Goal: Transaction & Acquisition: Purchase product/service

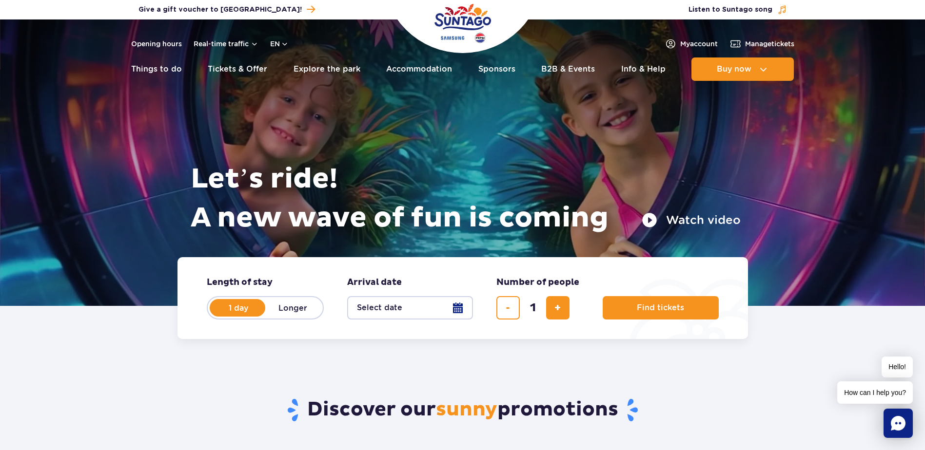
click at [462, 308] on button "Select date" at bounding box center [410, 307] width 126 height 23
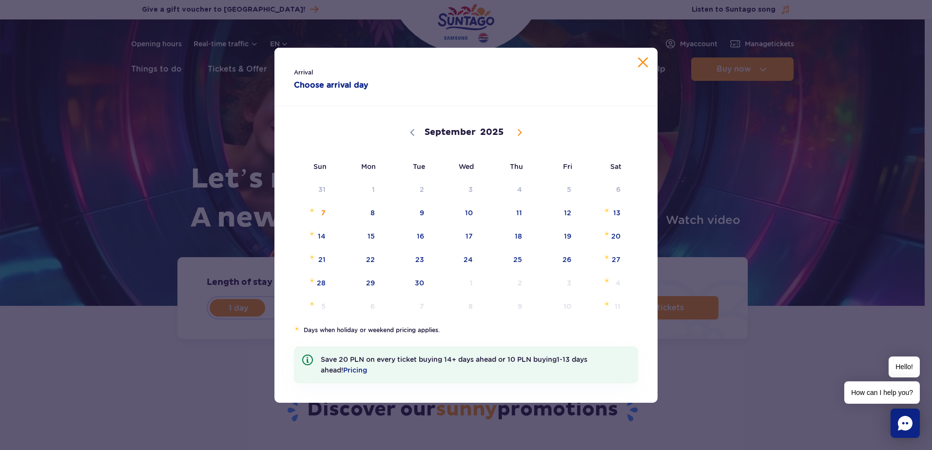
click at [516, 133] on icon at bounding box center [519, 132] width 7 height 7
select select "9"
click at [515, 258] on span "23" at bounding box center [505, 260] width 49 height 22
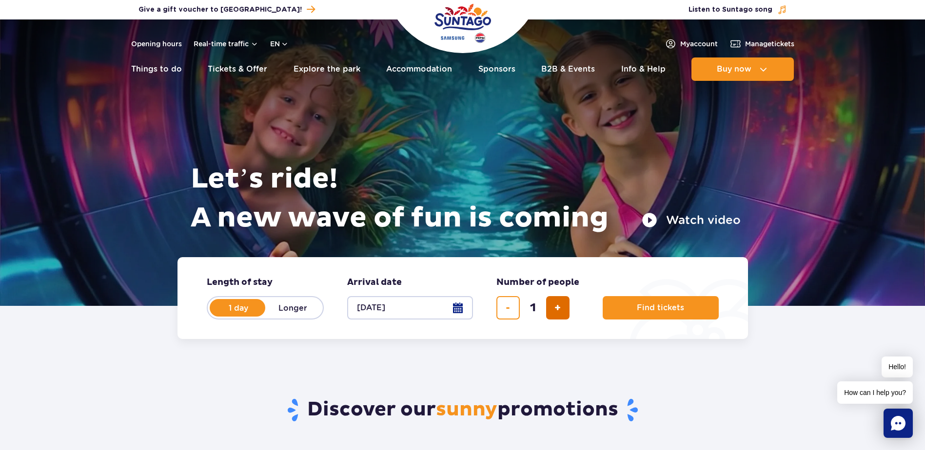
click at [561, 306] on button "add ticket" at bounding box center [557, 307] width 23 height 23
click at [560, 308] on span "add ticket" at bounding box center [557, 308] width 6 height 0
type input "3"
click at [659, 305] on span "Find tickets" at bounding box center [656, 308] width 47 height 9
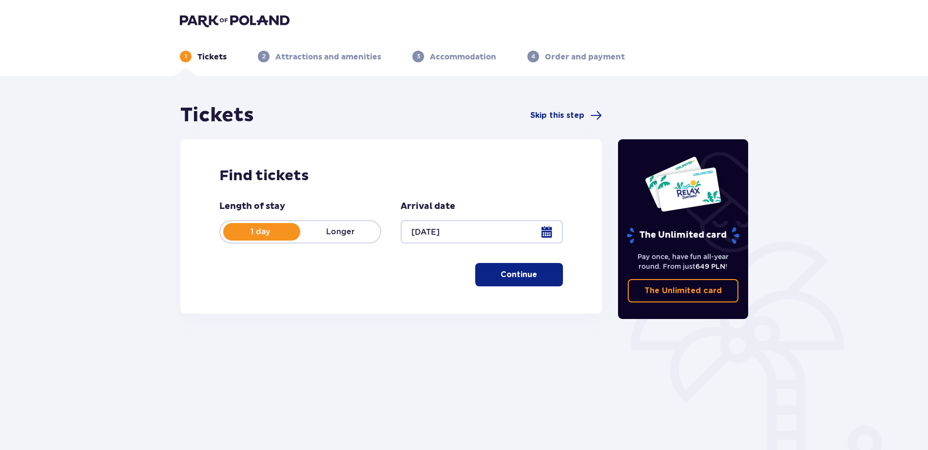
click at [518, 277] on p "Continue" at bounding box center [519, 275] width 37 height 11
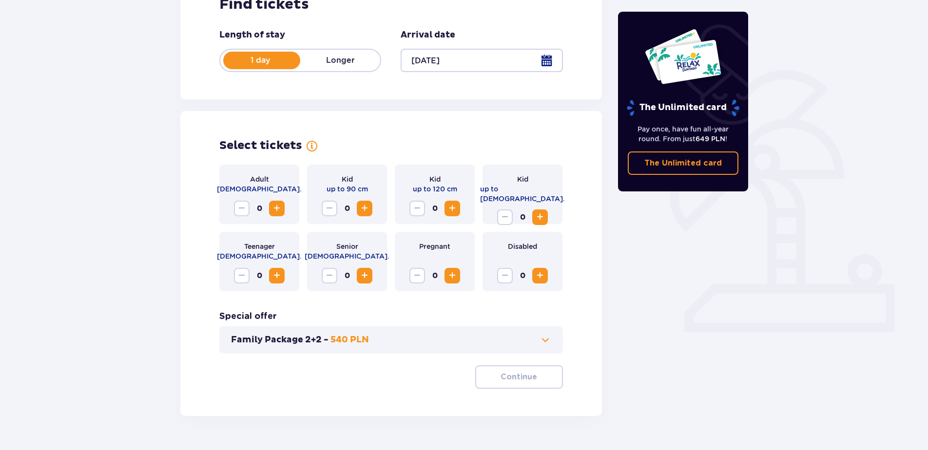
scroll to position [196, 0]
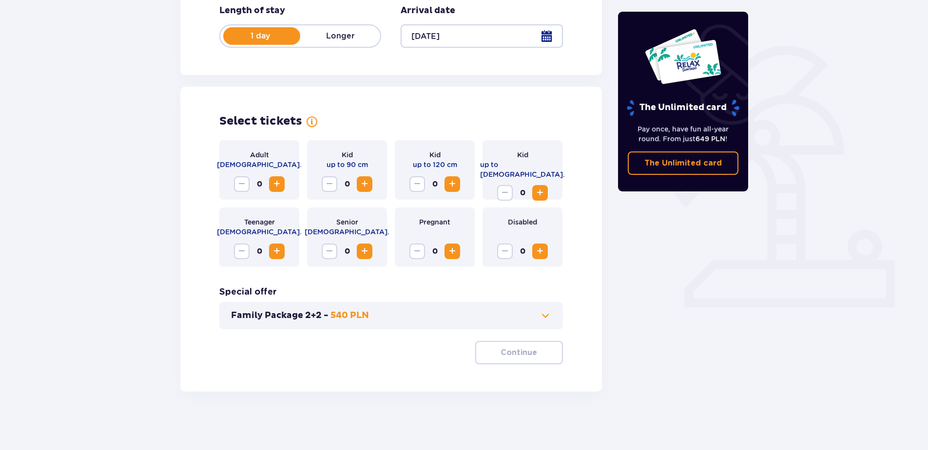
click at [277, 184] on span "Increase" at bounding box center [277, 184] width 12 height 12
click at [540, 187] on span "Increase" at bounding box center [540, 193] width 12 height 12
click at [516, 355] on p "Continue" at bounding box center [519, 353] width 37 height 11
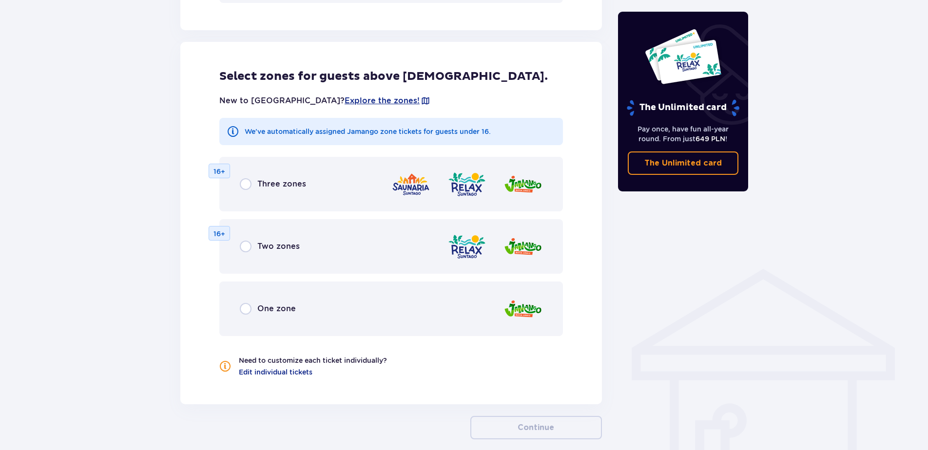
scroll to position [492, 0]
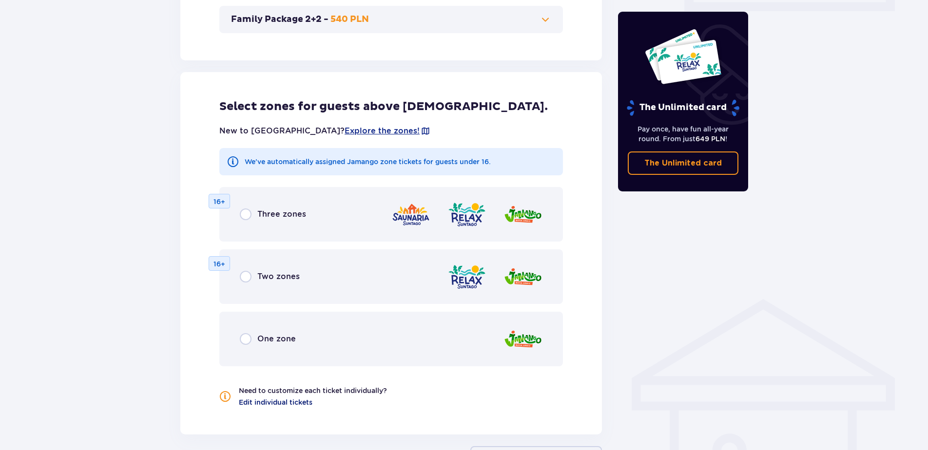
click at [264, 402] on span "Edit individual tickets" at bounding box center [276, 403] width 74 height 10
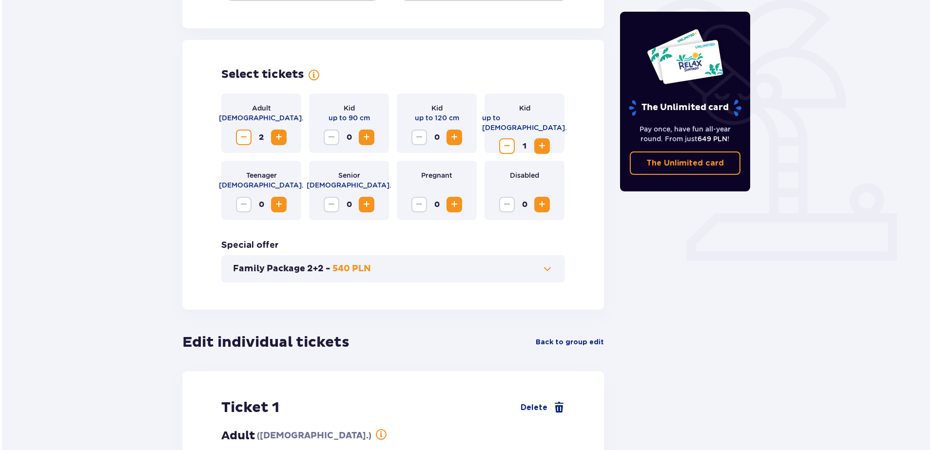
scroll to position [390, 0]
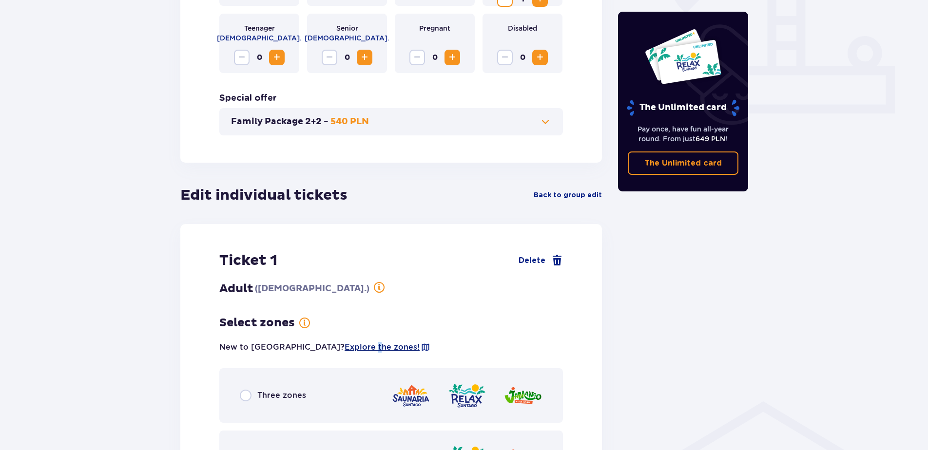
click at [345, 348] on span "Explore the zones!" at bounding box center [382, 347] width 75 height 11
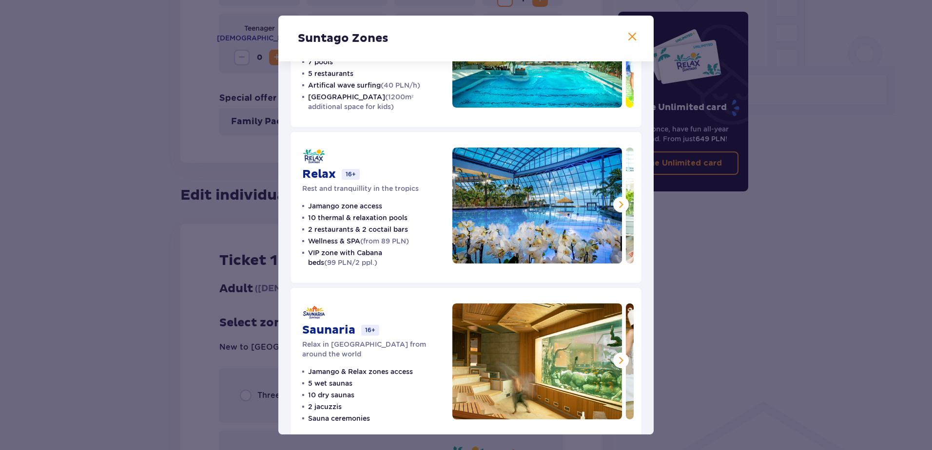
scroll to position [110, 0]
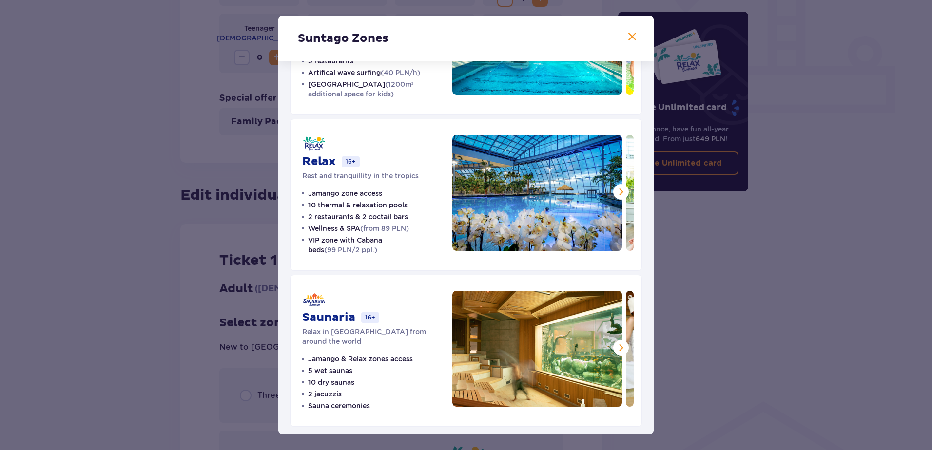
click at [618, 349] on span at bounding box center [621, 348] width 12 height 12
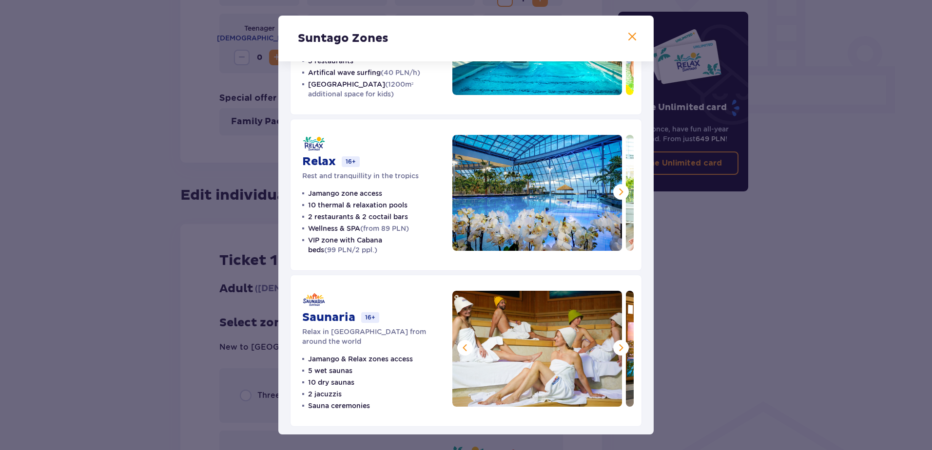
click at [618, 349] on span at bounding box center [621, 348] width 12 height 12
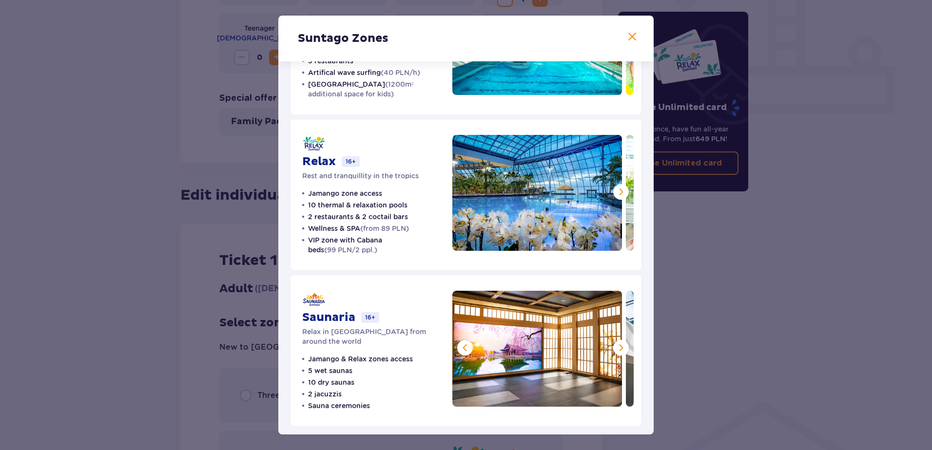
click at [618, 349] on span at bounding box center [621, 348] width 12 height 12
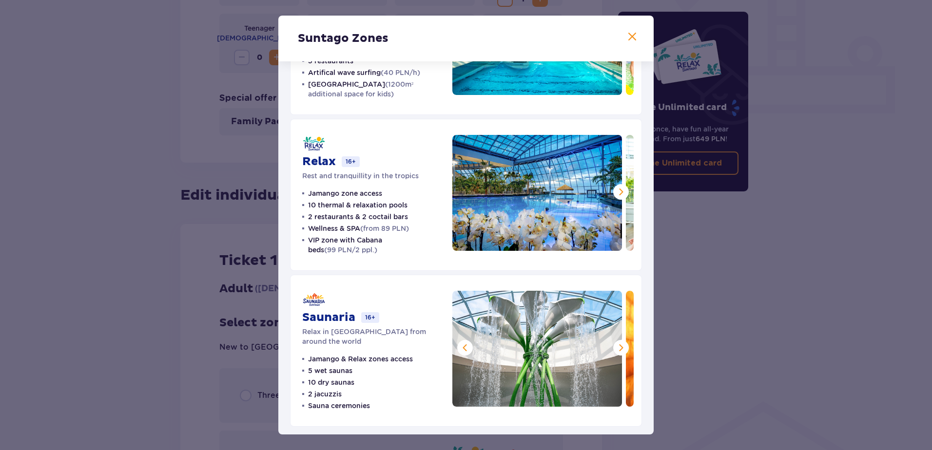
click at [618, 349] on span at bounding box center [621, 348] width 12 height 12
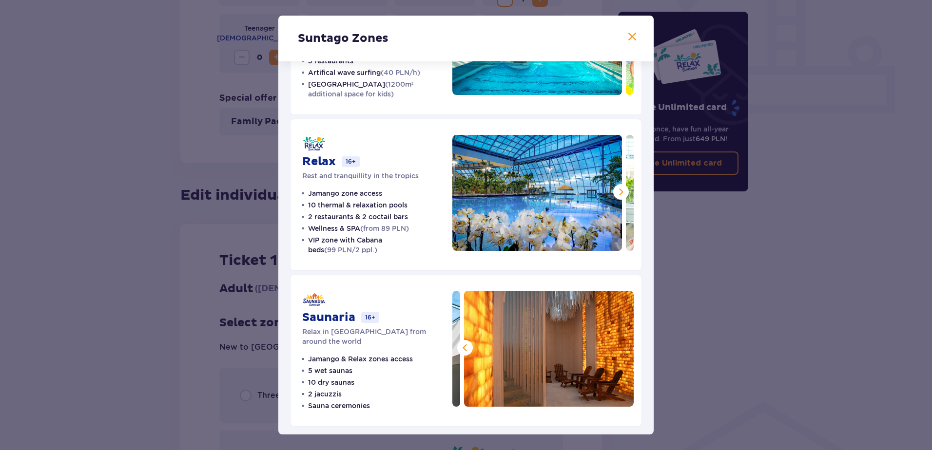
click at [618, 349] on img at bounding box center [549, 349] width 170 height 116
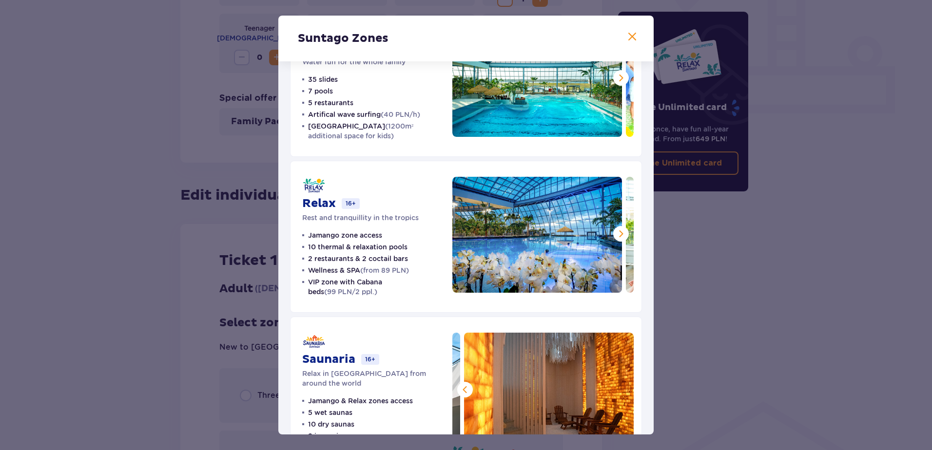
scroll to position [13, 0]
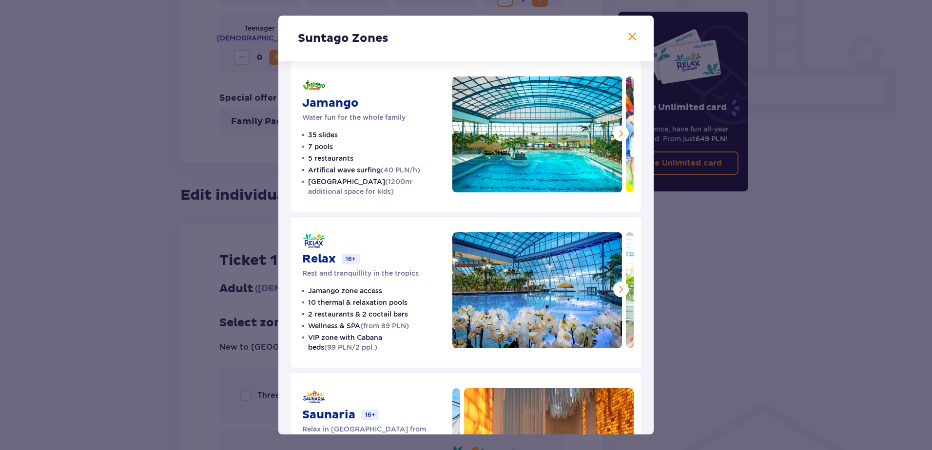
click at [620, 290] on span at bounding box center [621, 290] width 12 height 12
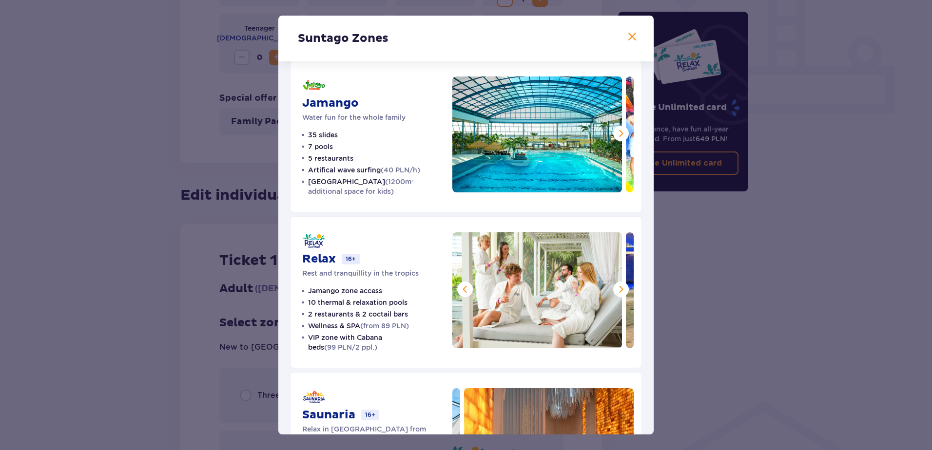
click at [620, 290] on span at bounding box center [621, 290] width 12 height 12
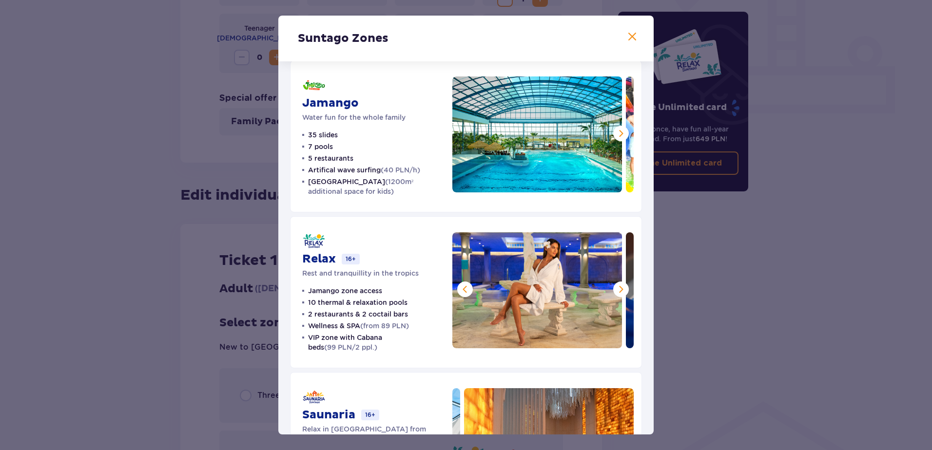
click at [617, 290] on span at bounding box center [621, 290] width 12 height 12
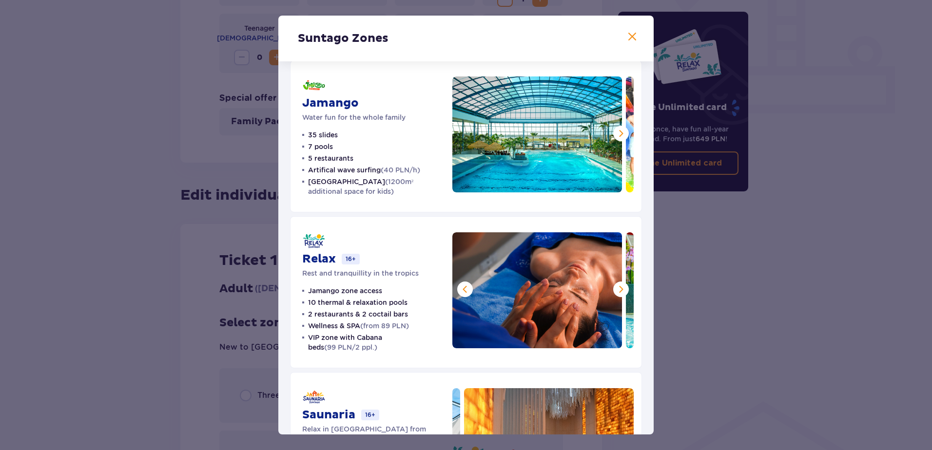
click at [617, 290] on span at bounding box center [621, 290] width 12 height 12
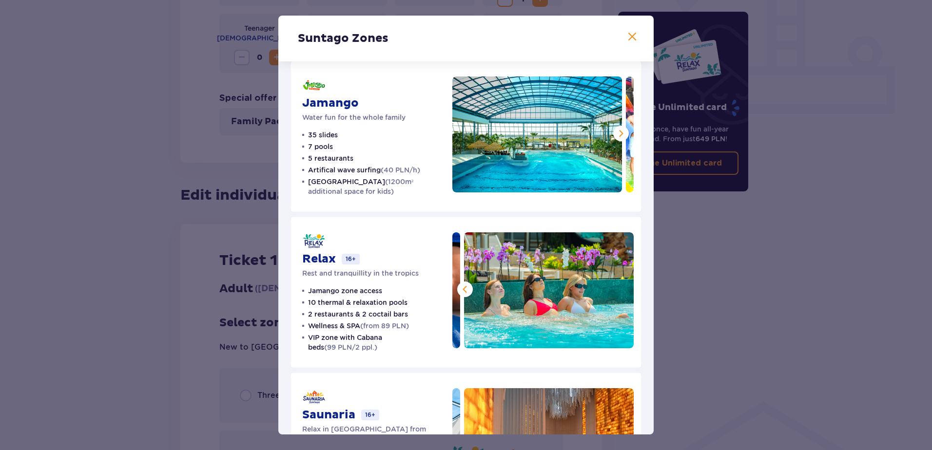
click at [617, 290] on img at bounding box center [549, 290] width 170 height 116
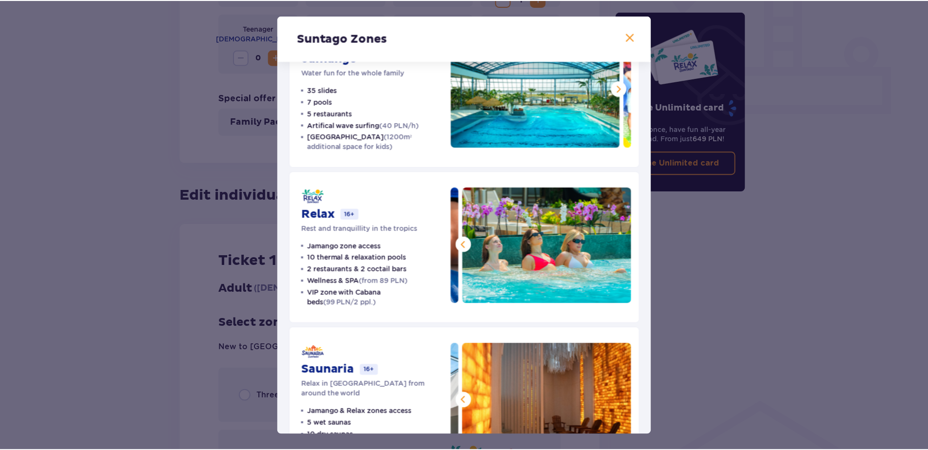
scroll to position [110, 0]
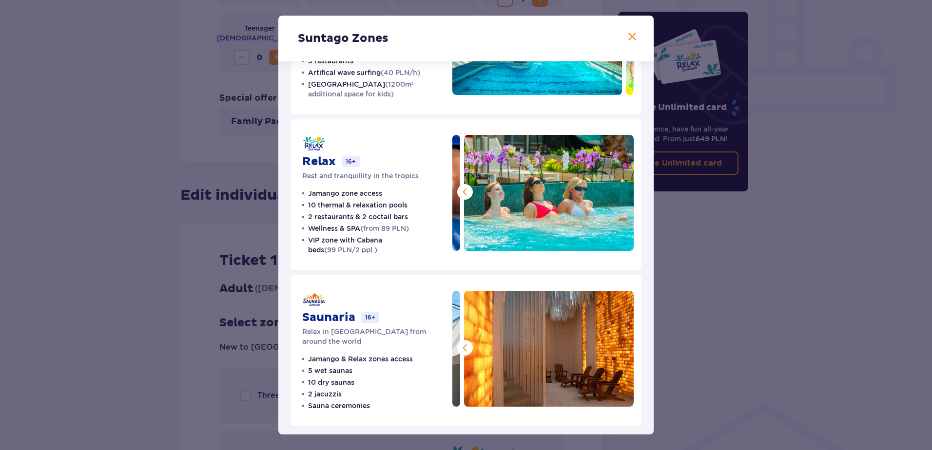
click at [626, 36] on span at bounding box center [632, 37] width 12 height 12
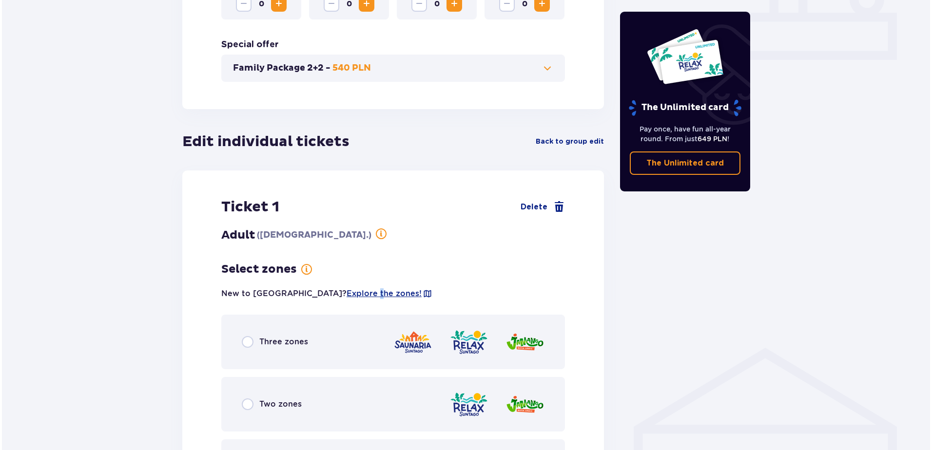
scroll to position [536, 0]
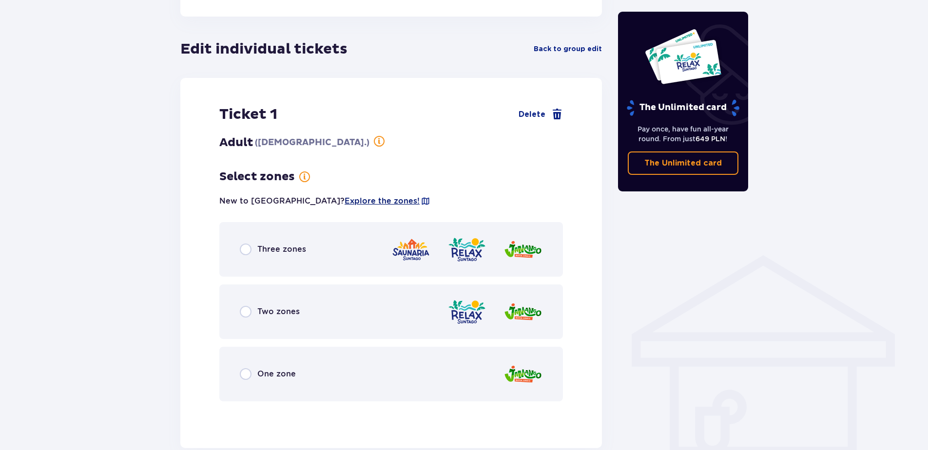
click at [345, 203] on span "Explore the zones!" at bounding box center [382, 201] width 75 height 11
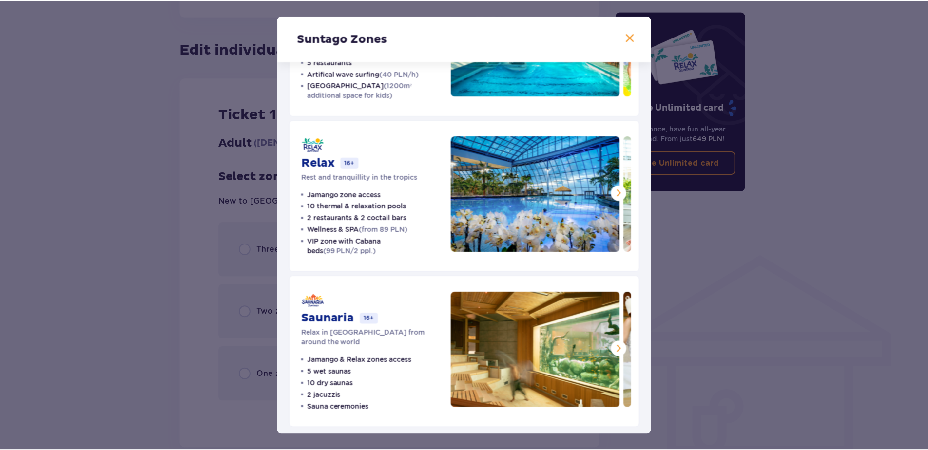
scroll to position [110, 0]
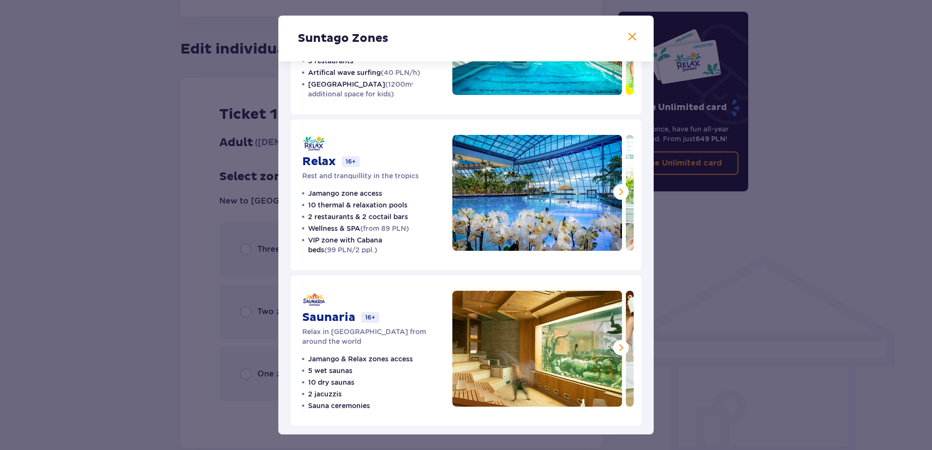
click at [616, 192] on span at bounding box center [621, 192] width 12 height 12
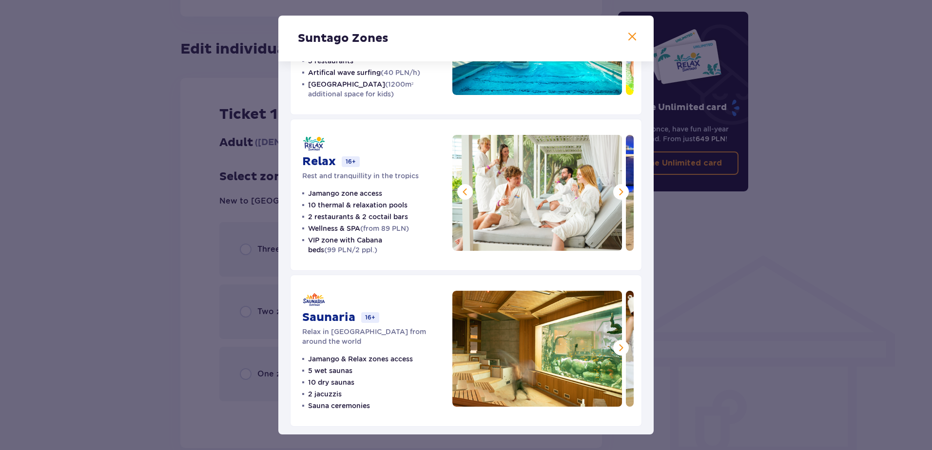
click at [616, 192] on span at bounding box center [621, 192] width 12 height 12
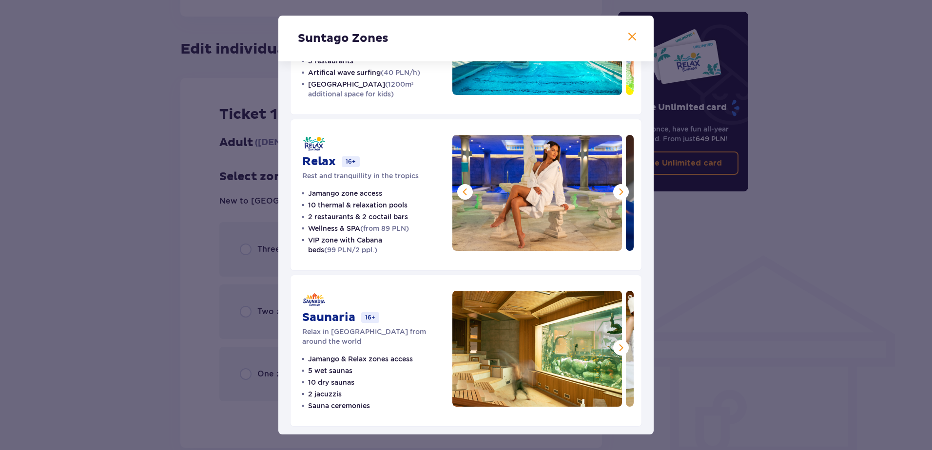
click at [616, 192] on span at bounding box center [621, 192] width 12 height 12
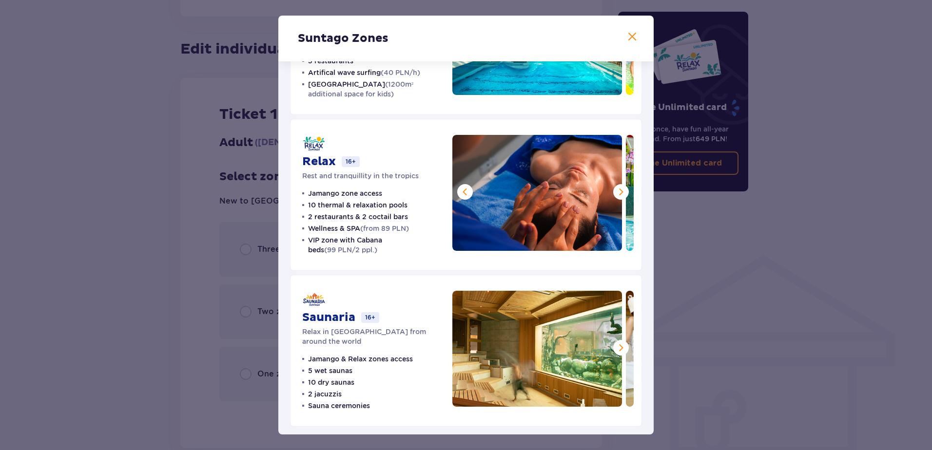
click at [616, 192] on span at bounding box center [621, 192] width 12 height 12
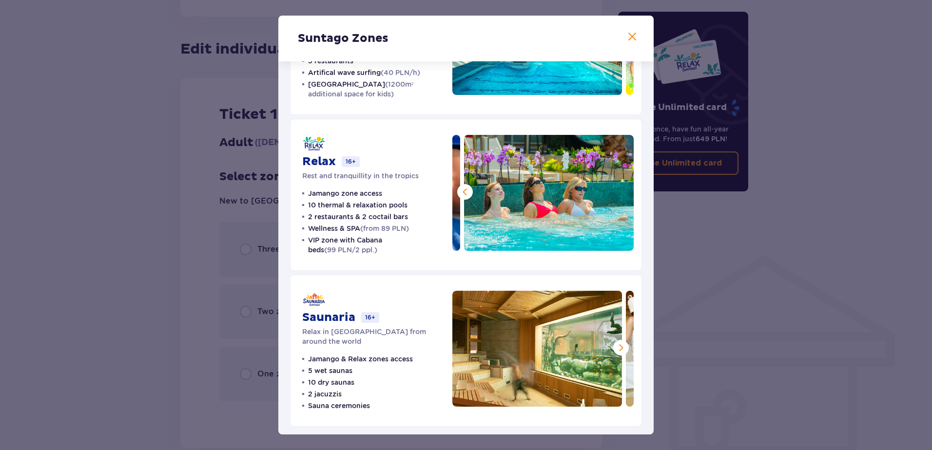
click at [633, 36] on span at bounding box center [632, 37] width 12 height 12
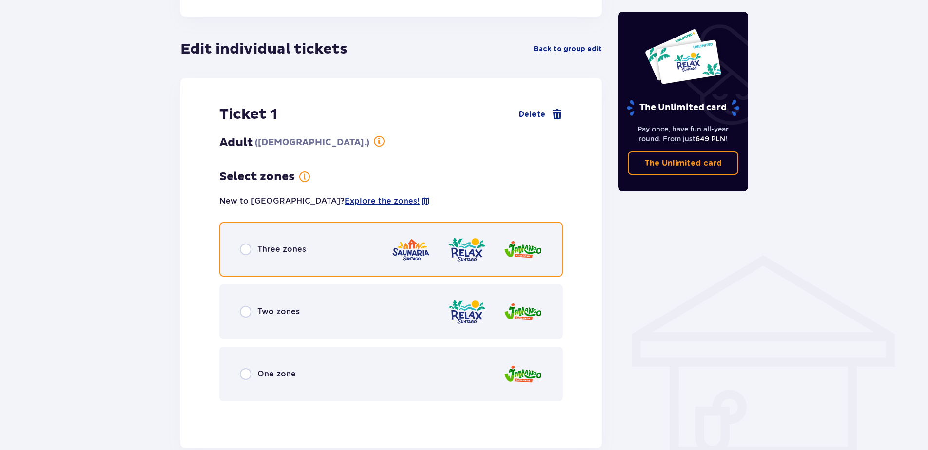
click at [246, 252] on input "radio" at bounding box center [246, 250] width 12 height 12
radio input "true"
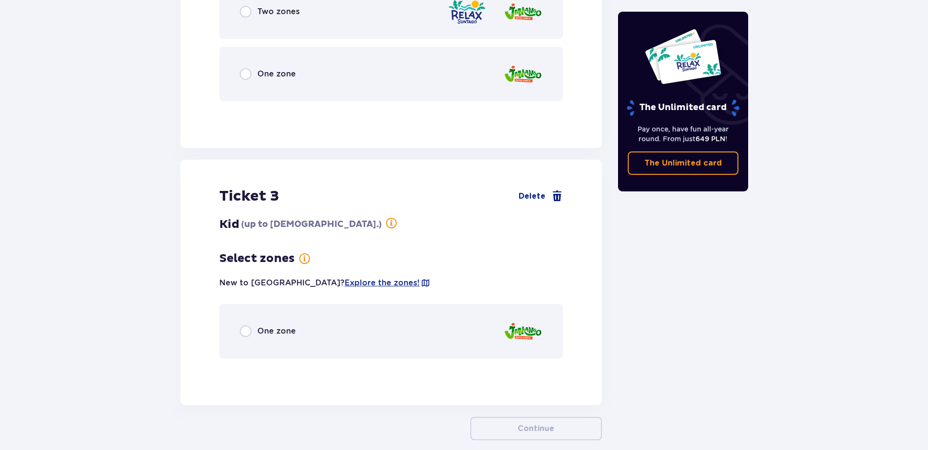
scroll to position [1482, 0]
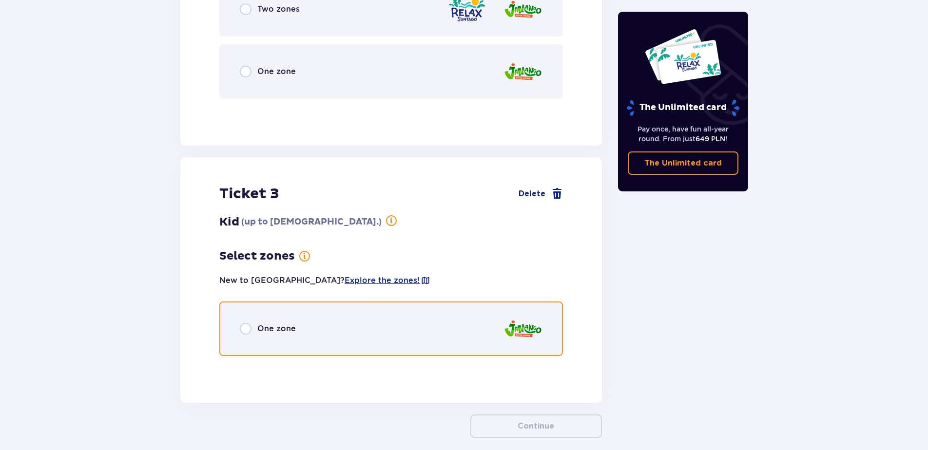
click at [244, 329] on input "radio" at bounding box center [246, 329] width 12 height 12
radio input "true"
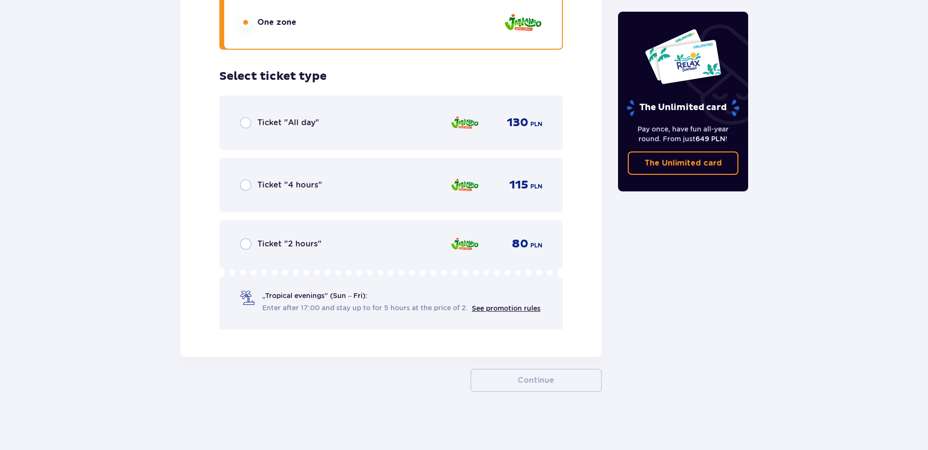
scroll to position [1789, 0]
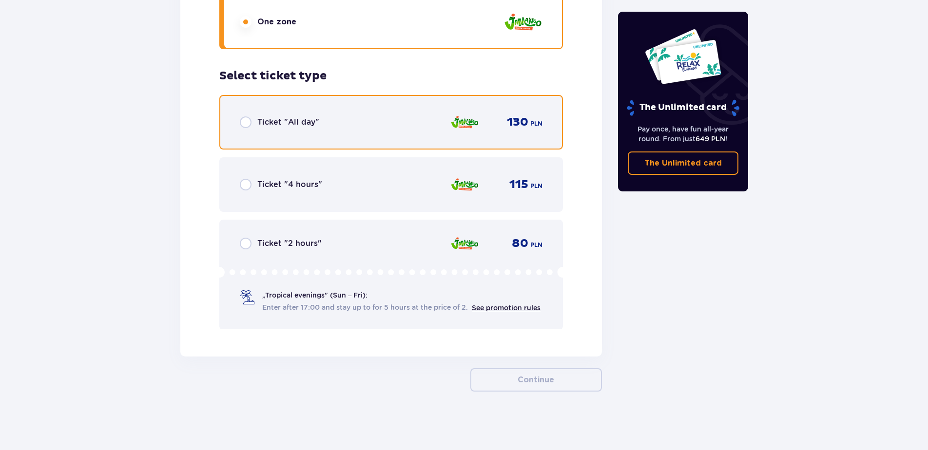
click at [245, 122] on input "radio" at bounding box center [246, 122] width 12 height 12
radio input "true"
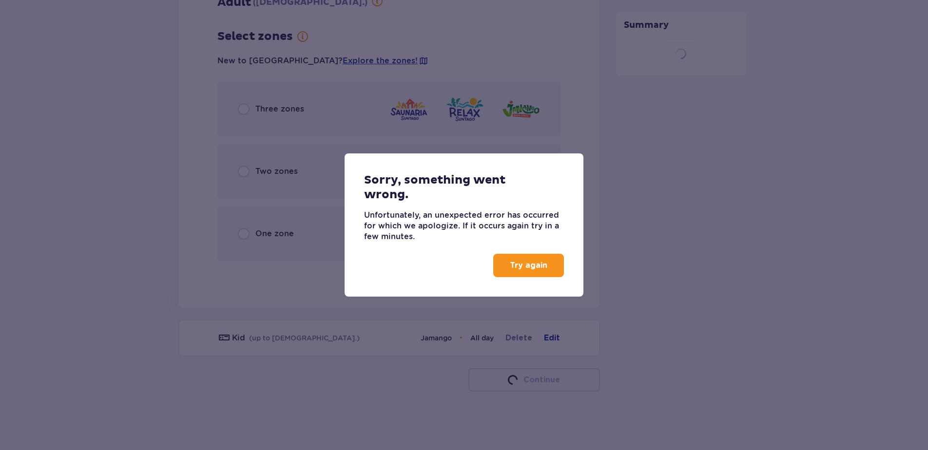
scroll to position [1319, 0]
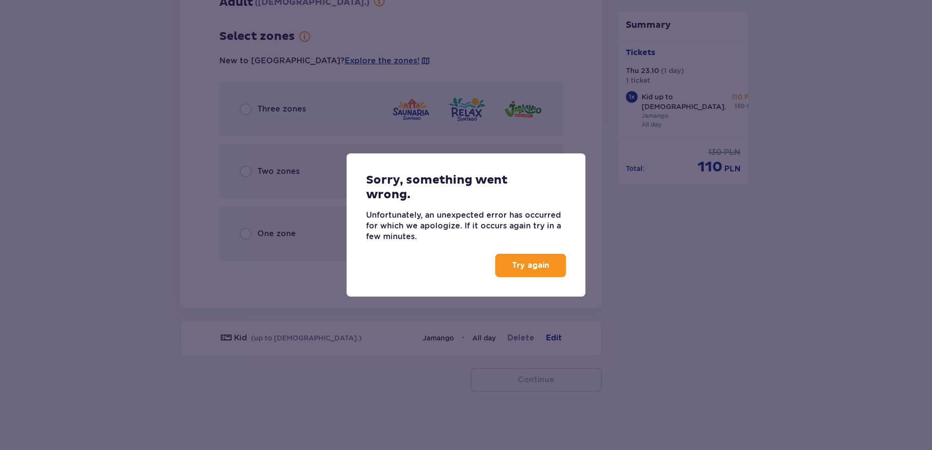
click at [533, 267] on p "Try again" at bounding box center [531, 265] width 38 height 11
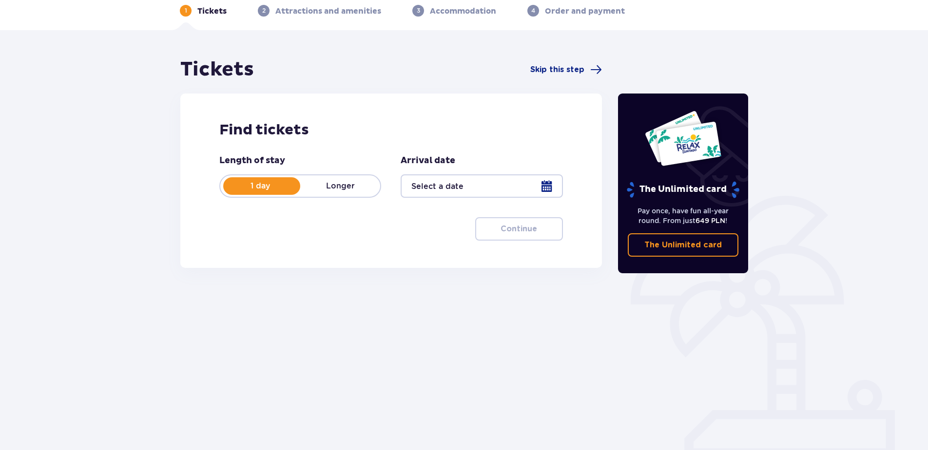
scroll to position [46, 0]
click at [550, 182] on div at bounding box center [482, 185] width 162 height 23
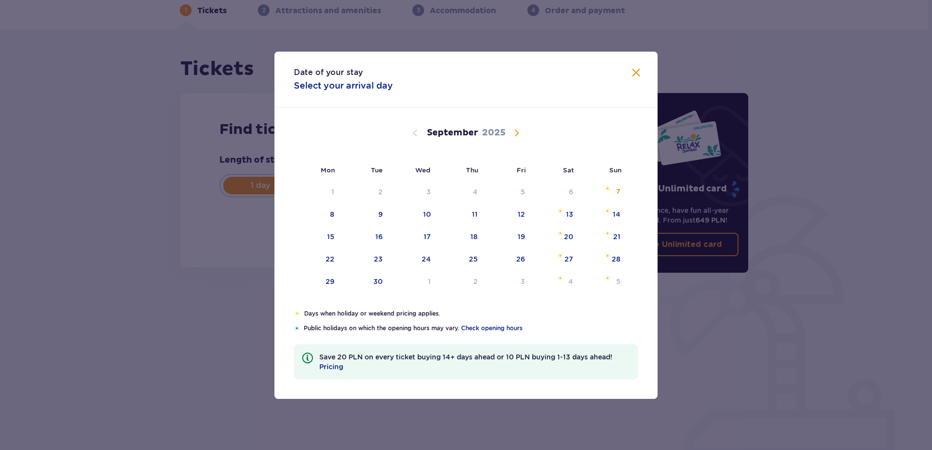
click at [513, 131] on span "Calendar" at bounding box center [517, 133] width 12 height 12
click at [475, 257] on div "23" at bounding box center [473, 259] width 9 height 10
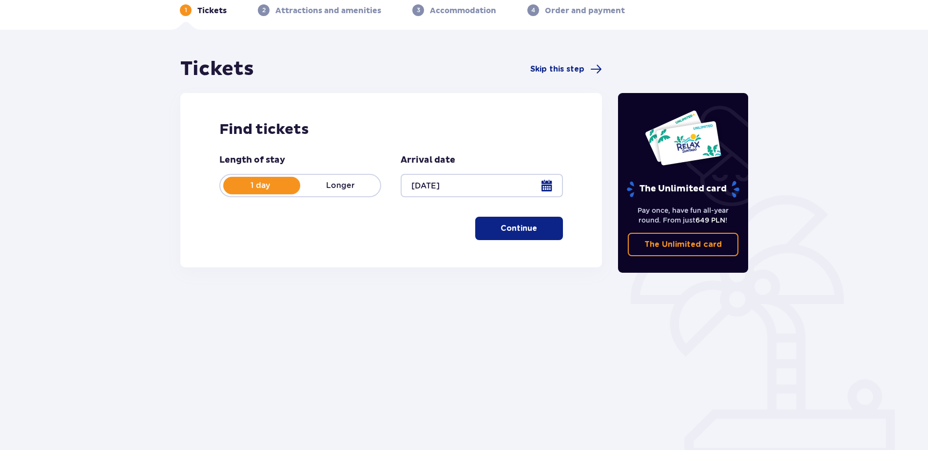
click at [521, 232] on p "Continue" at bounding box center [519, 228] width 37 height 11
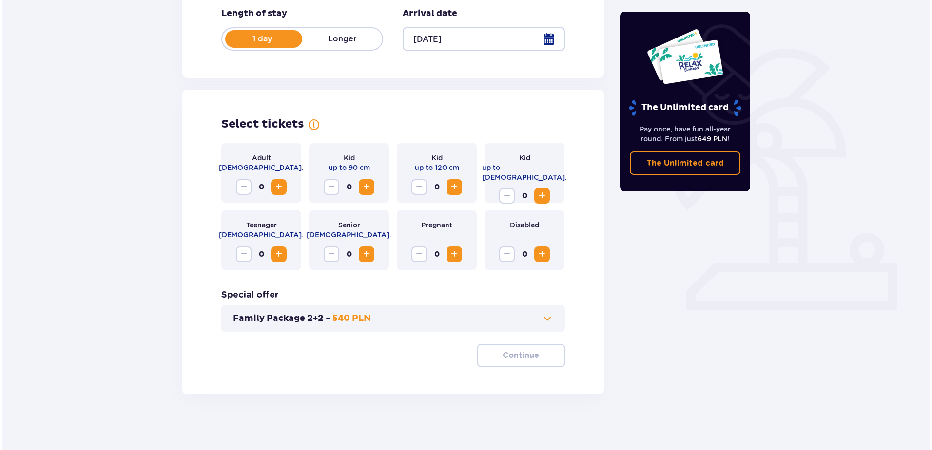
scroll to position [196, 0]
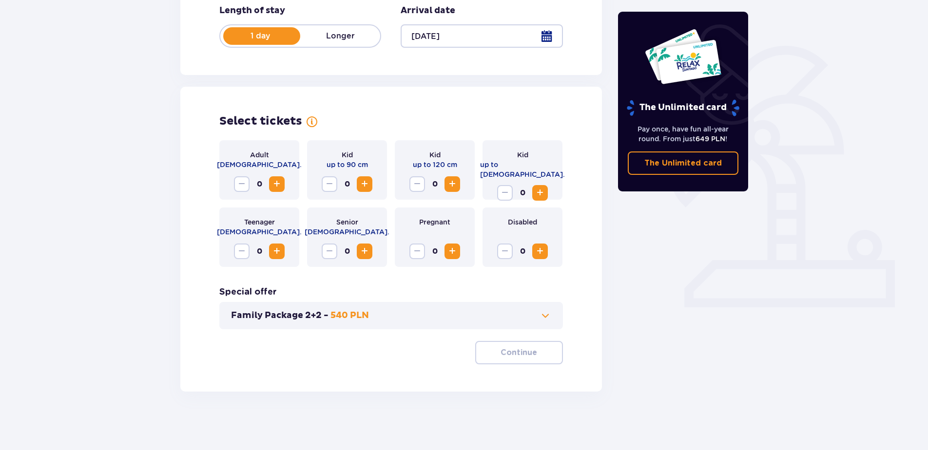
click at [279, 183] on span "Increase" at bounding box center [277, 184] width 12 height 12
click at [278, 183] on span "Increase" at bounding box center [277, 184] width 12 height 12
click at [542, 190] on span "Increase" at bounding box center [540, 193] width 12 height 12
click at [543, 38] on div at bounding box center [482, 35] width 162 height 23
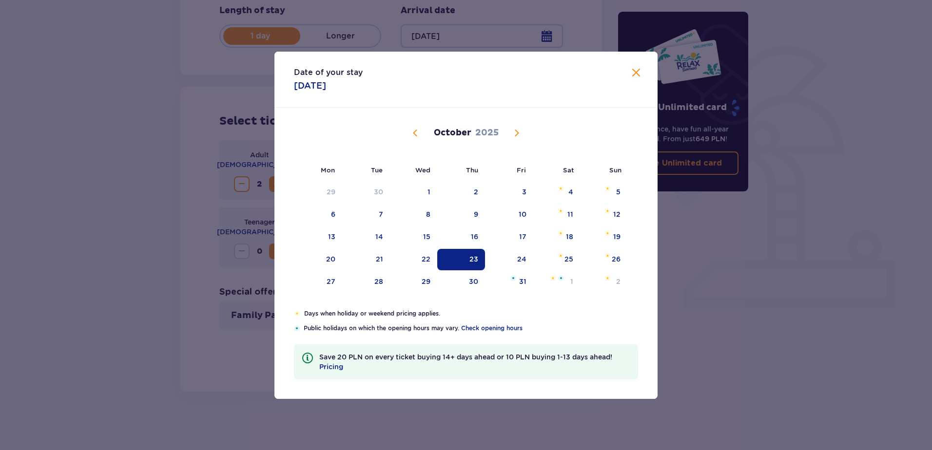
click at [514, 133] on span "Calendar" at bounding box center [517, 133] width 12 height 12
click at [521, 257] on div "21" at bounding box center [521, 259] width 7 height 10
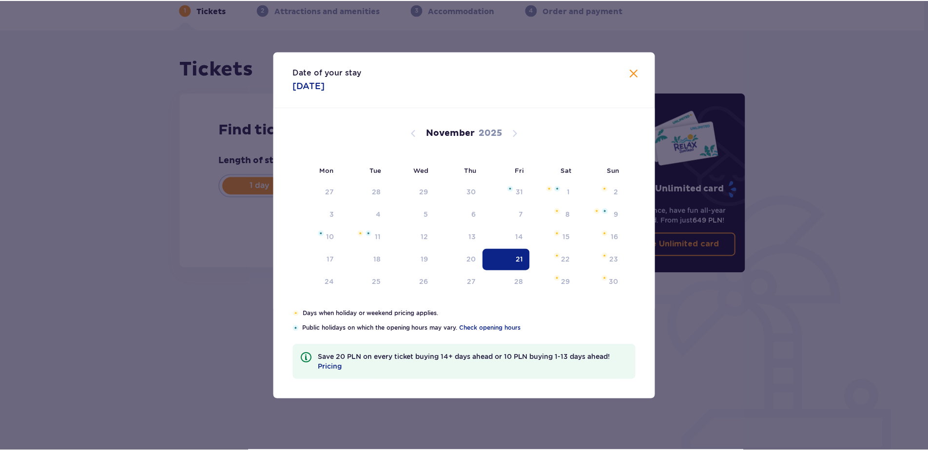
scroll to position [46, 0]
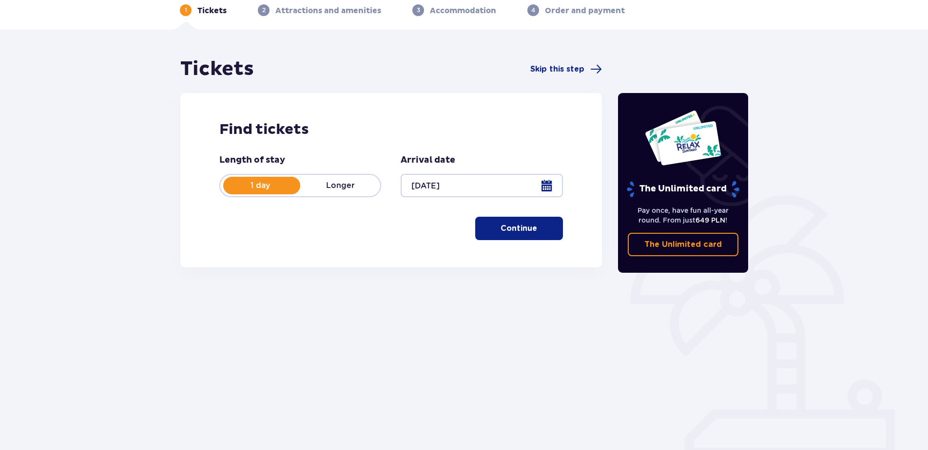
click at [508, 231] on p "Continue" at bounding box center [519, 228] width 37 height 11
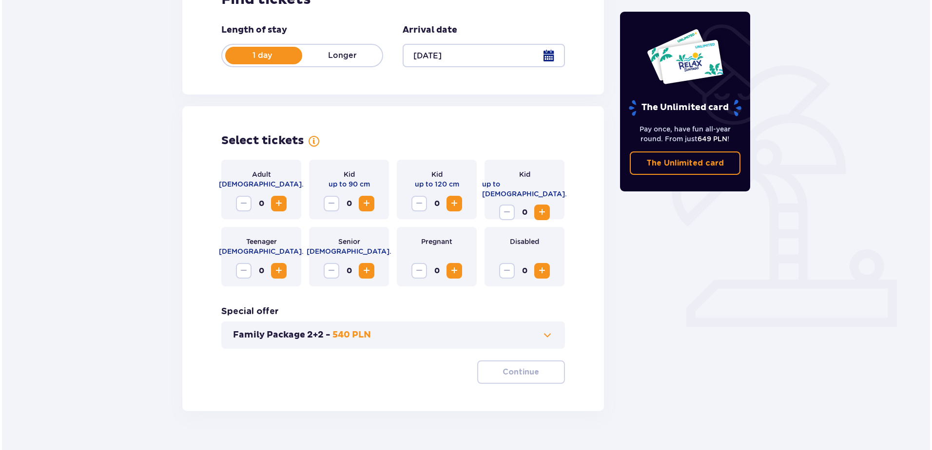
scroll to position [147, 0]
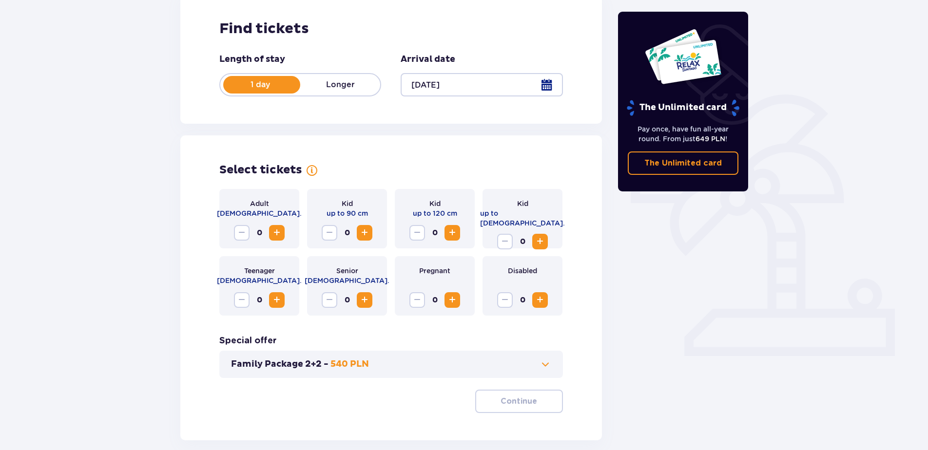
click at [545, 86] on div at bounding box center [482, 84] width 162 height 23
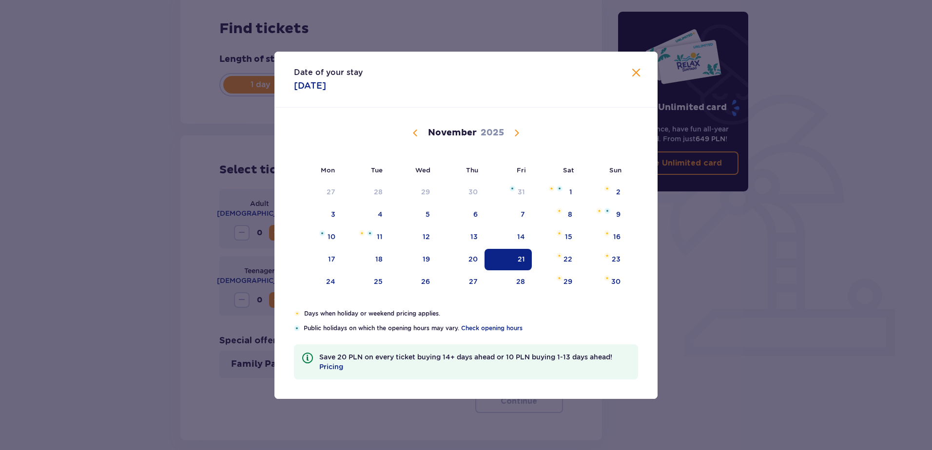
click at [415, 135] on span "Calendar" at bounding box center [415, 133] width 12 height 12
click at [468, 258] on div "23" at bounding box center [461, 259] width 48 height 21
type input "23.10.25"
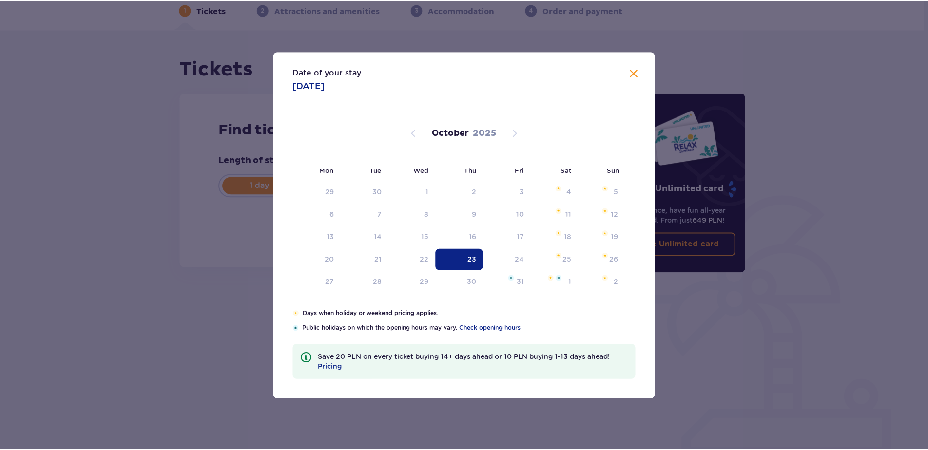
scroll to position [46, 0]
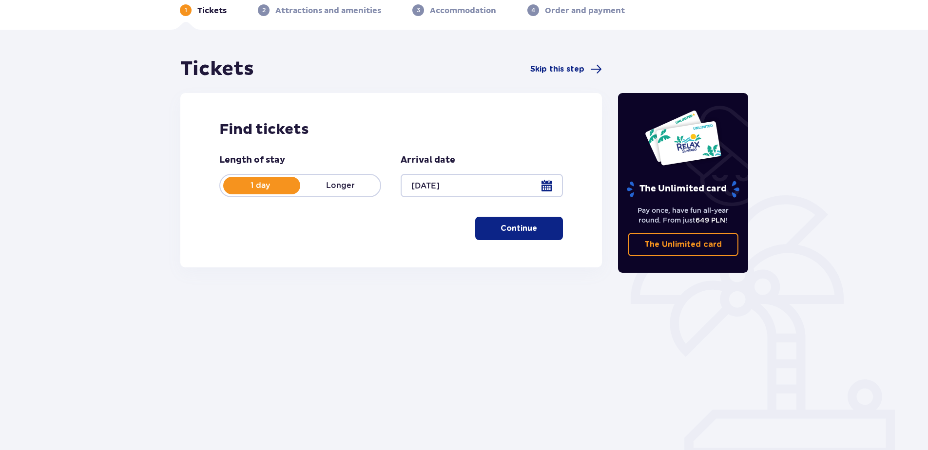
click at [511, 226] on p "Continue" at bounding box center [519, 228] width 37 height 11
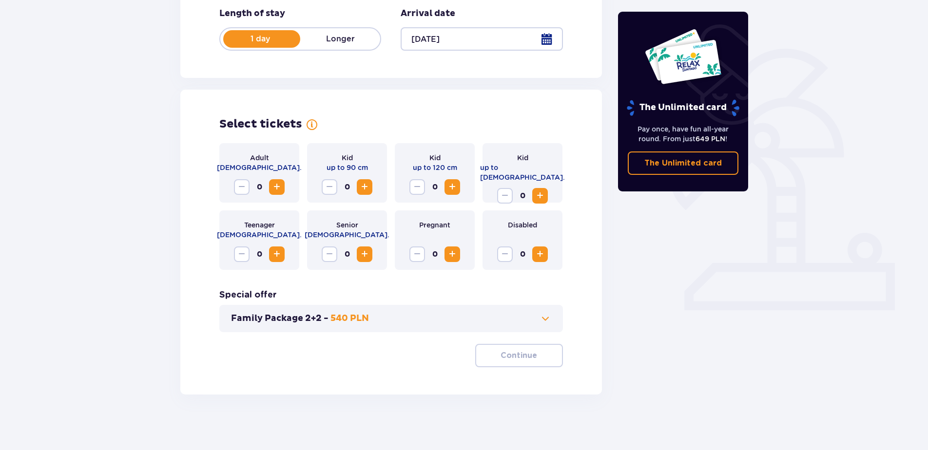
scroll to position [196, 0]
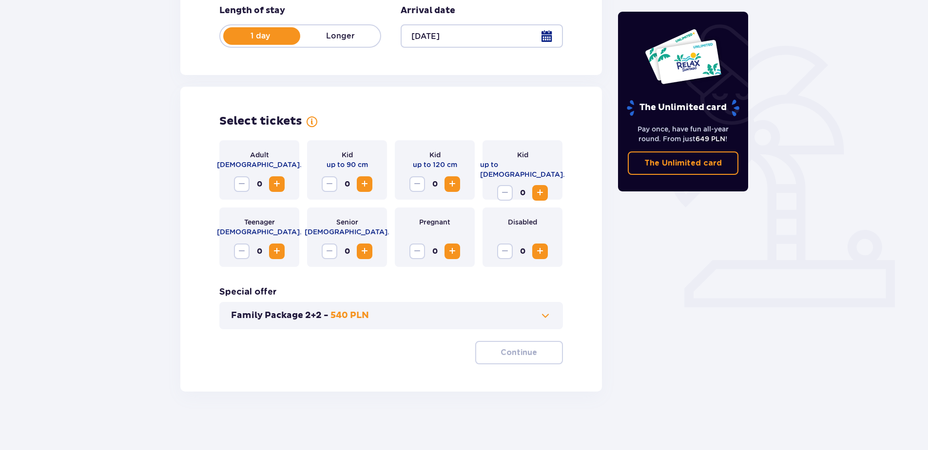
click at [276, 180] on span "Increase" at bounding box center [277, 184] width 12 height 12
click at [539, 187] on span "Increase" at bounding box center [540, 193] width 12 height 12
click at [544, 315] on span at bounding box center [546, 316] width 12 height 12
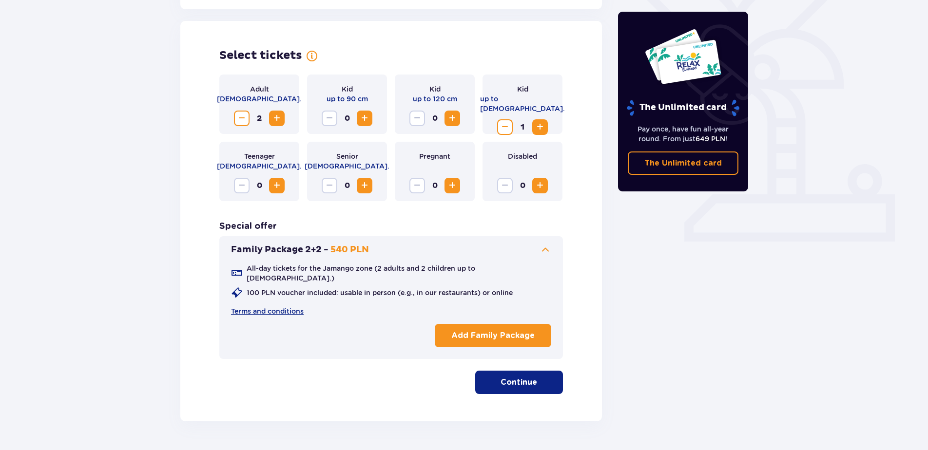
scroll to position [271, 0]
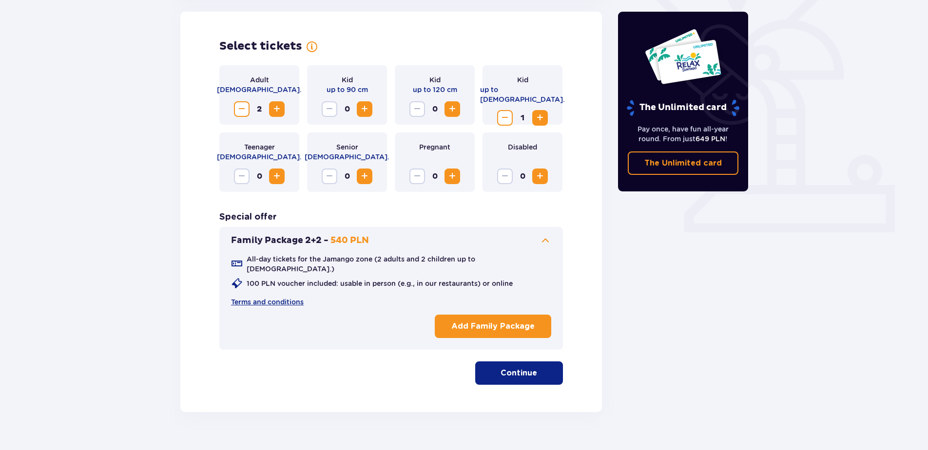
click at [493, 321] on p "Add Family Package" at bounding box center [492, 326] width 83 height 11
click at [518, 369] on p "Continue" at bounding box center [519, 373] width 37 height 11
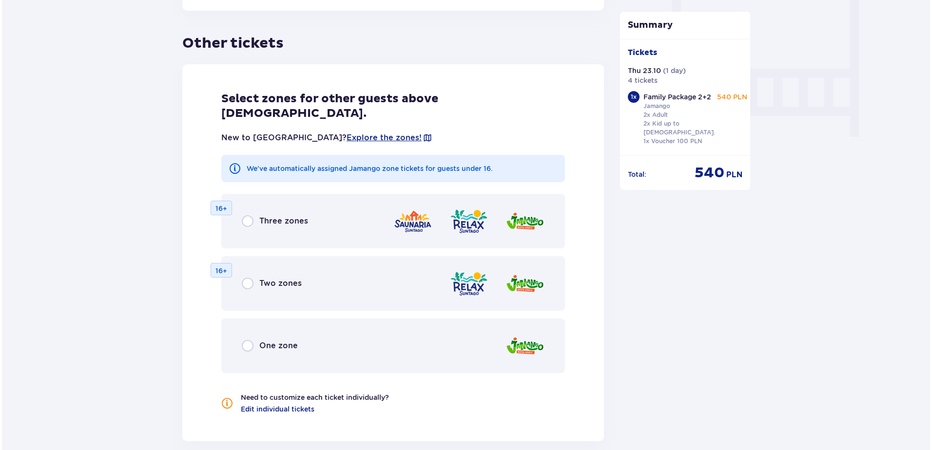
scroll to position [933, 0]
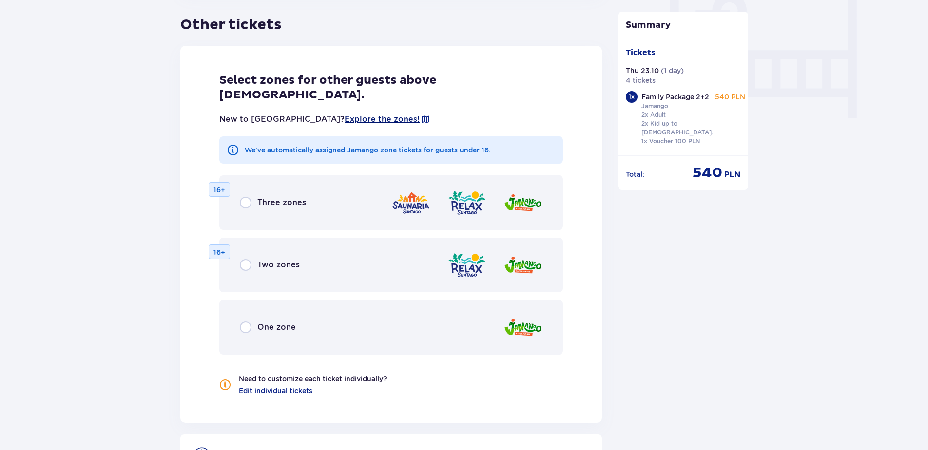
click at [345, 114] on span "Explore the zones!" at bounding box center [382, 119] width 75 height 11
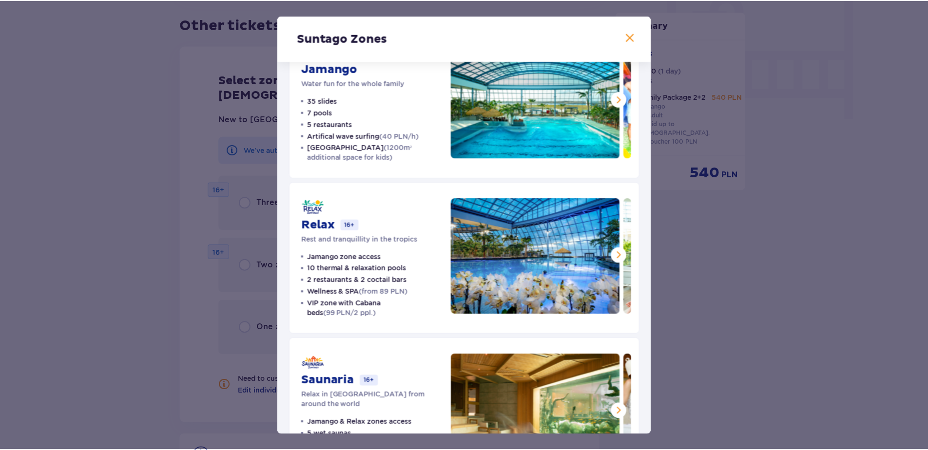
scroll to position [110, 0]
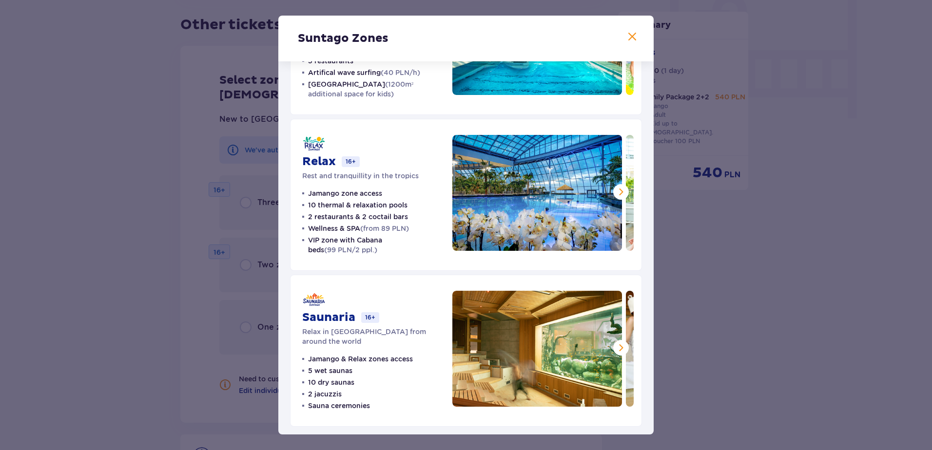
click at [626, 34] on span at bounding box center [632, 37] width 12 height 12
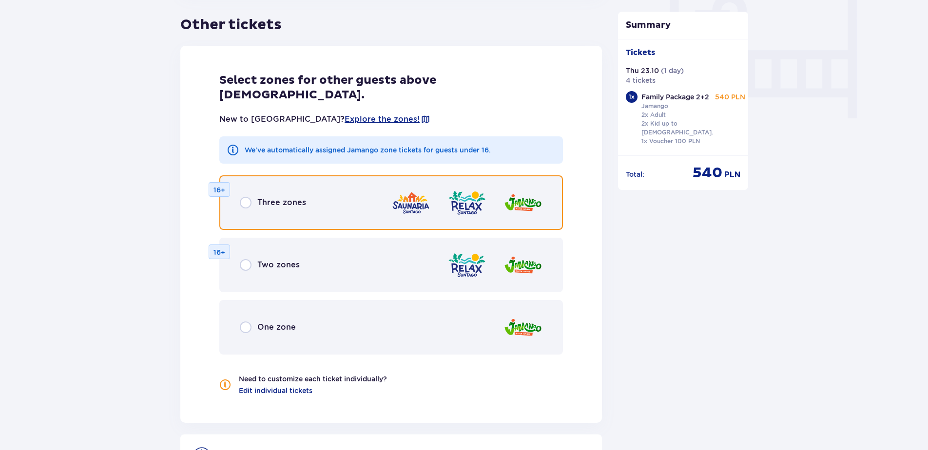
click at [246, 197] on input "radio" at bounding box center [246, 203] width 12 height 12
radio input "true"
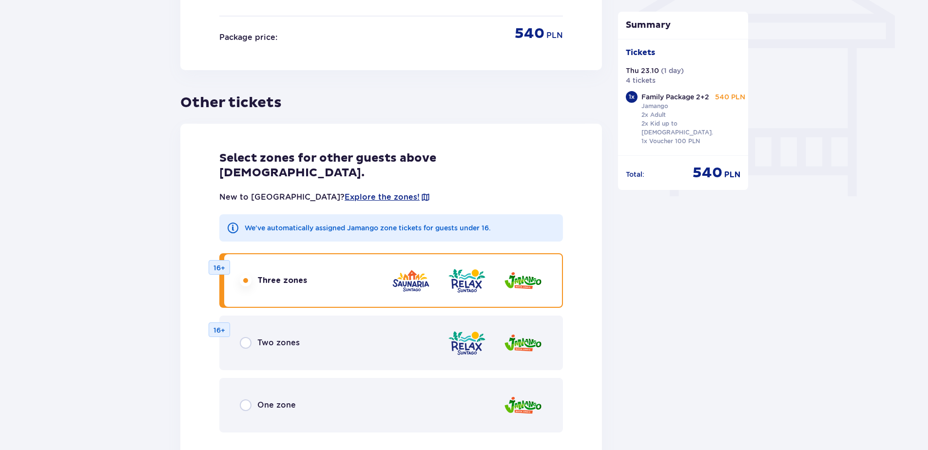
scroll to position [856, 0]
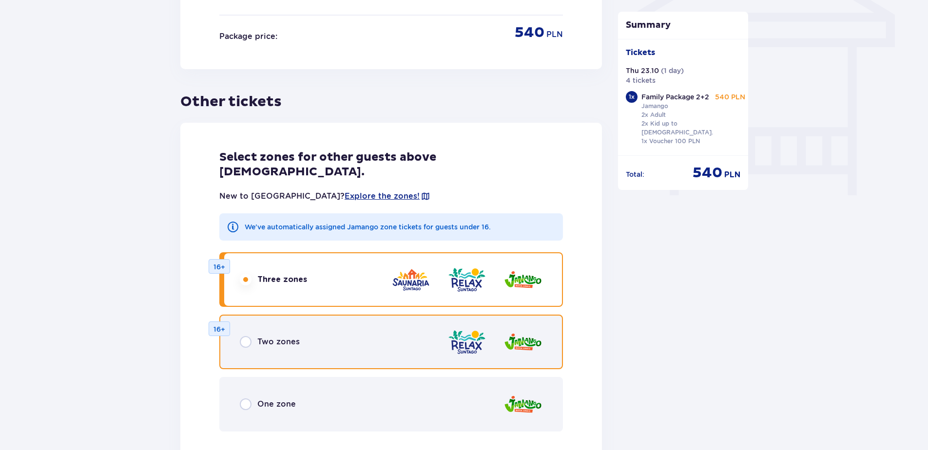
click at [246, 336] on input "radio" at bounding box center [246, 342] width 12 height 12
radio input "true"
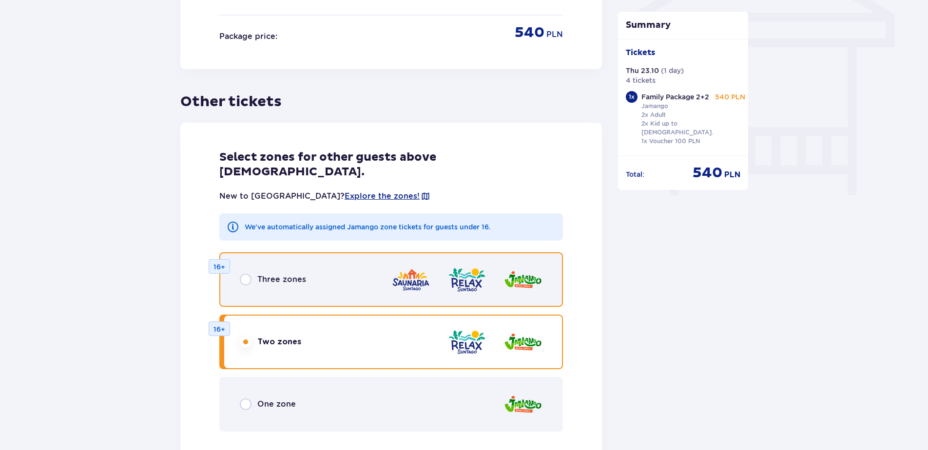
click at [246, 274] on input "radio" at bounding box center [246, 280] width 12 height 12
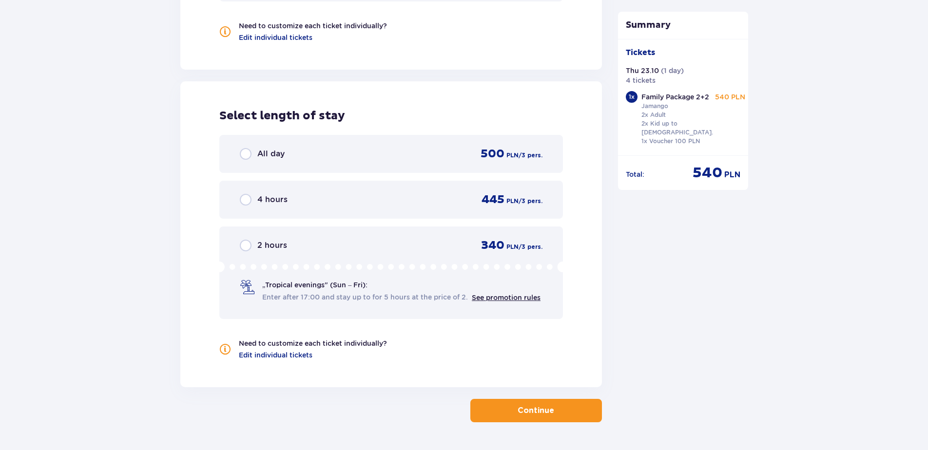
scroll to position [1294, 0]
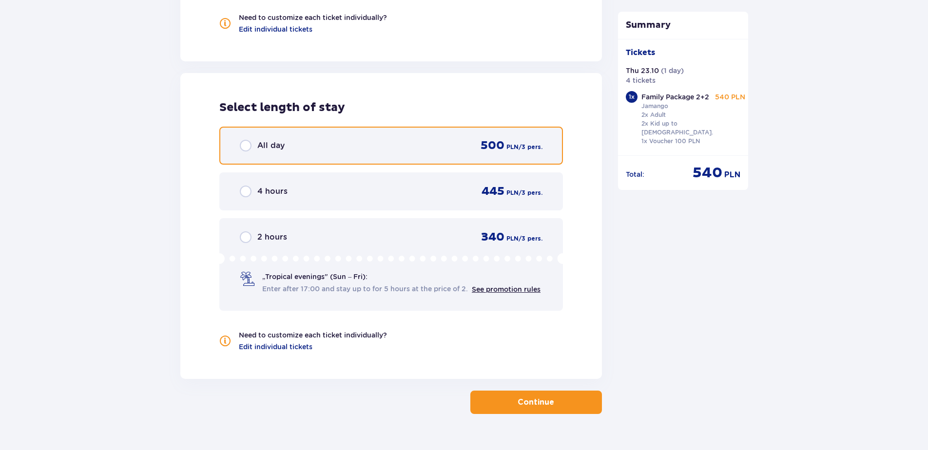
click at [241, 140] on input "radio" at bounding box center [246, 146] width 12 height 12
radio input "true"
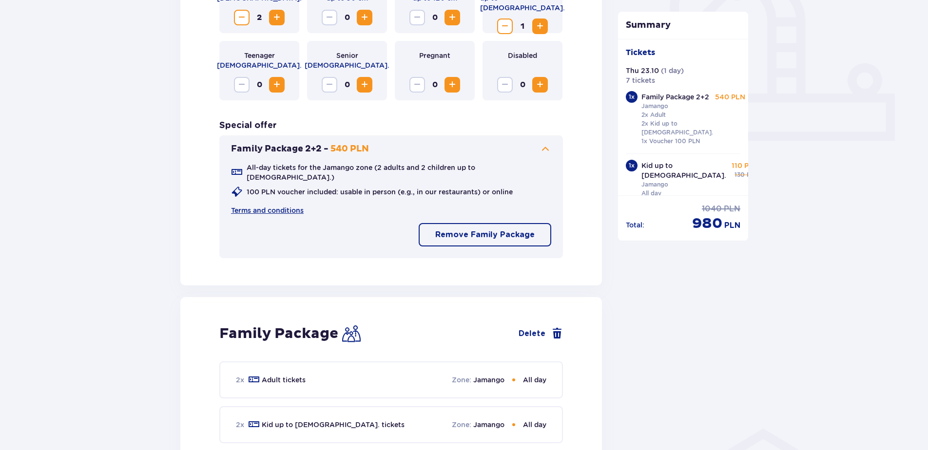
scroll to position [326, 0]
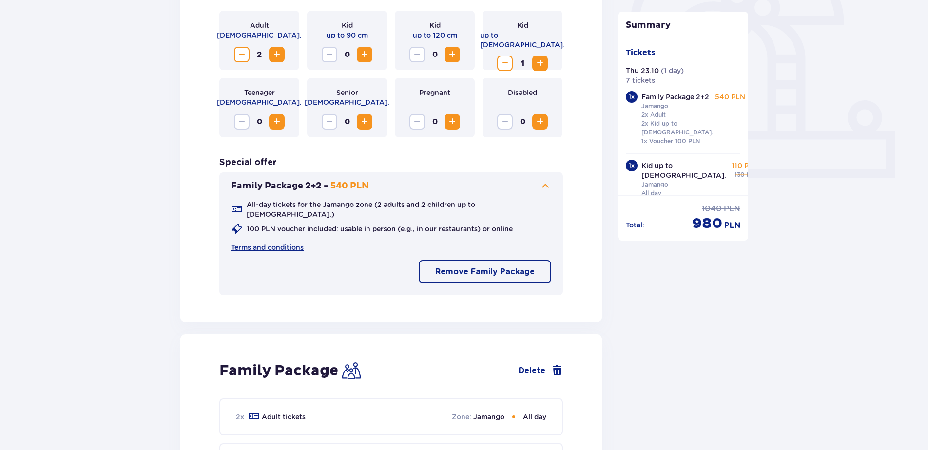
click at [480, 267] on p "Remove Family Package" at bounding box center [484, 272] width 99 height 11
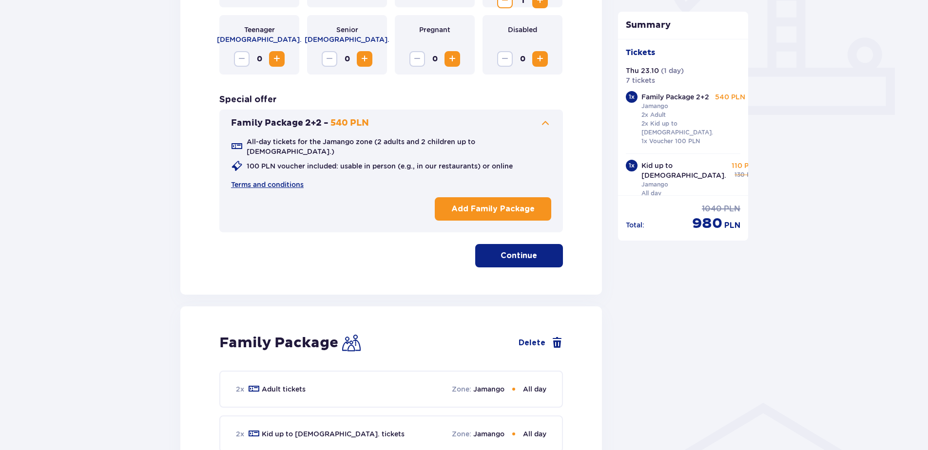
scroll to position [521, 0]
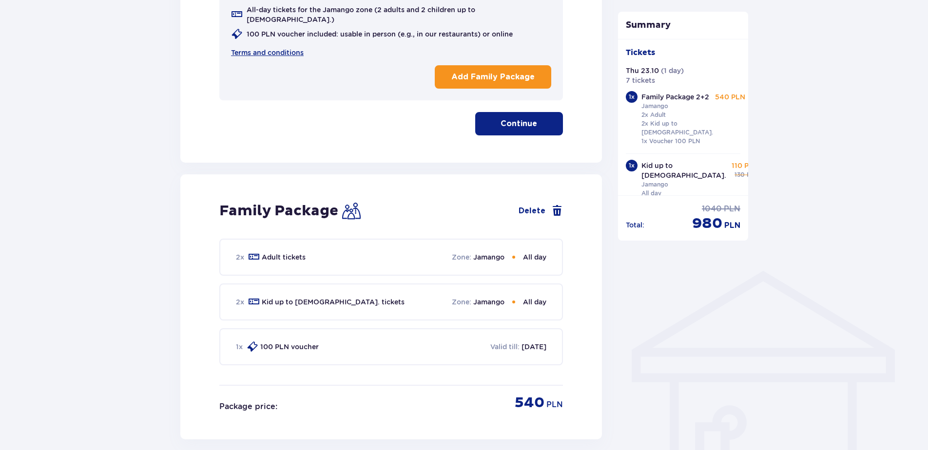
click at [522, 120] on p "Continue" at bounding box center [519, 123] width 37 height 11
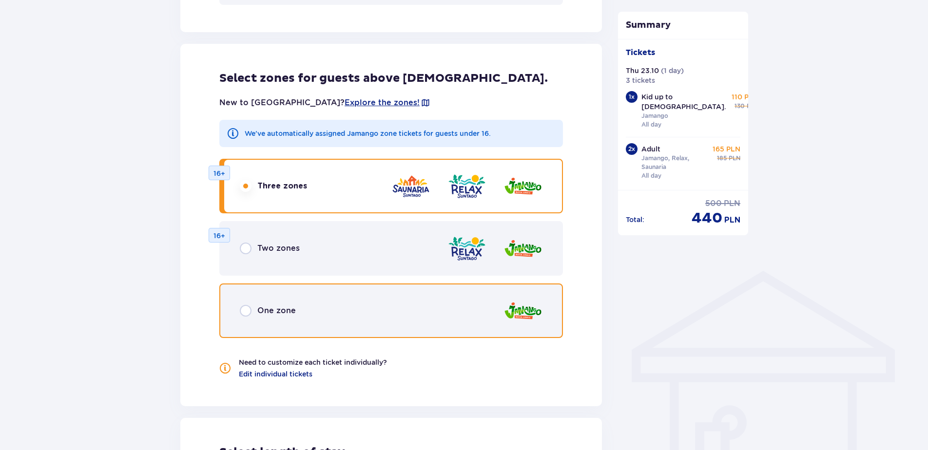
click at [248, 310] on input "radio" at bounding box center [246, 311] width 12 height 12
radio input "true"
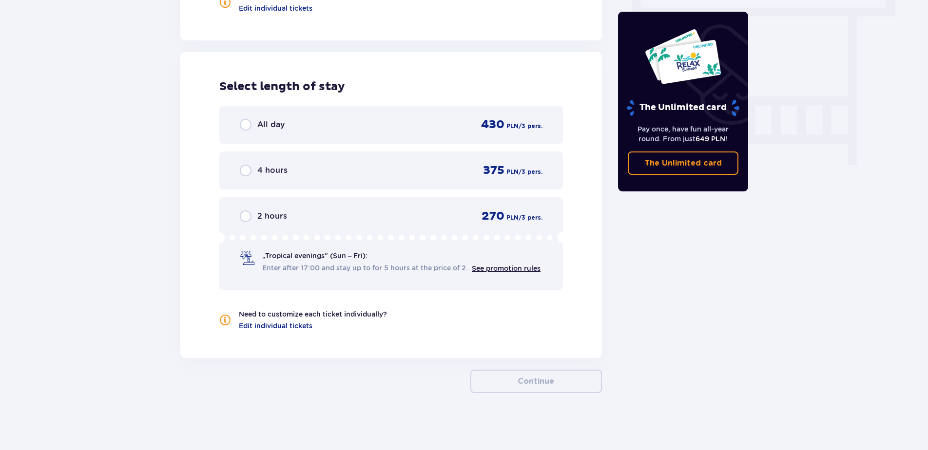
scroll to position [888, 0]
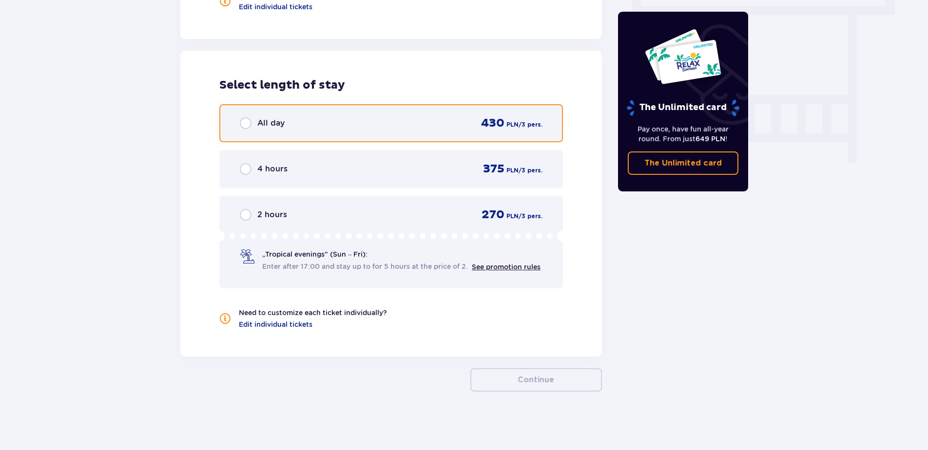
click at [244, 124] on input "radio" at bounding box center [246, 123] width 12 height 12
radio input "true"
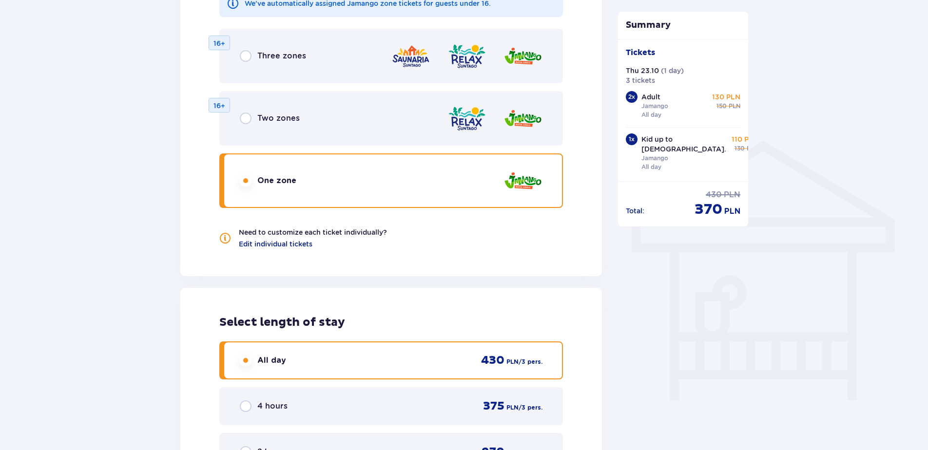
scroll to position [650, 0]
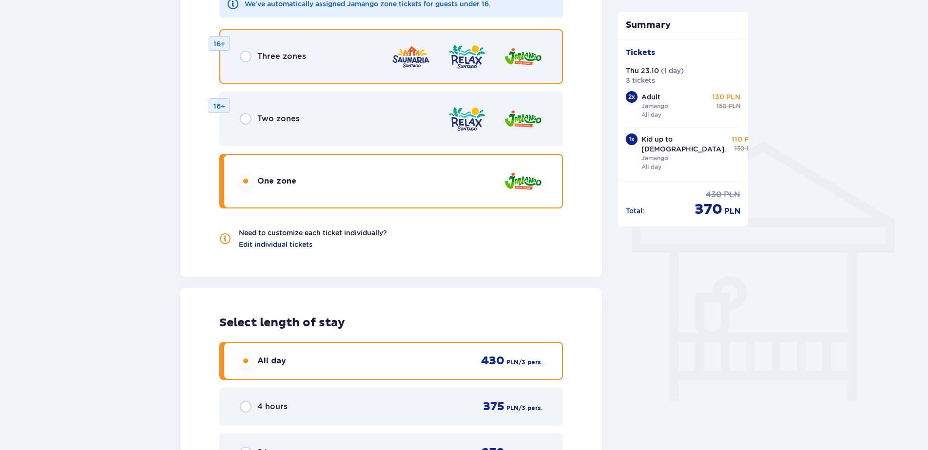
click at [244, 54] on input "radio" at bounding box center [246, 57] width 12 height 12
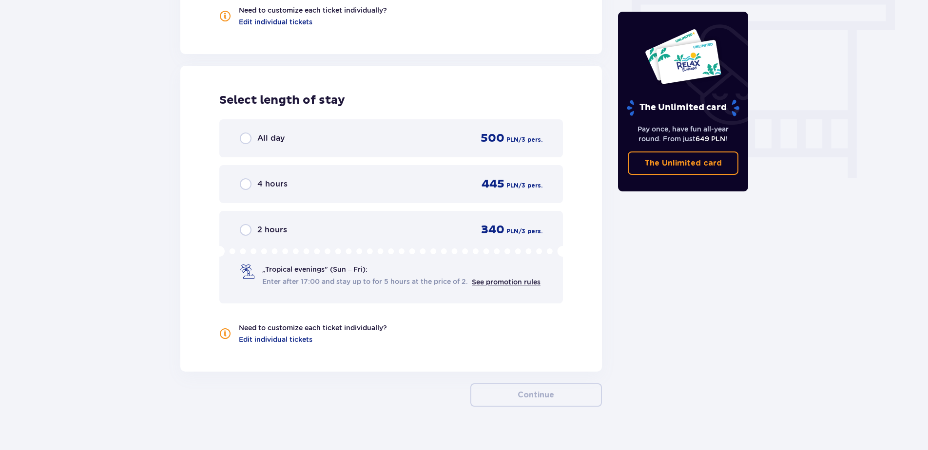
scroll to position [888, 0]
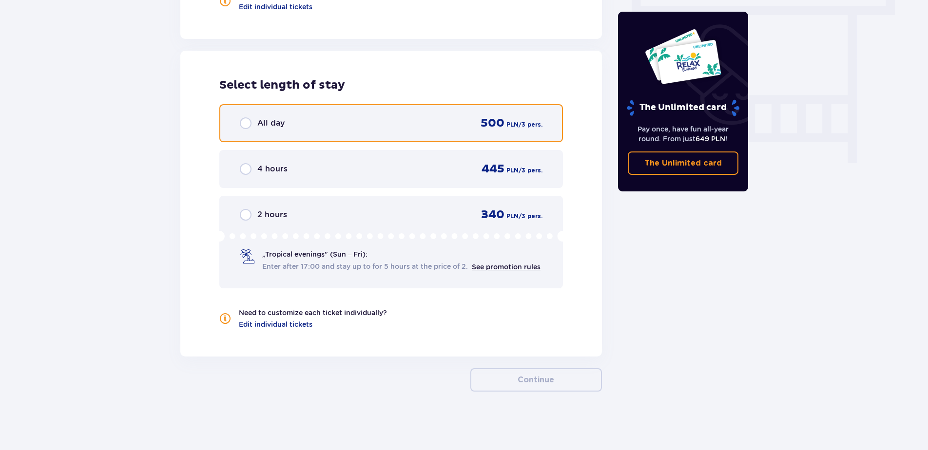
click at [242, 122] on input "radio" at bounding box center [246, 123] width 12 height 12
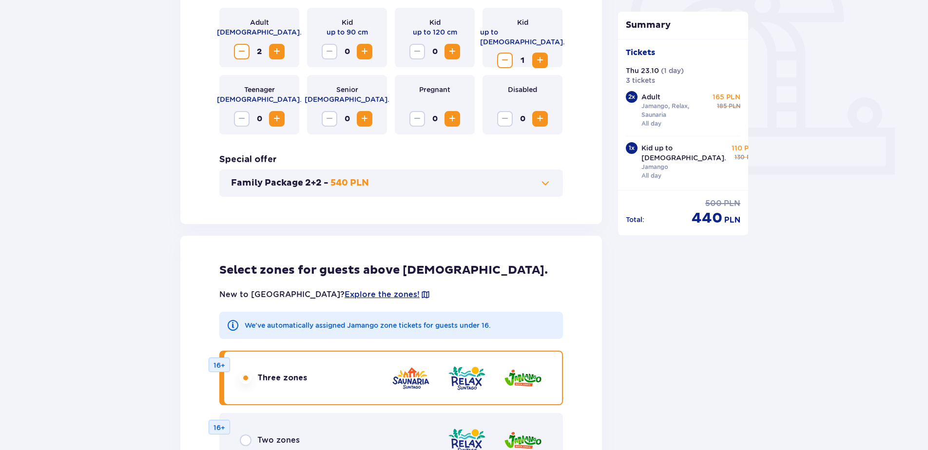
scroll to position [341, 0]
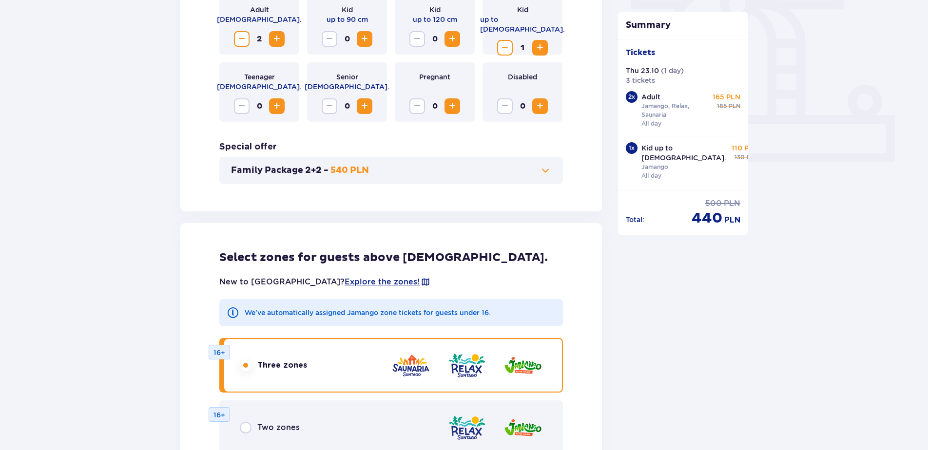
click at [548, 169] on span at bounding box center [546, 171] width 12 height 12
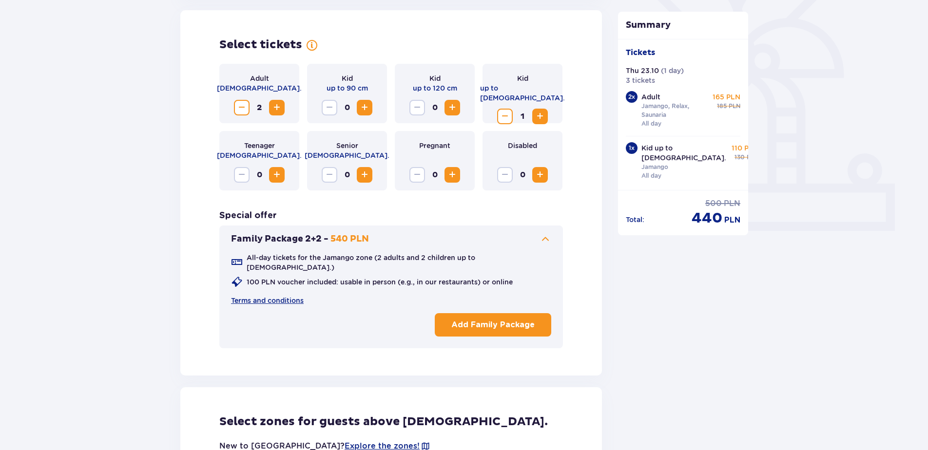
scroll to position [271, 0]
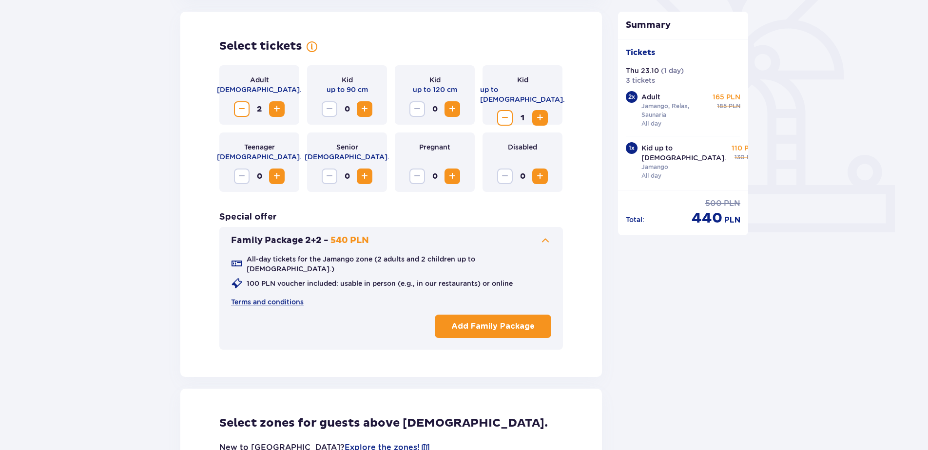
click at [469, 321] on p "Add Family Package" at bounding box center [492, 326] width 83 height 11
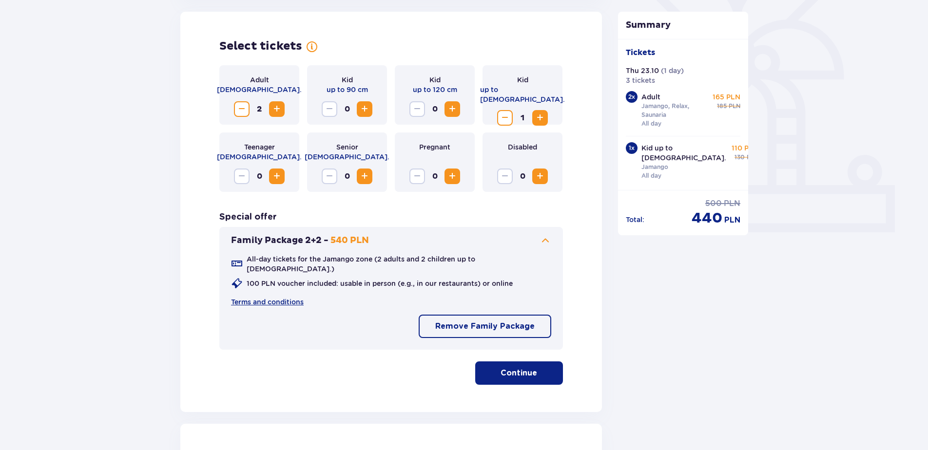
click at [510, 368] on p "Continue" at bounding box center [519, 373] width 37 height 11
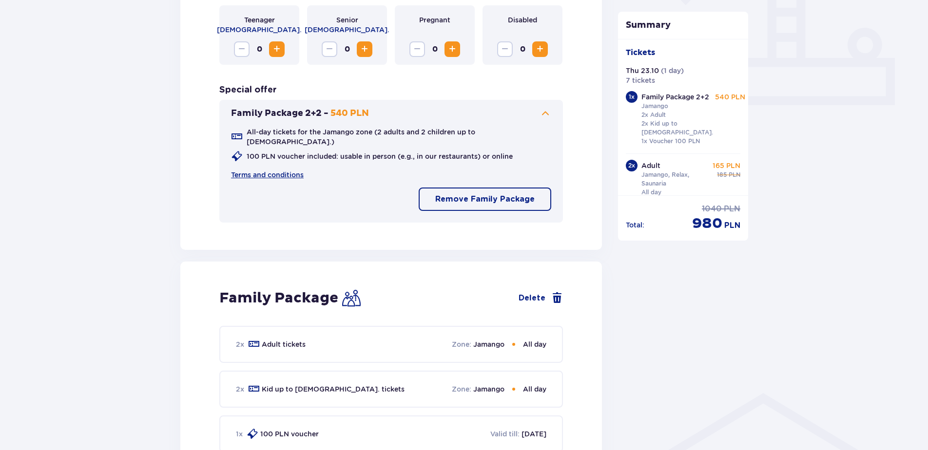
scroll to position [397, 0]
click at [473, 195] on p "Remove Family Package" at bounding box center [484, 200] width 99 height 11
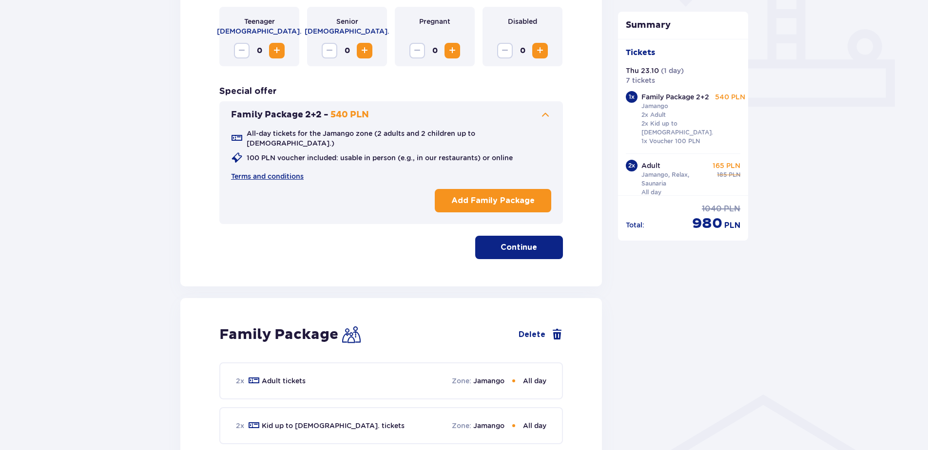
click at [522, 249] on button "Continue" at bounding box center [519, 247] width 88 height 23
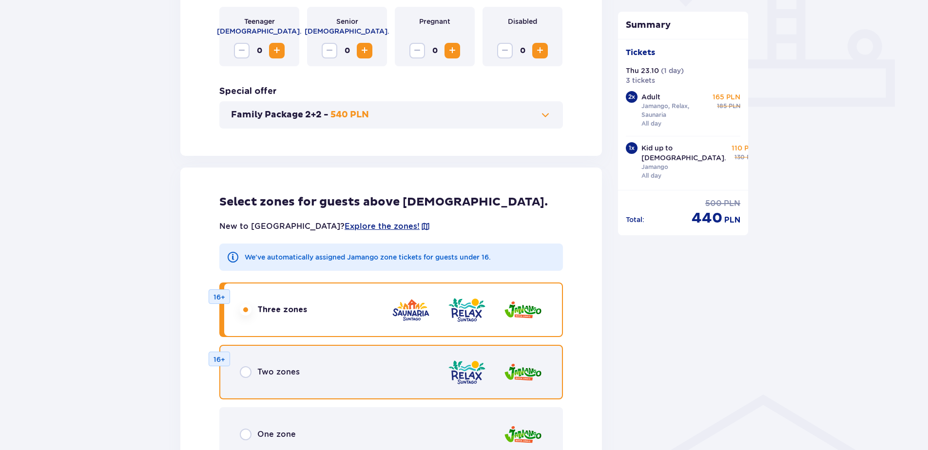
click at [244, 373] on input "radio" at bounding box center [246, 373] width 12 height 12
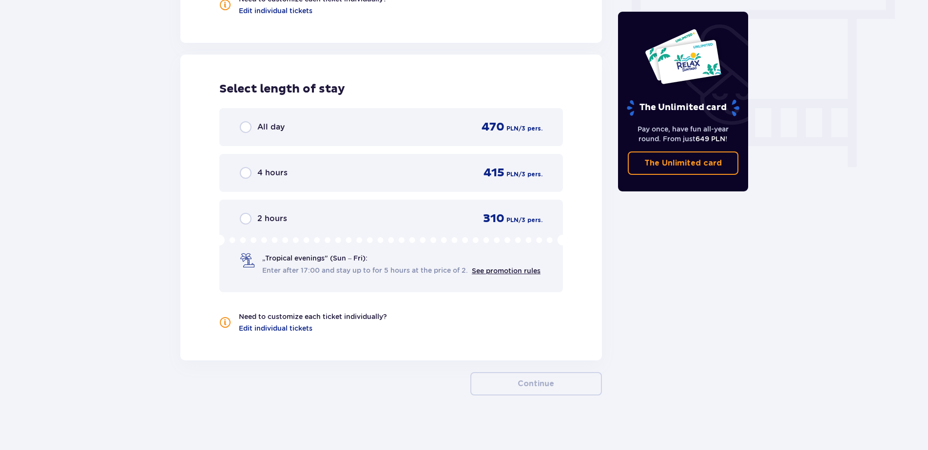
scroll to position [888, 0]
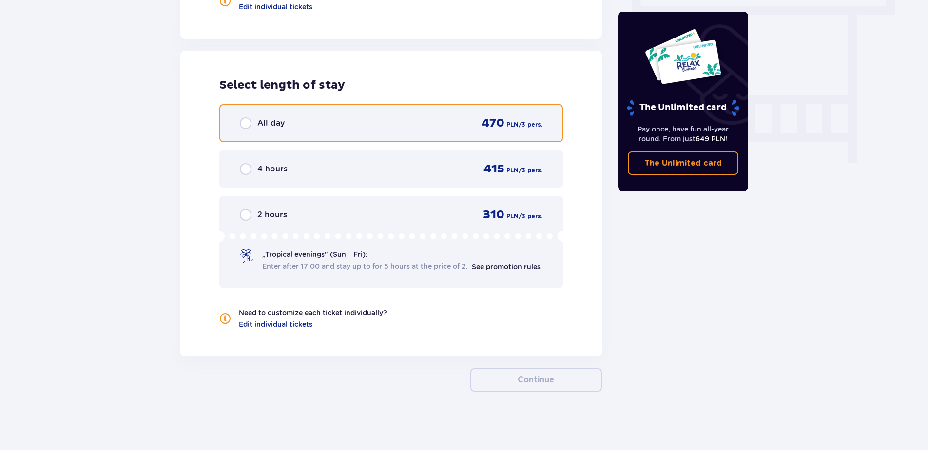
click at [244, 122] on input "radio" at bounding box center [246, 123] width 12 height 12
radio input "true"
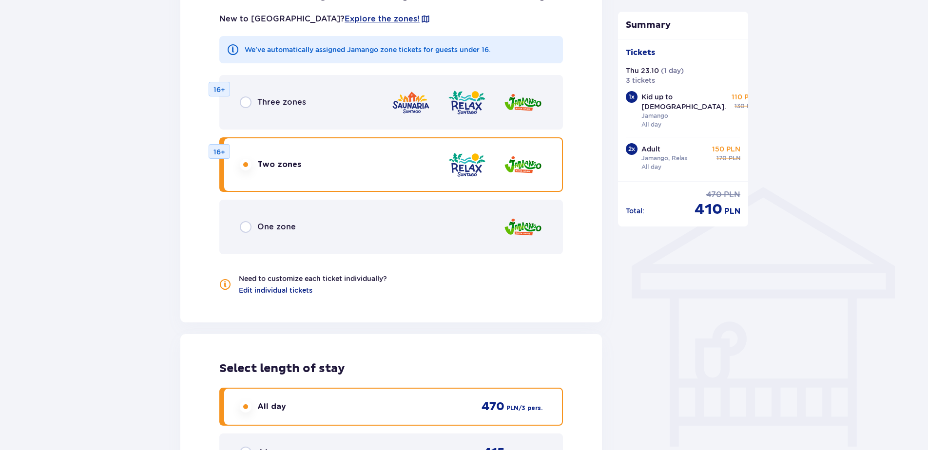
scroll to position [504, 0]
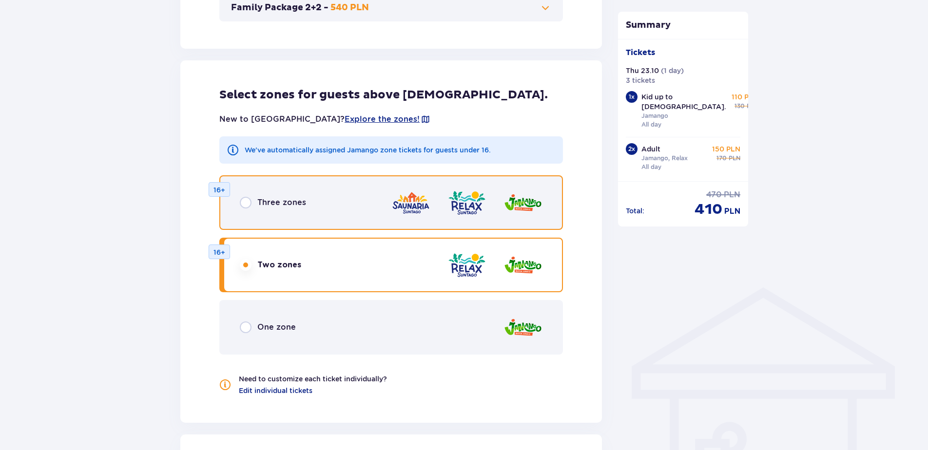
click at [246, 200] on input "radio" at bounding box center [246, 203] width 12 height 12
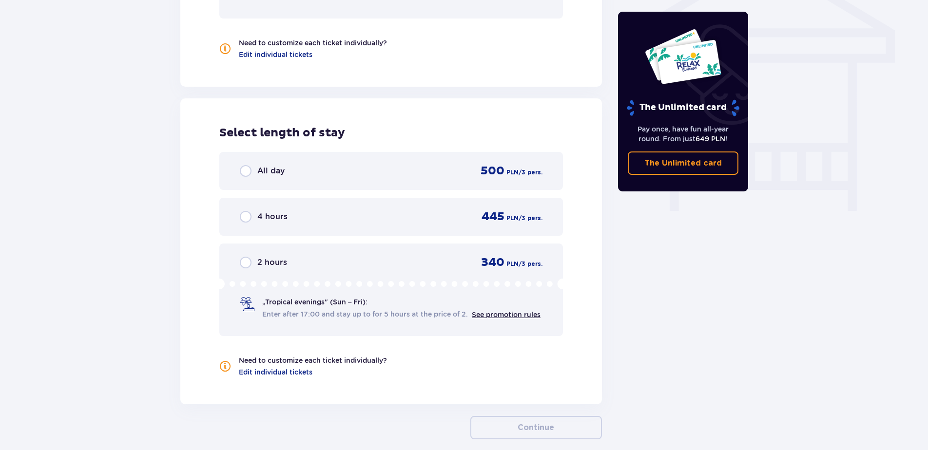
scroll to position [888, 0]
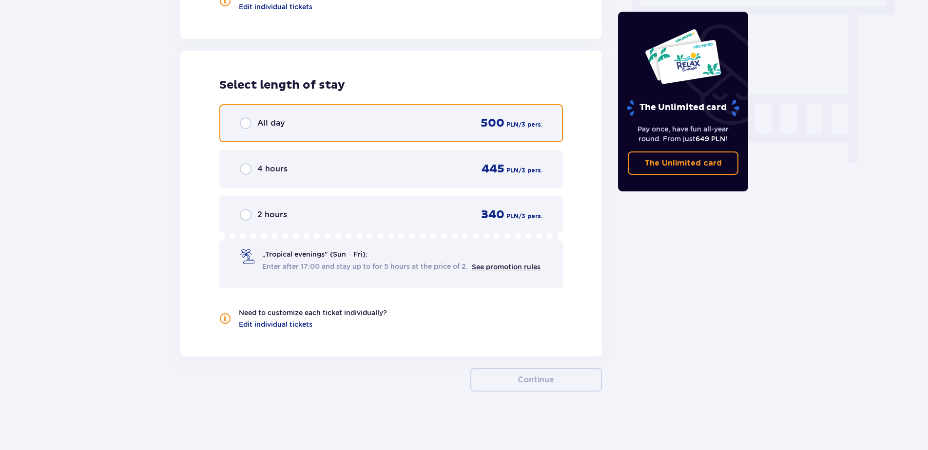
click at [248, 122] on input "radio" at bounding box center [246, 123] width 12 height 12
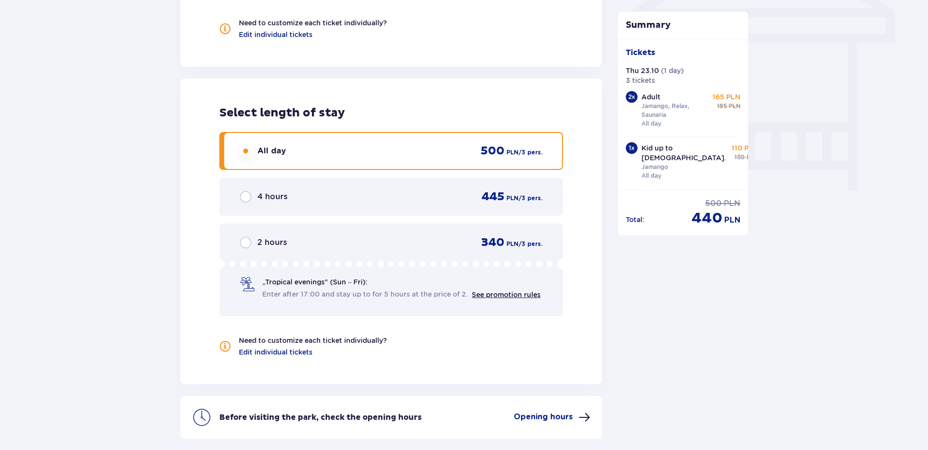
scroll to position [877, 0]
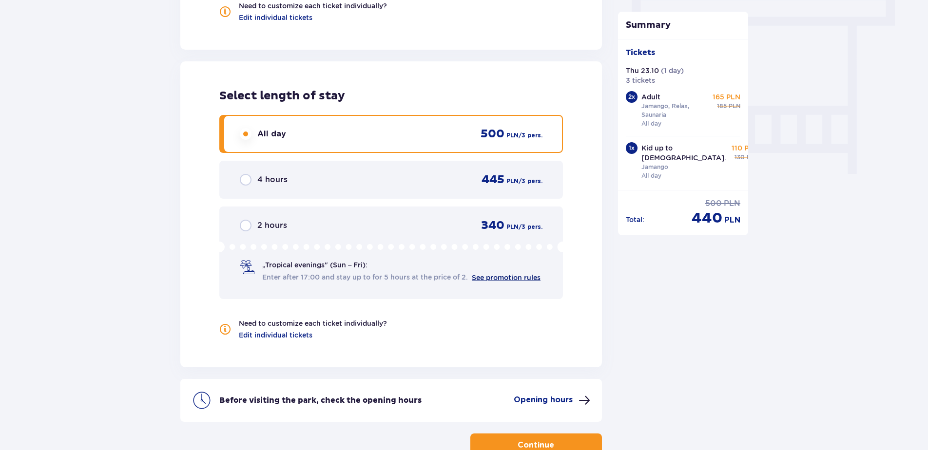
click at [501, 277] on link "See promotion rules" at bounding box center [506, 278] width 69 height 8
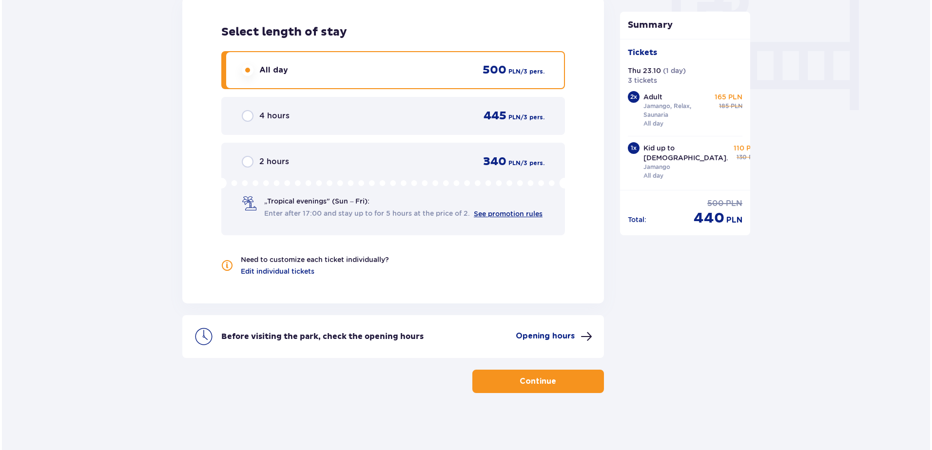
scroll to position [943, 0]
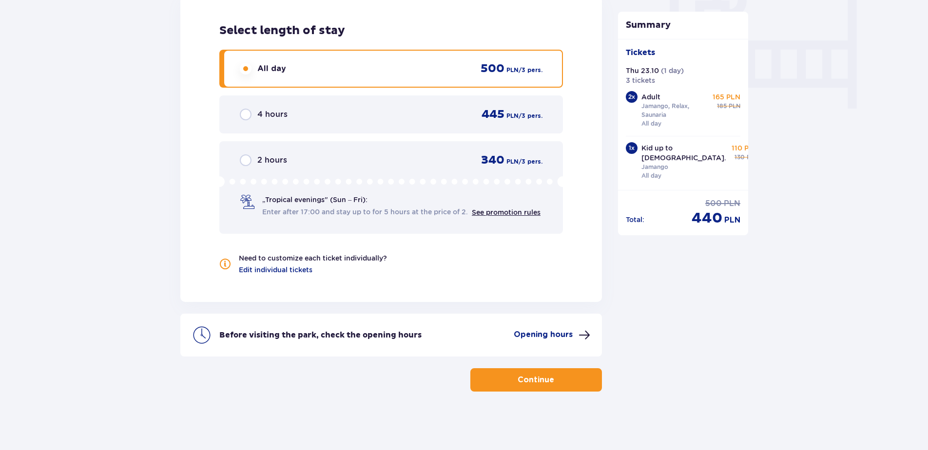
click at [549, 337] on p "Opening hours" at bounding box center [543, 334] width 59 height 11
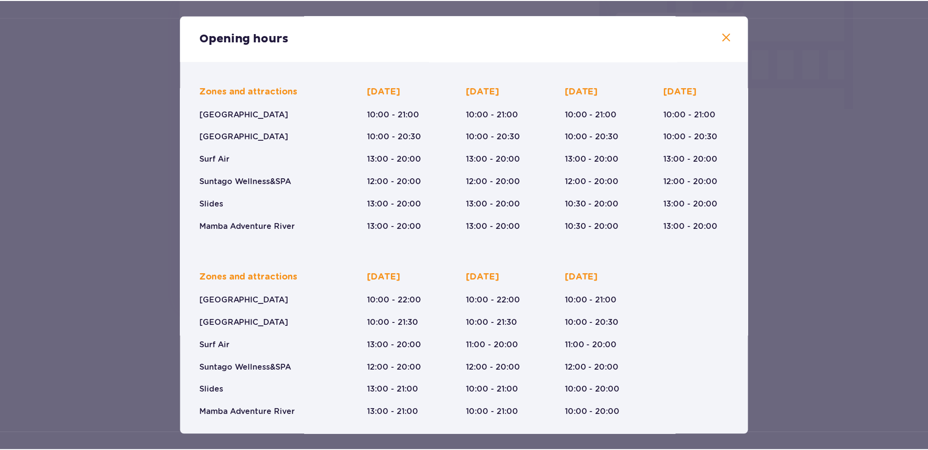
scroll to position [56, 0]
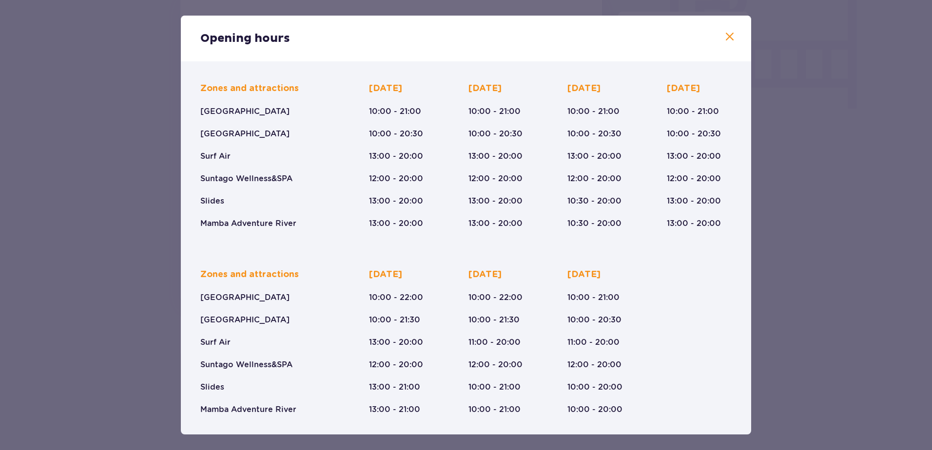
click at [724, 34] on span at bounding box center [730, 37] width 12 height 12
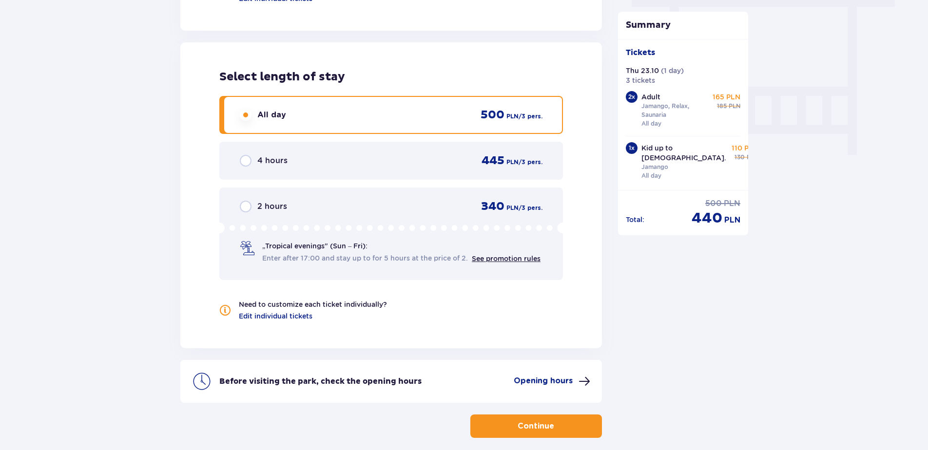
scroll to position [943, 0]
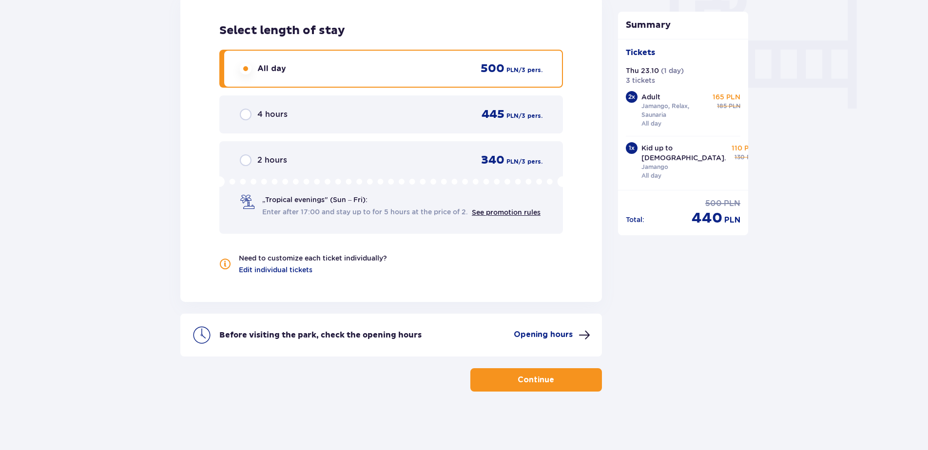
click at [528, 380] on p "Continue" at bounding box center [536, 380] width 37 height 11
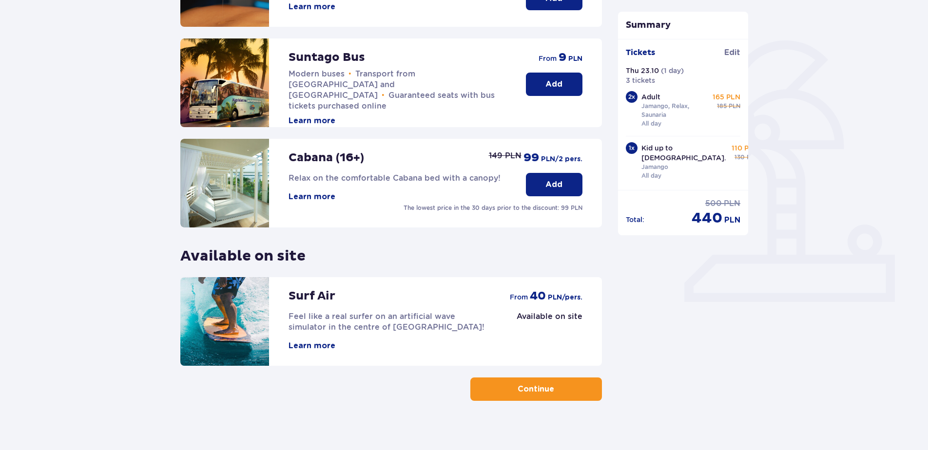
scroll to position [211, 0]
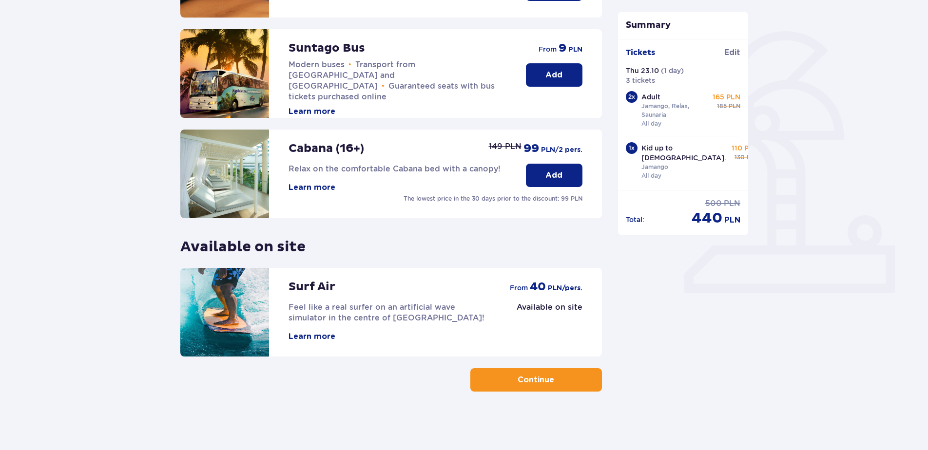
click at [311, 337] on button "Learn more" at bounding box center [312, 336] width 47 height 11
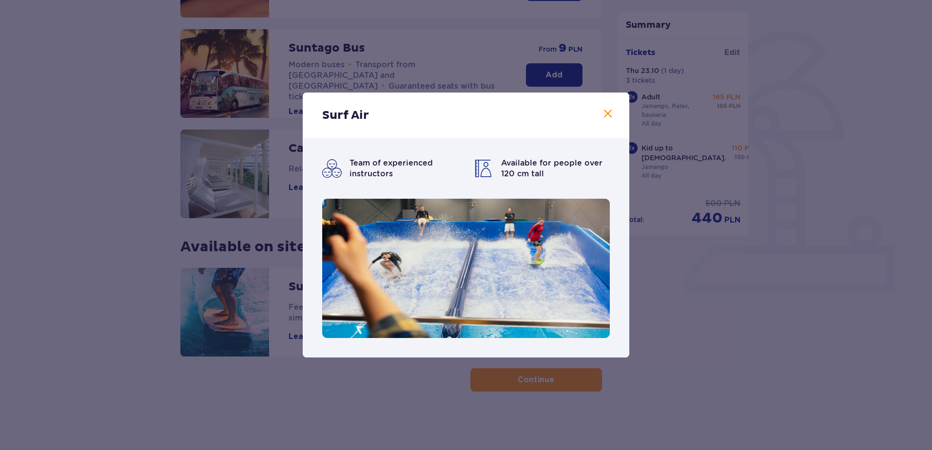
click at [608, 112] on span at bounding box center [608, 114] width 12 height 12
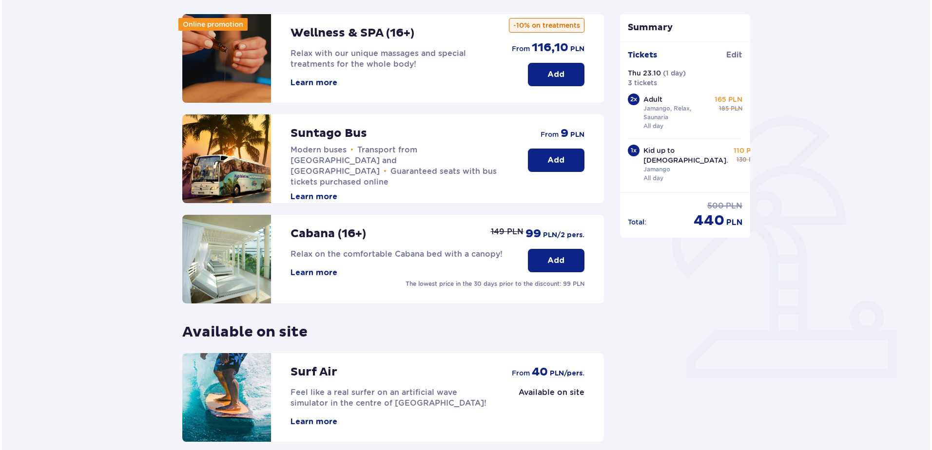
scroll to position [64, 0]
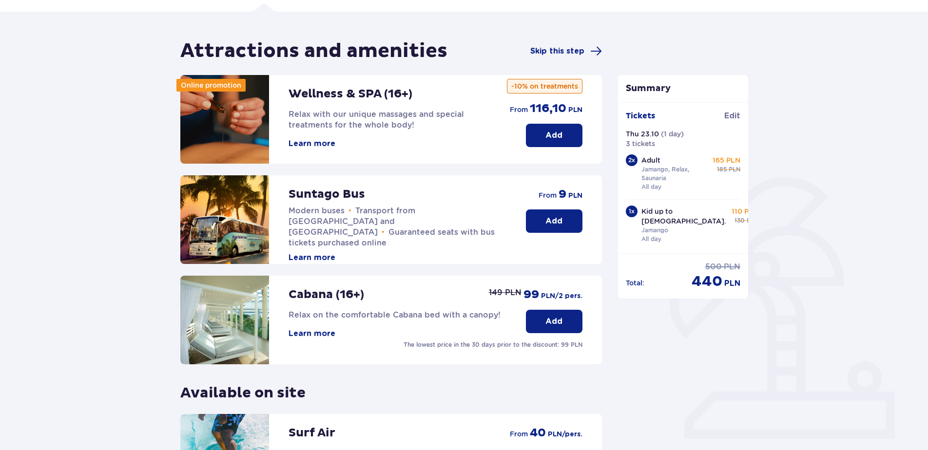
click at [312, 142] on button "Learn more" at bounding box center [312, 143] width 47 height 11
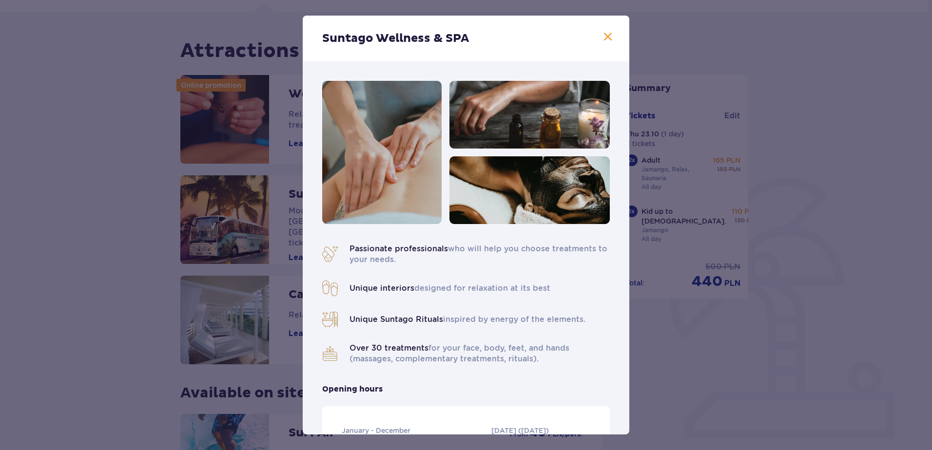
click at [602, 36] on span at bounding box center [608, 37] width 12 height 12
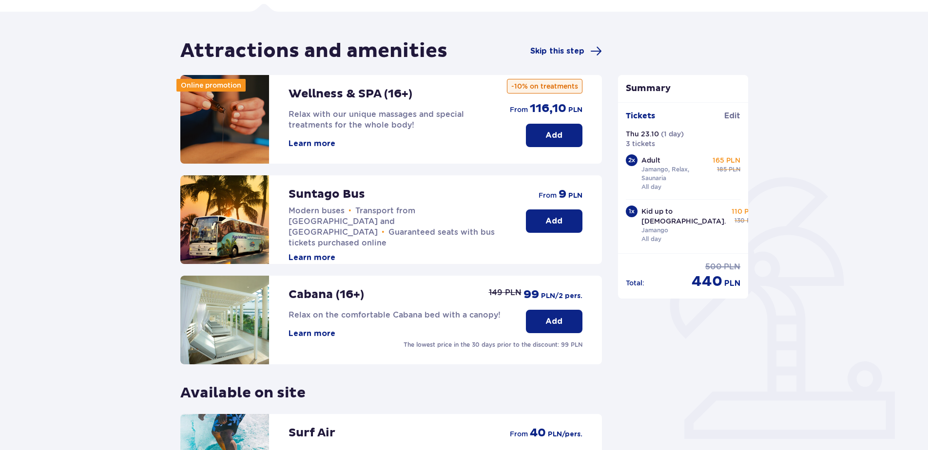
click at [303, 144] on button "Learn more" at bounding box center [312, 143] width 47 height 11
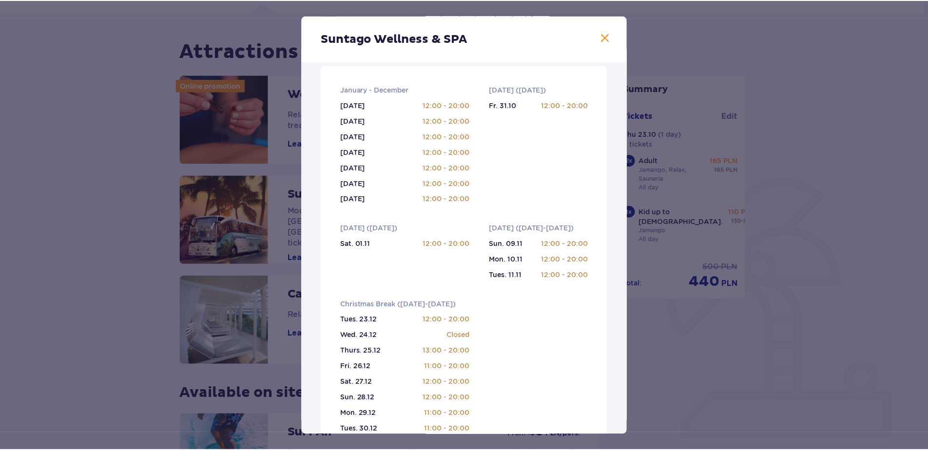
scroll to position [487, 0]
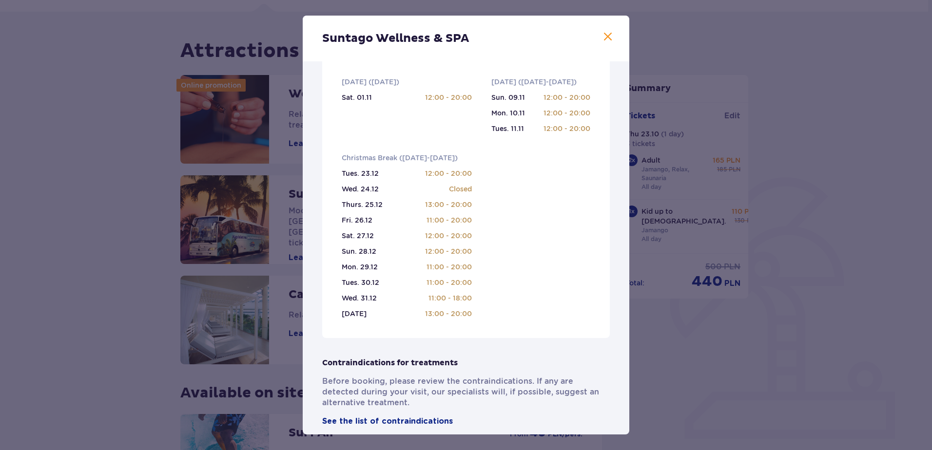
click at [603, 35] on span at bounding box center [608, 37] width 12 height 12
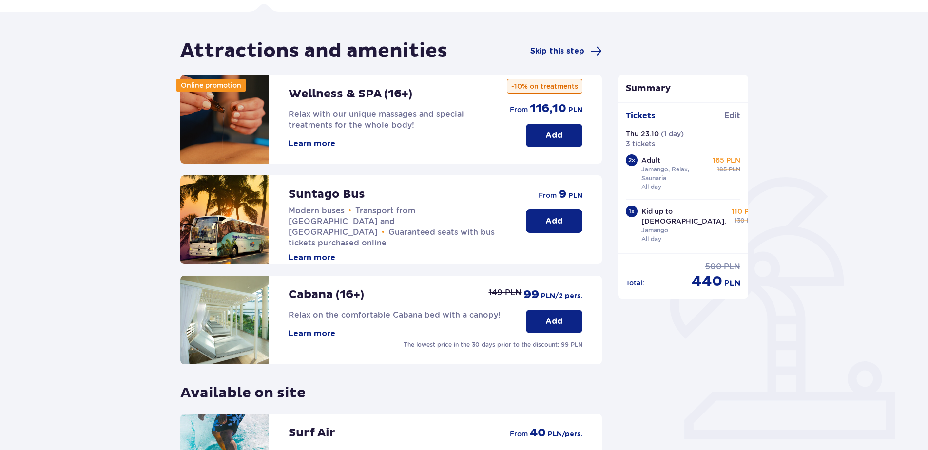
click at [294, 329] on button "Learn more" at bounding box center [312, 333] width 47 height 11
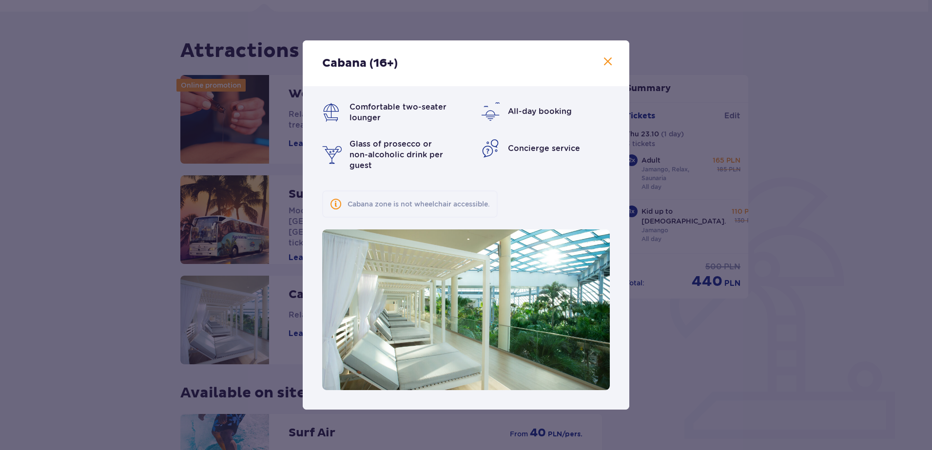
click at [608, 67] on span at bounding box center [608, 62] width 12 height 12
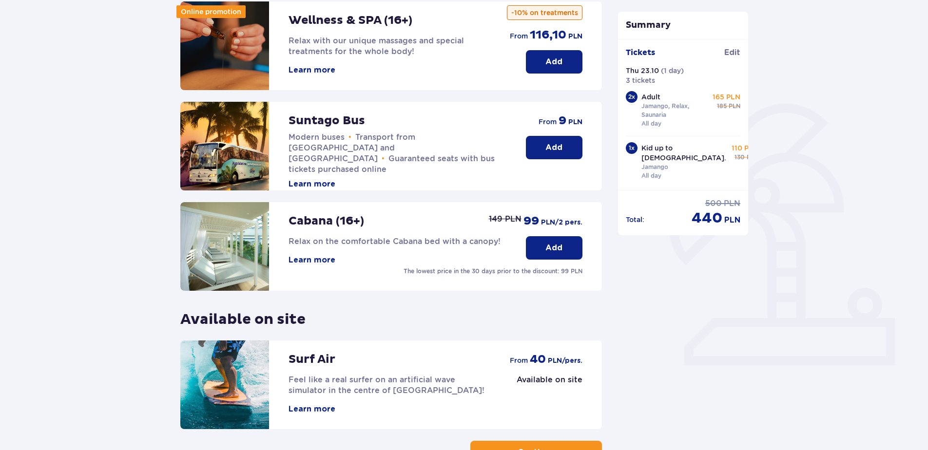
scroll to position [146, 0]
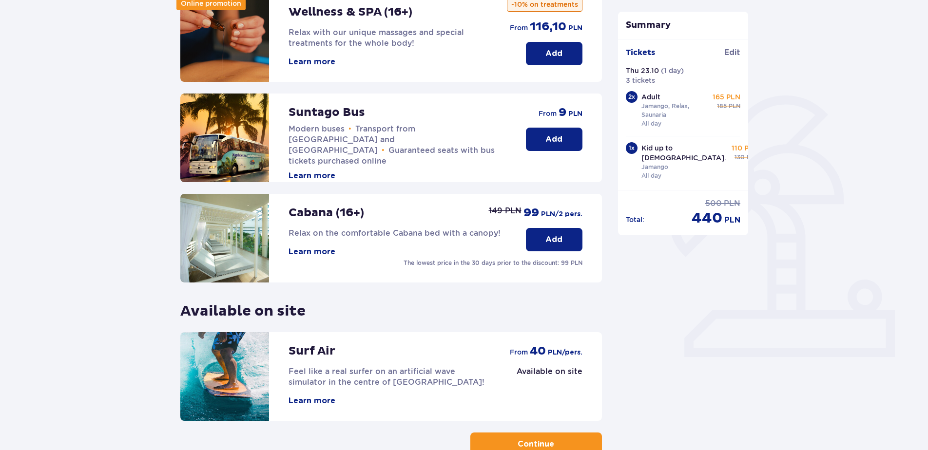
click at [299, 253] on button "Learn more" at bounding box center [312, 252] width 47 height 11
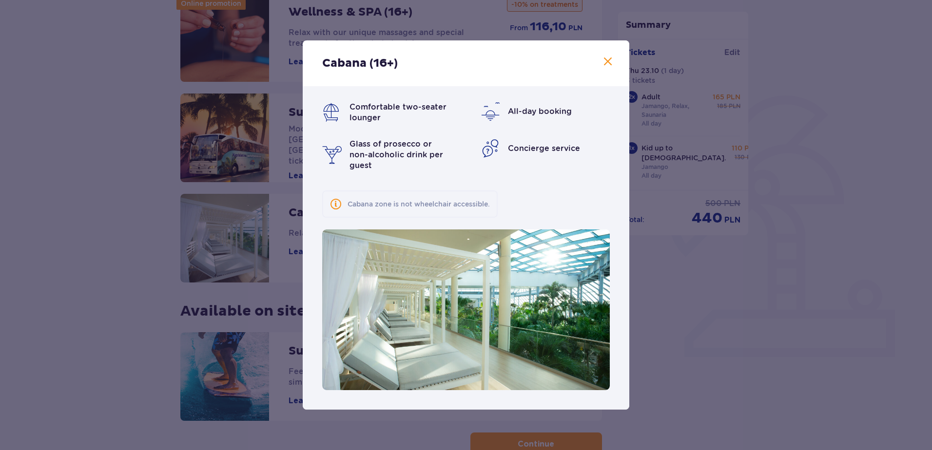
click at [606, 65] on span at bounding box center [608, 62] width 12 height 12
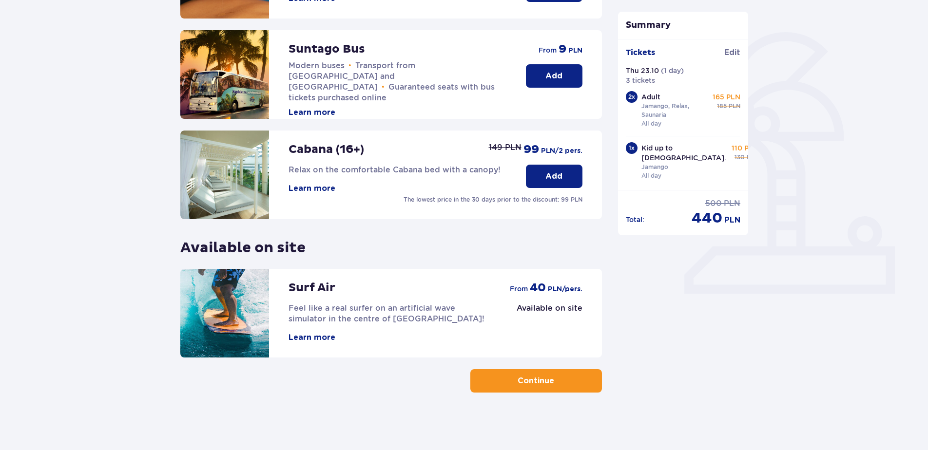
scroll to position [211, 0]
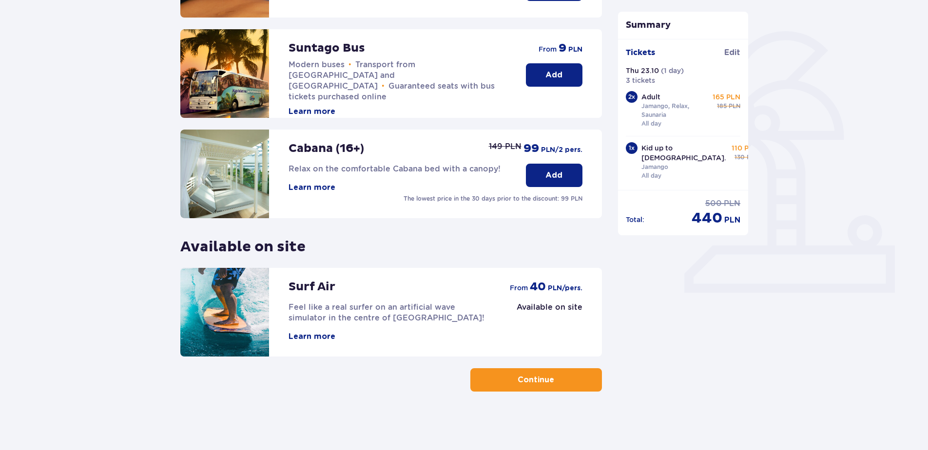
click at [531, 382] on p "Continue" at bounding box center [536, 380] width 37 height 11
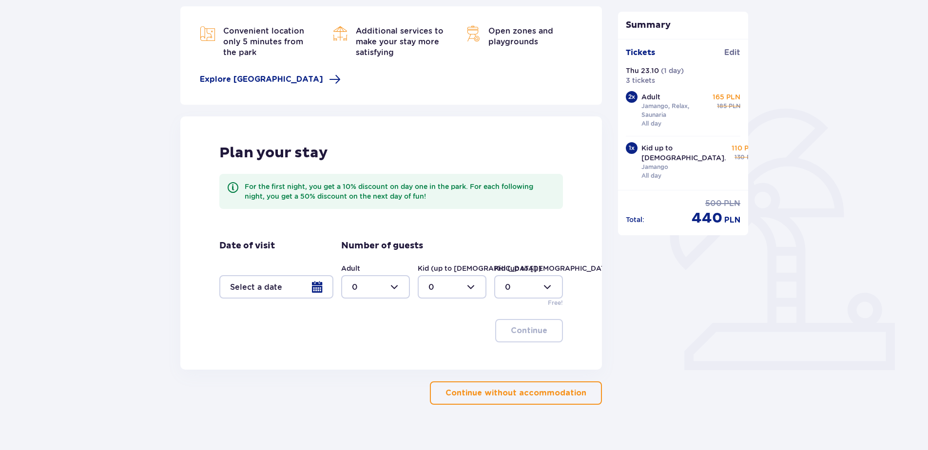
scroll to position [146, 0]
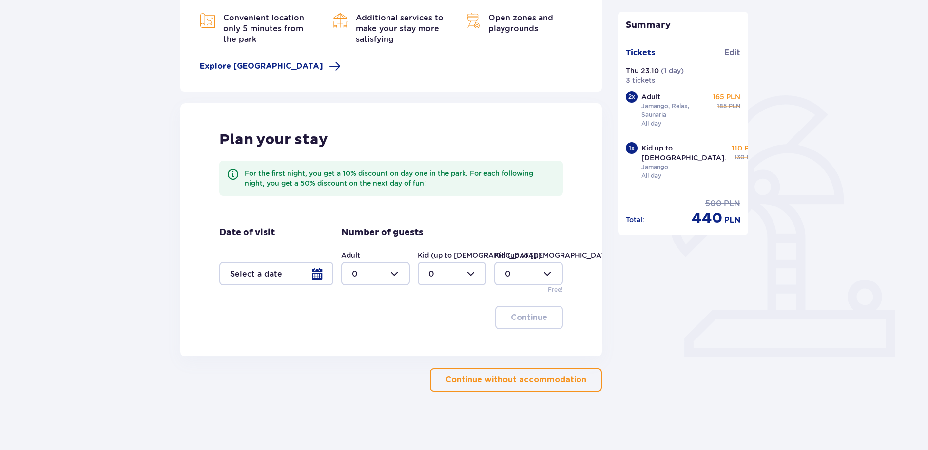
click at [315, 274] on div at bounding box center [276, 273] width 114 height 23
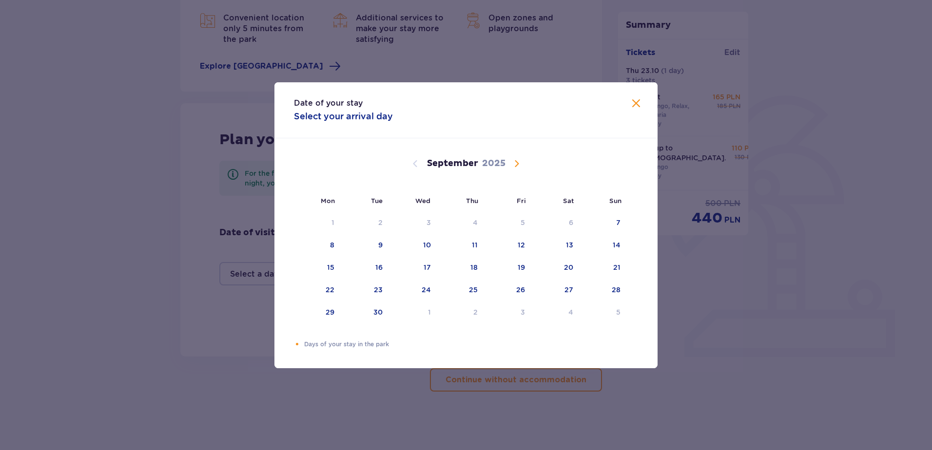
click at [634, 102] on span at bounding box center [636, 104] width 12 height 12
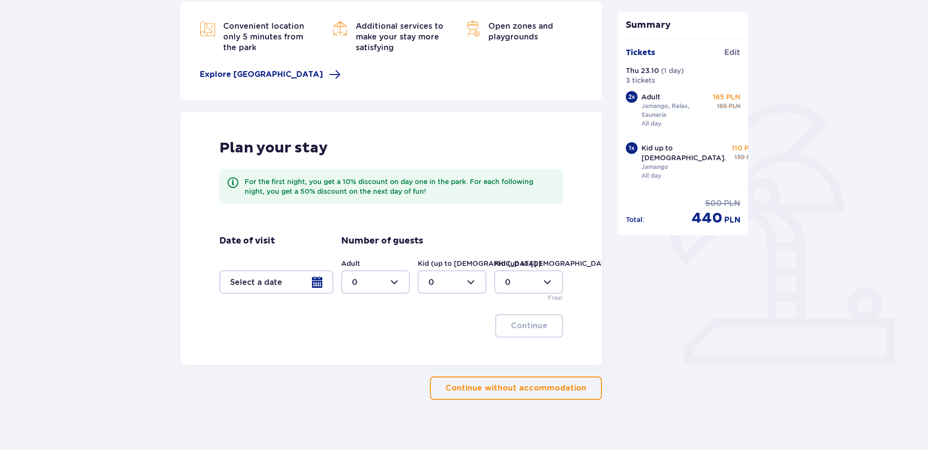
scroll to position [146, 0]
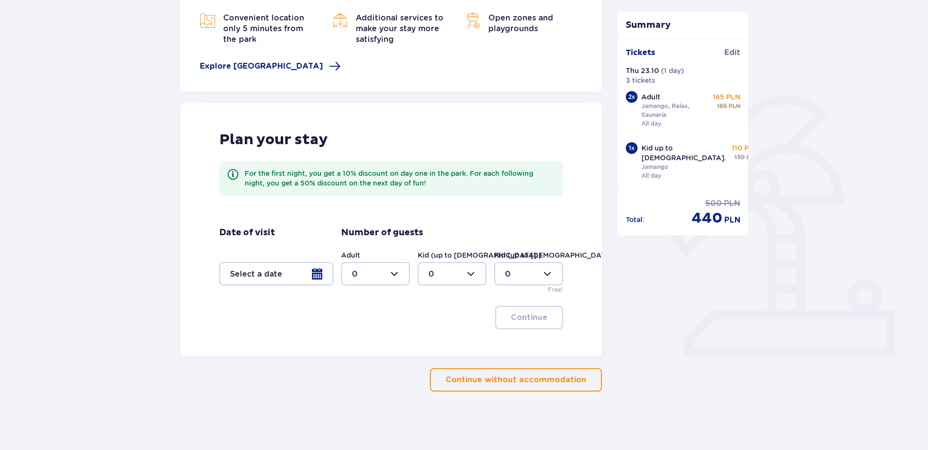
click at [500, 382] on p "Continue without accommodation" at bounding box center [515, 380] width 141 height 11
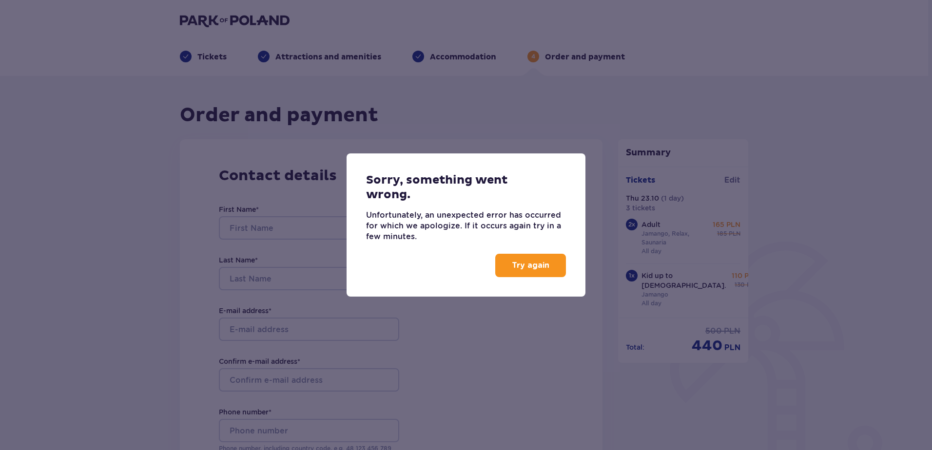
click at [527, 270] on p "Try again" at bounding box center [531, 265] width 38 height 11
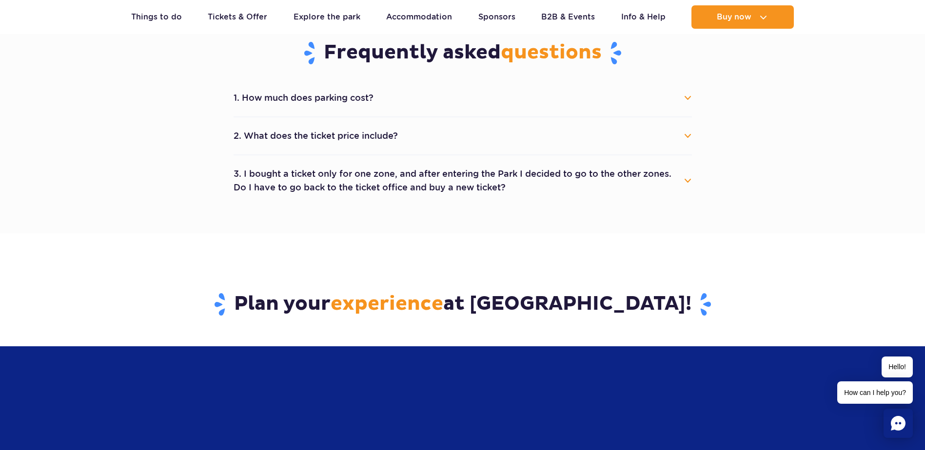
scroll to position [536, 0]
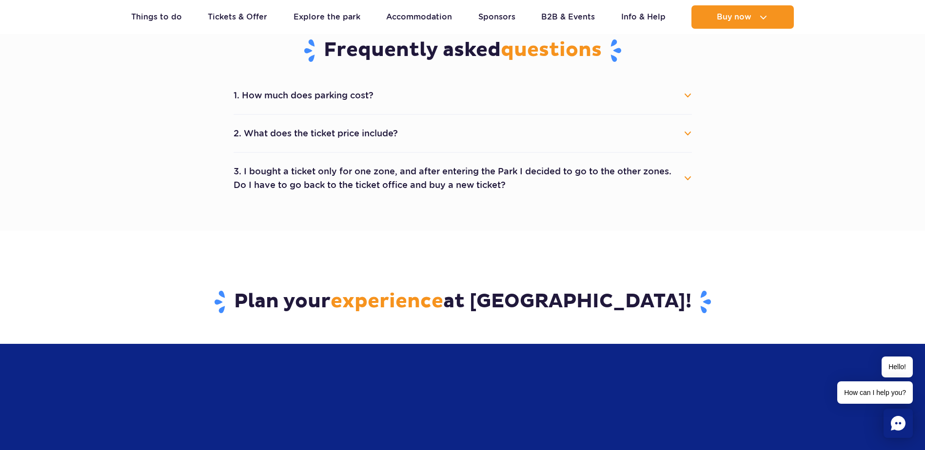
click at [685, 135] on button "2. What does the ticket price include?" at bounding box center [462, 133] width 458 height 21
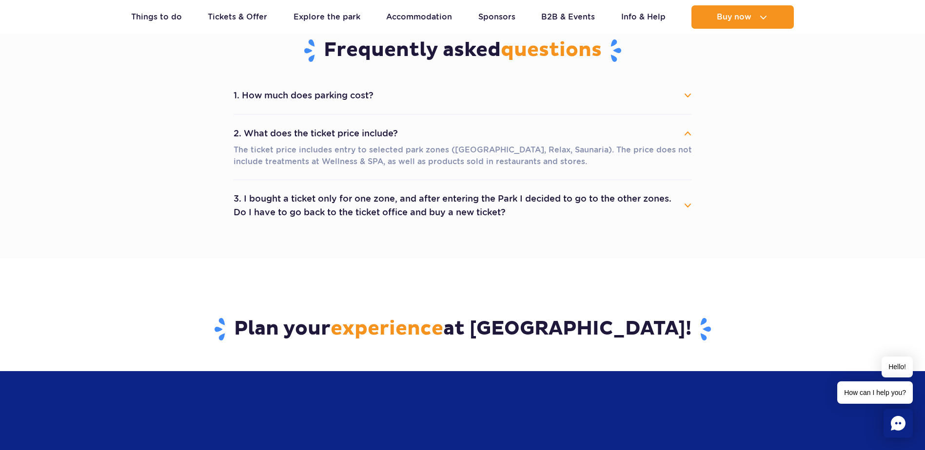
click at [684, 203] on button "3. I bought a ticket only for one zone, and after entering the Park I decided t…" at bounding box center [462, 205] width 458 height 35
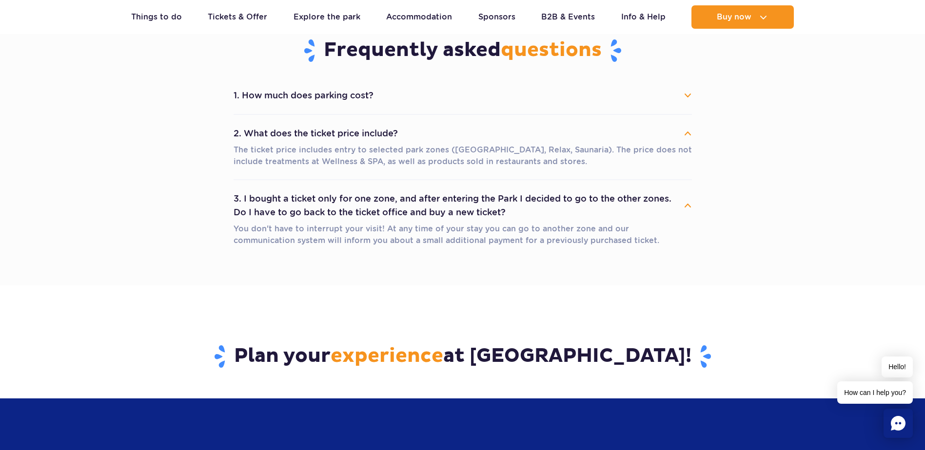
click at [686, 94] on button "1. How much does parking cost?" at bounding box center [462, 95] width 458 height 21
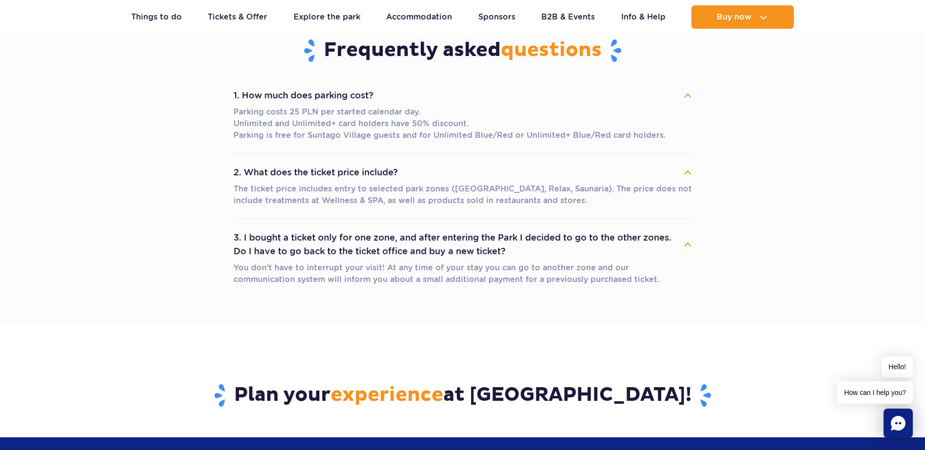
click at [687, 95] on button "1. How much does parking cost?" at bounding box center [462, 95] width 458 height 21
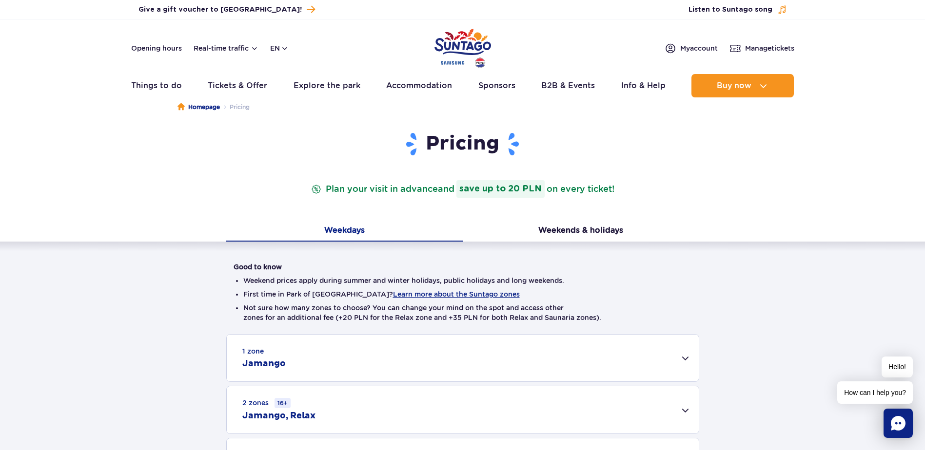
scroll to position [0, 0]
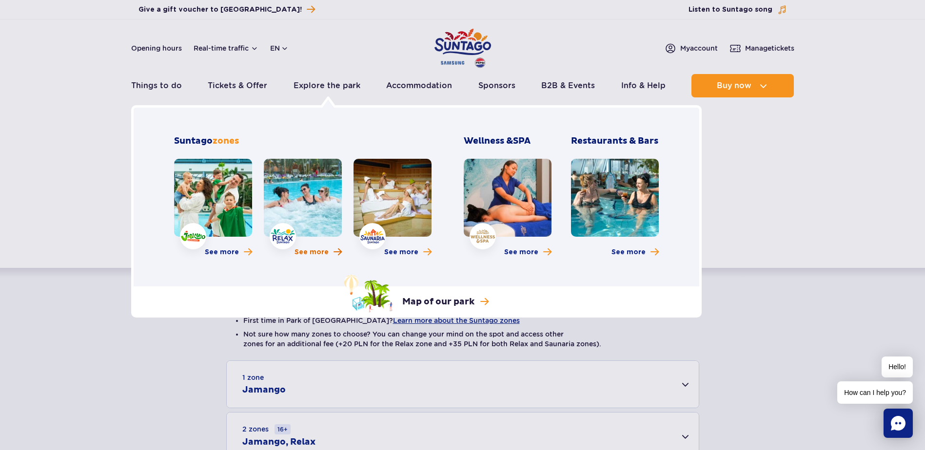
click at [310, 251] on span "See more" at bounding box center [311, 253] width 34 height 10
click at [398, 254] on span "See more" at bounding box center [401, 253] width 34 height 10
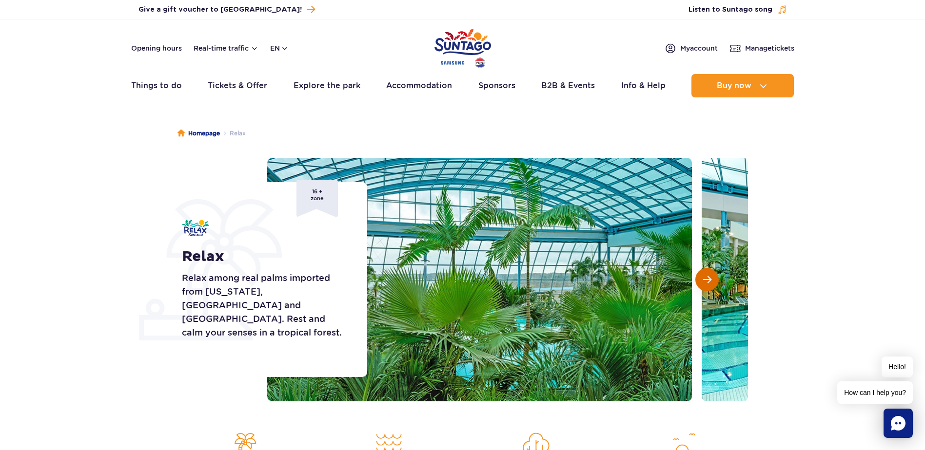
click at [712, 277] on button "Next slide" at bounding box center [706, 279] width 23 height 23
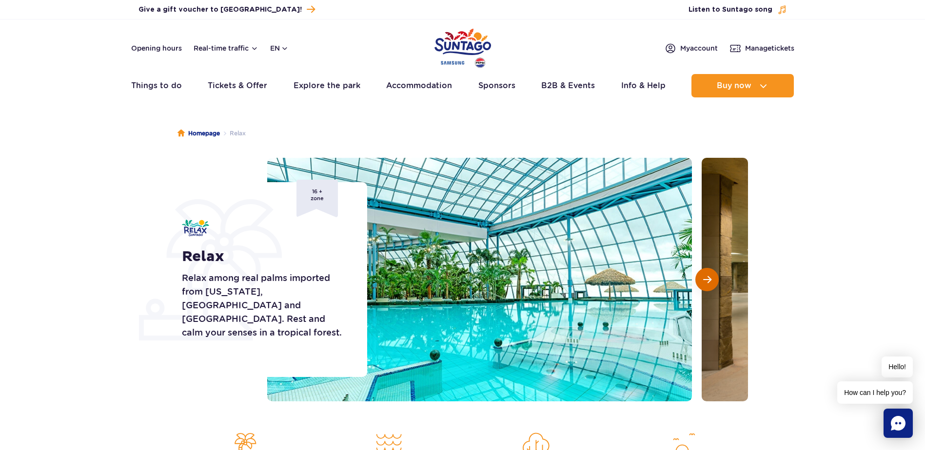
click at [711, 277] on button "Next slide" at bounding box center [706, 279] width 23 height 23
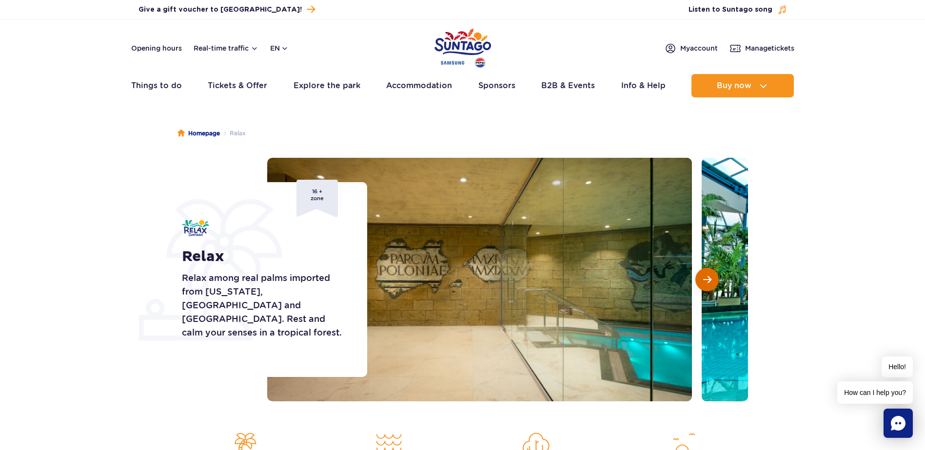
click at [711, 277] on button "Next slide" at bounding box center [706, 279] width 23 height 23
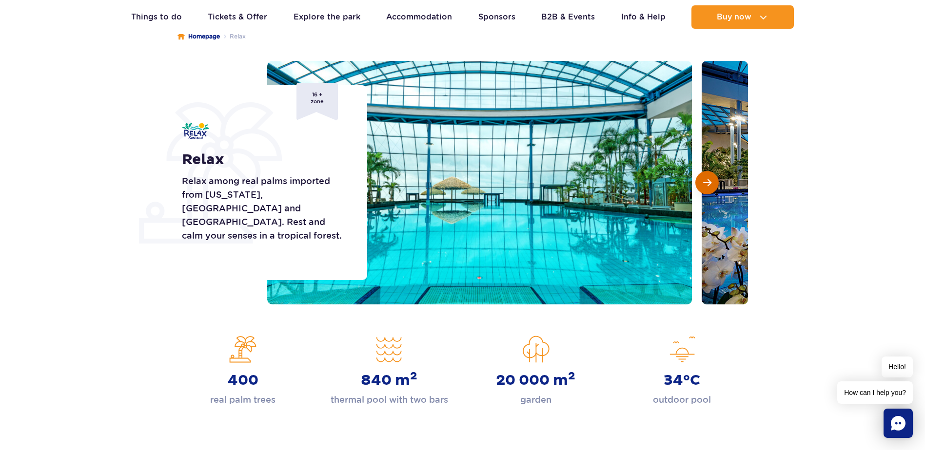
scroll to position [97, 0]
click at [706, 181] on span "Next slide" at bounding box center [707, 182] width 8 height 9
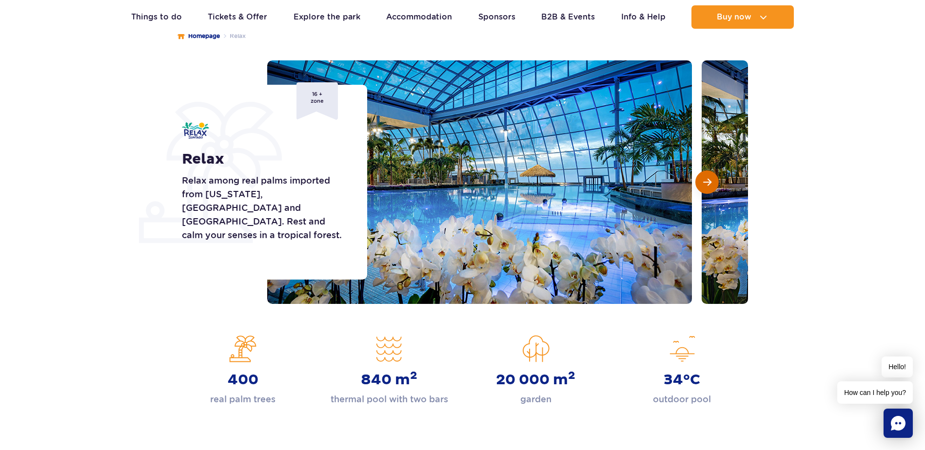
click at [706, 181] on span "Next slide" at bounding box center [707, 182] width 8 height 9
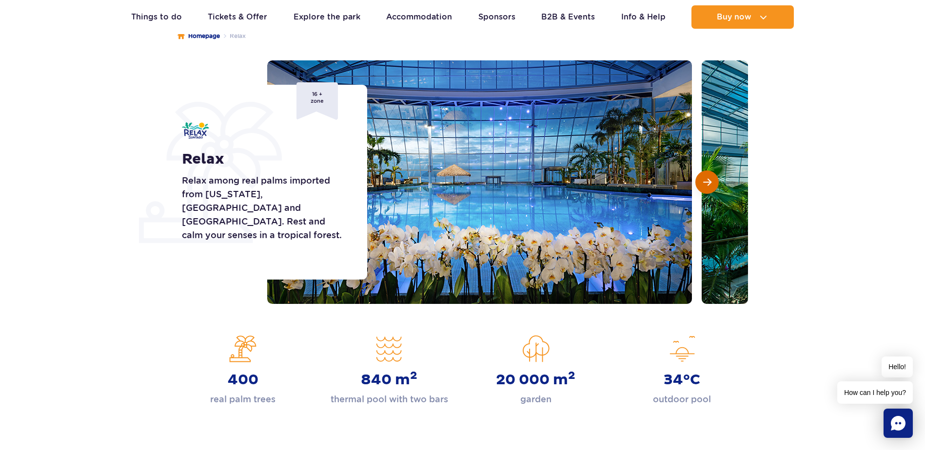
click at [706, 181] on span "Next slide" at bounding box center [707, 182] width 8 height 9
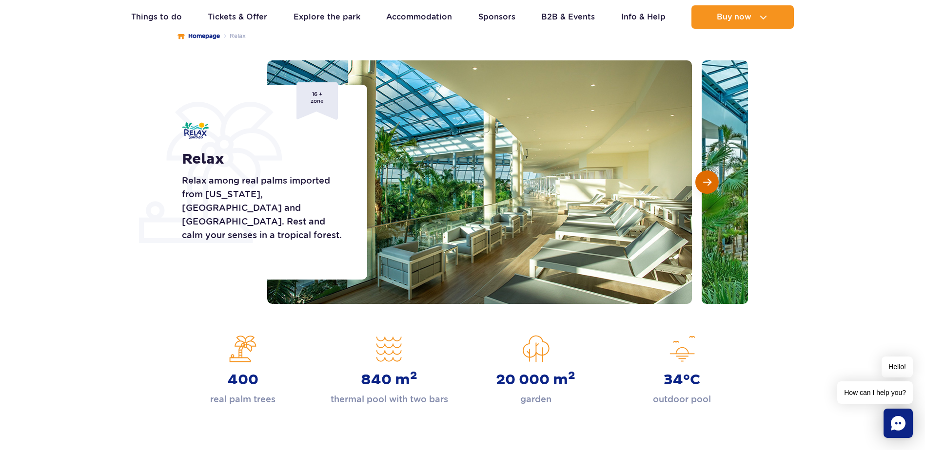
click at [706, 181] on span "Next slide" at bounding box center [707, 182] width 8 height 9
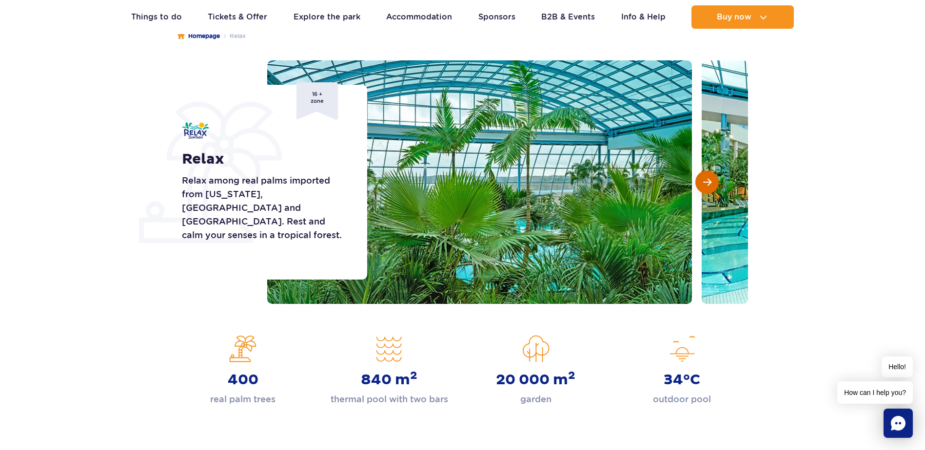
click at [706, 181] on span "Next slide" at bounding box center [707, 182] width 8 height 9
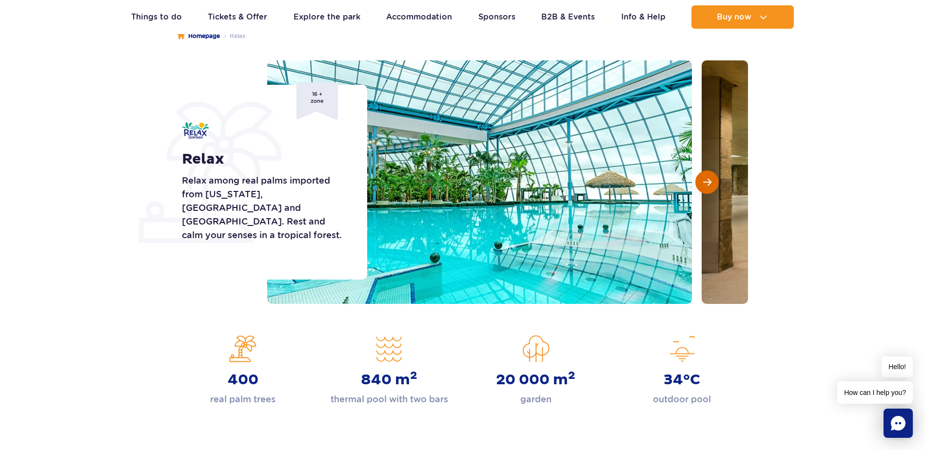
click at [706, 181] on span "Next slide" at bounding box center [707, 182] width 8 height 9
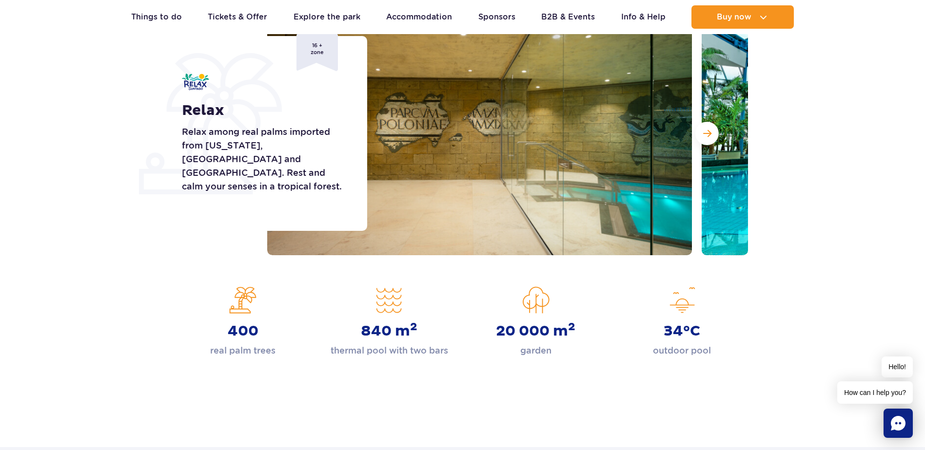
scroll to position [0, 0]
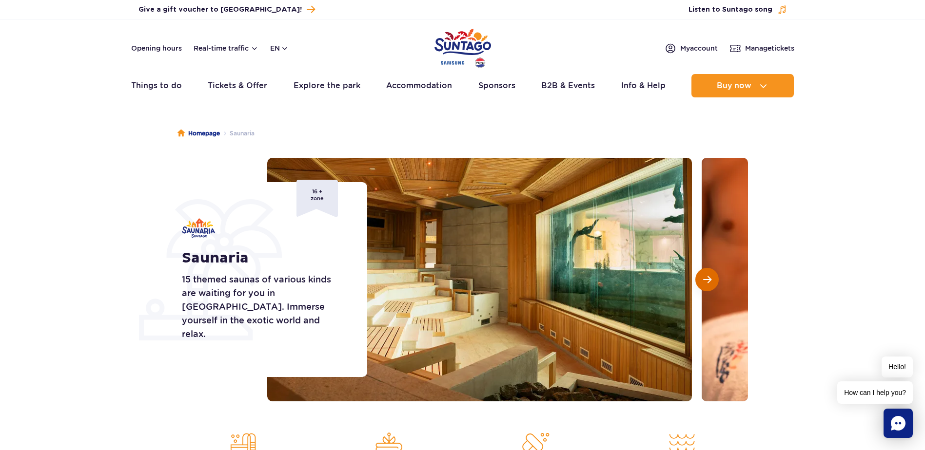
click at [705, 288] on button "Next slide" at bounding box center [706, 279] width 23 height 23
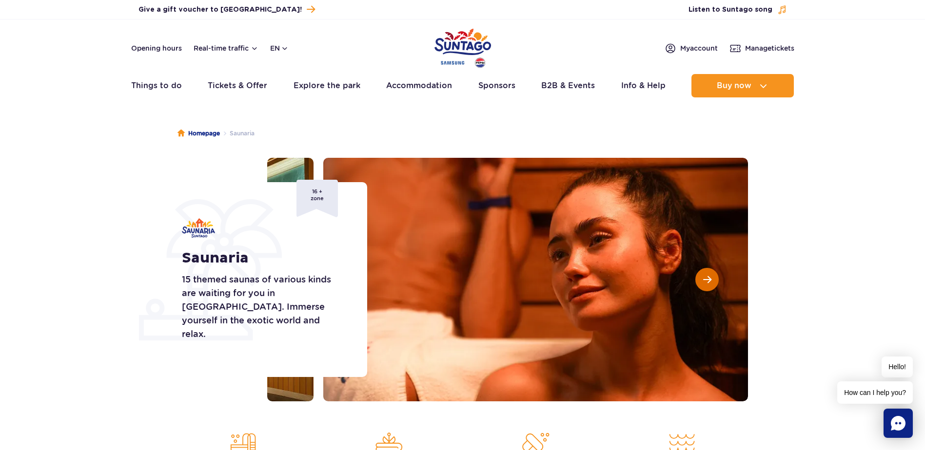
click at [705, 288] on button "Next slide" at bounding box center [706, 279] width 23 height 23
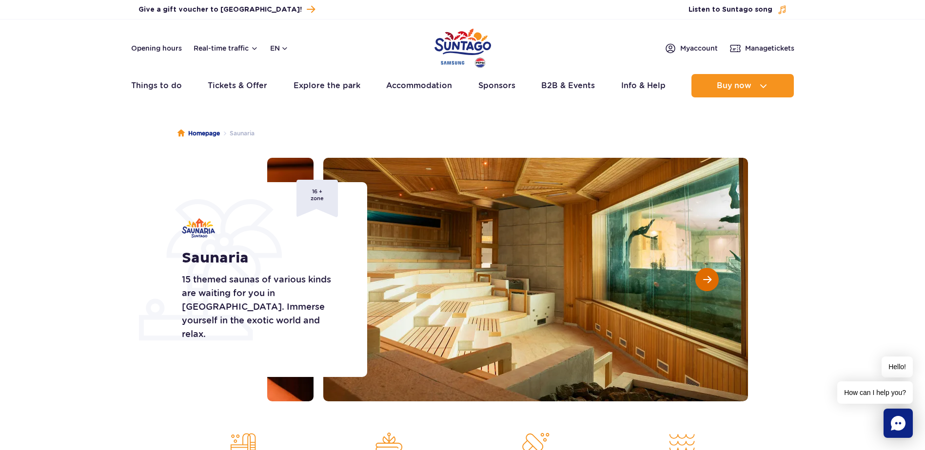
click at [705, 288] on button "Next slide" at bounding box center [706, 279] width 23 height 23
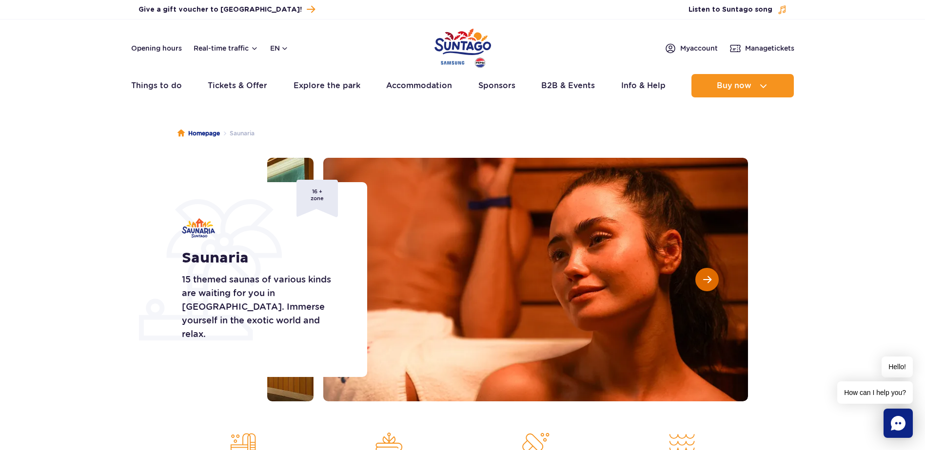
click at [705, 288] on button "Next slide" at bounding box center [706, 279] width 23 height 23
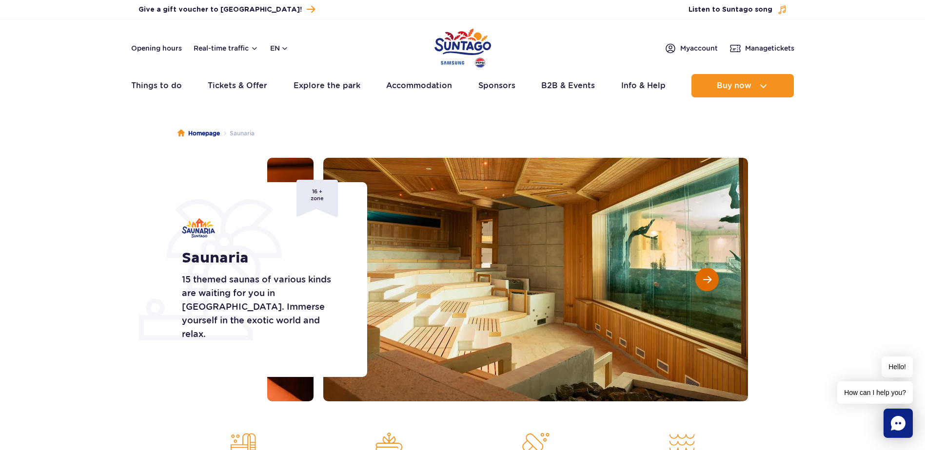
click at [705, 288] on button "Next slide" at bounding box center [706, 279] width 23 height 23
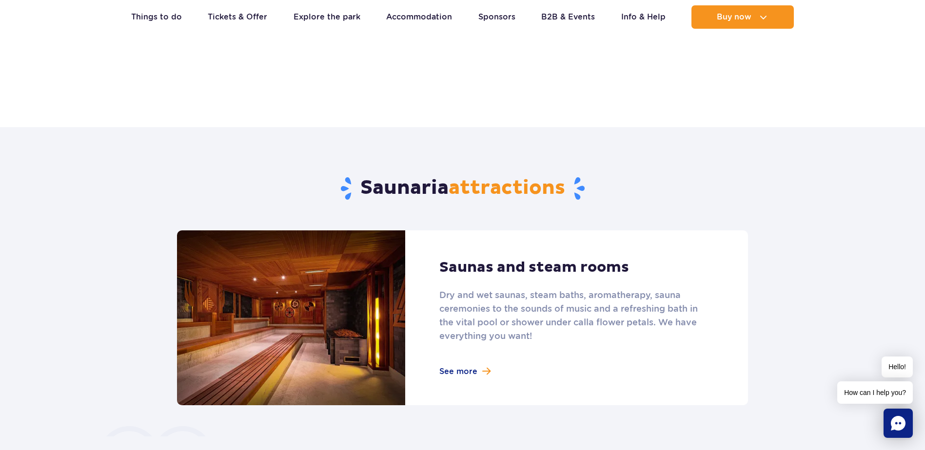
scroll to position [487, 0]
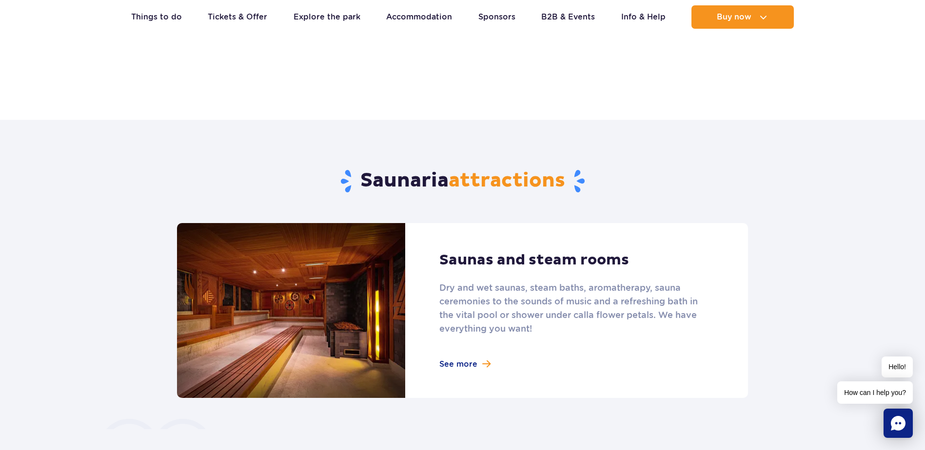
click at [459, 366] on link at bounding box center [462, 310] width 571 height 175
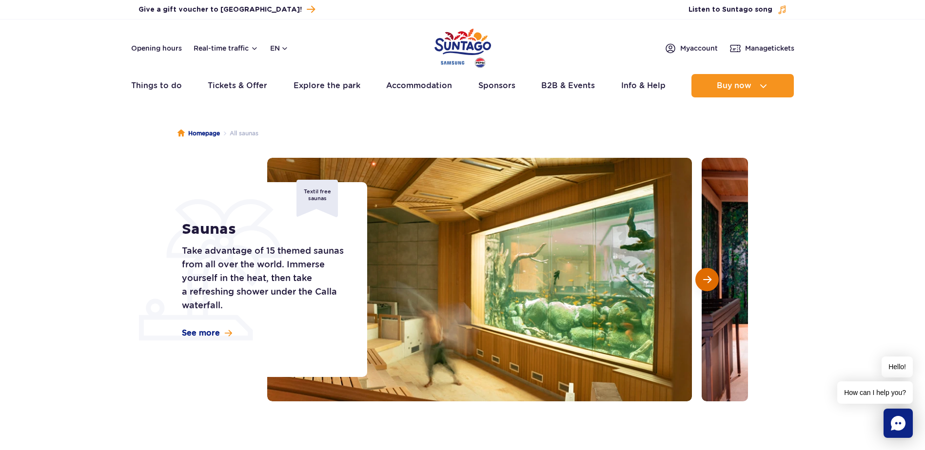
click at [703, 281] on span "Next slide" at bounding box center [707, 279] width 8 height 9
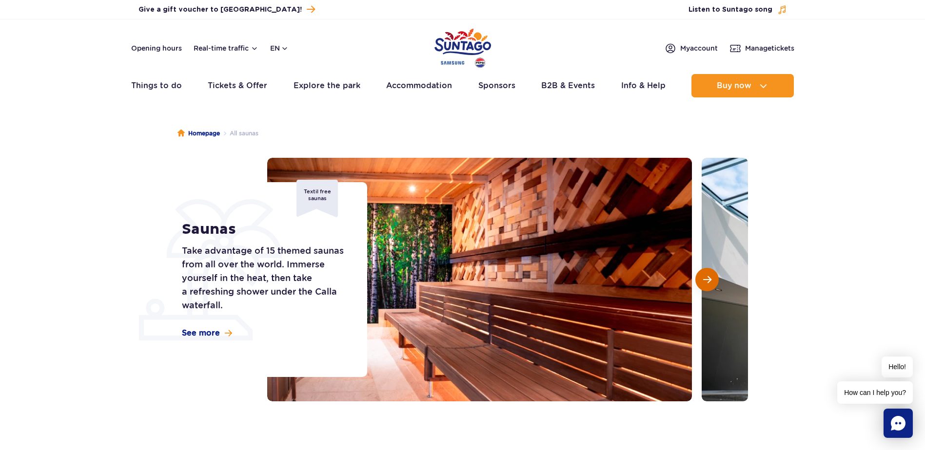
click at [703, 281] on span "Next slide" at bounding box center [707, 279] width 8 height 9
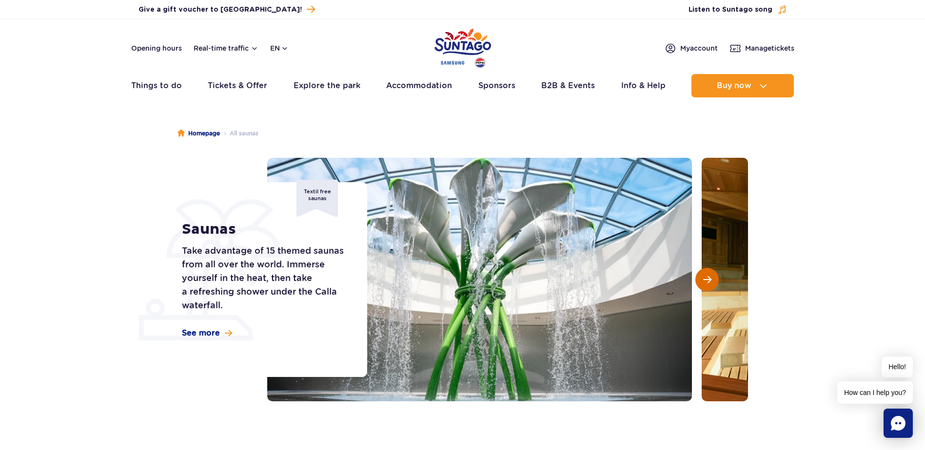
click at [703, 281] on span "Next slide" at bounding box center [707, 279] width 8 height 9
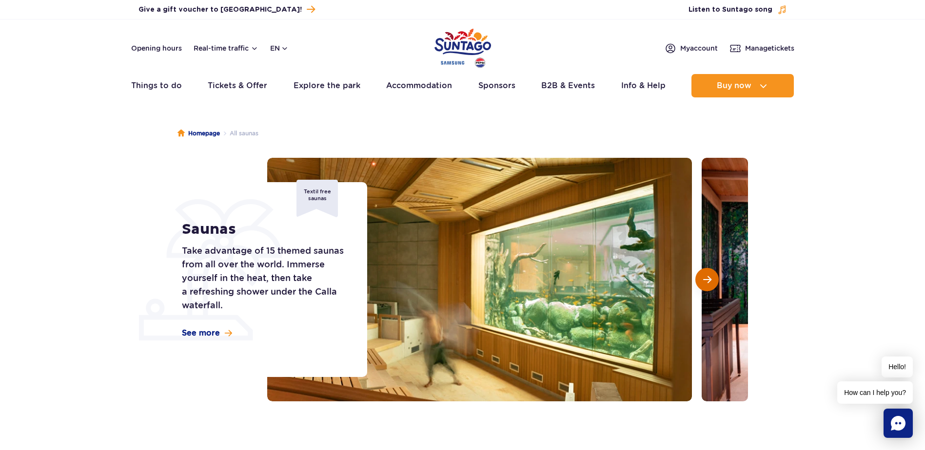
click at [703, 281] on span "Next slide" at bounding box center [707, 279] width 8 height 9
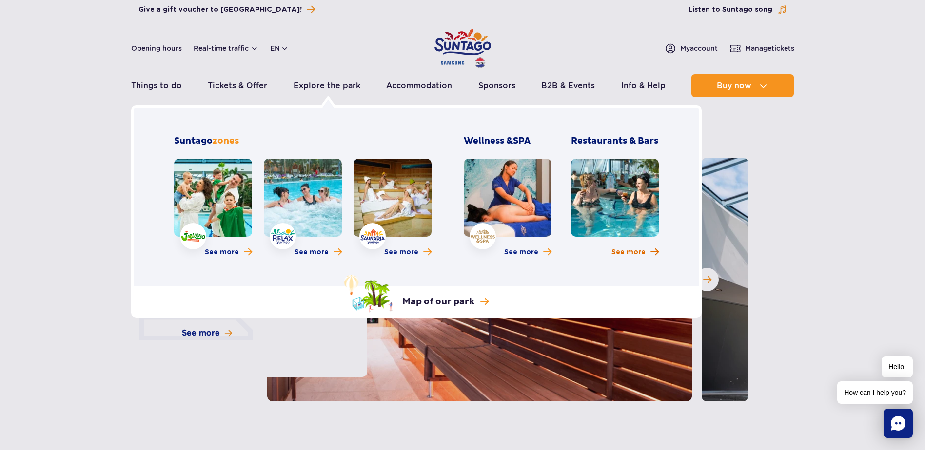
click at [622, 253] on span "See more" at bounding box center [628, 253] width 34 height 10
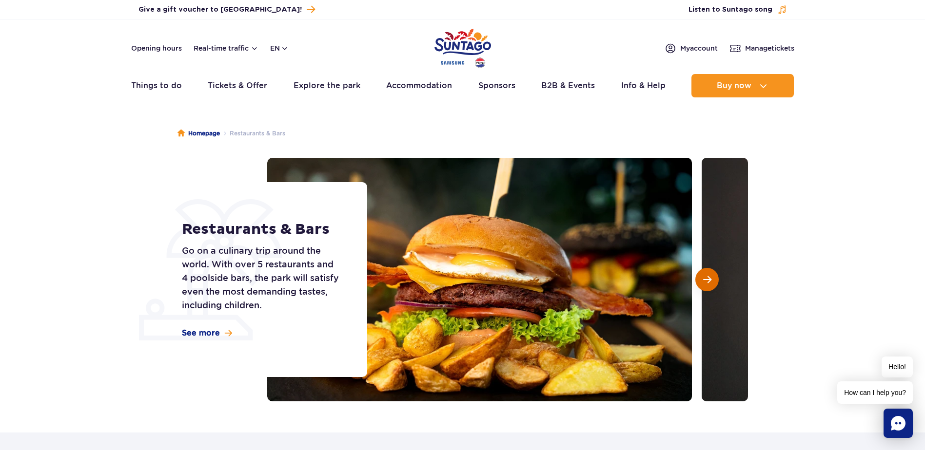
click at [707, 283] on span "Next slide" at bounding box center [707, 279] width 8 height 9
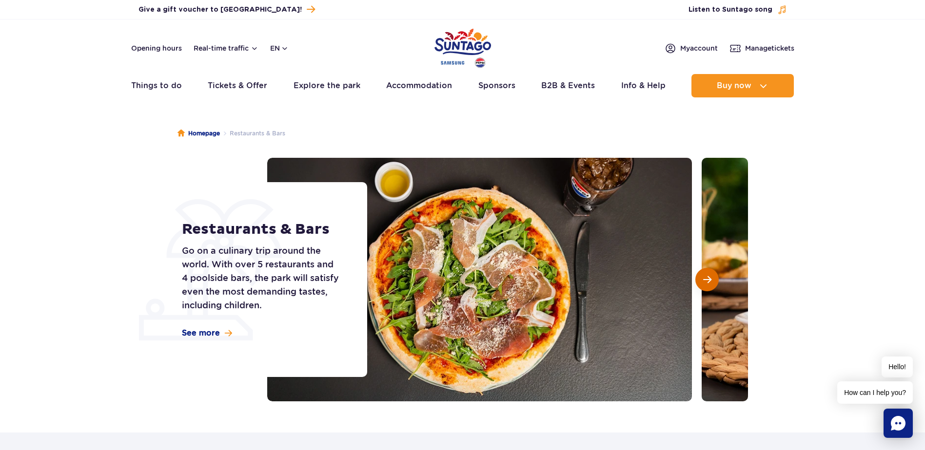
click at [707, 283] on span "Next slide" at bounding box center [707, 279] width 8 height 9
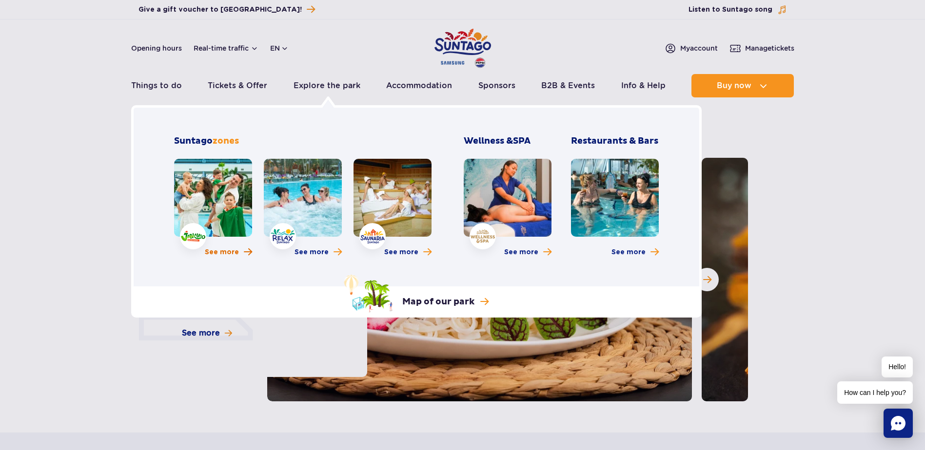
click at [228, 250] on span "See more" at bounding box center [222, 253] width 34 height 10
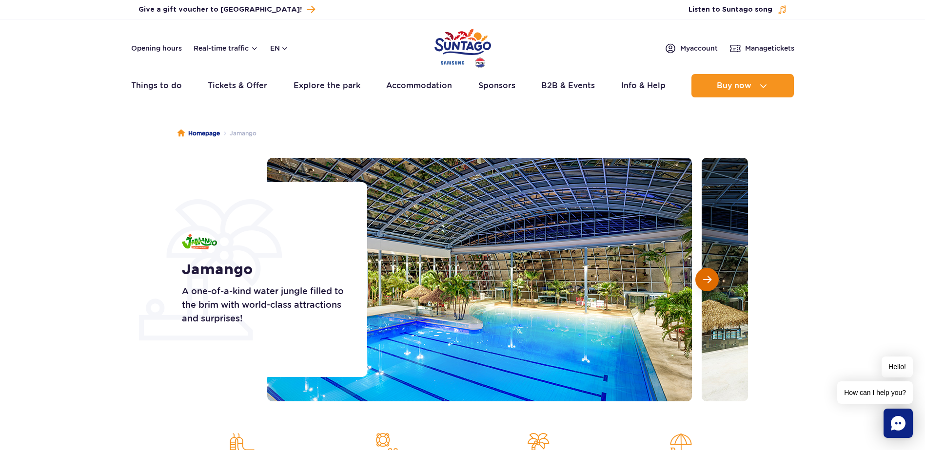
click at [704, 280] on span "Next slide" at bounding box center [707, 279] width 8 height 9
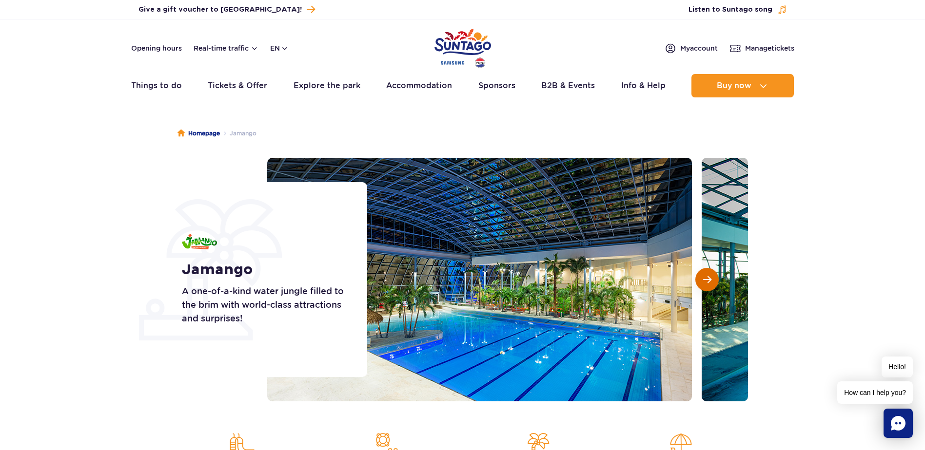
click at [704, 280] on span "Next slide" at bounding box center [707, 279] width 8 height 9
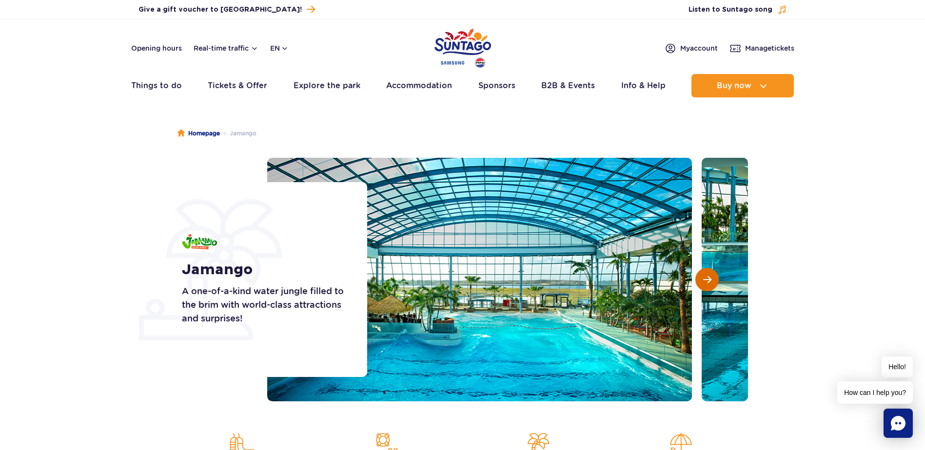
click at [704, 280] on span "Next slide" at bounding box center [707, 279] width 8 height 9
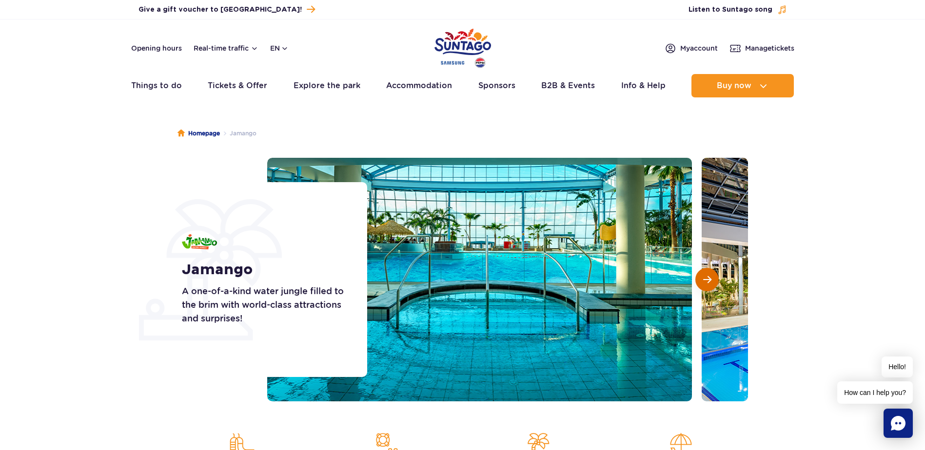
click at [704, 280] on span "Next slide" at bounding box center [707, 279] width 8 height 9
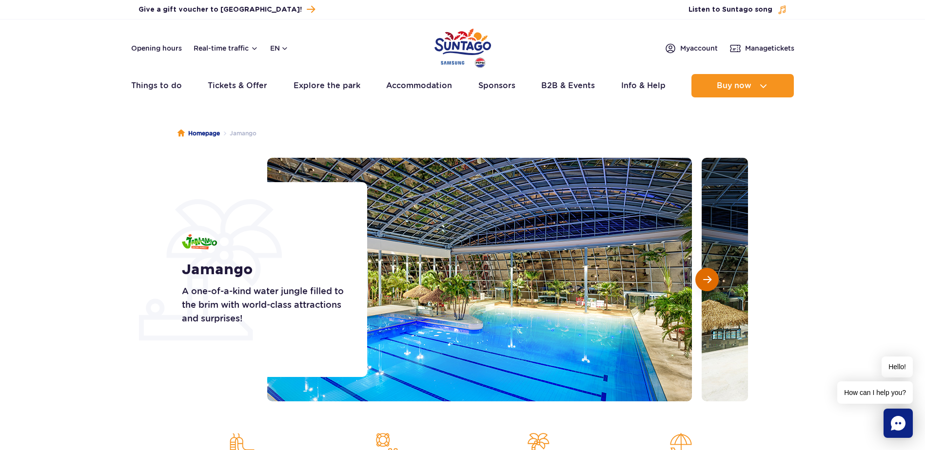
click at [704, 280] on span "Next slide" at bounding box center [707, 279] width 8 height 9
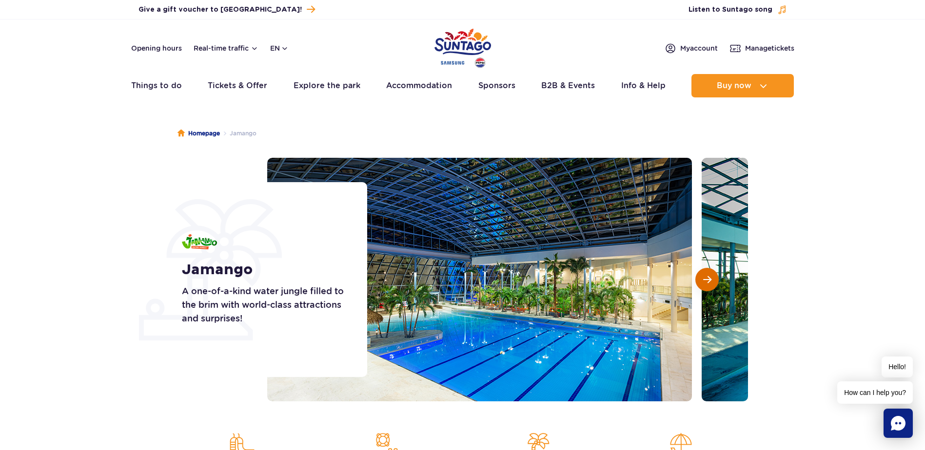
click at [704, 280] on span "Next slide" at bounding box center [707, 279] width 8 height 9
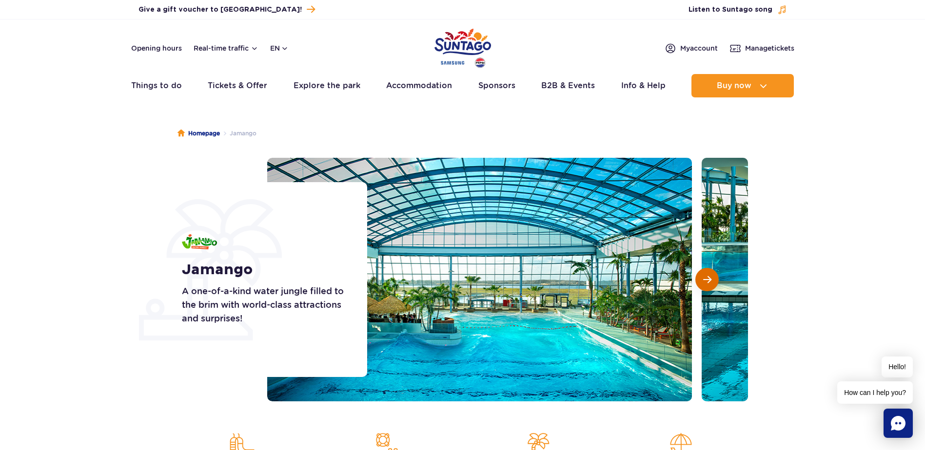
click at [704, 280] on span "Next slide" at bounding box center [707, 279] width 8 height 9
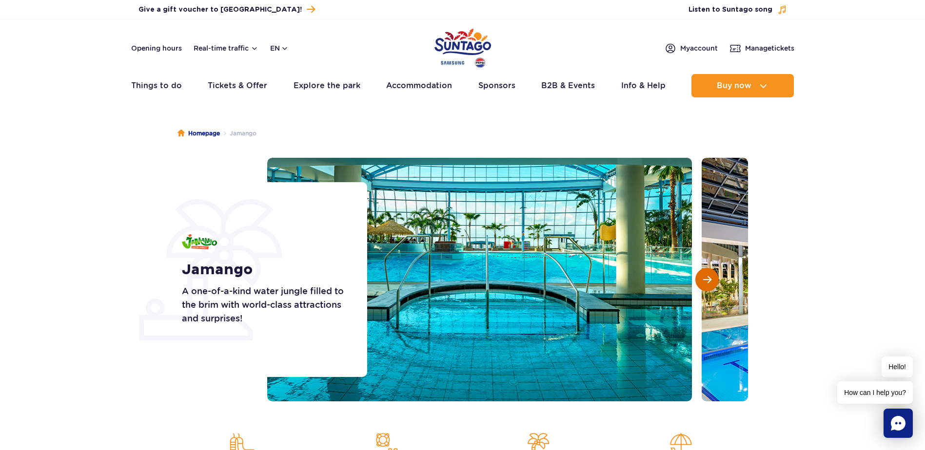
click at [704, 280] on span "Next slide" at bounding box center [707, 279] width 8 height 9
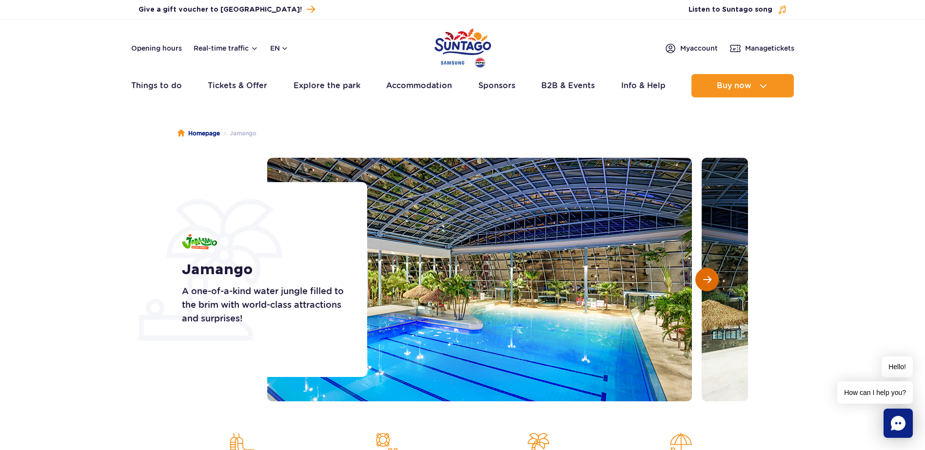
click at [704, 280] on span "Next slide" at bounding box center [707, 279] width 8 height 9
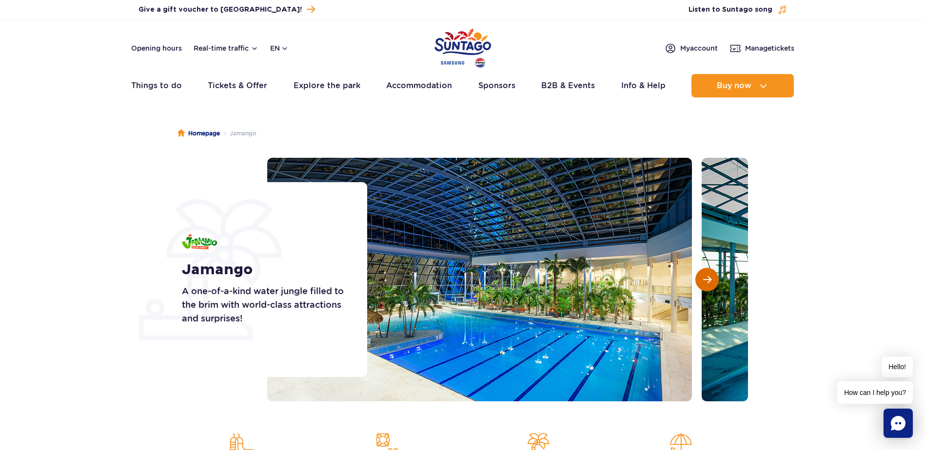
click at [704, 280] on span "Next slide" at bounding box center [707, 279] width 8 height 9
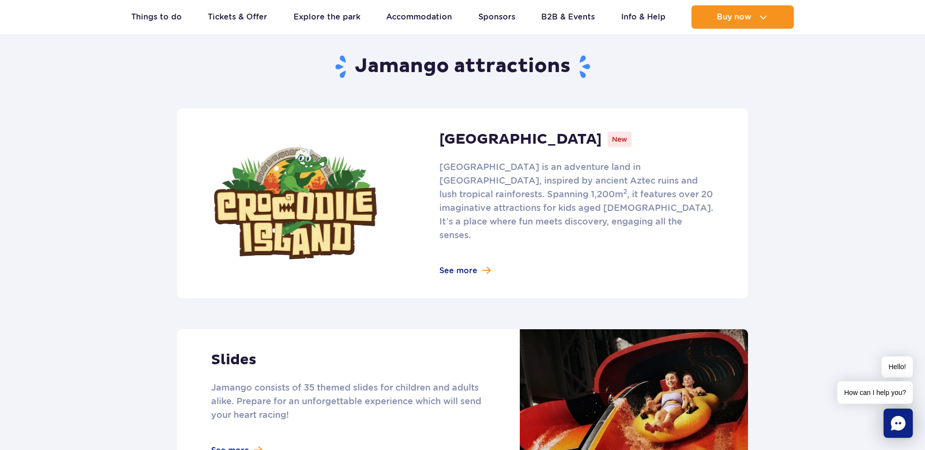
scroll to position [585, 0]
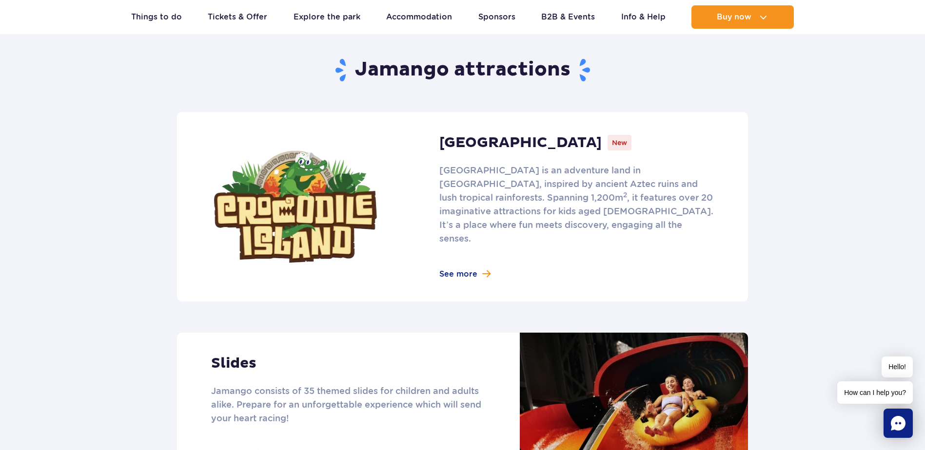
click at [453, 262] on link at bounding box center [462, 207] width 571 height 190
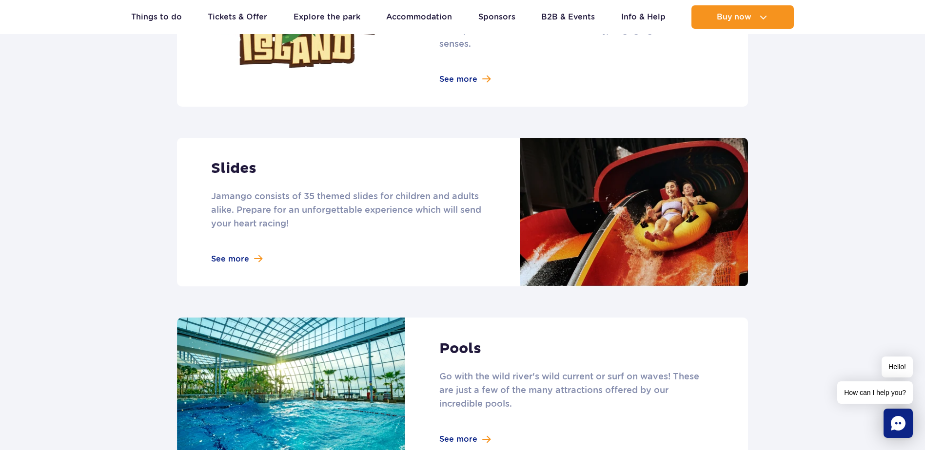
click at [237, 240] on link at bounding box center [462, 212] width 571 height 149
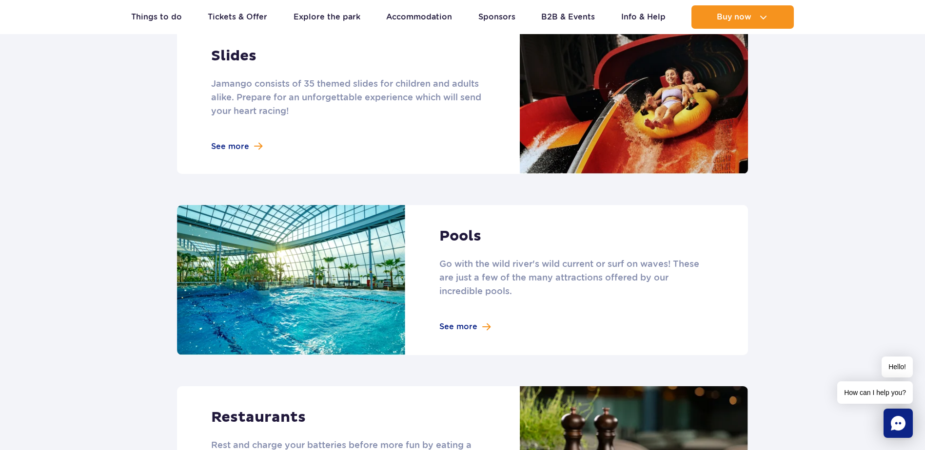
scroll to position [926, 0]
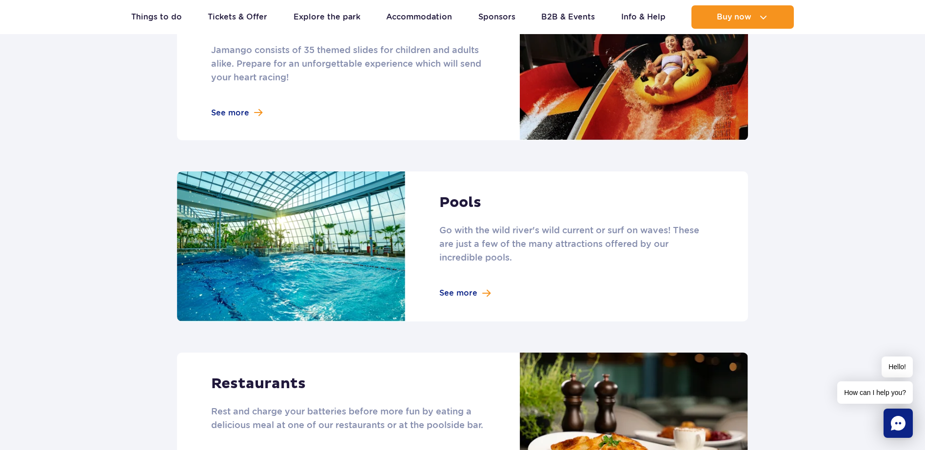
click at [455, 276] on link at bounding box center [462, 247] width 571 height 150
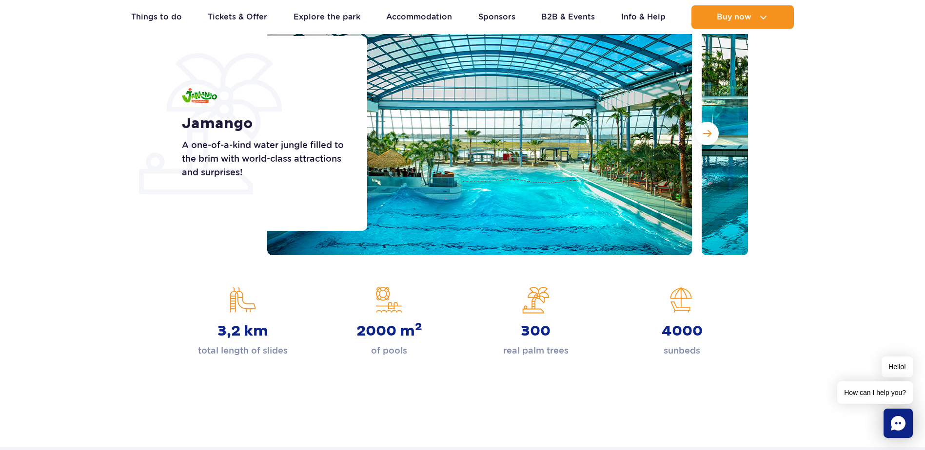
scroll to position [0, 0]
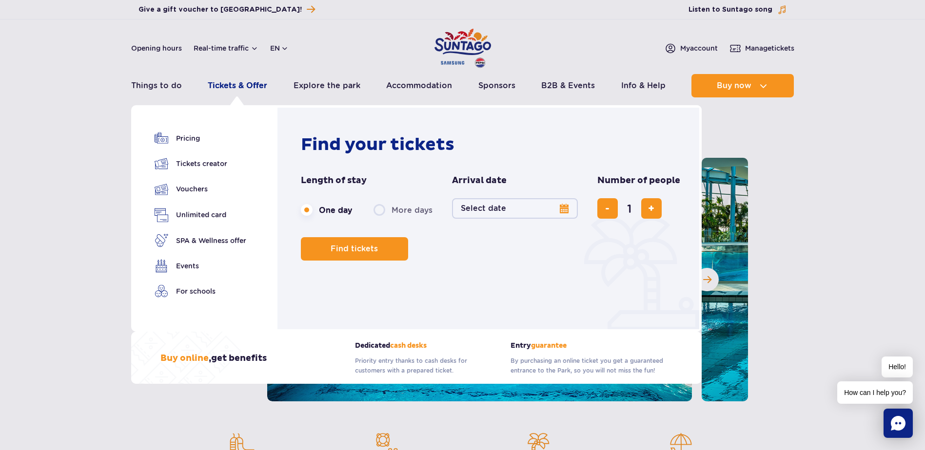
click at [232, 85] on link "Tickets & Offer" at bounding box center [237, 85] width 59 height 23
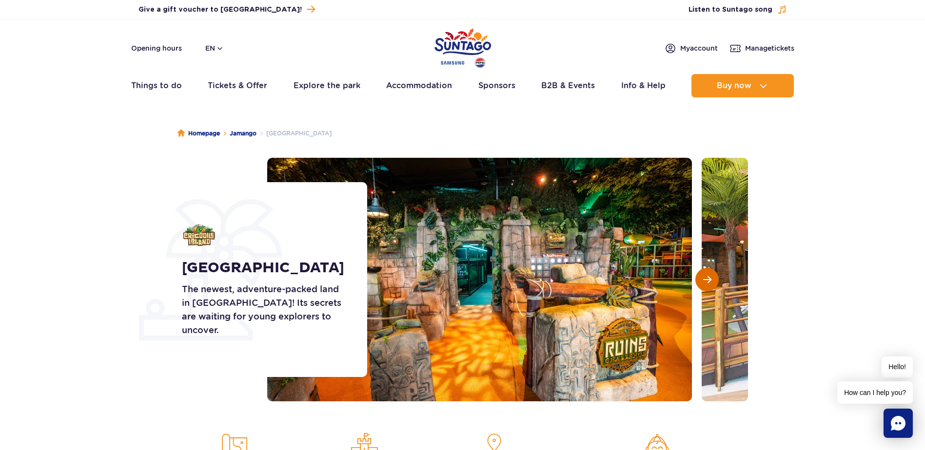
click at [707, 281] on span "Next slide" at bounding box center [707, 279] width 8 height 9
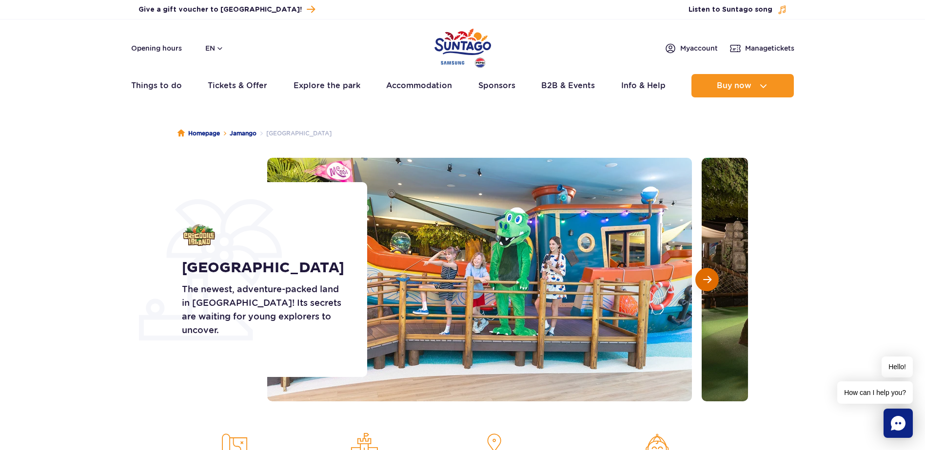
click at [707, 281] on span "Next slide" at bounding box center [707, 279] width 8 height 9
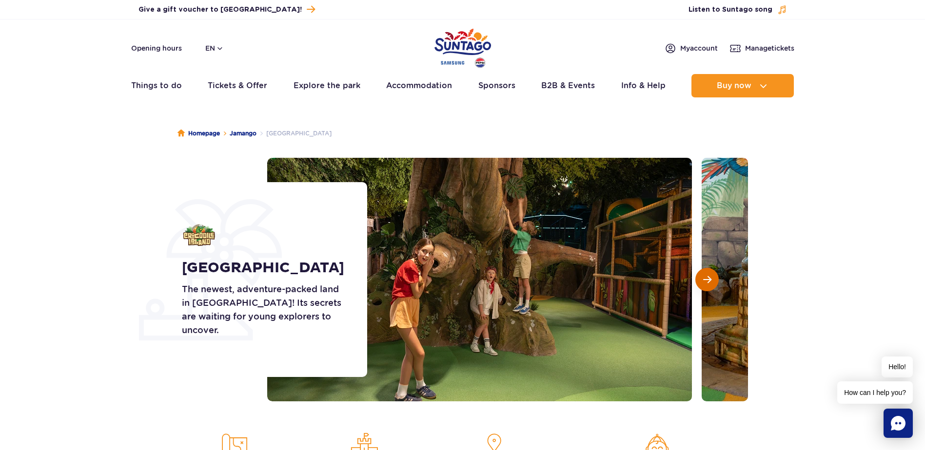
click at [707, 281] on span "Next slide" at bounding box center [707, 279] width 8 height 9
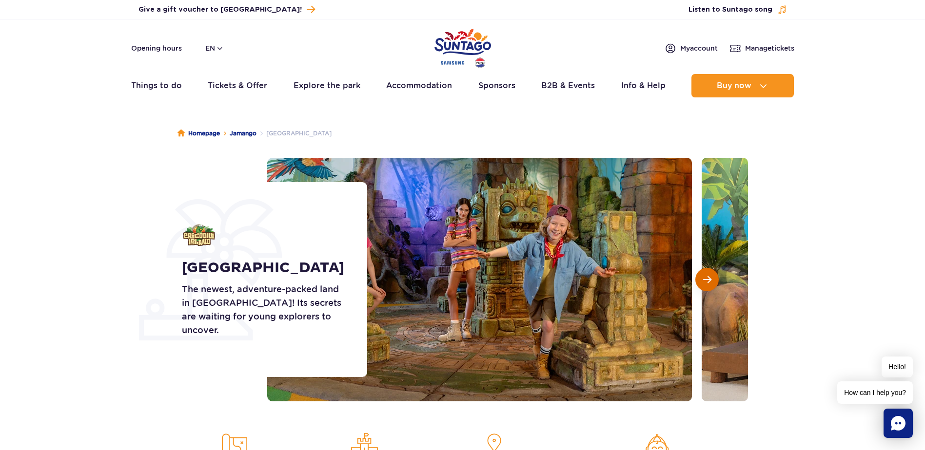
click at [707, 281] on span "Next slide" at bounding box center [707, 279] width 8 height 9
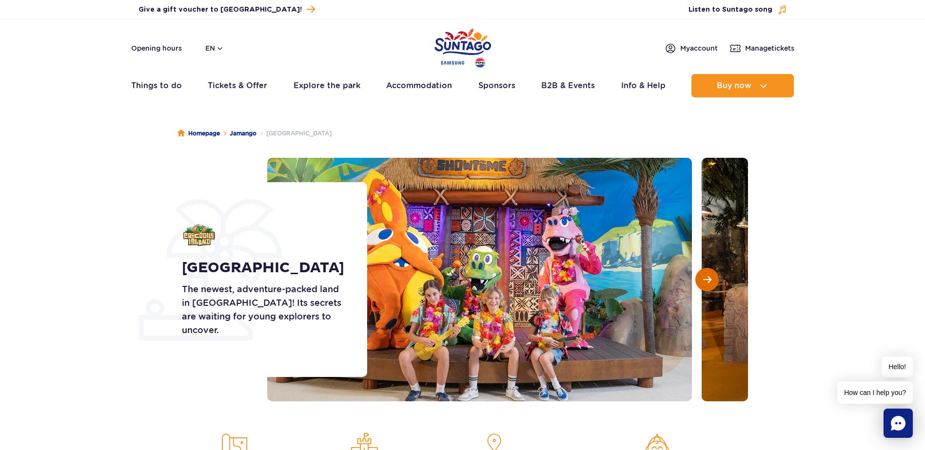
click at [707, 281] on span "Next slide" at bounding box center [707, 279] width 8 height 9
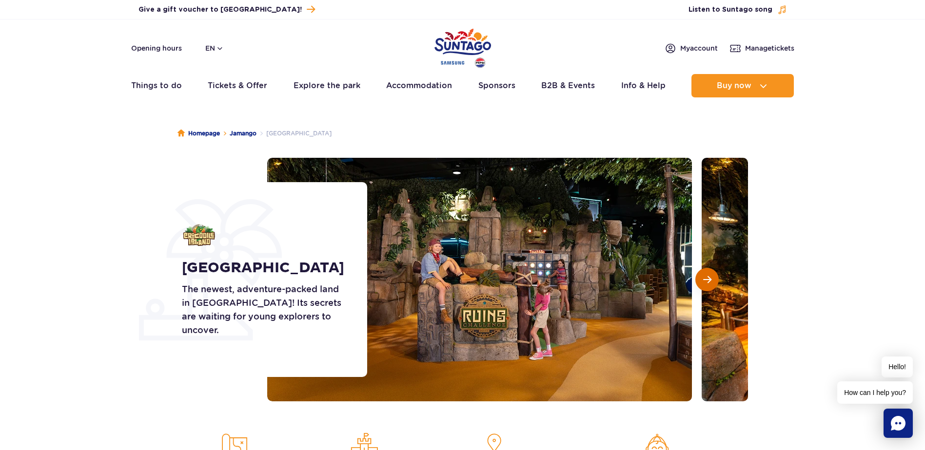
click at [707, 281] on span "Next slide" at bounding box center [707, 279] width 8 height 9
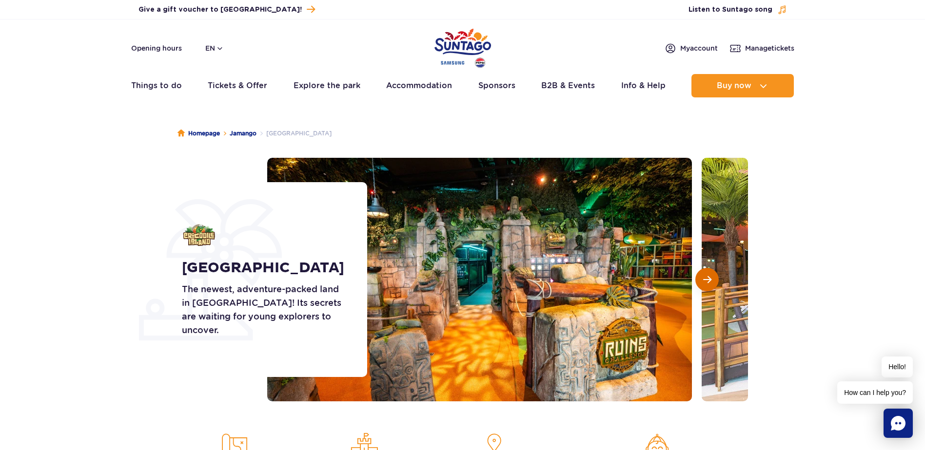
click at [707, 281] on span "Next slide" at bounding box center [707, 279] width 8 height 9
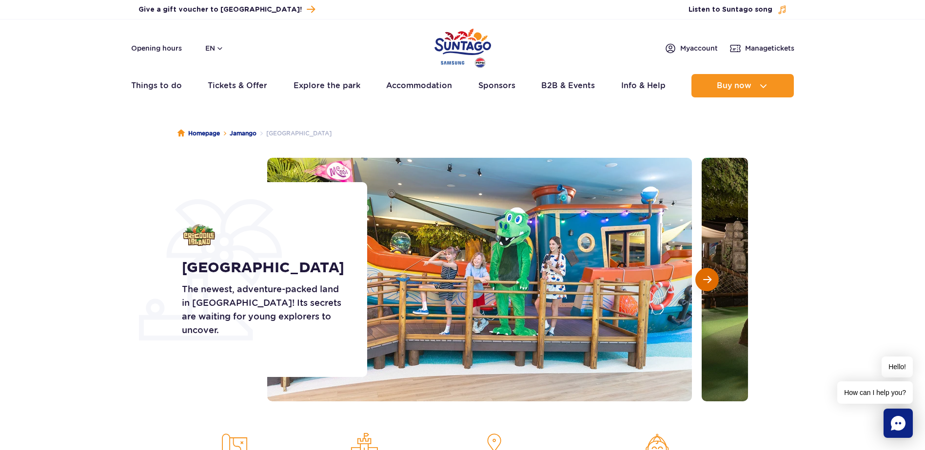
click at [707, 281] on span "Next slide" at bounding box center [707, 279] width 8 height 9
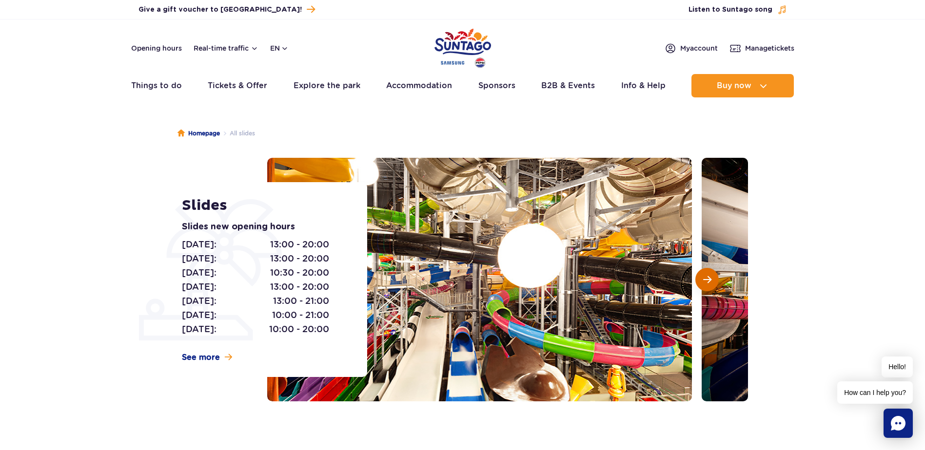
click at [711, 282] on span "Next slide" at bounding box center [707, 279] width 8 height 9
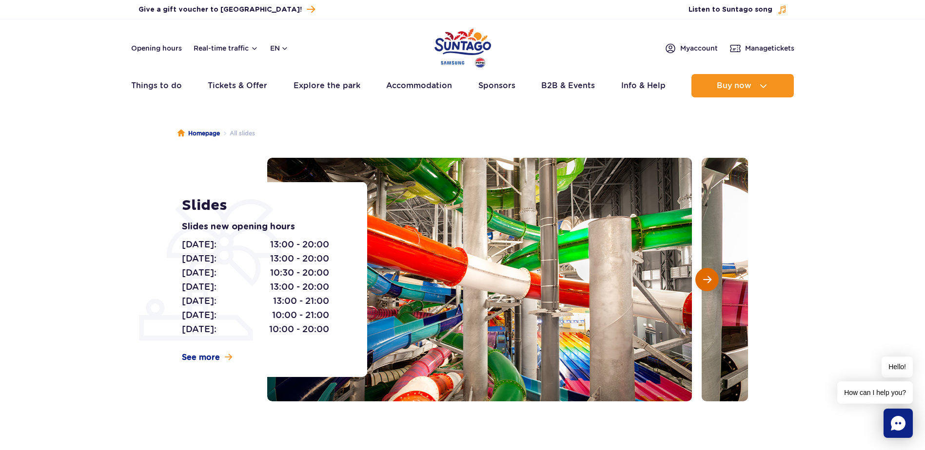
click at [711, 282] on span "Next slide" at bounding box center [707, 279] width 8 height 9
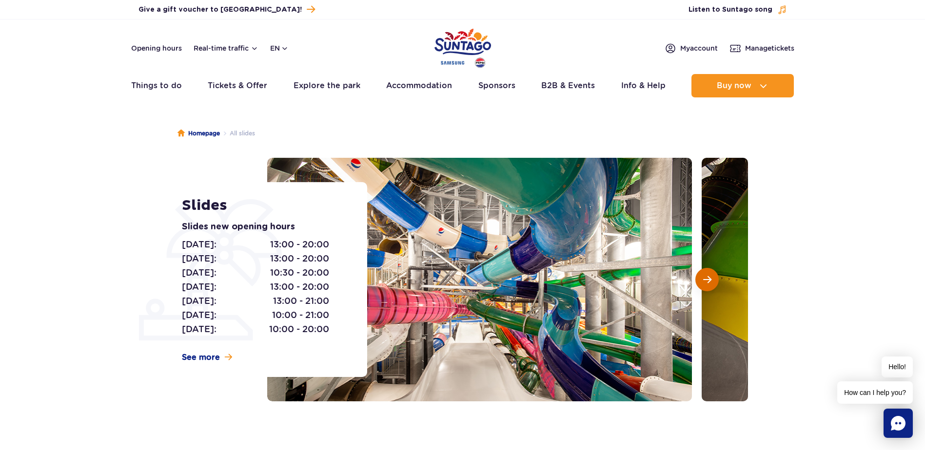
click at [711, 282] on span "Next slide" at bounding box center [707, 279] width 8 height 9
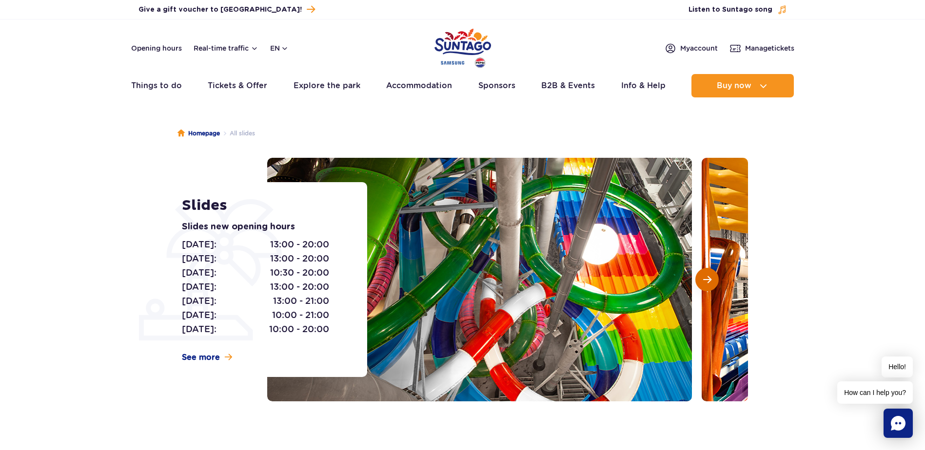
click at [711, 282] on span "Next slide" at bounding box center [707, 279] width 8 height 9
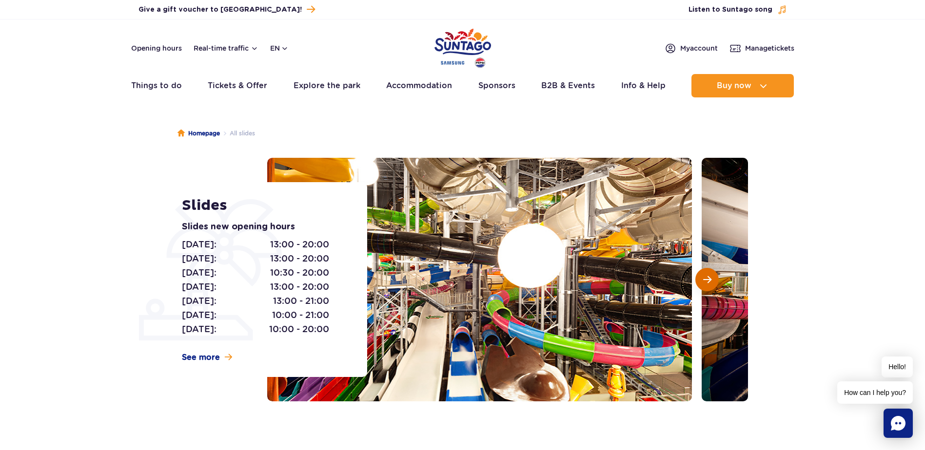
click at [711, 282] on span "Next slide" at bounding box center [707, 279] width 8 height 9
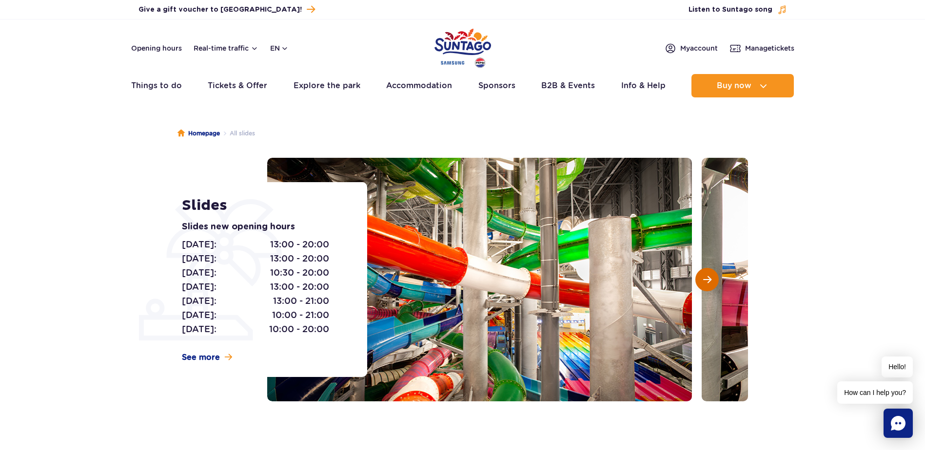
click at [711, 282] on span "Next slide" at bounding box center [707, 279] width 8 height 9
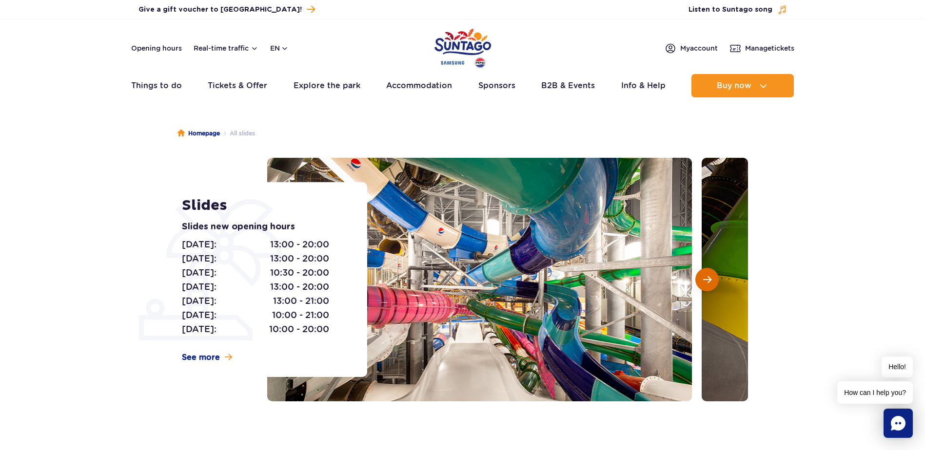
click at [711, 282] on span "Next slide" at bounding box center [707, 279] width 8 height 9
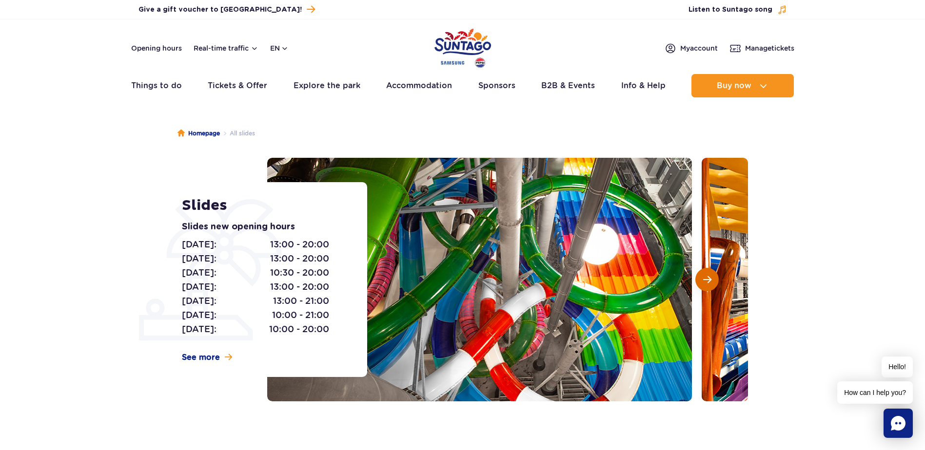
click at [711, 282] on span "Next slide" at bounding box center [707, 279] width 8 height 9
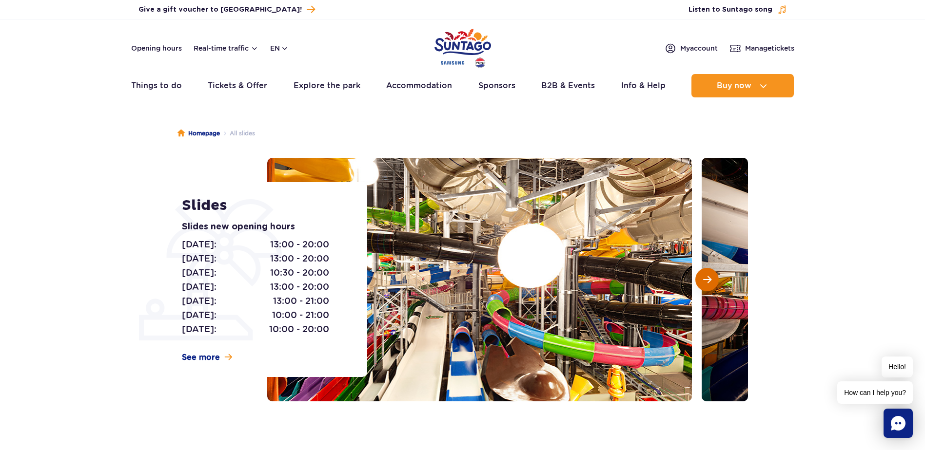
click at [711, 282] on span "Next slide" at bounding box center [707, 279] width 8 height 9
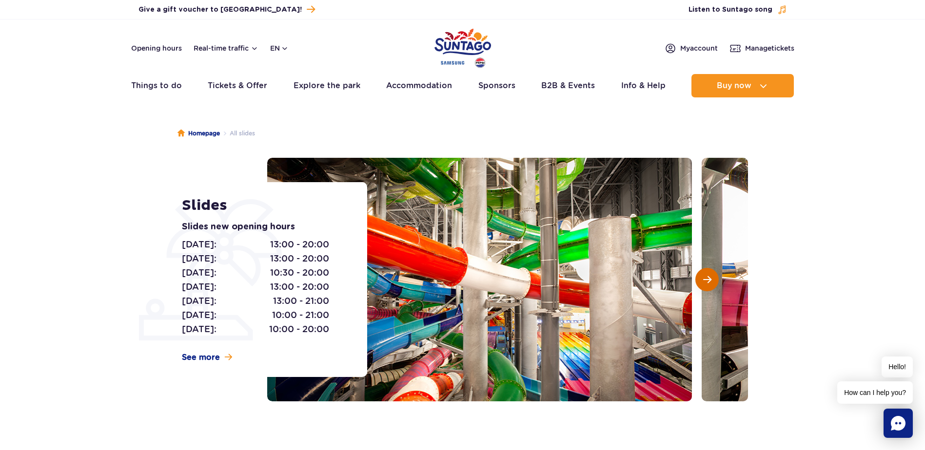
click at [711, 282] on span "Next slide" at bounding box center [707, 279] width 8 height 9
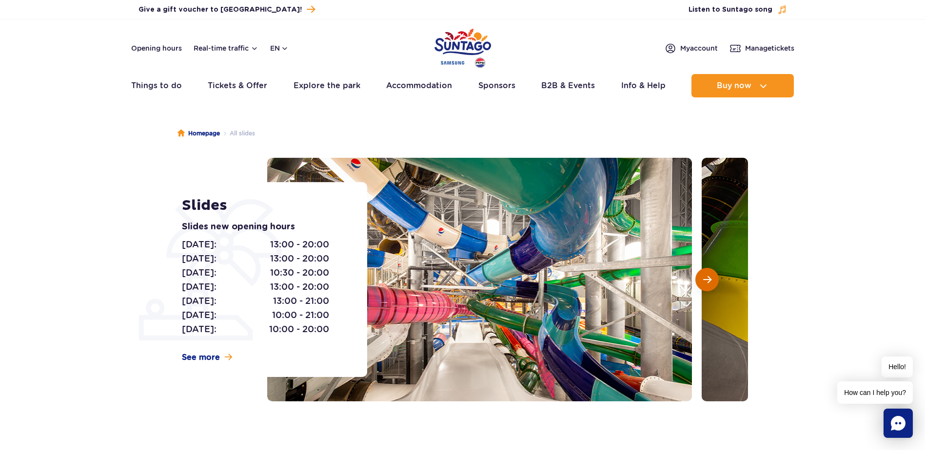
click at [711, 282] on span "Next slide" at bounding box center [707, 279] width 8 height 9
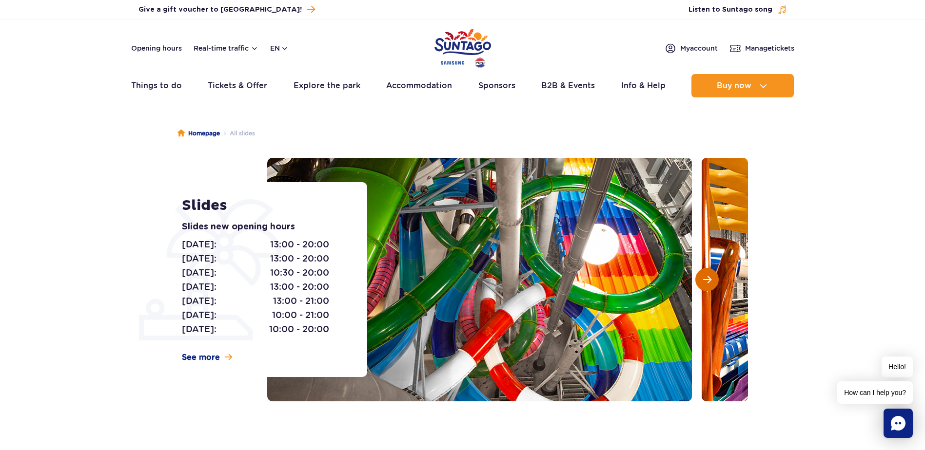
click at [711, 282] on span "Next slide" at bounding box center [707, 279] width 8 height 9
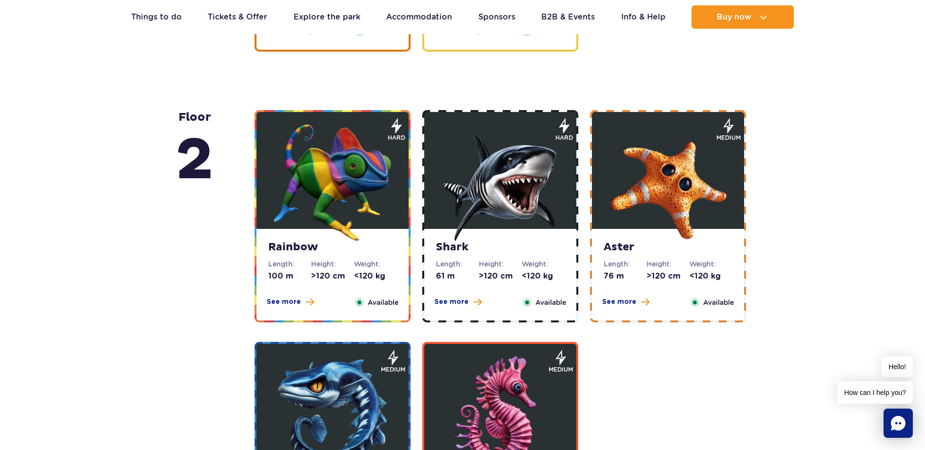
scroll to position [1560, 0]
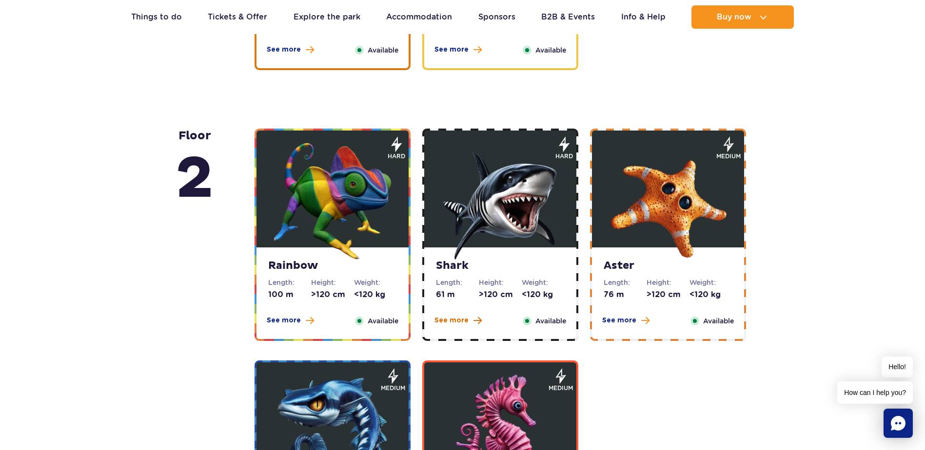
click at [447, 318] on span "See more" at bounding box center [451, 321] width 34 height 10
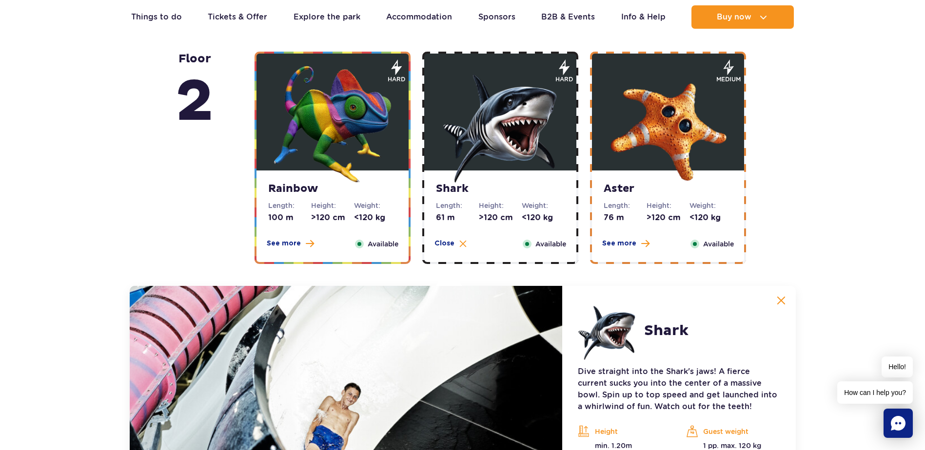
scroll to position [1621, 0]
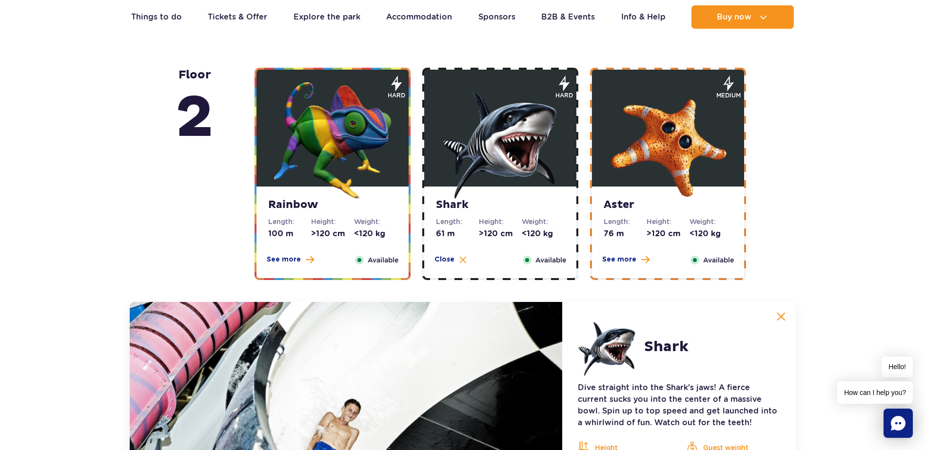
click at [783, 316] on img at bounding box center [780, 316] width 9 height 9
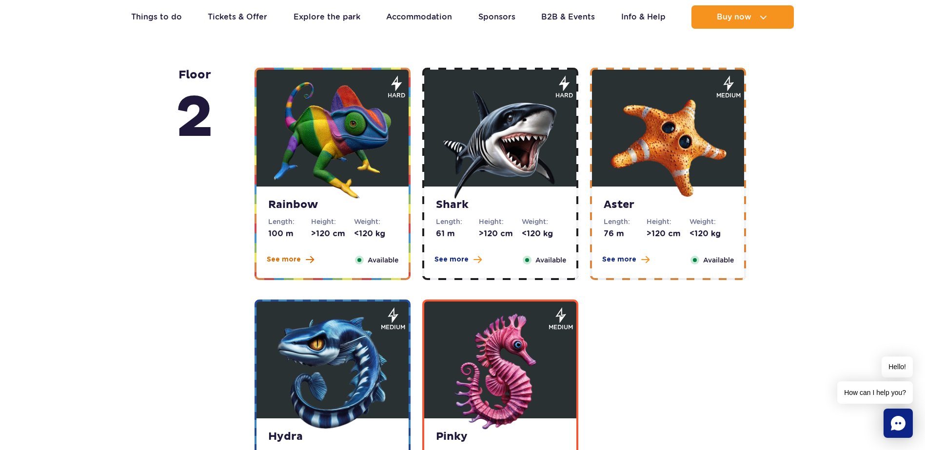
click at [300, 261] on button "See more" at bounding box center [290, 260] width 47 height 10
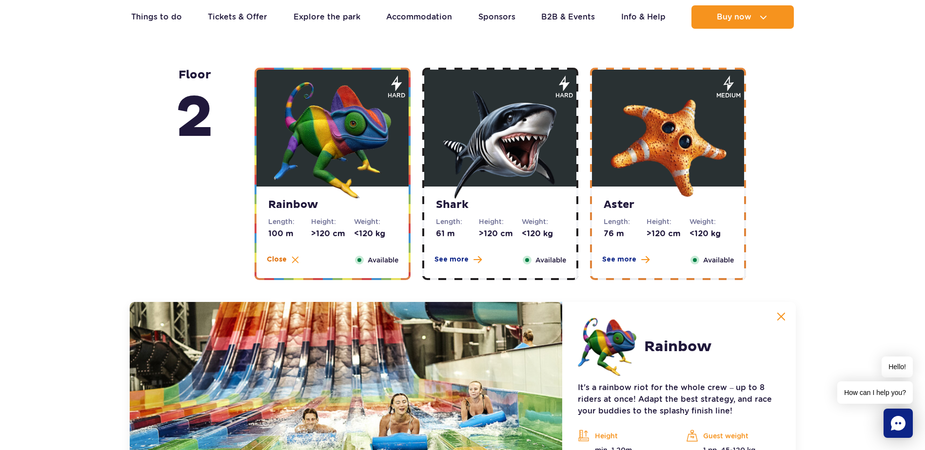
click at [292, 259] on img at bounding box center [294, 259] width 7 height 7
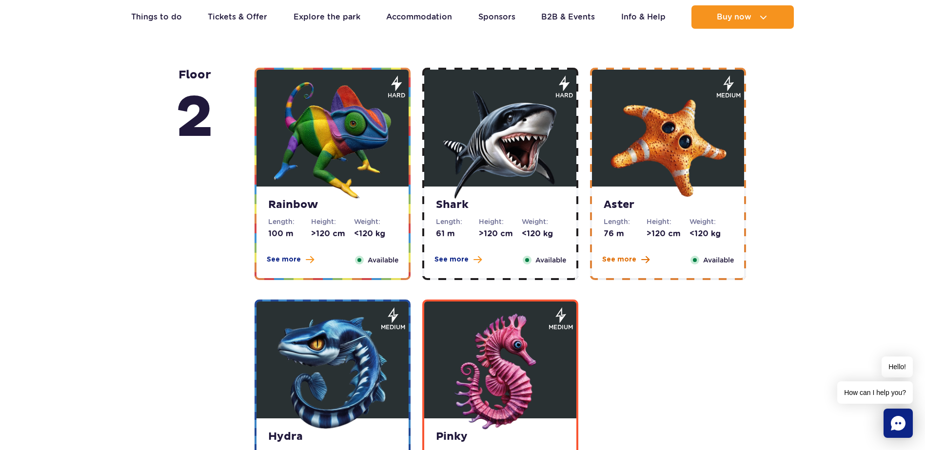
click at [617, 261] on span "See more" at bounding box center [619, 260] width 34 height 10
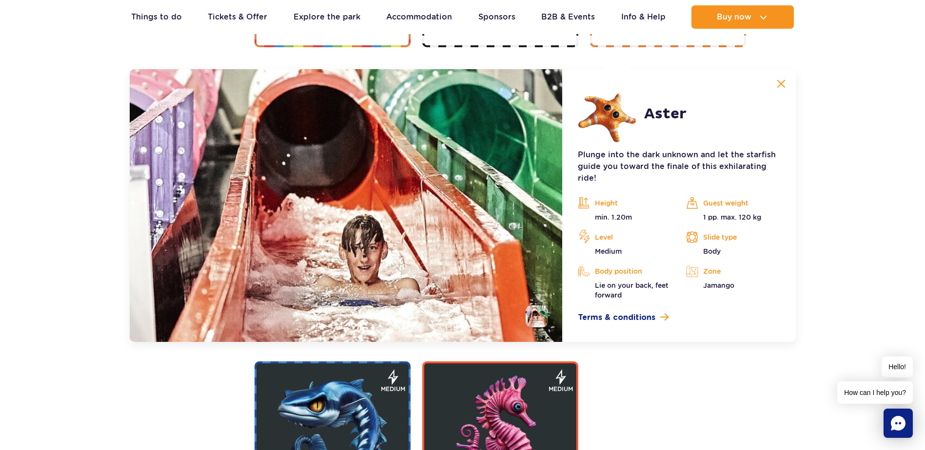
scroll to position [1864, 0]
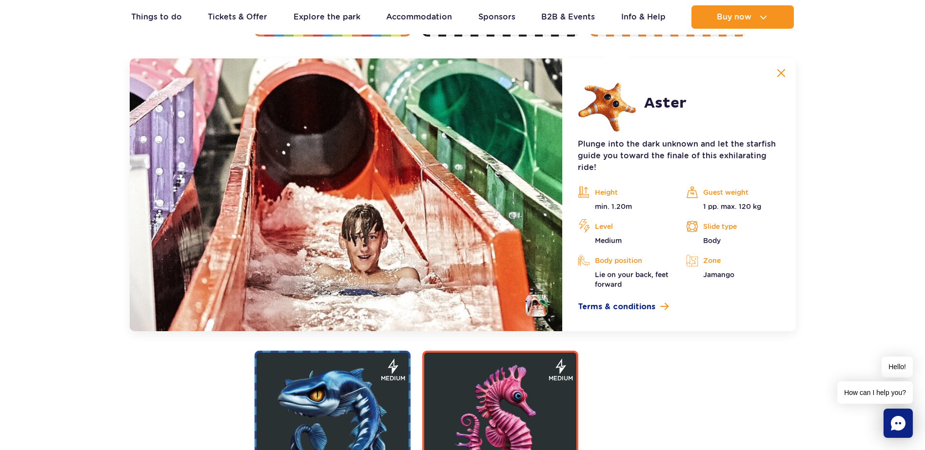
click at [780, 73] on img at bounding box center [780, 73] width 9 height 9
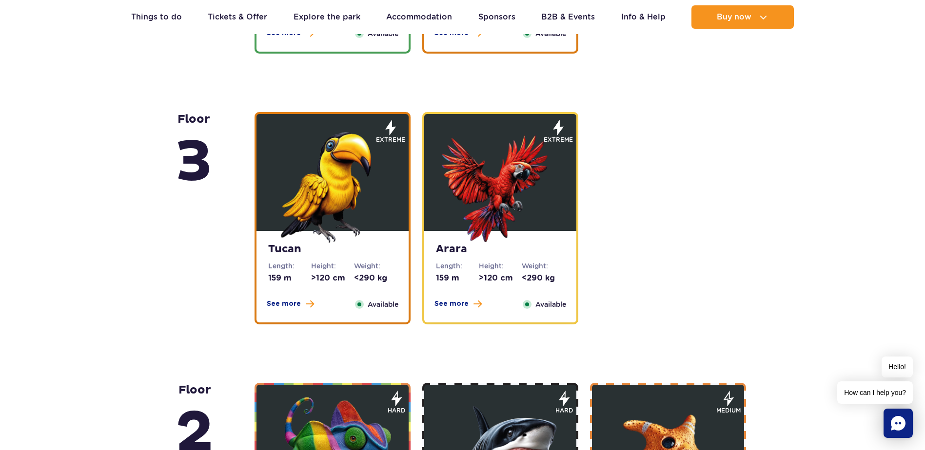
scroll to position [1279, 0]
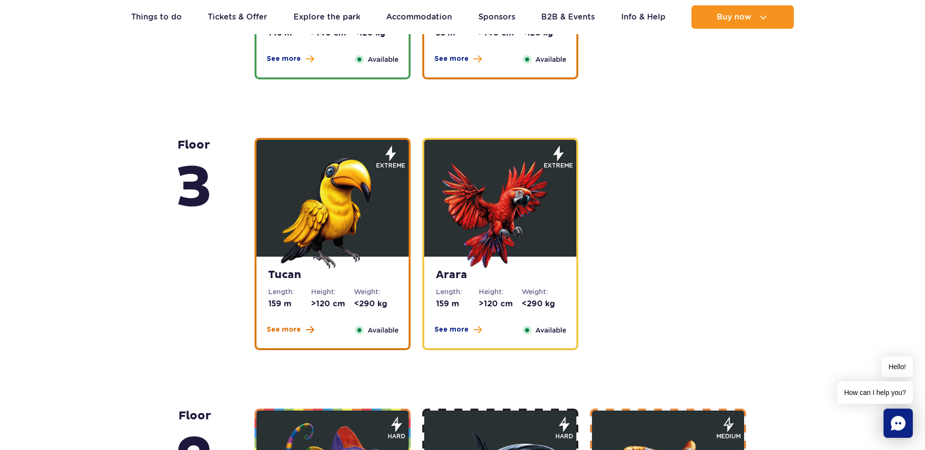
click at [290, 329] on span "See more" at bounding box center [284, 330] width 34 height 10
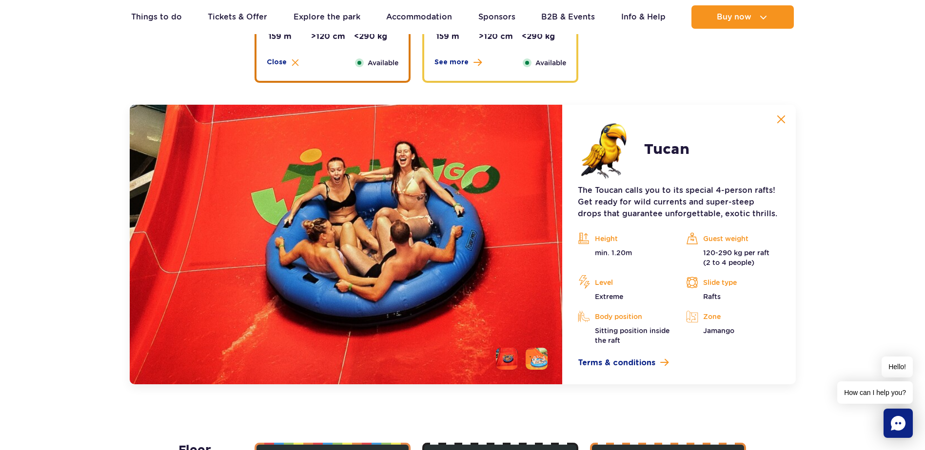
scroll to position [1398, 0]
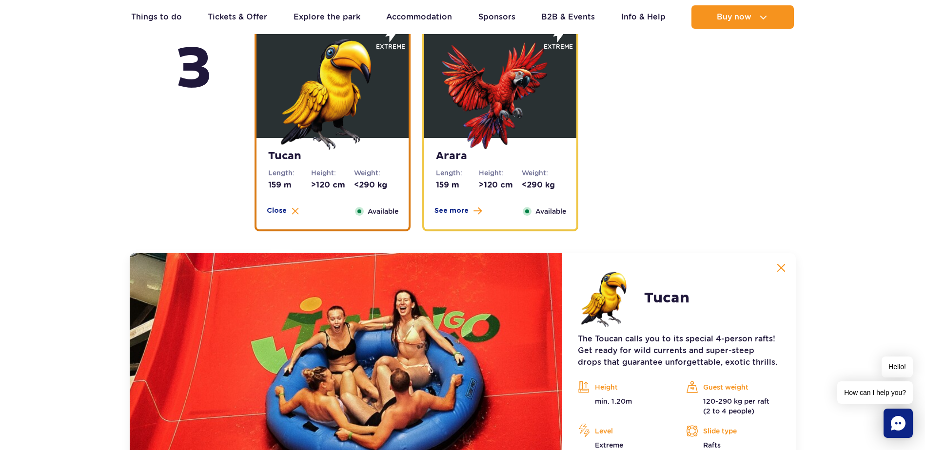
click at [780, 267] on img at bounding box center [780, 268] width 9 height 9
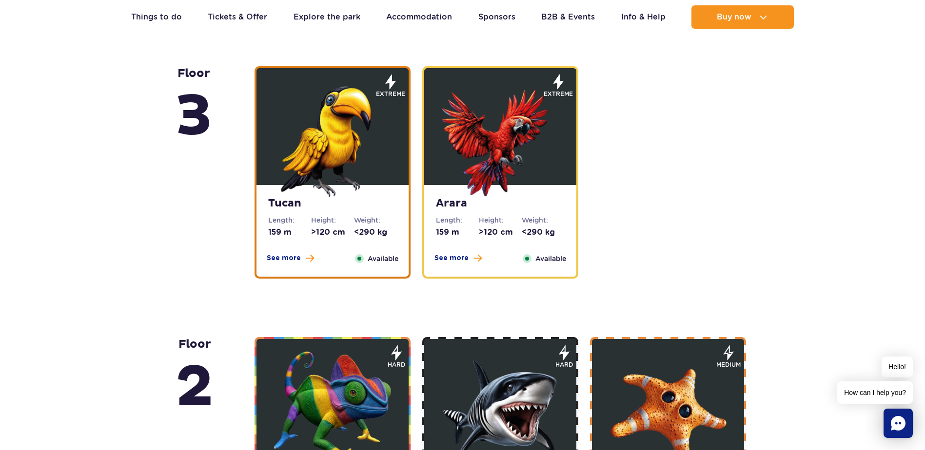
scroll to position [1350, 0]
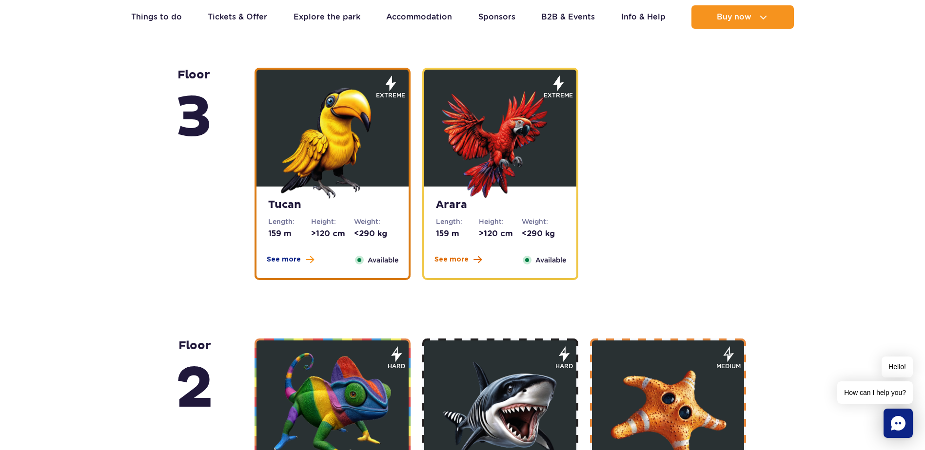
click at [441, 258] on span "See more" at bounding box center [451, 260] width 34 height 10
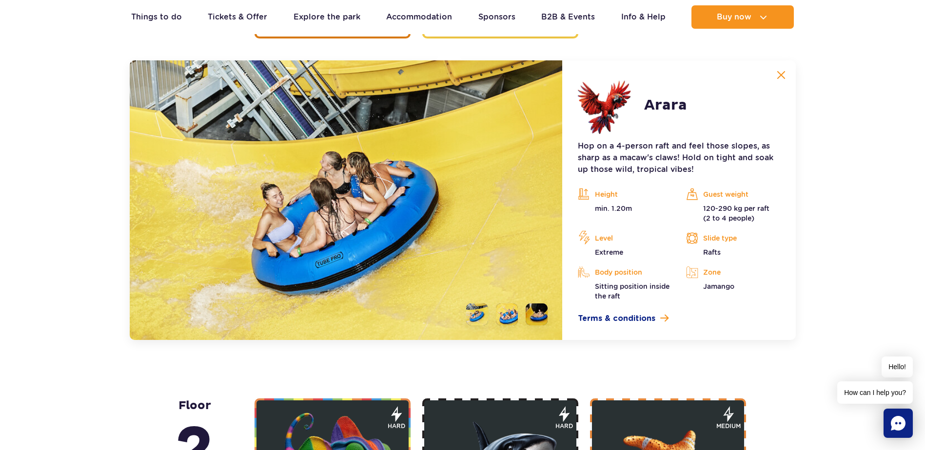
scroll to position [1593, 0]
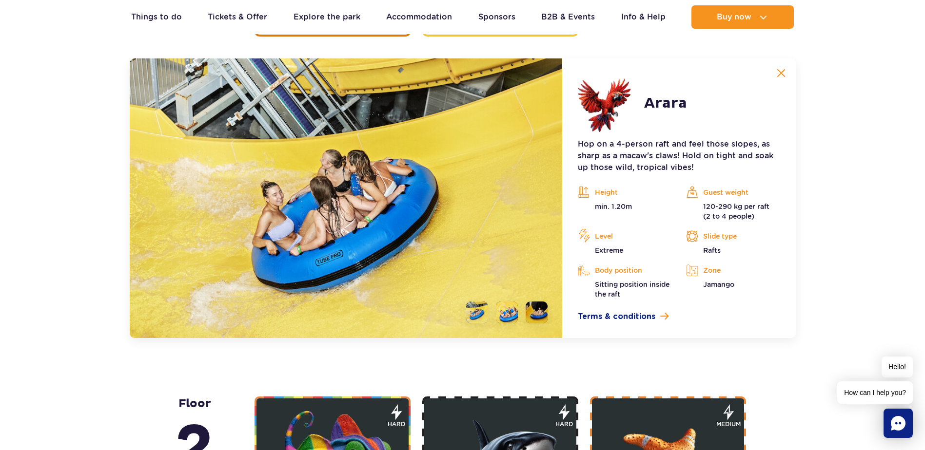
click at [779, 72] on img at bounding box center [780, 73] width 9 height 9
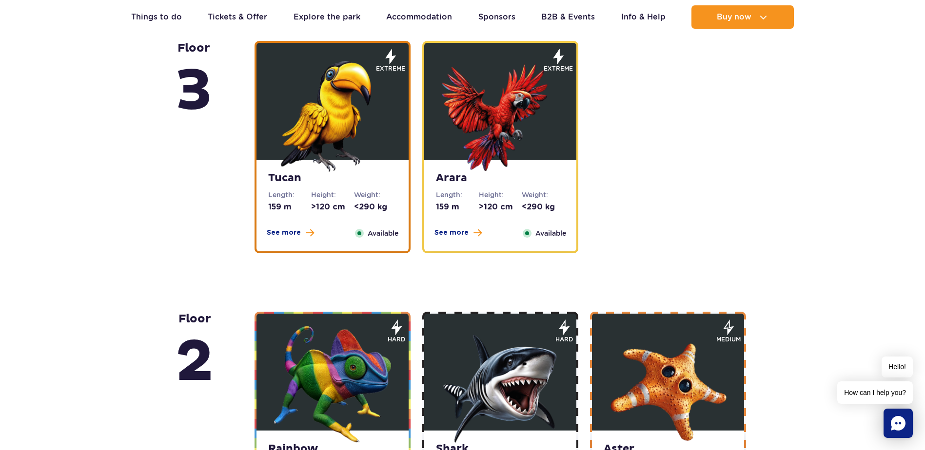
scroll to position [1350, 0]
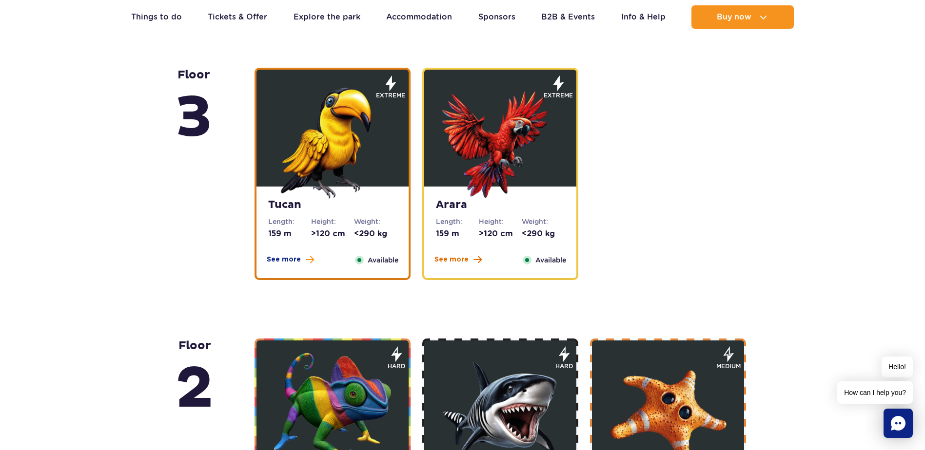
click at [446, 260] on span "See more" at bounding box center [451, 260] width 34 height 10
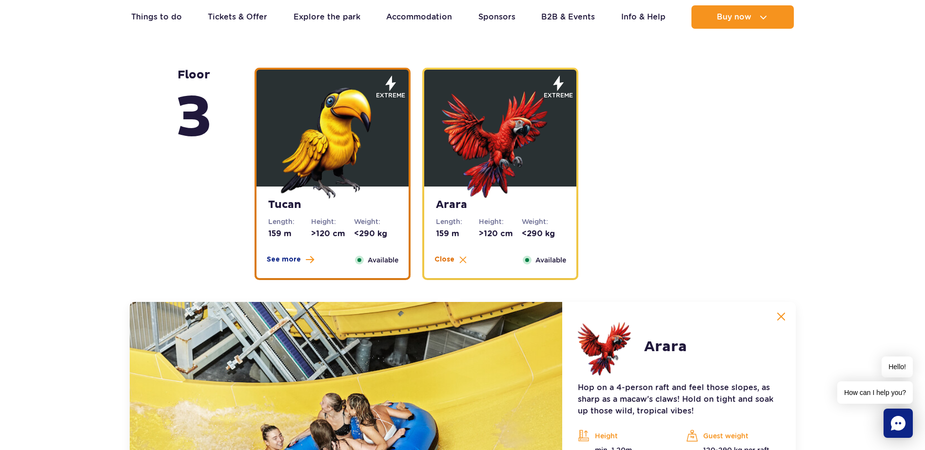
click at [457, 260] on button "Close" at bounding box center [450, 260] width 32 height 10
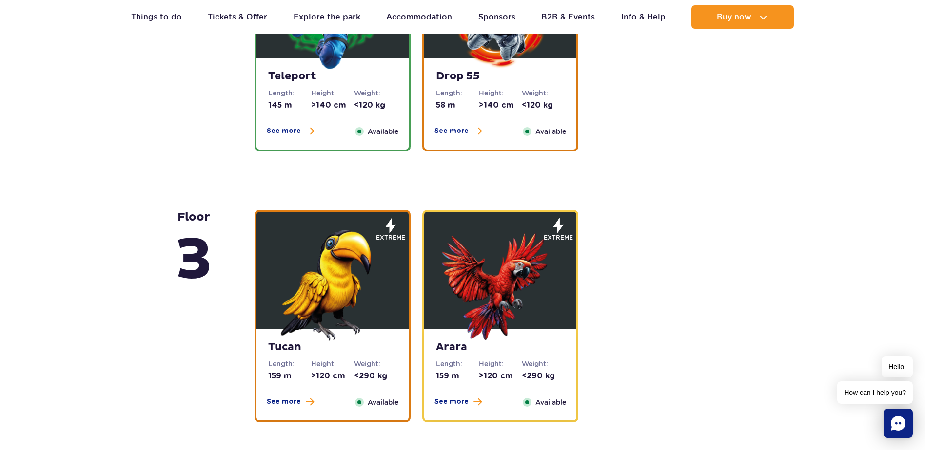
scroll to position [1057, 0]
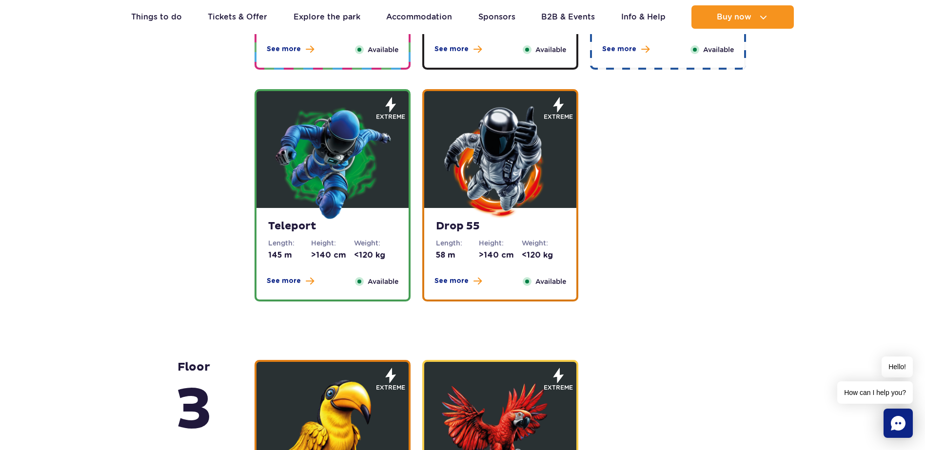
click at [282, 280] on span "See more" at bounding box center [284, 281] width 34 height 10
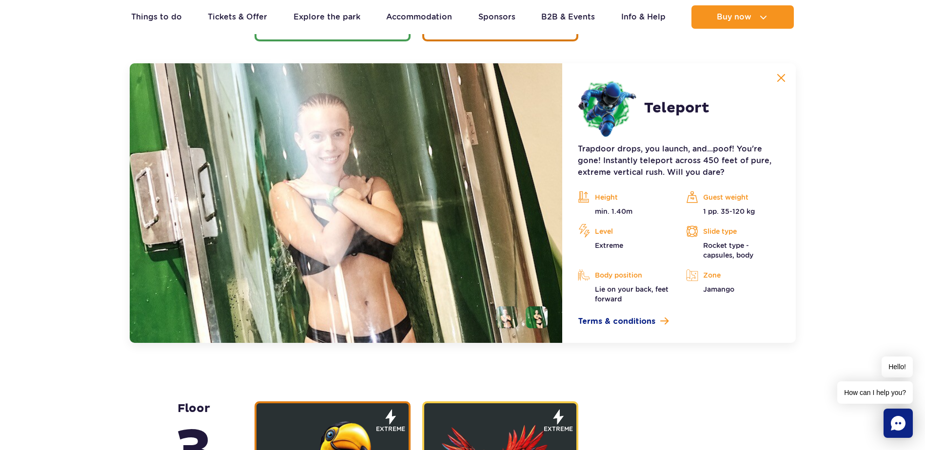
scroll to position [1322, 0]
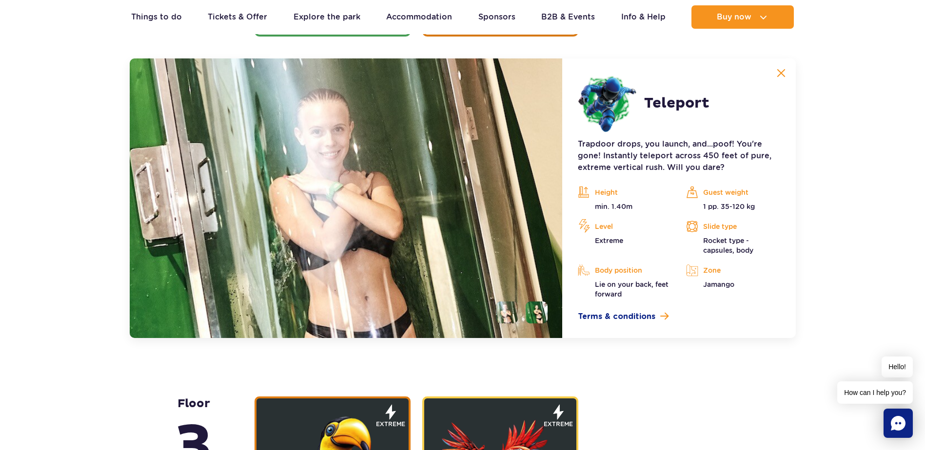
click at [781, 72] on img at bounding box center [780, 73] width 9 height 9
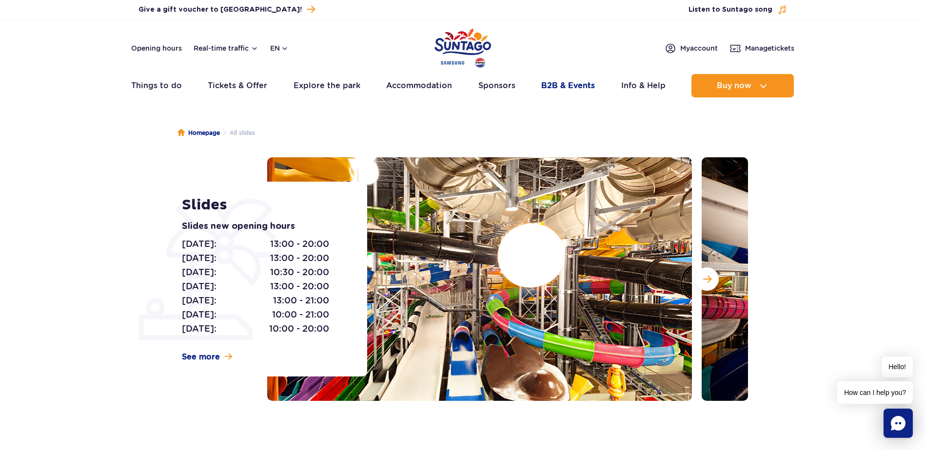
scroll to position [0, 0]
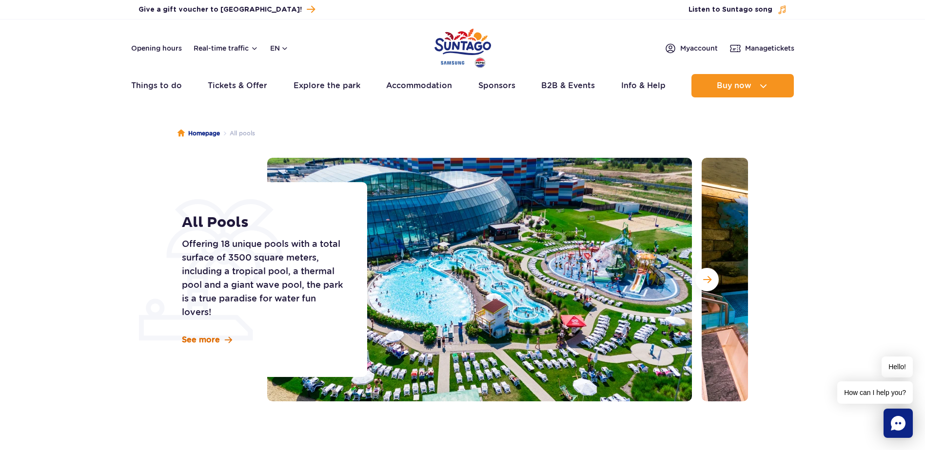
click at [208, 341] on span "See more" at bounding box center [201, 340] width 38 height 11
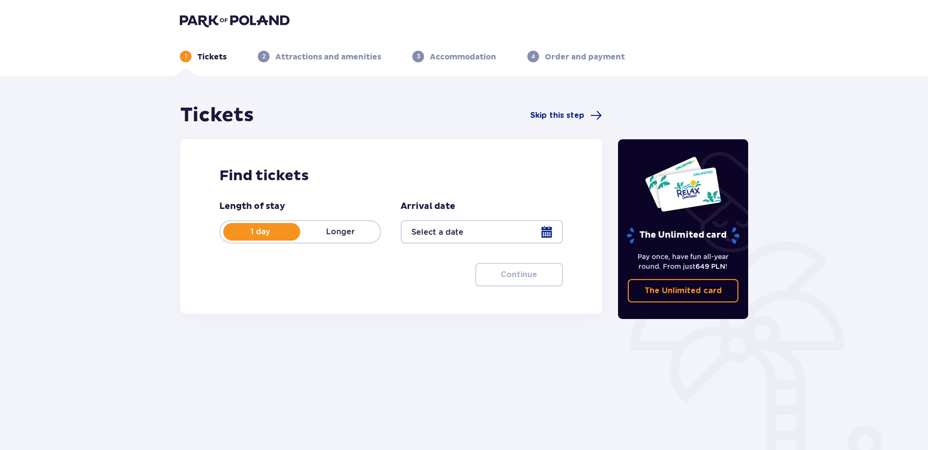
click at [545, 233] on div at bounding box center [482, 231] width 162 height 23
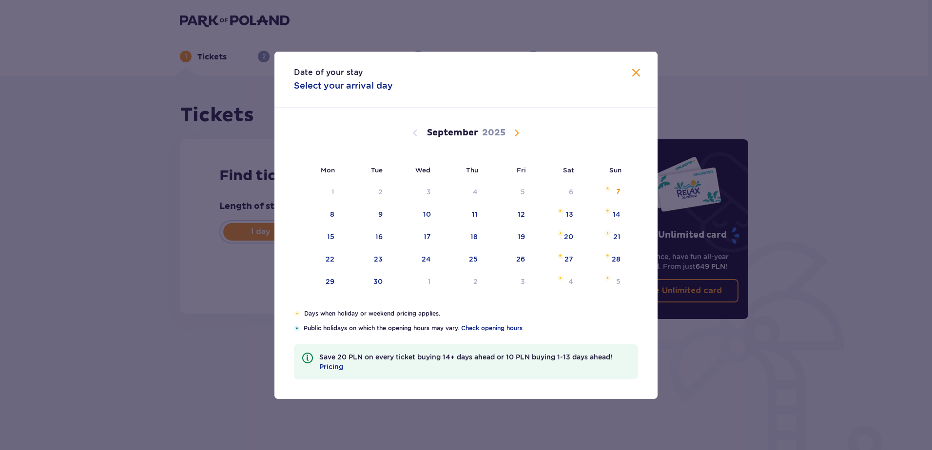
click at [516, 134] on span "Calendar" at bounding box center [517, 133] width 12 height 12
click at [475, 260] on div "23" at bounding box center [473, 259] width 9 height 10
type input "23.10.25"
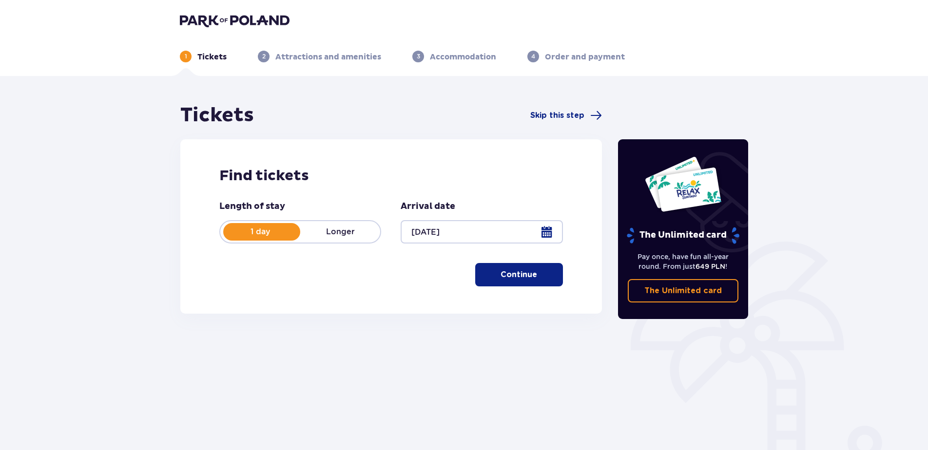
click at [507, 276] on p "Continue" at bounding box center [519, 275] width 37 height 11
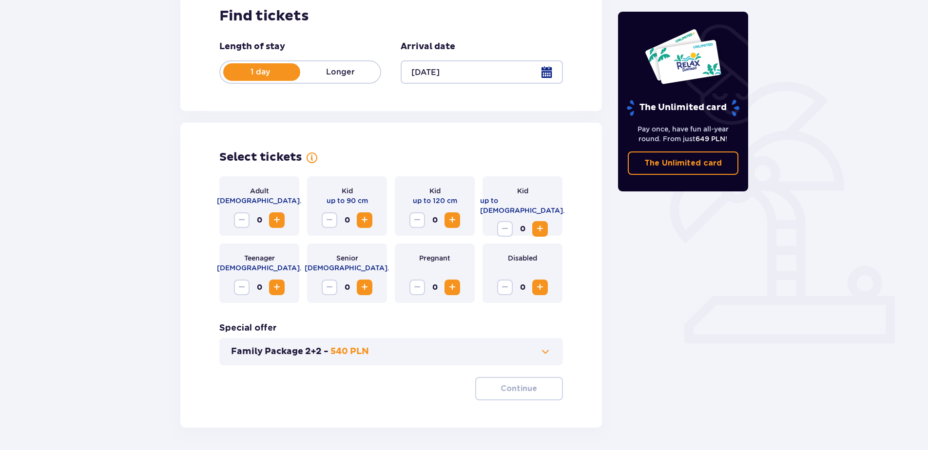
scroll to position [196, 0]
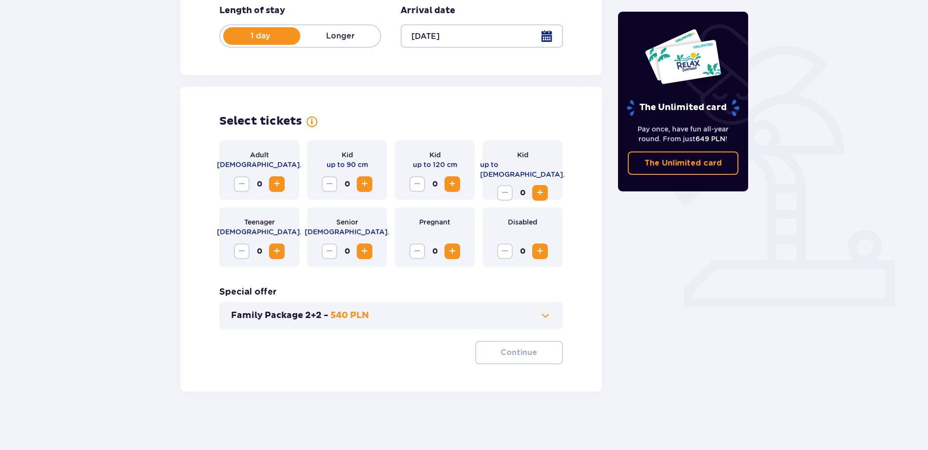
click at [276, 184] on span "Increase" at bounding box center [277, 184] width 12 height 12
click at [539, 187] on span "Increase" at bounding box center [540, 193] width 12 height 12
click at [509, 355] on p "Continue" at bounding box center [519, 353] width 37 height 11
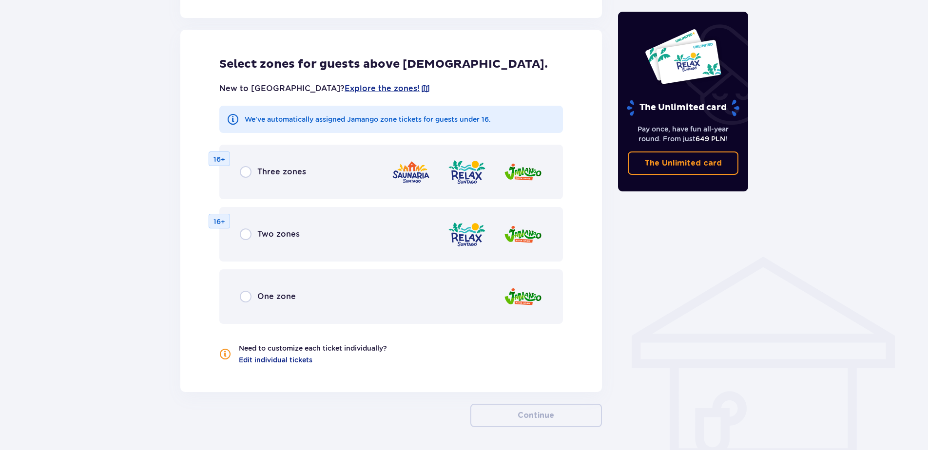
scroll to position [541, 0]
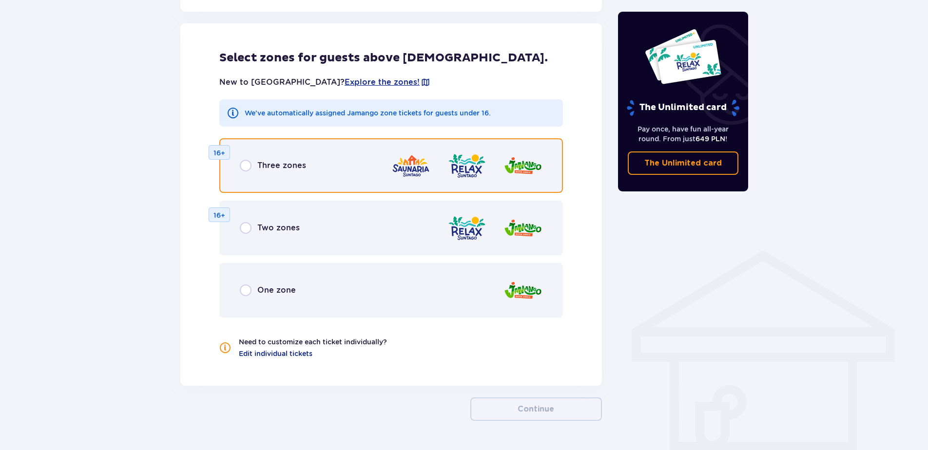
click at [241, 162] on input "radio" at bounding box center [246, 166] width 12 height 12
radio input "true"
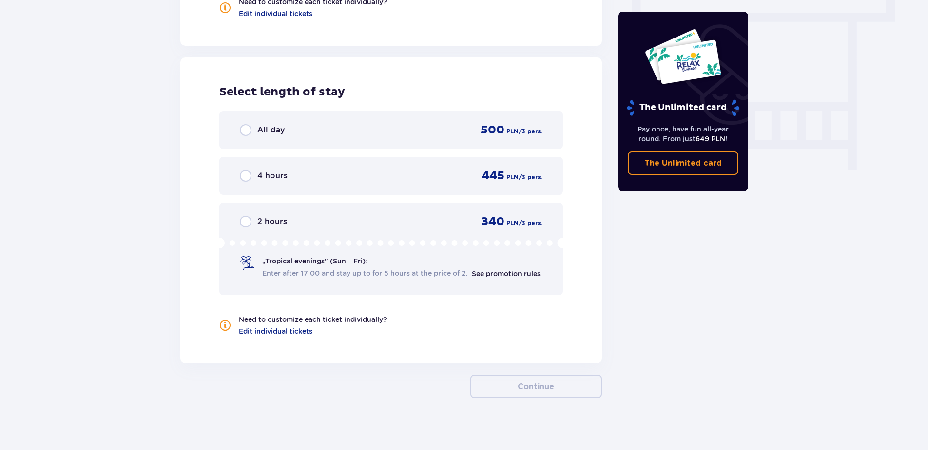
scroll to position [888, 0]
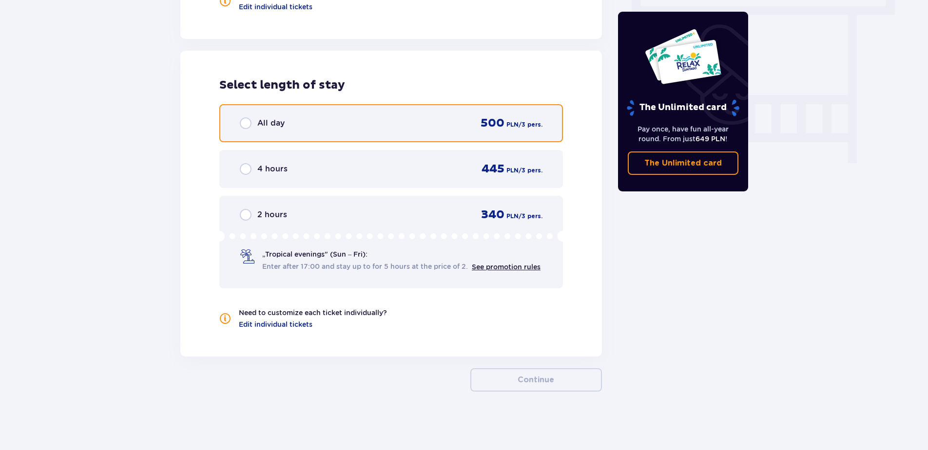
click at [243, 123] on input "radio" at bounding box center [246, 123] width 12 height 12
radio input "true"
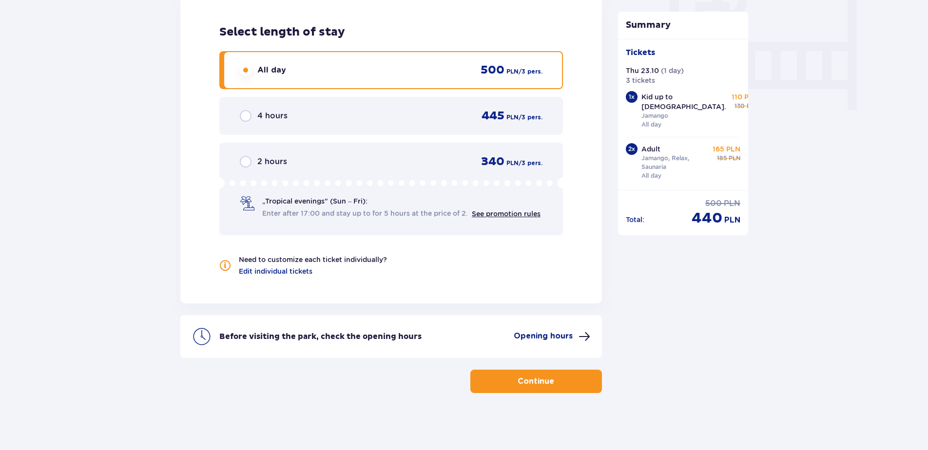
scroll to position [943, 0]
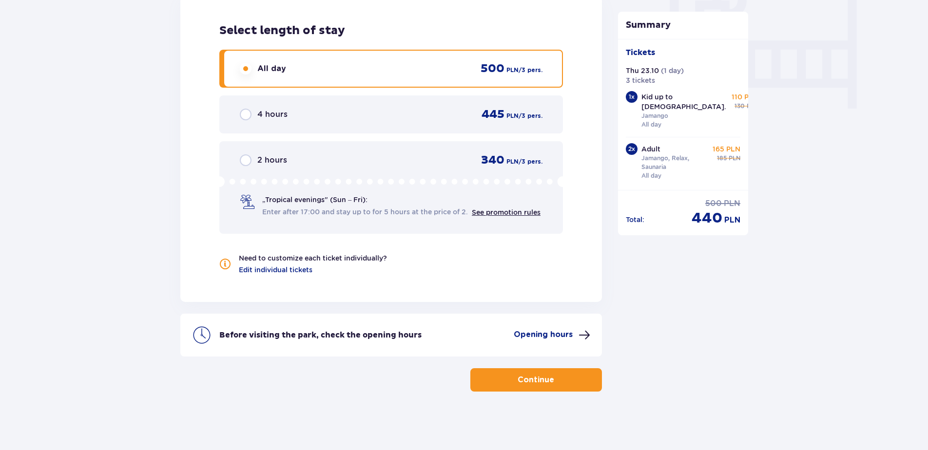
click at [541, 381] on p "Continue" at bounding box center [536, 380] width 37 height 11
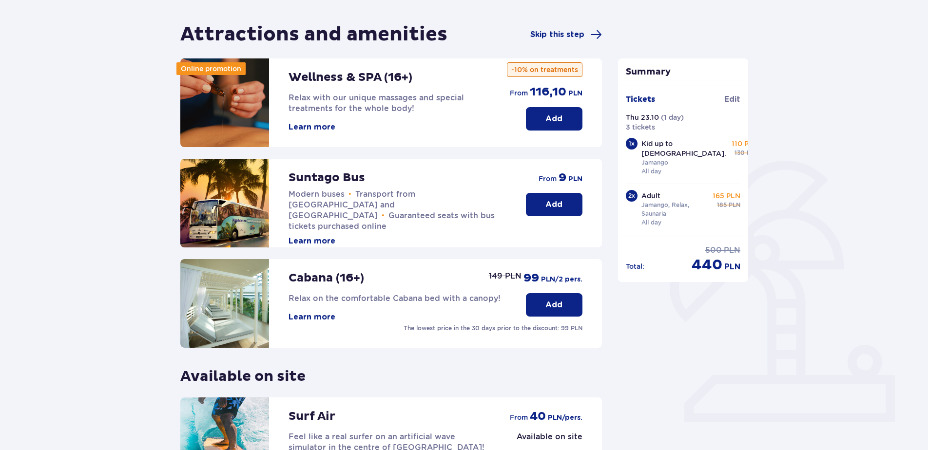
scroll to position [195, 0]
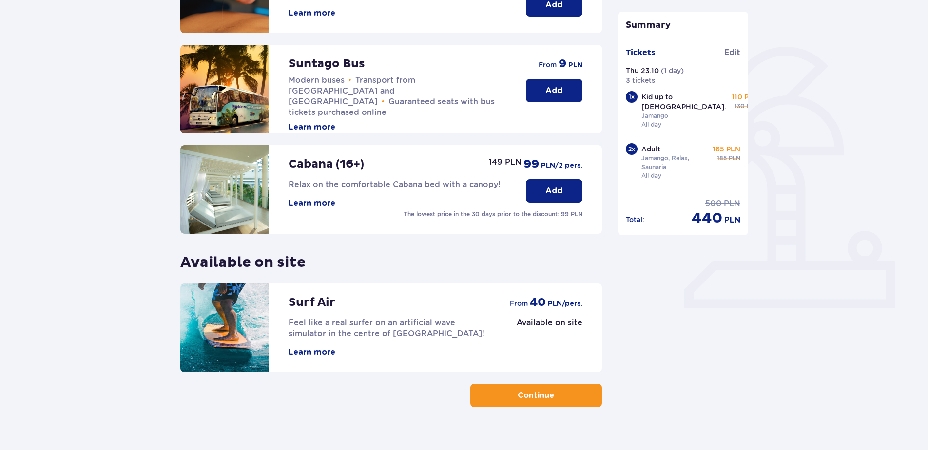
click at [524, 389] on button "Continue" at bounding box center [536, 395] width 132 height 23
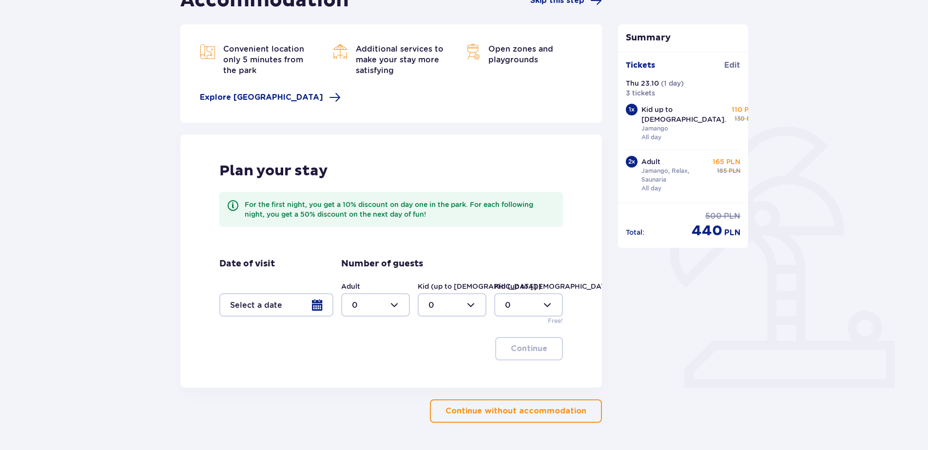
scroll to position [146, 0]
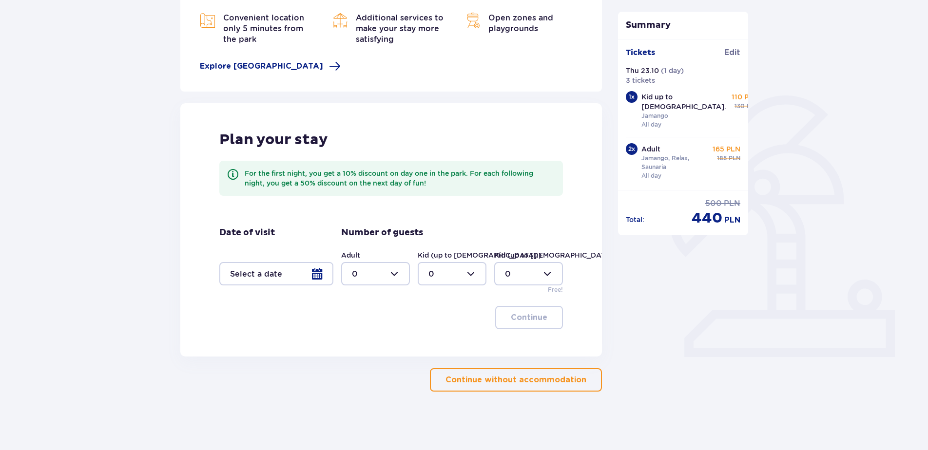
click at [314, 274] on div at bounding box center [276, 273] width 114 height 23
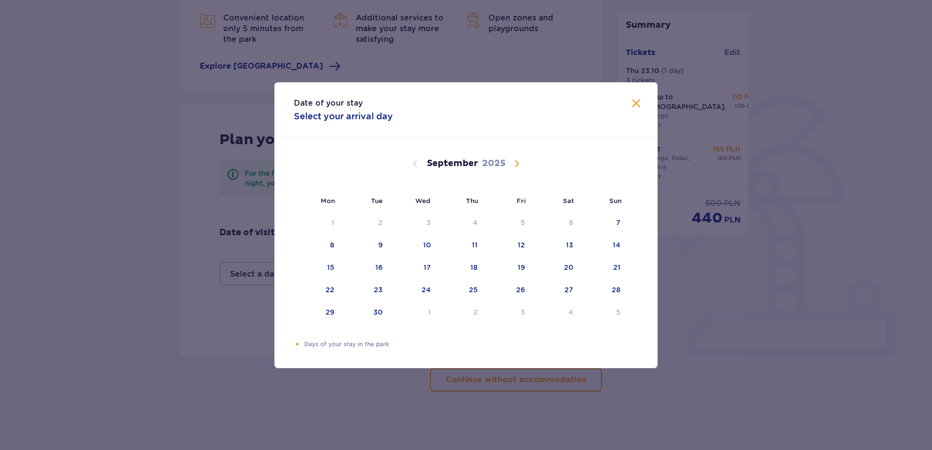
click at [516, 163] on span "Calendar" at bounding box center [517, 164] width 12 height 12
click at [427, 290] on div "22" at bounding box center [426, 290] width 9 height 10
click at [468, 290] on div "Choose Thursday, October 23, 2025 as your check-out date. It’s available." at bounding box center [465, 290] width 6 height 6
type input "22.10.25 - 23.10.25"
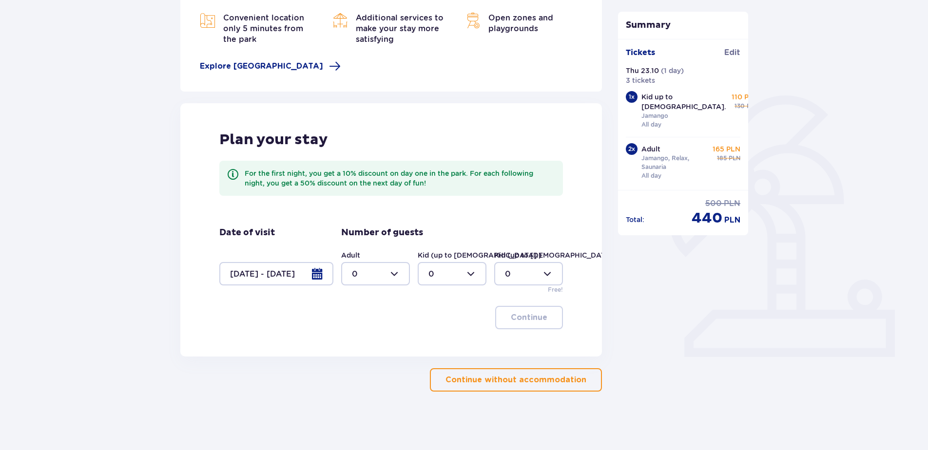
click at [395, 273] on div at bounding box center [375, 273] width 69 height 23
click at [355, 341] on p "2" at bounding box center [354, 344] width 5 height 11
type input "2"
click at [443, 276] on div at bounding box center [452, 273] width 69 height 23
click at [434, 325] on div "1" at bounding box center [451, 324] width 47 height 11
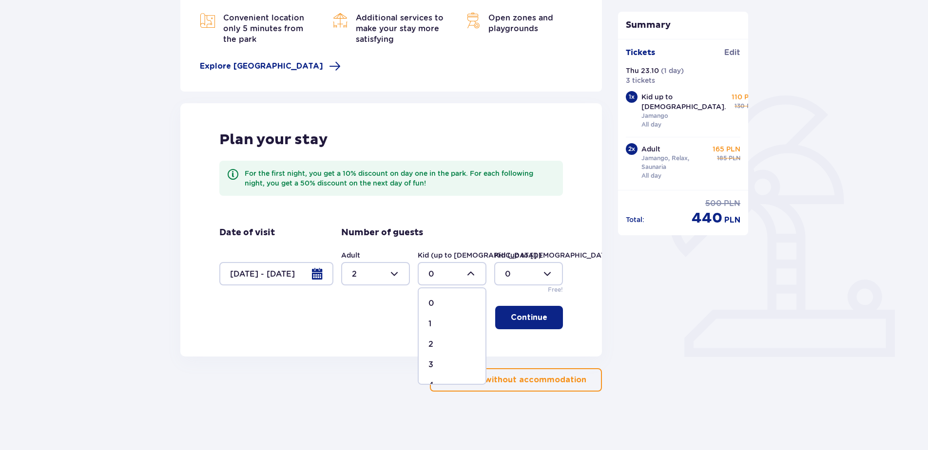
type input "1"
click at [503, 273] on div at bounding box center [528, 273] width 69 height 23
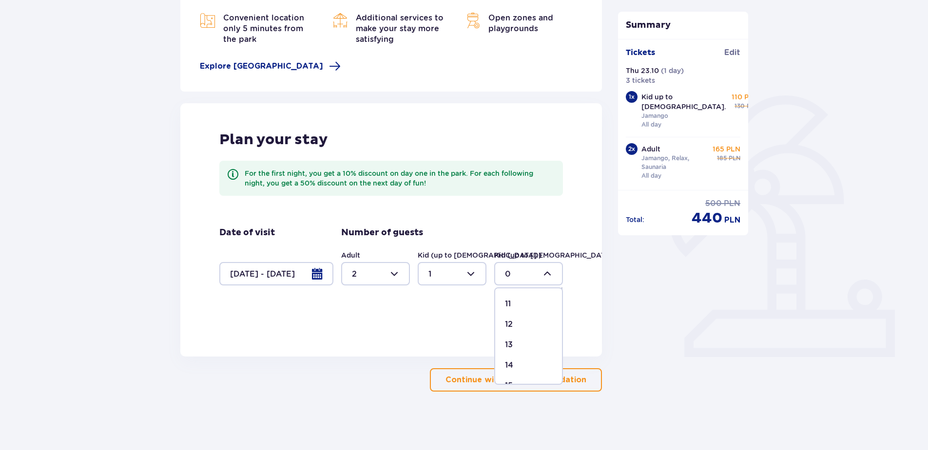
scroll to position [254, 0]
click at [511, 334] on p "14" at bounding box center [509, 335] width 8 height 11
type input "14"
click at [526, 312] on button "Continue" at bounding box center [529, 317] width 68 height 23
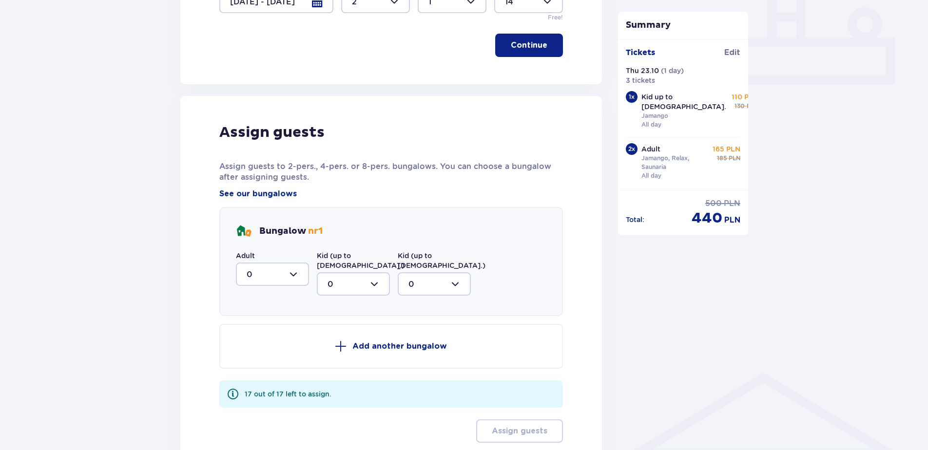
scroll to position [454, 0]
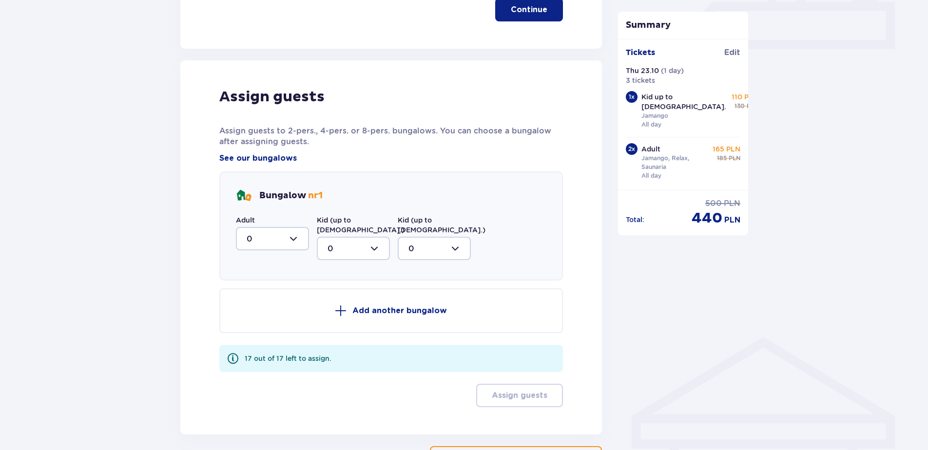
click at [290, 237] on div at bounding box center [272, 238] width 73 height 23
click at [249, 312] on p "2" at bounding box center [249, 309] width 5 height 11
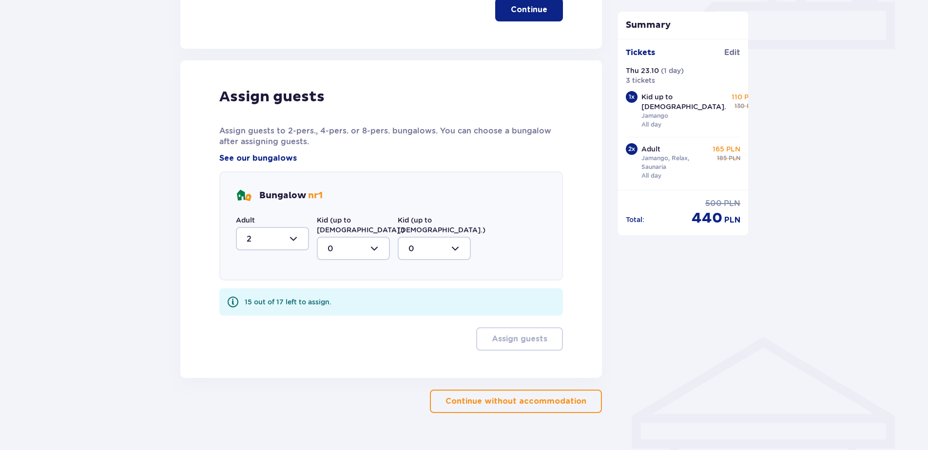
type input "2"
click at [337, 241] on div at bounding box center [353, 248] width 73 height 23
click at [363, 197] on div "Bungalow nr 1" at bounding box center [391, 196] width 310 height 16
click at [290, 235] on div at bounding box center [272, 238] width 73 height 23
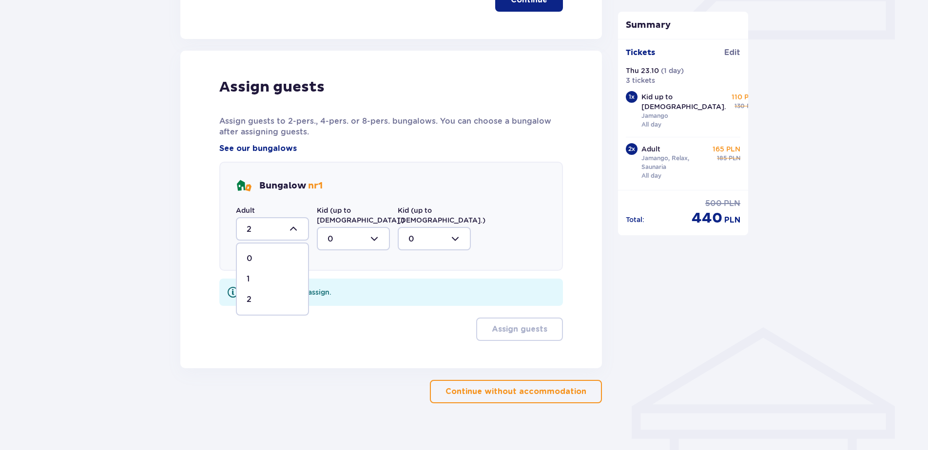
scroll to position [466, 0]
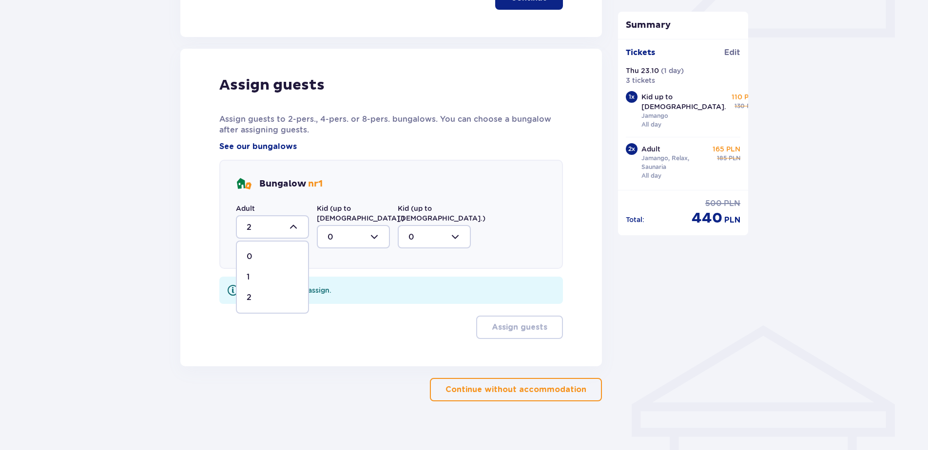
click at [508, 199] on div "Bungalow nr 1 Adult 2 0 1 2 Kid (up to 12 y.o.) 0 Kid (up to 3 y.o.) 0" at bounding box center [391, 214] width 344 height 109
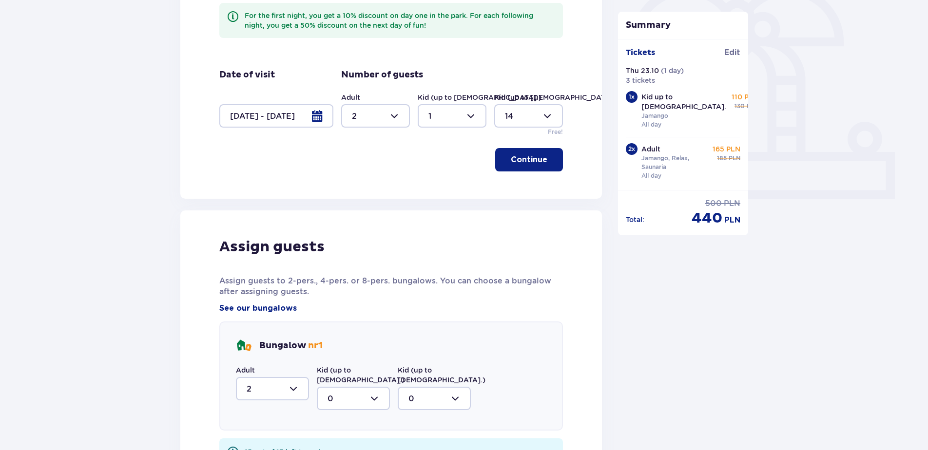
scroll to position [271, 0]
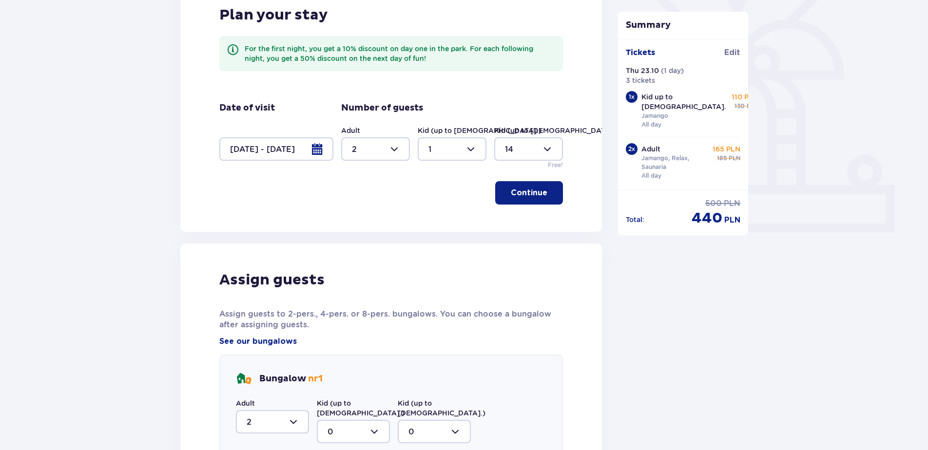
click at [470, 148] on div at bounding box center [452, 148] width 69 height 23
drag, startPoint x: 433, startPoint y: 177, endPoint x: 429, endPoint y: 173, distance: 6.6
click at [432, 177] on p "0" at bounding box center [431, 179] width 6 height 11
type input "0"
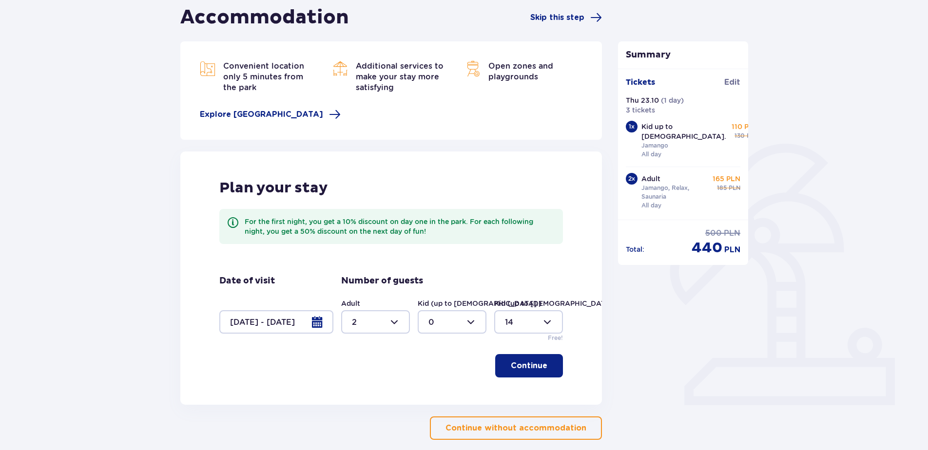
scroll to position [0, 0]
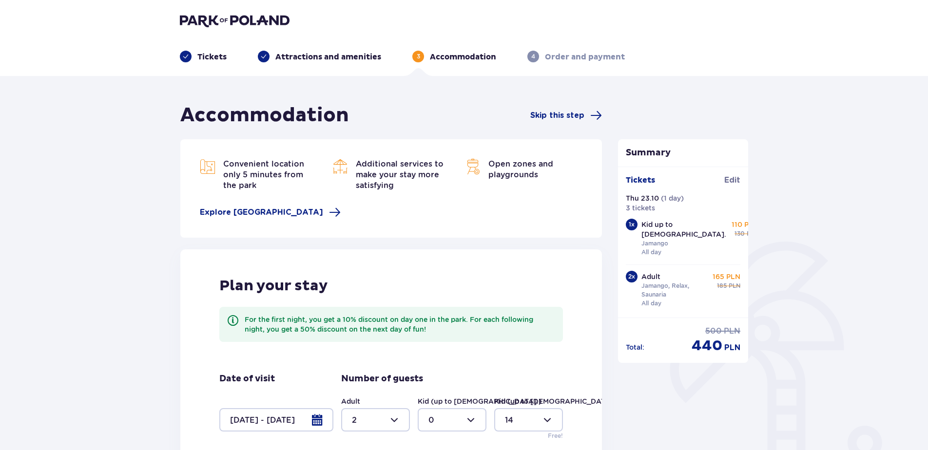
click at [392, 422] on div at bounding box center [375, 419] width 69 height 23
click at [358, 389] on div "3" at bounding box center [375, 386] width 47 height 11
type input "3"
click at [545, 420] on div at bounding box center [528, 419] width 69 height 23
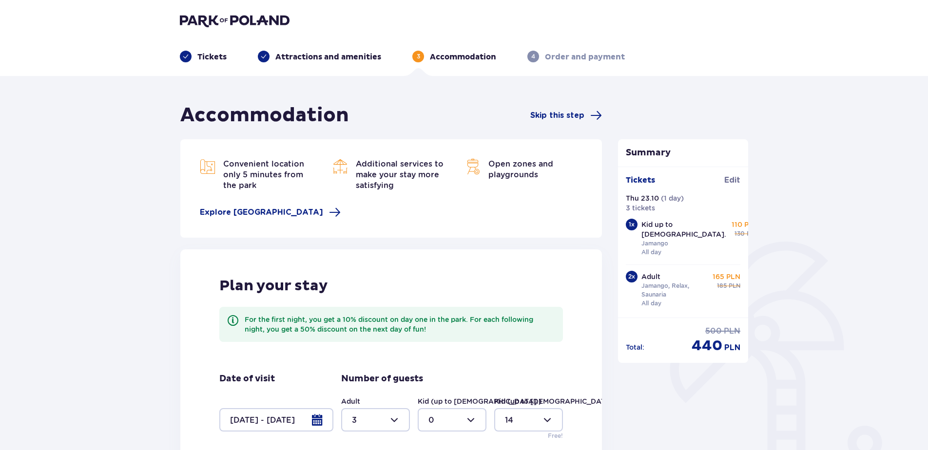
click at [547, 420] on div at bounding box center [528, 419] width 69 height 23
click at [512, 326] on div "0" at bounding box center [528, 325] width 47 height 11
type input "0"
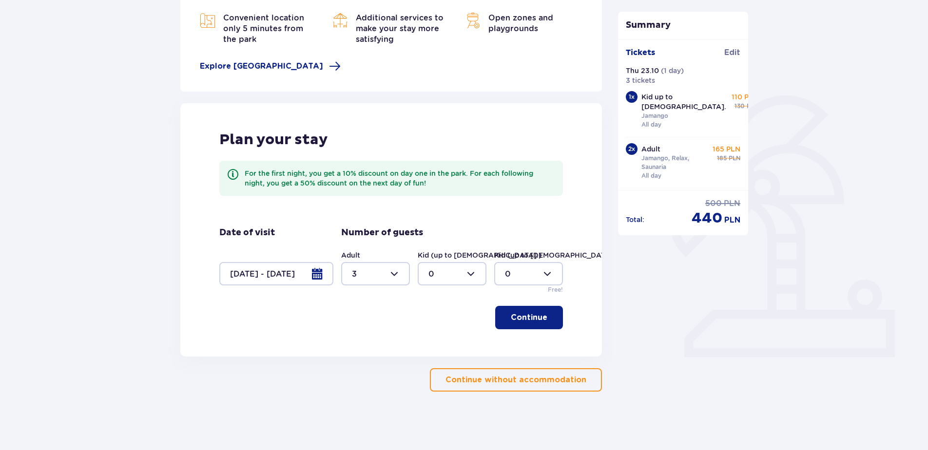
drag, startPoint x: 525, startPoint y: 314, endPoint x: 519, endPoint y: 314, distance: 6.3
click at [523, 314] on p "Continue" at bounding box center [529, 317] width 37 height 11
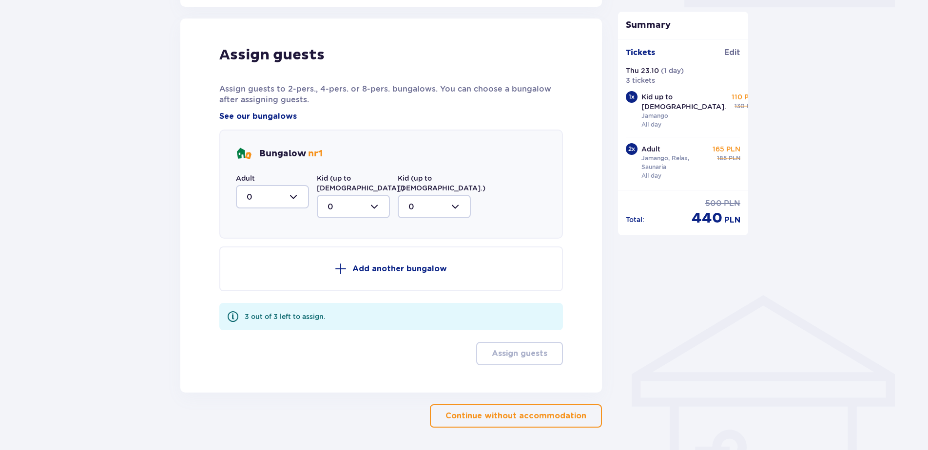
scroll to position [503, 0]
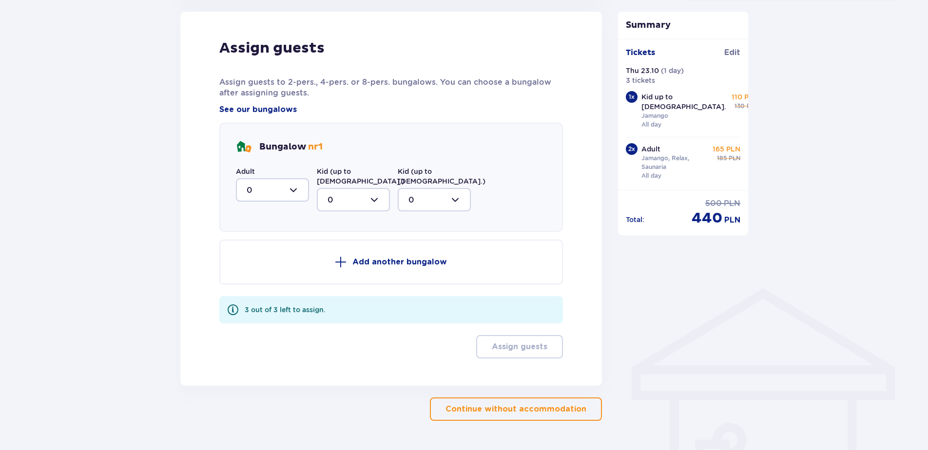
click at [292, 189] on div at bounding box center [272, 189] width 73 height 23
click at [252, 281] on div "3" at bounding box center [273, 281] width 52 height 11
type input "3"
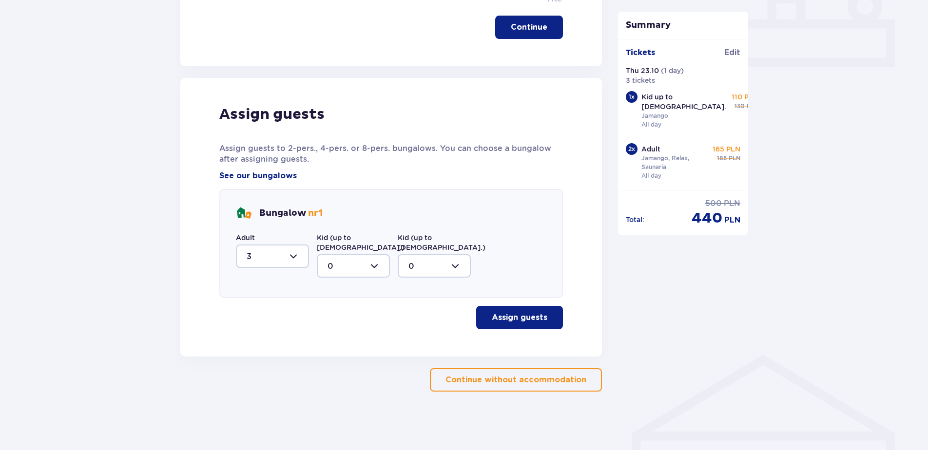
scroll to position [427, 0]
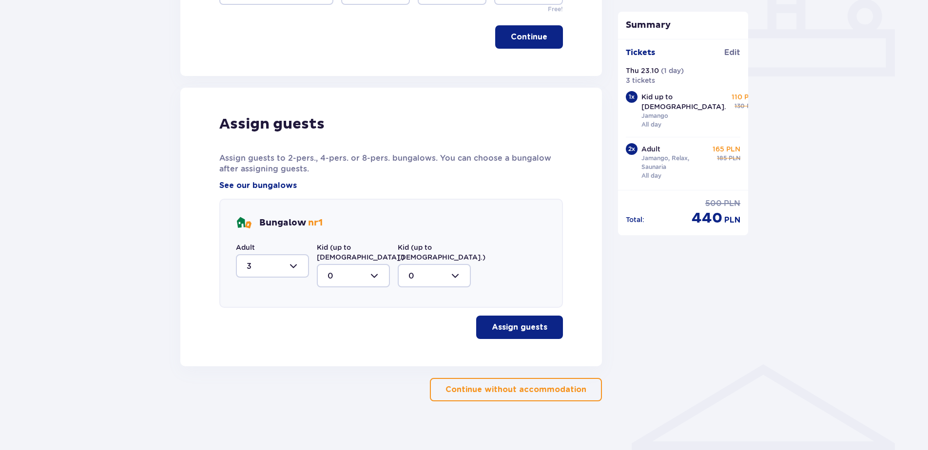
click at [509, 322] on p "Assign guests" at bounding box center [520, 327] width 56 height 11
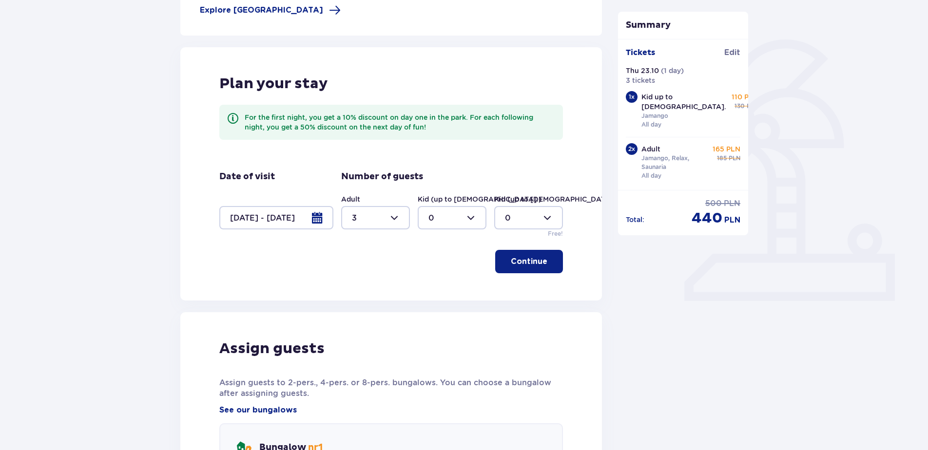
scroll to position [199, 0]
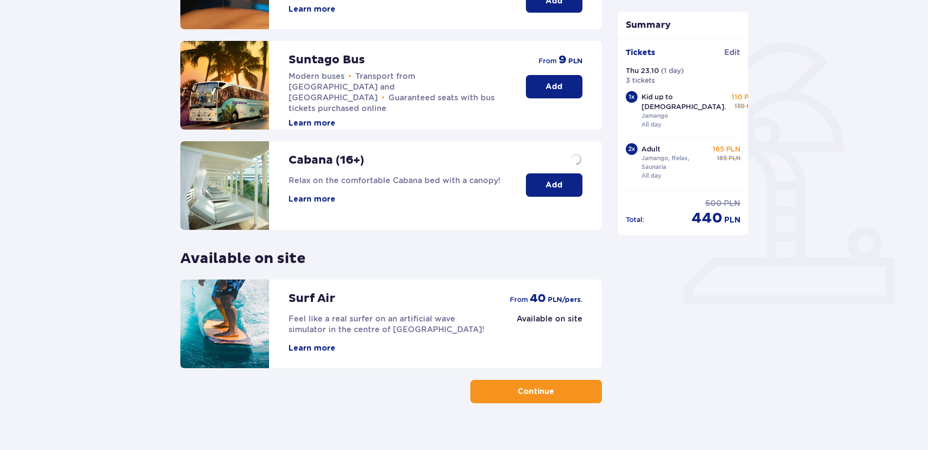
scroll to position [195, 0]
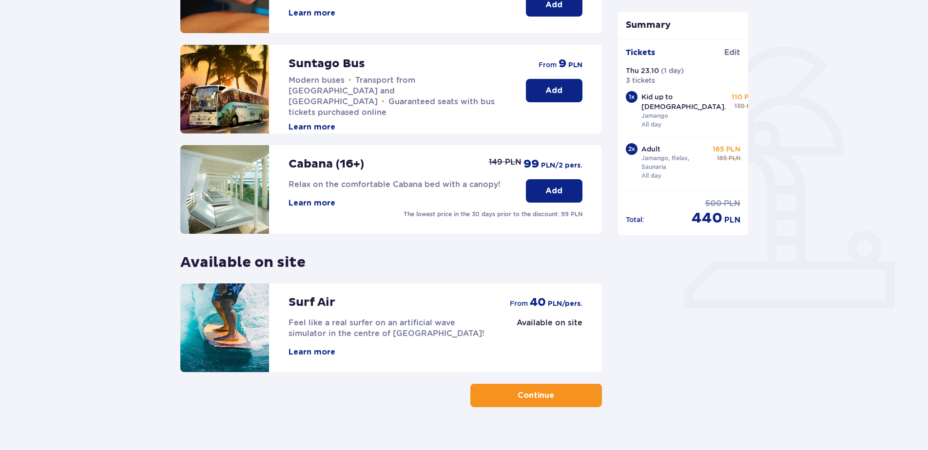
click at [531, 398] on p "Continue" at bounding box center [536, 395] width 37 height 11
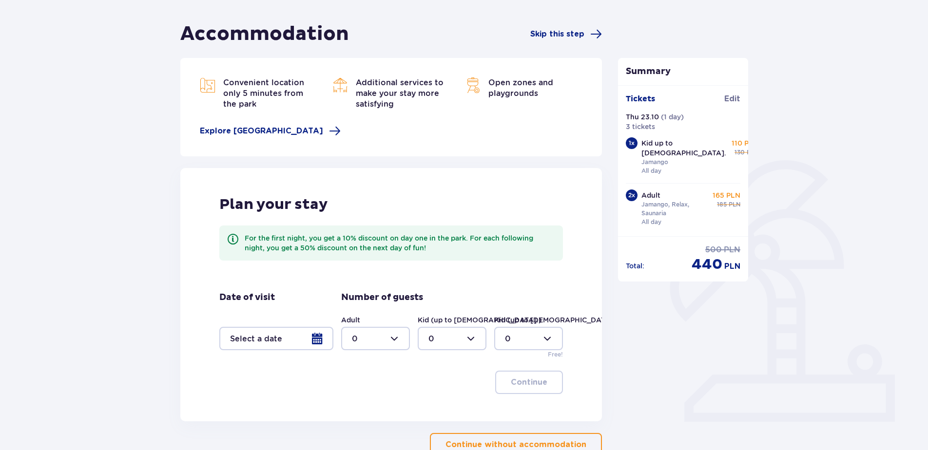
scroll to position [146, 0]
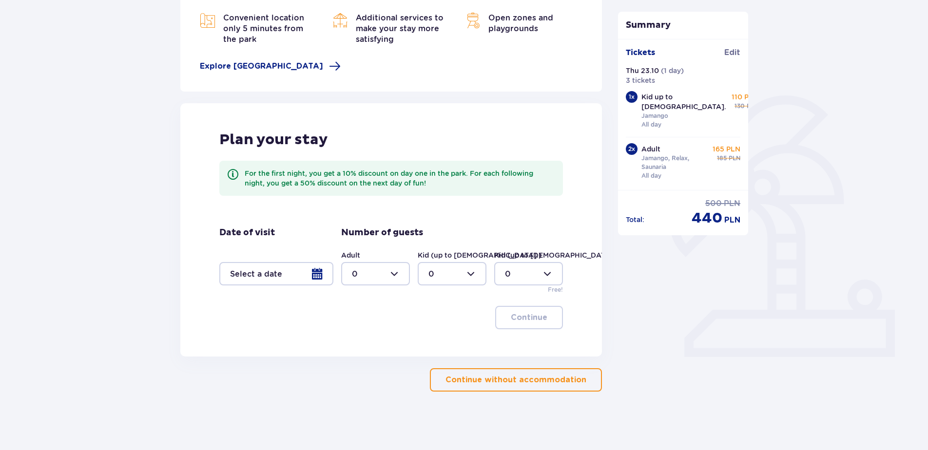
click at [506, 378] on p "Continue without accommodation" at bounding box center [515, 380] width 141 height 11
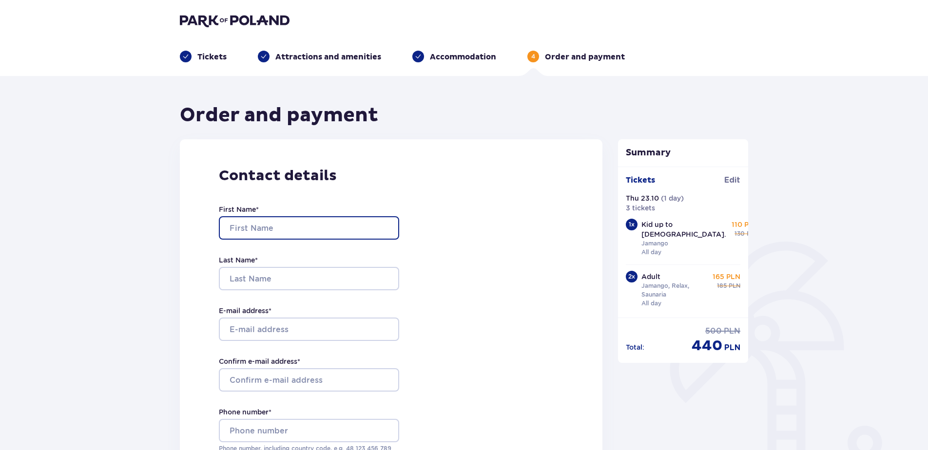
click at [238, 227] on input "First Name *" at bounding box center [309, 227] width 180 height 23
type input "Daiga"
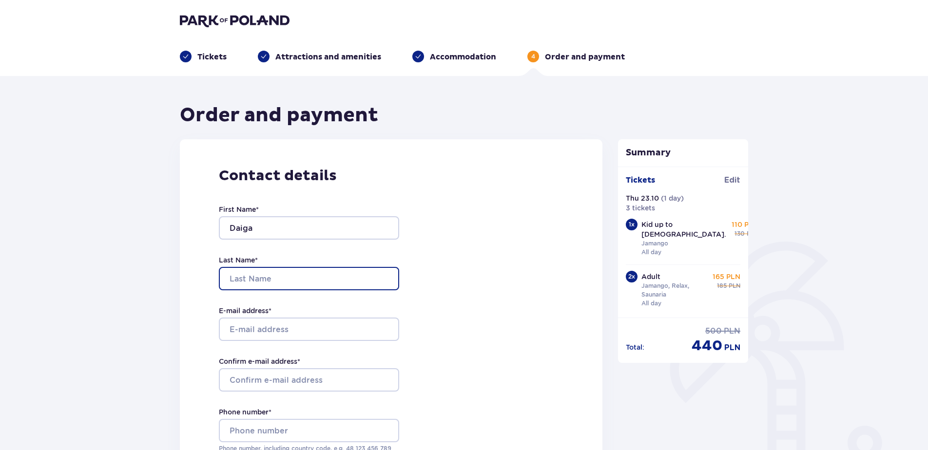
type input "[PERSON_NAME]"
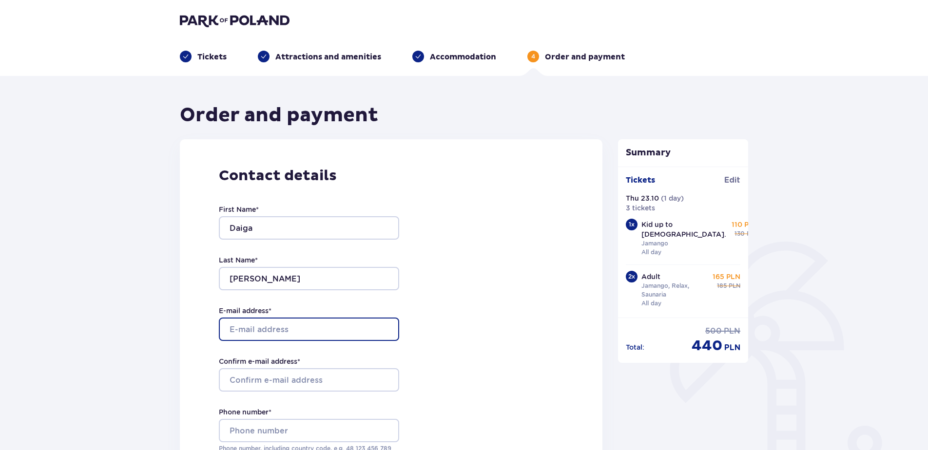
type input "[EMAIL_ADDRESS][DOMAIN_NAME]"
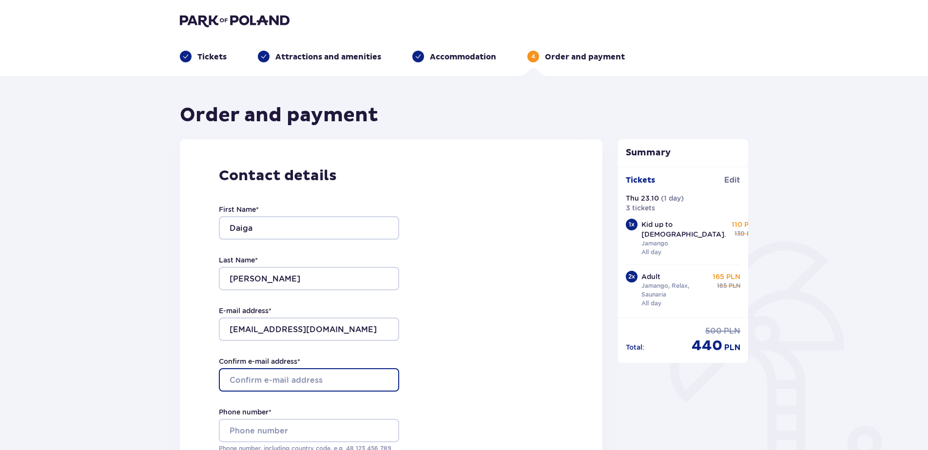
type input "[EMAIL_ADDRESS][DOMAIN_NAME]"
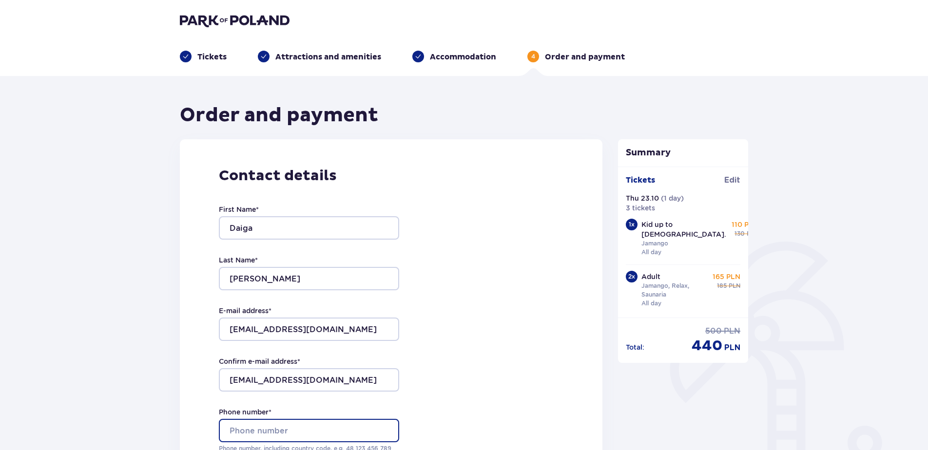
type input "[PHONE_NUMBER]"
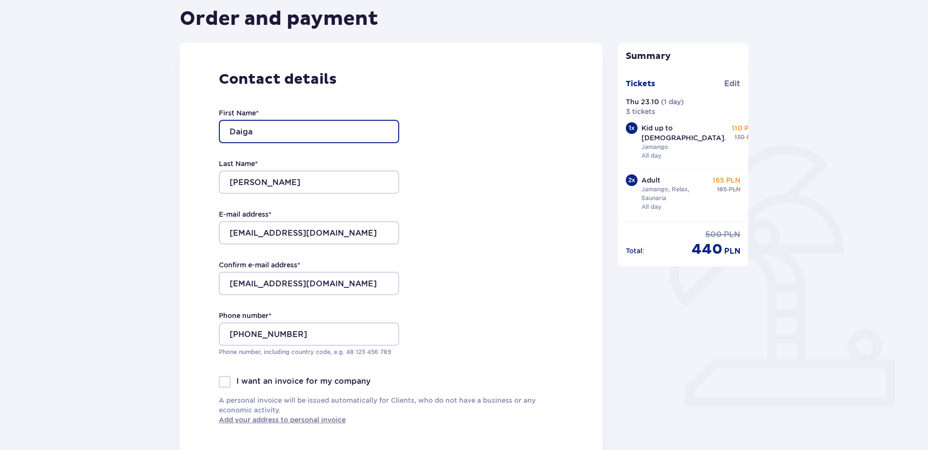
scroll to position [97, 0]
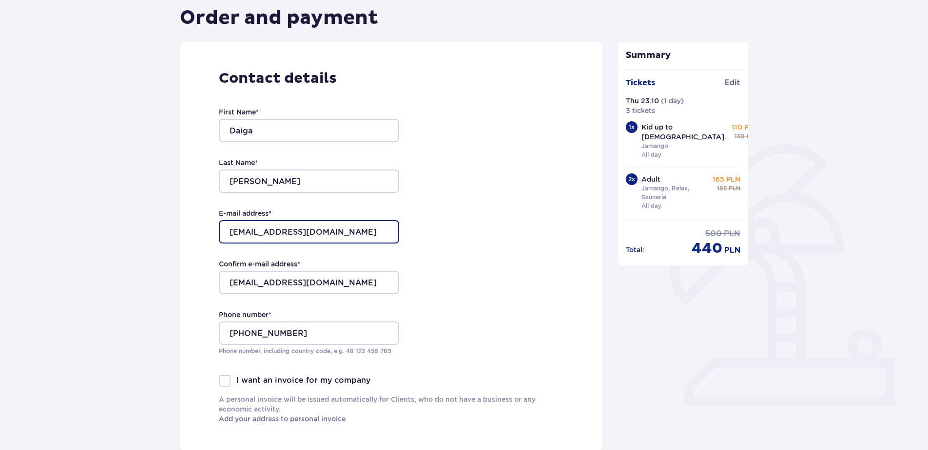
drag, startPoint x: 345, startPoint y: 233, endPoint x: 224, endPoint y: 226, distance: 121.1
click at [224, 226] on input "[EMAIL_ADDRESS][DOMAIN_NAME]" at bounding box center [309, 231] width 180 height 23
type input "damik8@yahoo.com"
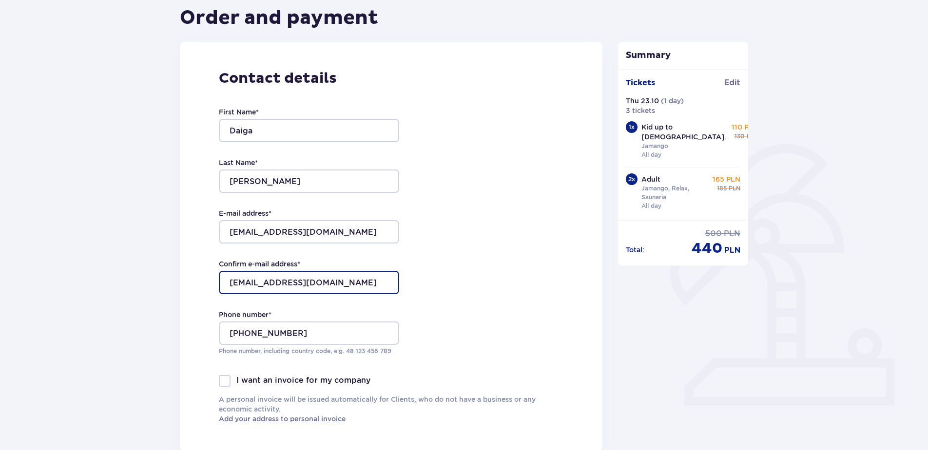
drag, startPoint x: 339, startPoint y: 281, endPoint x: 215, endPoint y: 280, distance: 123.8
click at [215, 280] on div "Contact details First Name * Daiga Last Name * Mikelsone E-mail address * damik…" at bounding box center [391, 246] width 423 height 409
type input "damik8@yahoo.com"
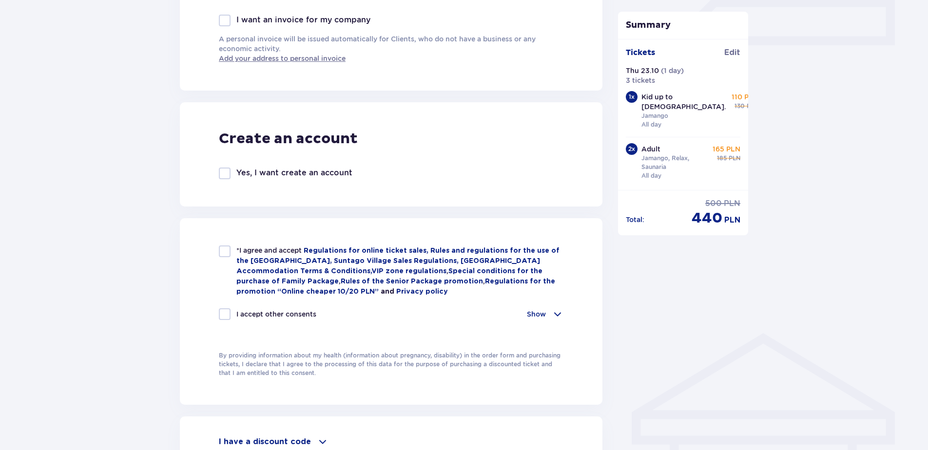
scroll to position [487, 0]
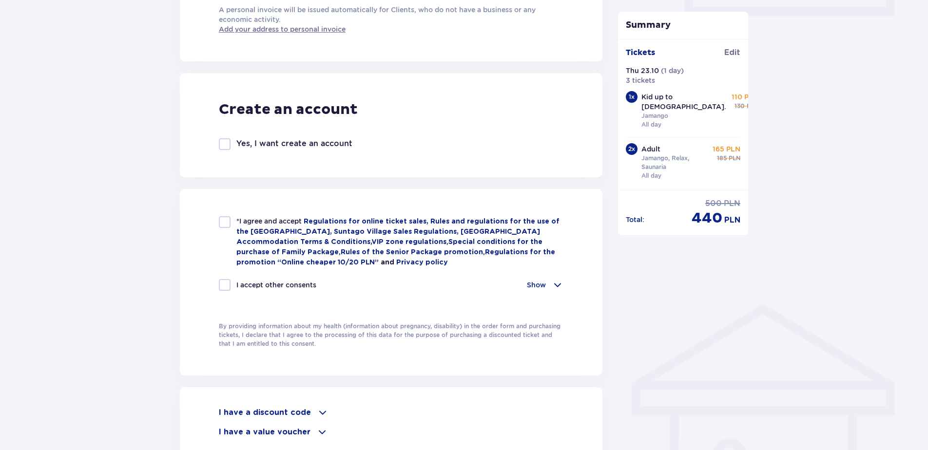
click at [220, 221] on div at bounding box center [225, 222] width 12 height 12
checkbox input "true"
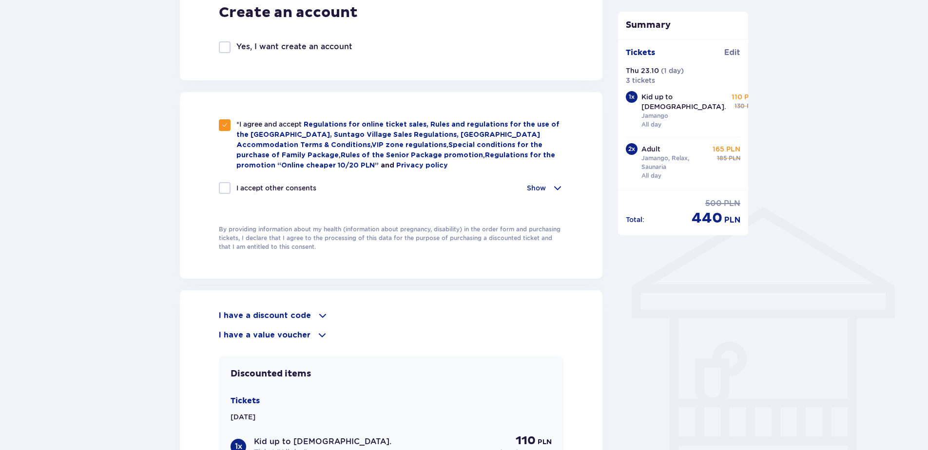
scroll to position [585, 0]
click at [554, 185] on span at bounding box center [558, 188] width 12 height 12
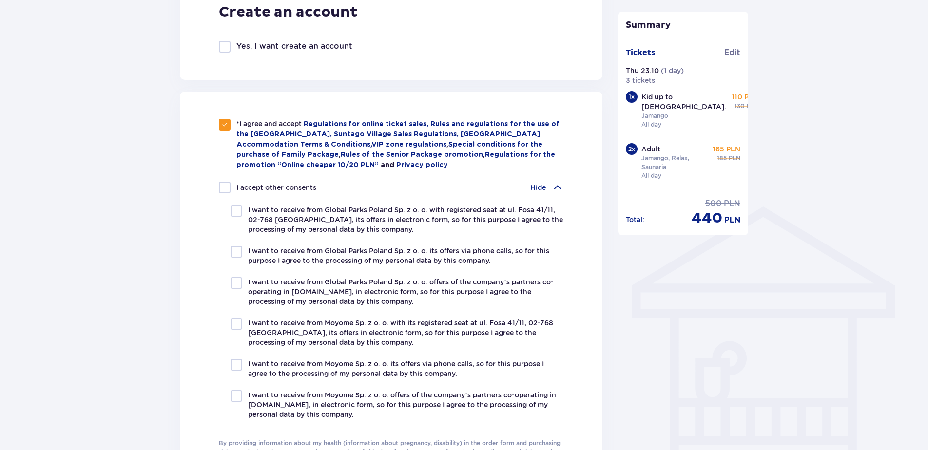
click at [554, 185] on span at bounding box center [558, 188] width 12 height 12
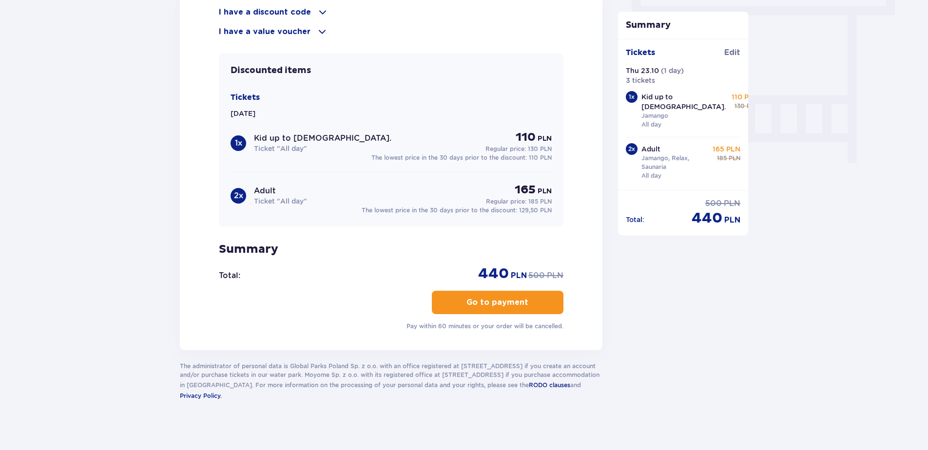
scroll to position [893, 0]
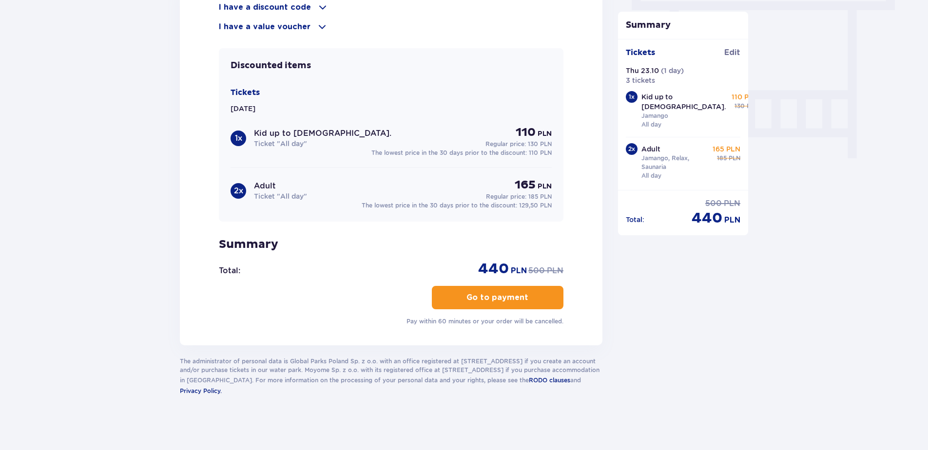
click at [485, 293] on p "Go to payment" at bounding box center [497, 297] width 62 height 11
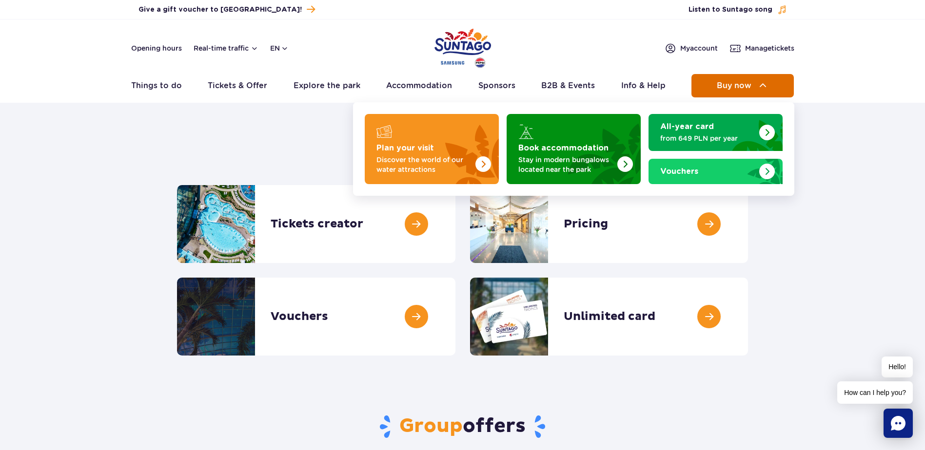
click at [726, 84] on span "Buy now" at bounding box center [733, 85] width 35 height 9
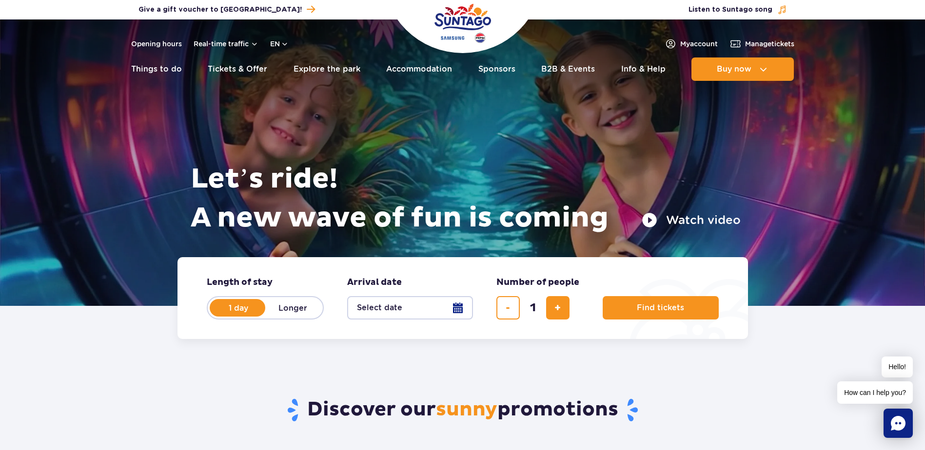
click at [453, 306] on button "Select date" at bounding box center [410, 307] width 126 height 23
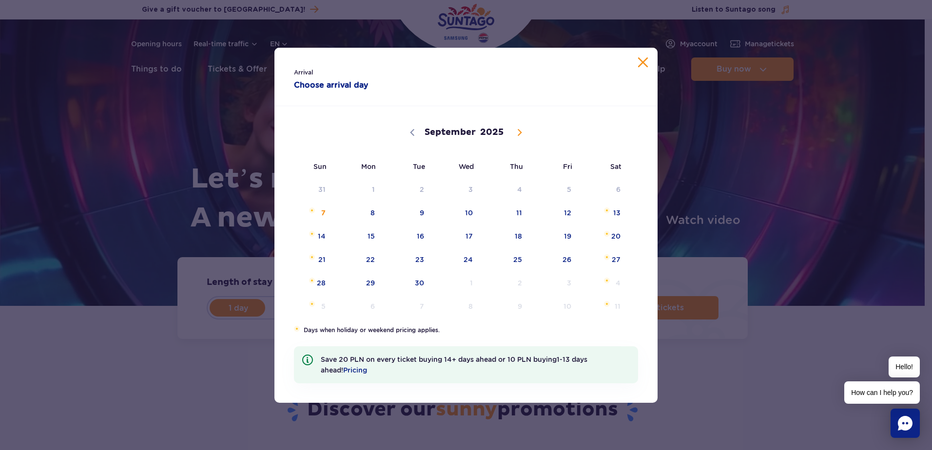
click at [519, 133] on icon at bounding box center [519, 132] width 7 height 7
select select "9"
click at [517, 260] on span "23" at bounding box center [505, 260] width 49 height 22
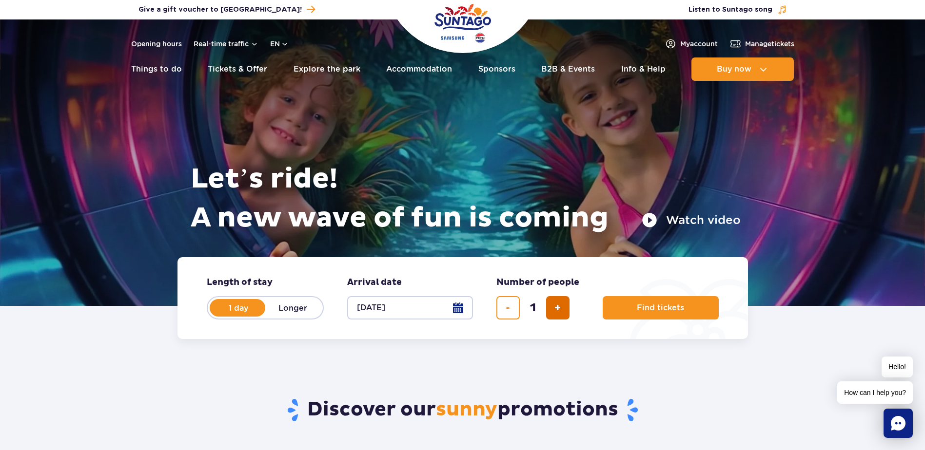
click at [562, 309] on button "add ticket" at bounding box center [557, 307] width 23 height 23
click at [560, 308] on span "add ticket" at bounding box center [557, 308] width 6 height 0
type input "3"
click at [637, 309] on span "Find tickets" at bounding box center [656, 308] width 47 height 9
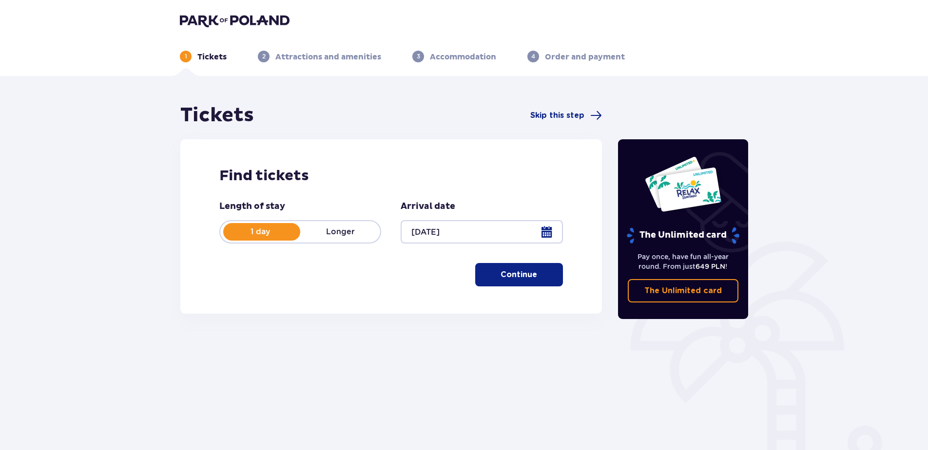
click at [507, 278] on p "Continue" at bounding box center [519, 275] width 37 height 11
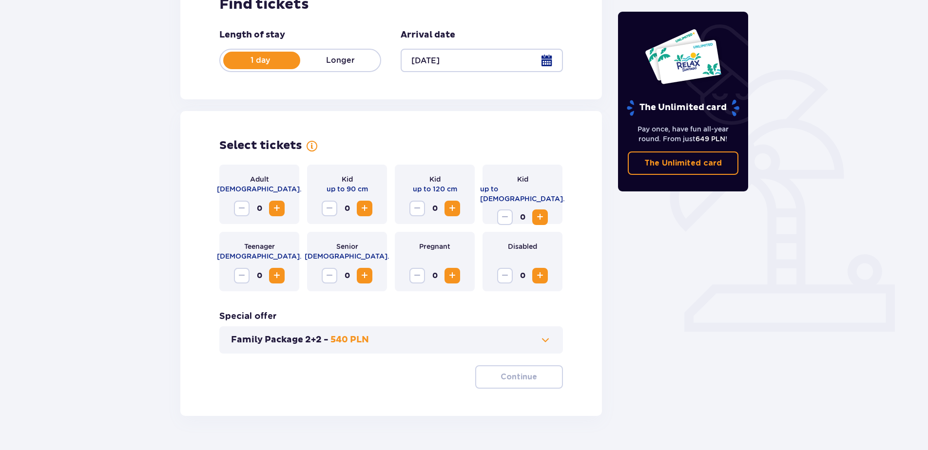
scroll to position [196, 0]
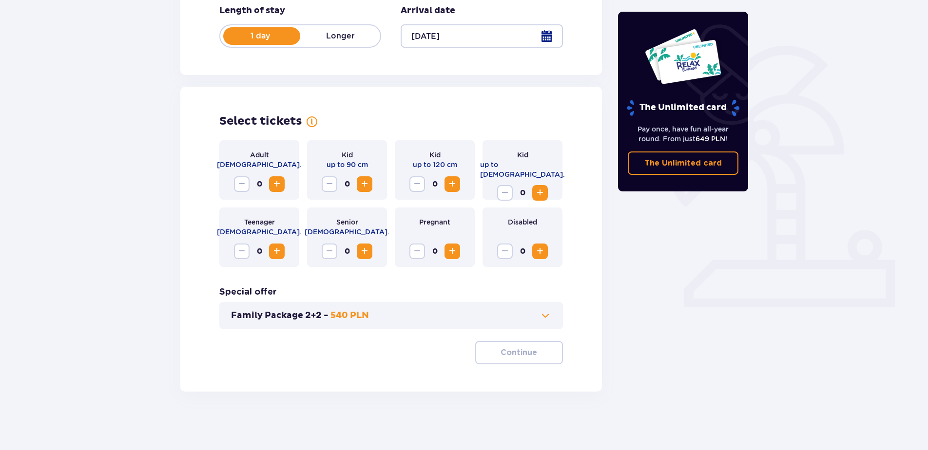
click at [278, 180] on span "Increase" at bounding box center [277, 184] width 12 height 12
click at [542, 187] on span "Increase" at bounding box center [540, 193] width 12 height 12
click at [507, 353] on p "Continue" at bounding box center [519, 353] width 37 height 11
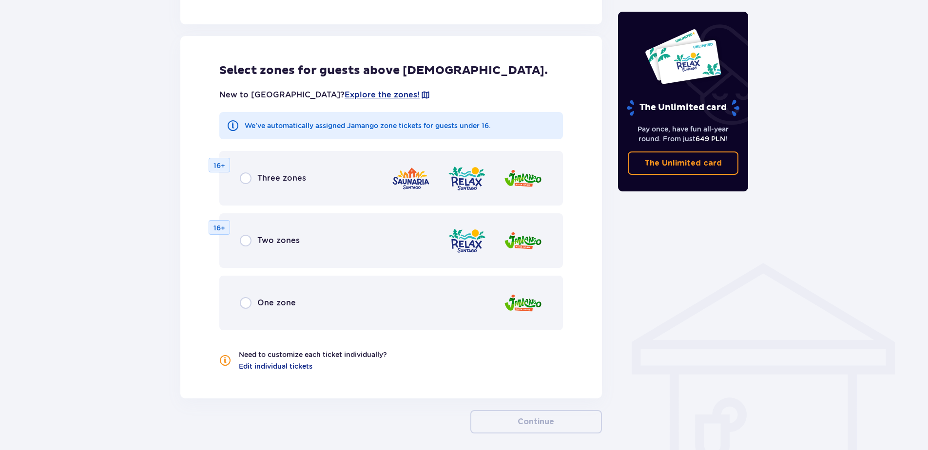
scroll to position [541, 0]
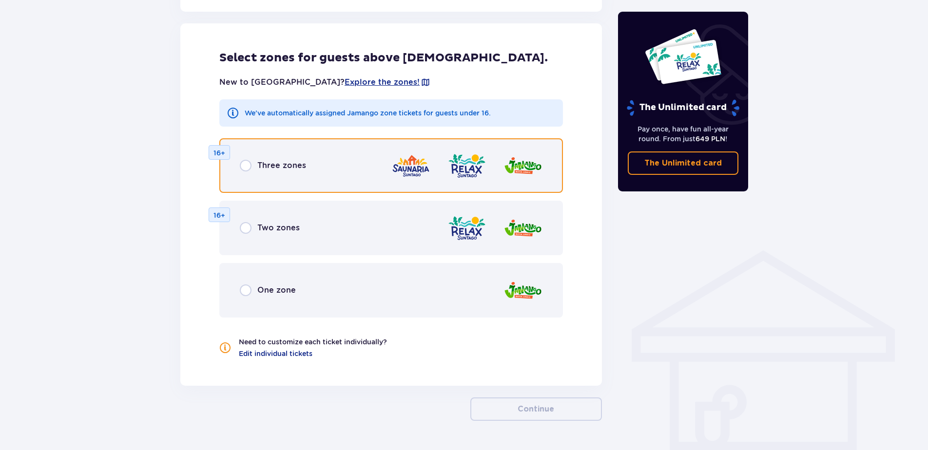
click at [241, 165] on input "radio" at bounding box center [246, 166] width 12 height 12
radio input "true"
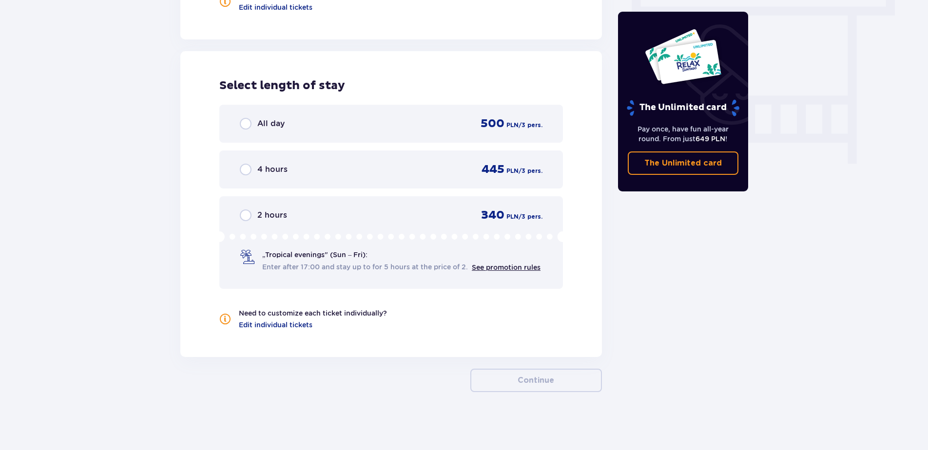
scroll to position [888, 0]
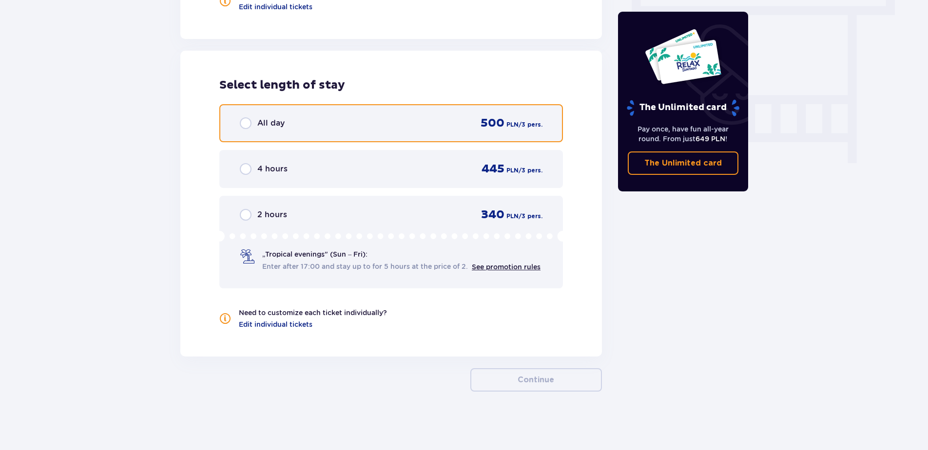
click at [245, 120] on input "radio" at bounding box center [246, 123] width 12 height 12
radio input "true"
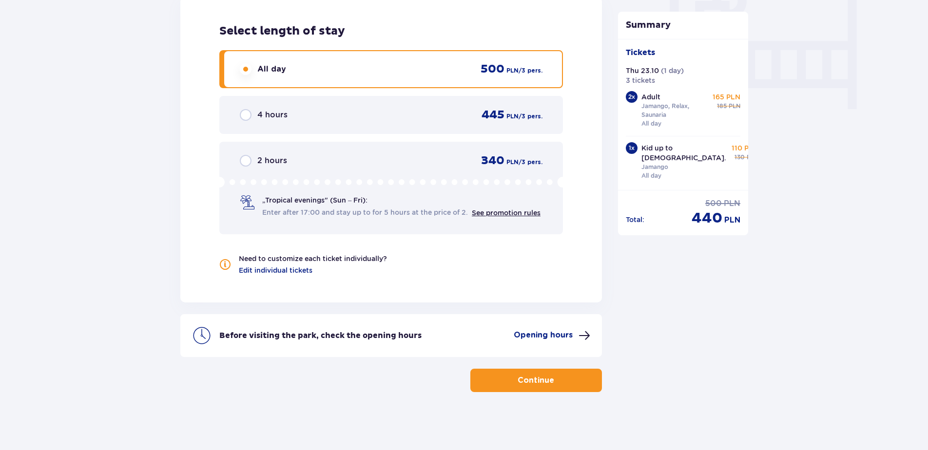
scroll to position [943, 0]
click at [547, 378] on button "Continue" at bounding box center [536, 379] width 132 height 23
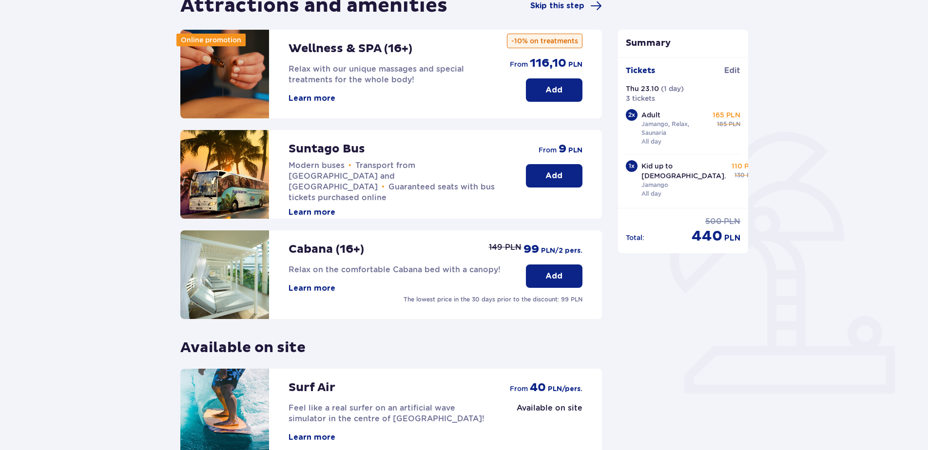
scroll to position [195, 0]
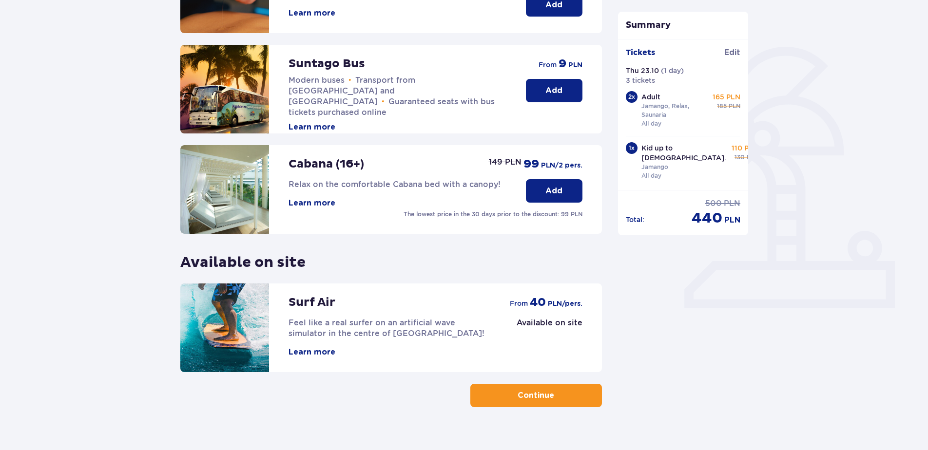
click at [520, 396] on p "Continue" at bounding box center [536, 395] width 37 height 11
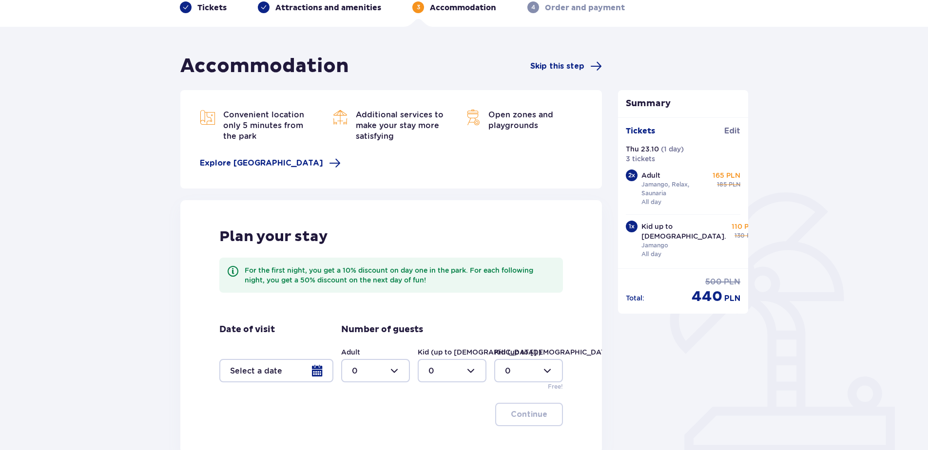
scroll to position [146, 0]
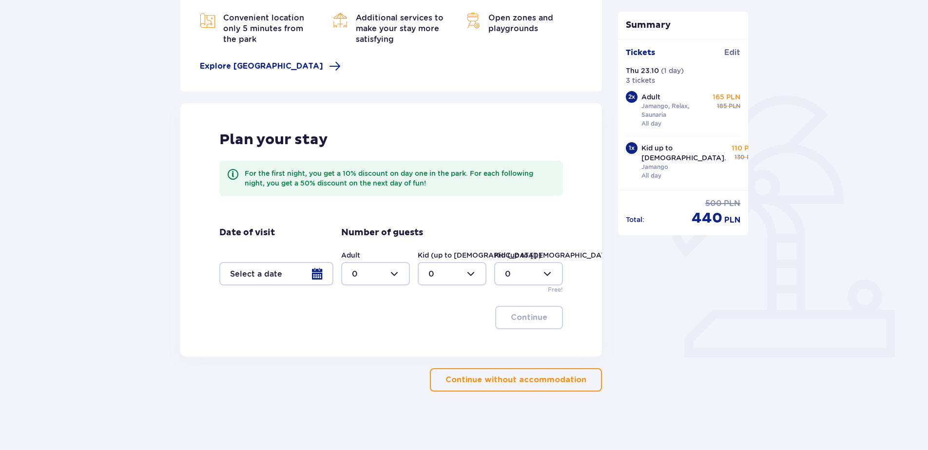
click at [531, 377] on p "Continue without accommodation" at bounding box center [515, 380] width 141 height 11
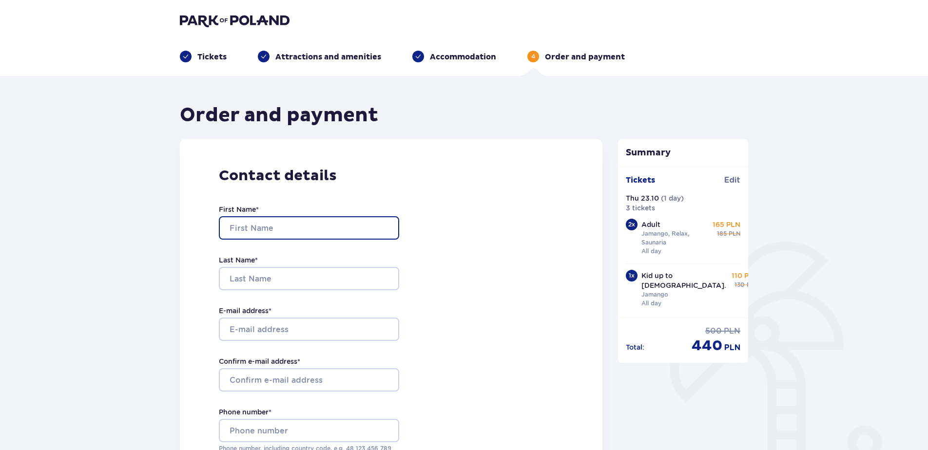
click at [237, 230] on input "First Name *" at bounding box center [309, 227] width 180 height 23
type input "Daiga"
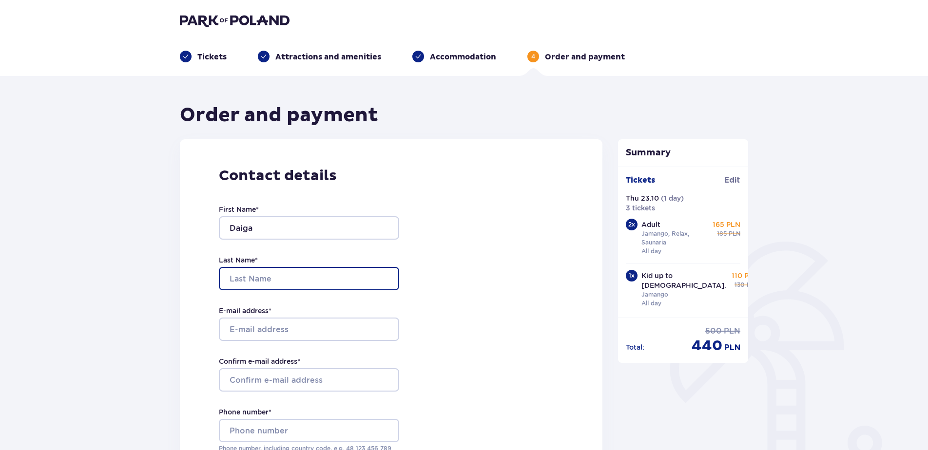
type input "[PERSON_NAME]"
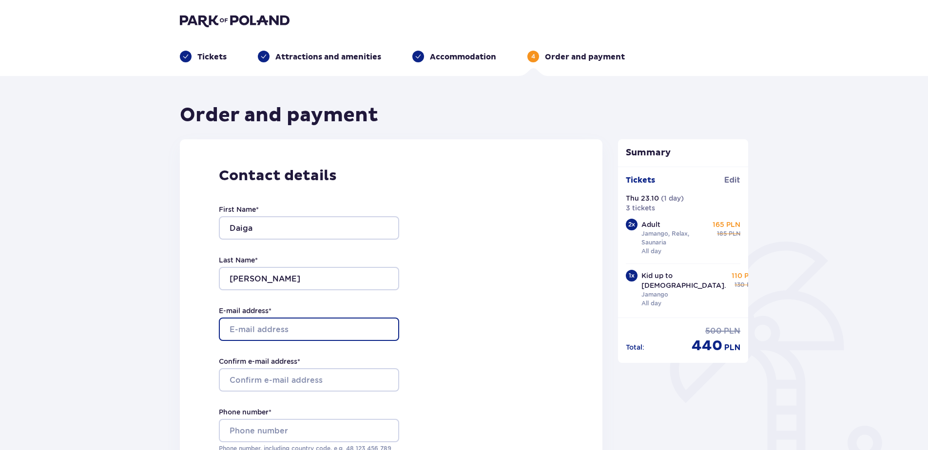
type input "[EMAIL_ADDRESS][DOMAIN_NAME]"
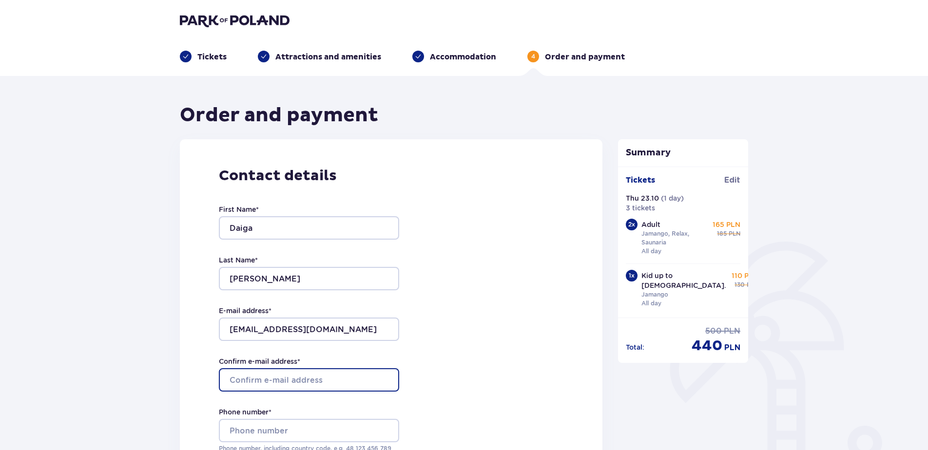
type input "[EMAIL_ADDRESS][DOMAIN_NAME]"
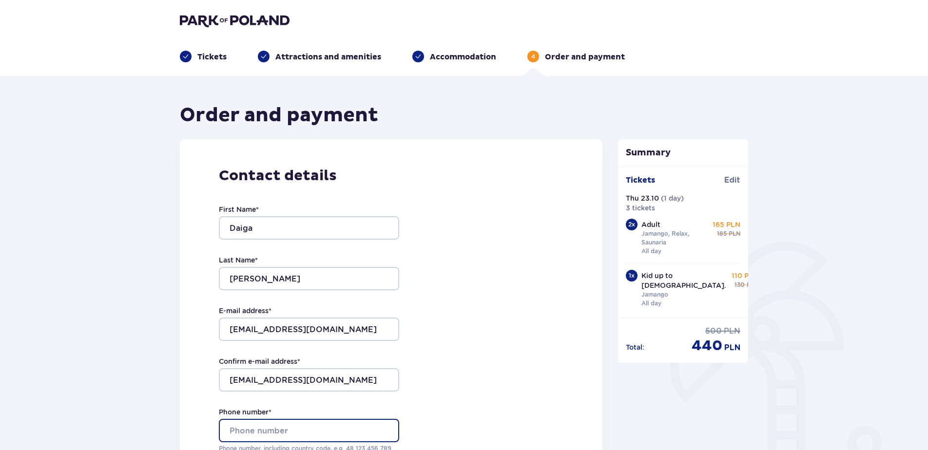
type input "[PHONE_NUMBER]"
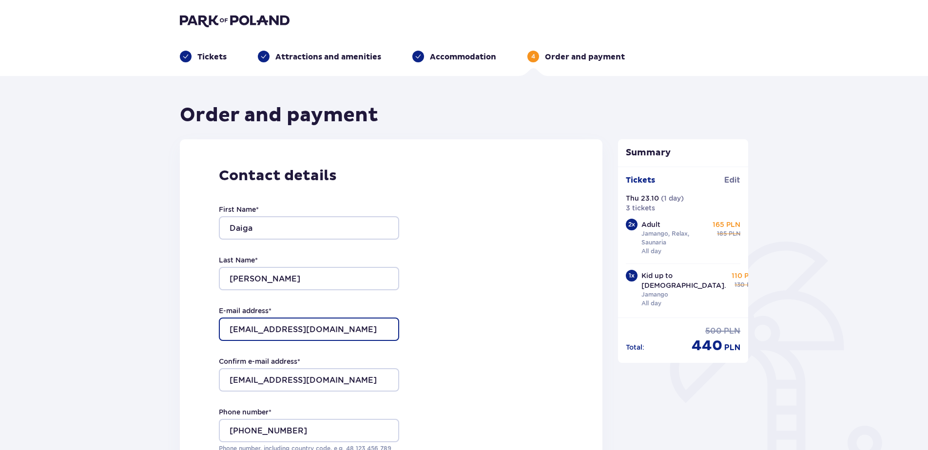
drag, startPoint x: 333, startPoint y: 330, endPoint x: 204, endPoint y: 330, distance: 129.6
click at [204, 330] on div "Contact details First Name * Daiga Last Name * Mikelsone E-mail address * daiga…" at bounding box center [391, 343] width 423 height 409
click at [255, 329] on input "dam" at bounding box center [309, 329] width 180 height 23
type input "[EMAIL_ADDRESS][DOMAIN_NAME]"
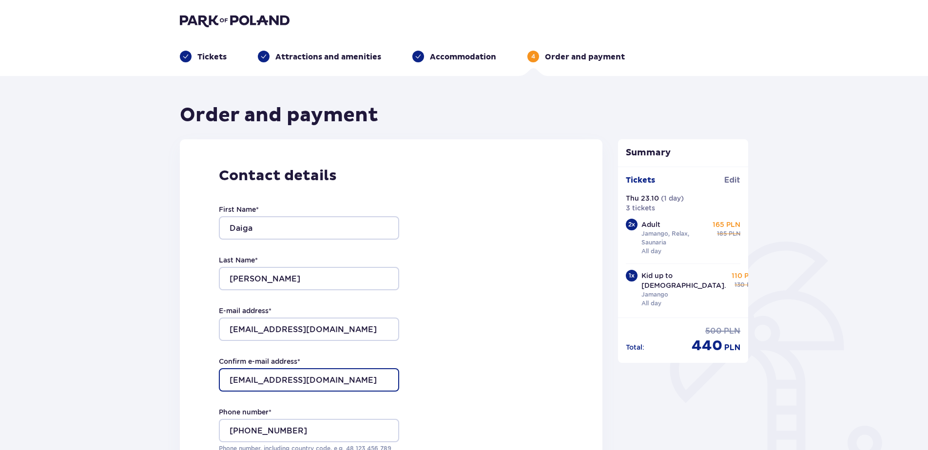
click at [256, 378] on input "[EMAIL_ADDRESS][DOMAIN_NAME]" at bounding box center [309, 379] width 180 height 23
drag, startPoint x: 337, startPoint y: 377, endPoint x: 194, endPoint y: 369, distance: 143.0
click at [194, 369] on div "Contact details First Name * Daiga Last Name * Mikelsone E-mail address * damik…" at bounding box center [391, 343] width 423 height 409
click at [269, 377] on input "damik" at bounding box center [309, 379] width 180 height 23
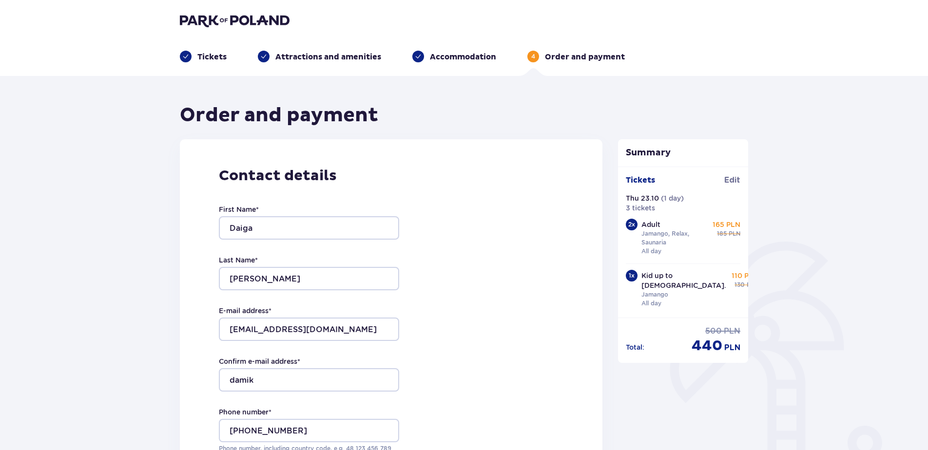
click at [433, 398] on div "Contact details First Name * Daiga Last Name * Mikelsone E-mail address * damik…" at bounding box center [391, 343] width 423 height 409
click at [264, 380] on input "damik" at bounding box center [309, 379] width 180 height 23
type input "[EMAIL_ADDRESS][DOMAIN_NAME]"
click at [458, 348] on div "Contact details First Name * Daiga Last Name * Mikelsone E-mail address * damik…" at bounding box center [391, 343] width 423 height 409
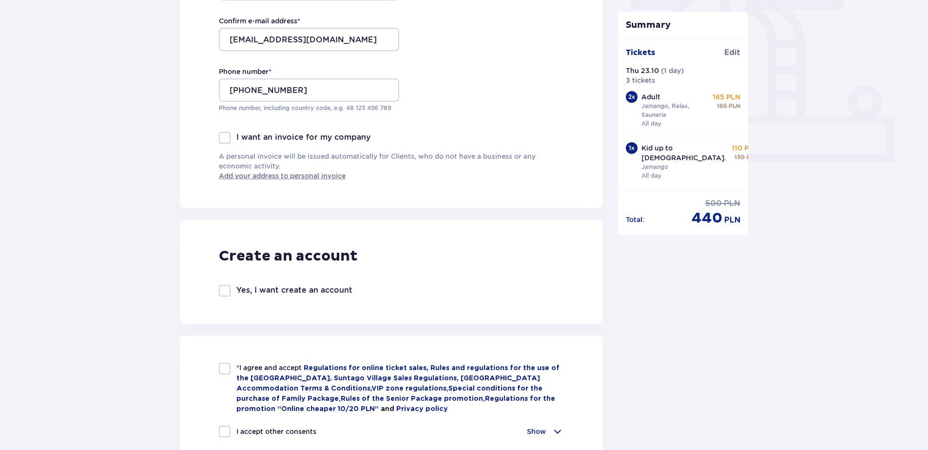
scroll to position [341, 0]
click at [224, 290] on div at bounding box center [225, 291] width 12 height 12
checkbox input "true"
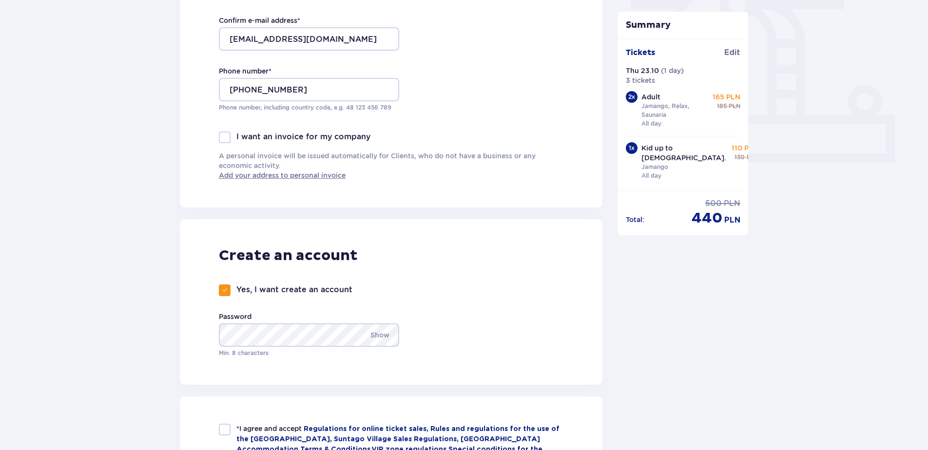
click at [382, 336] on p "Show" at bounding box center [379, 335] width 19 height 23
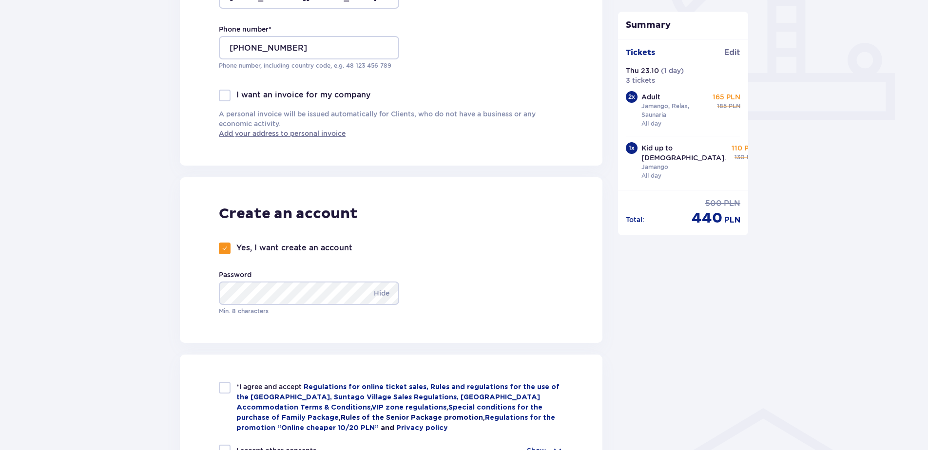
scroll to position [439, 0]
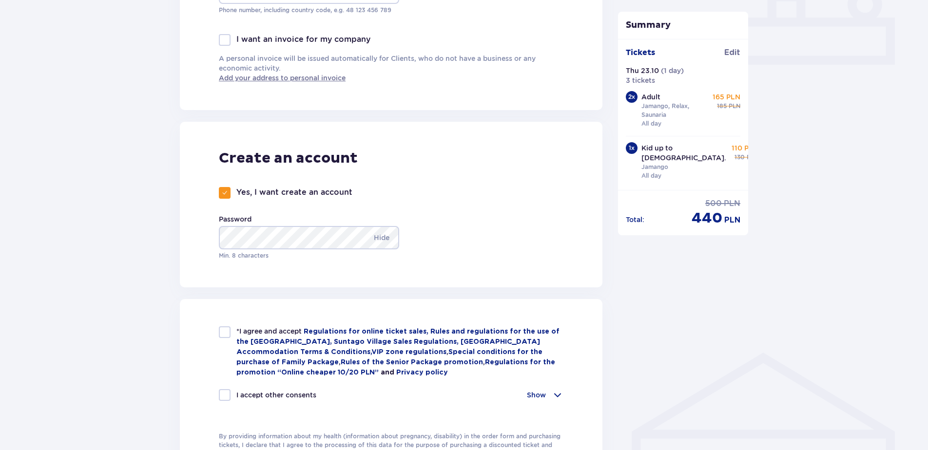
click at [224, 332] on div at bounding box center [225, 333] width 12 height 12
checkbox input "true"
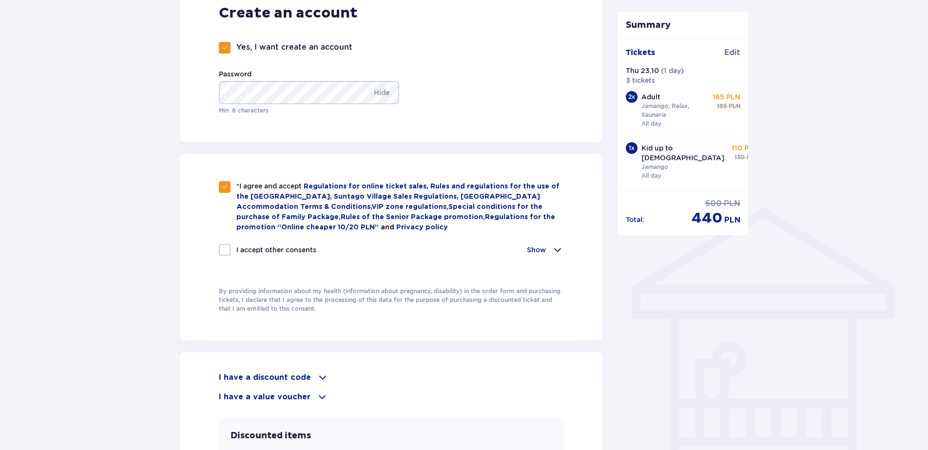
scroll to position [585, 0]
click at [225, 248] on div at bounding box center [225, 249] width 12 height 12
checkbox input "true"
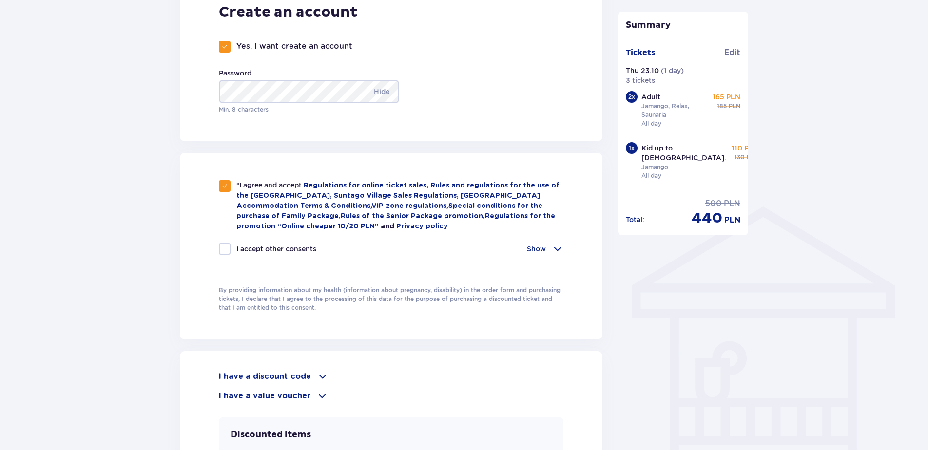
checkbox input "true"
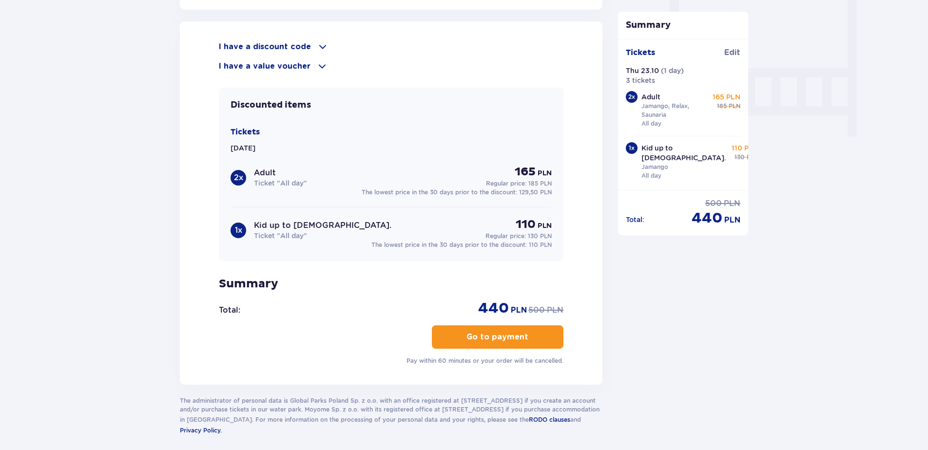
scroll to position [926, 0]
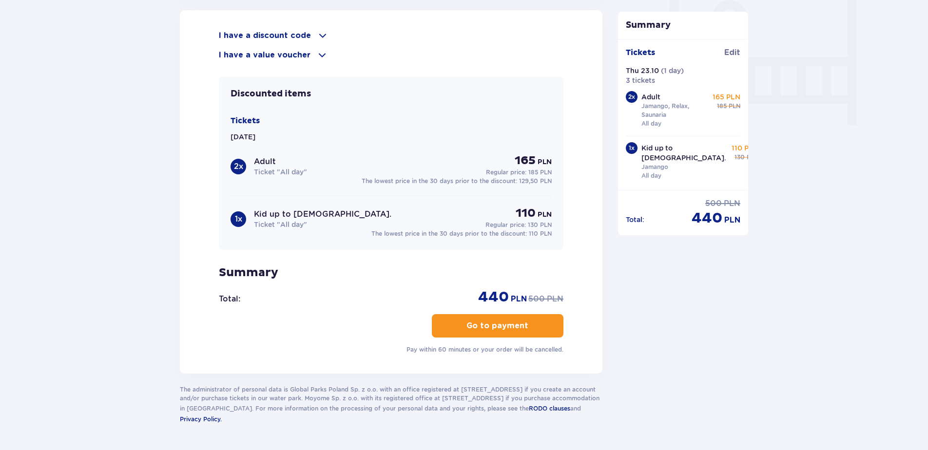
click at [482, 326] on p "Go to payment" at bounding box center [497, 326] width 62 height 11
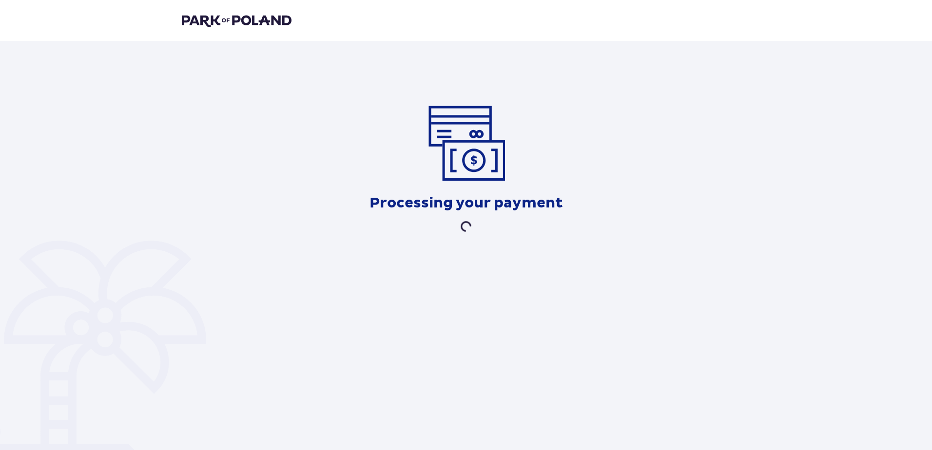
click at [535, 250] on div "Processing your payment" at bounding box center [466, 166] width 932 height 251
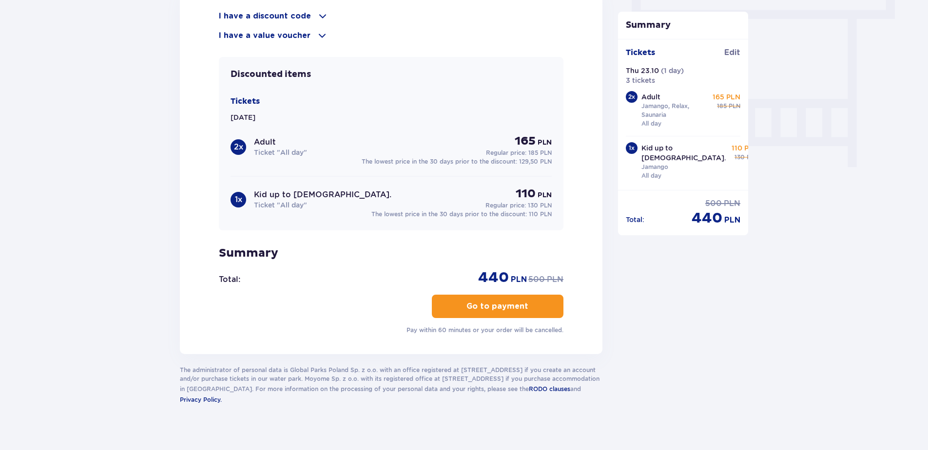
scroll to position [893, 0]
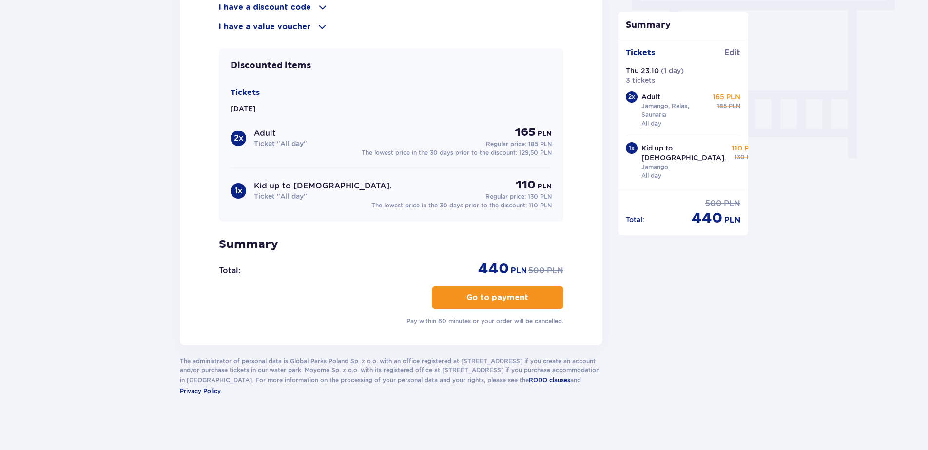
click at [490, 295] on p "Go to payment" at bounding box center [497, 297] width 62 height 11
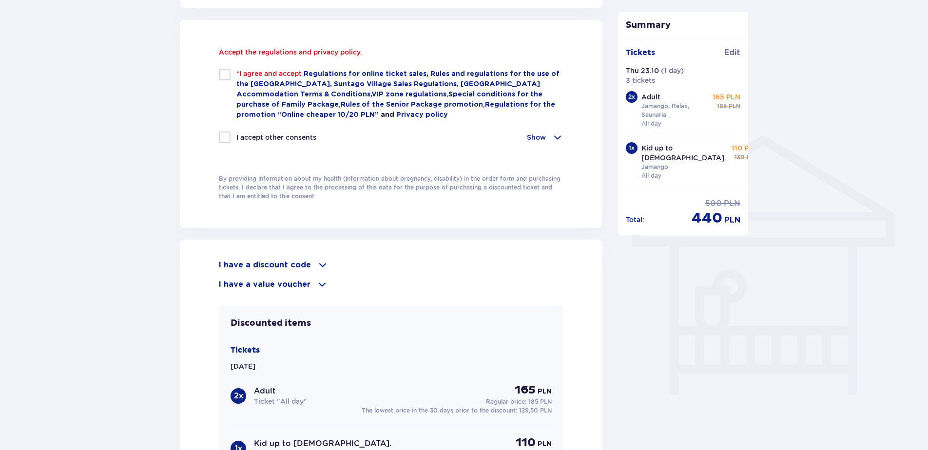
scroll to position [655, 0]
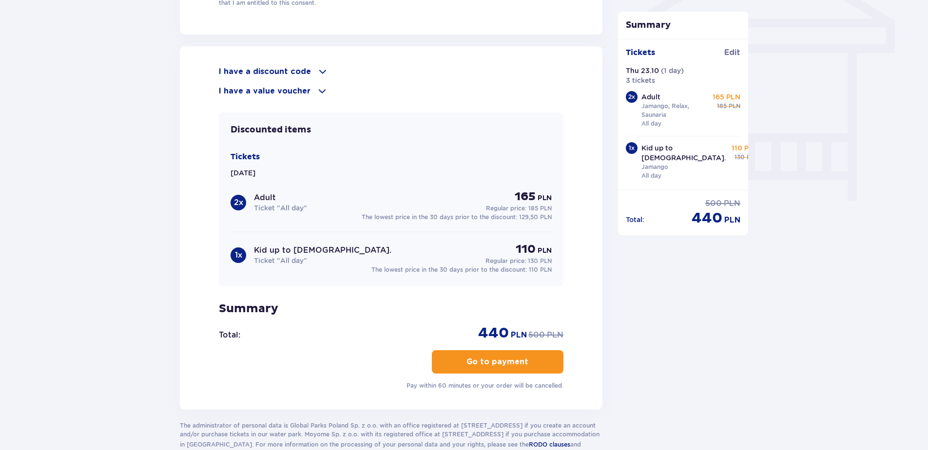
click at [502, 362] on p "Go to payment" at bounding box center [497, 362] width 62 height 11
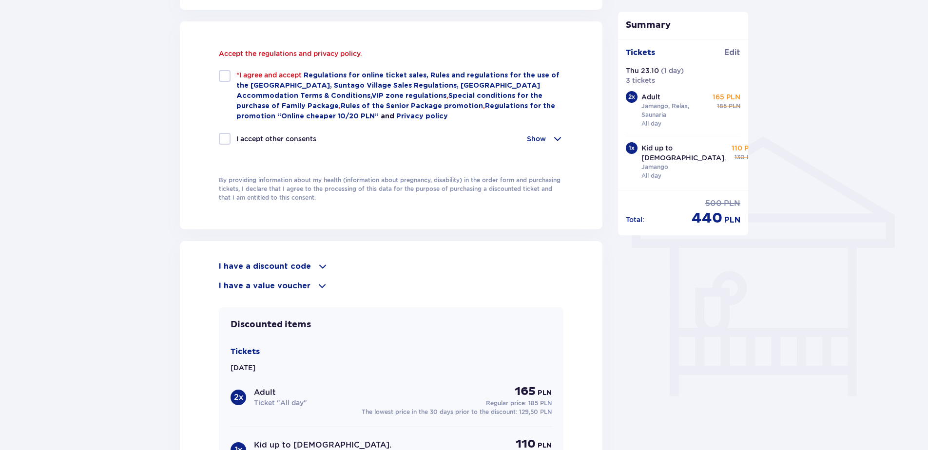
click at [222, 75] on div at bounding box center [225, 76] width 12 height 12
checkbox input "true"
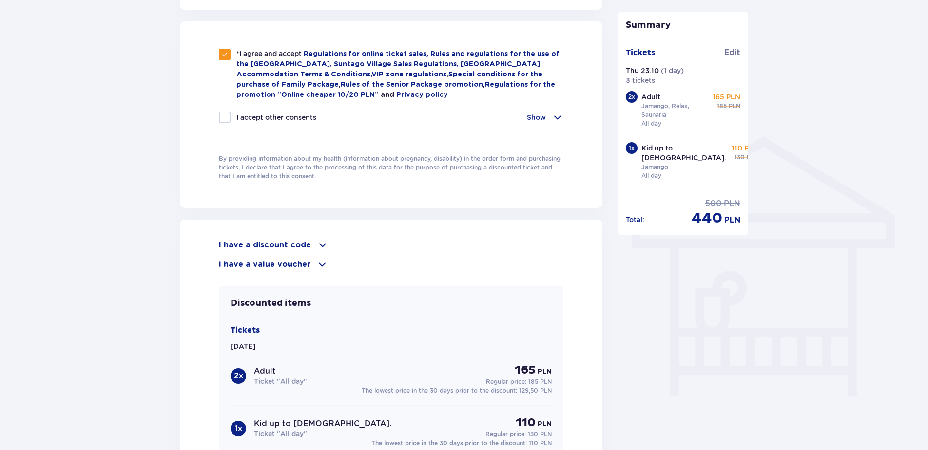
click at [224, 114] on div at bounding box center [225, 118] width 12 height 12
checkbox input "true"
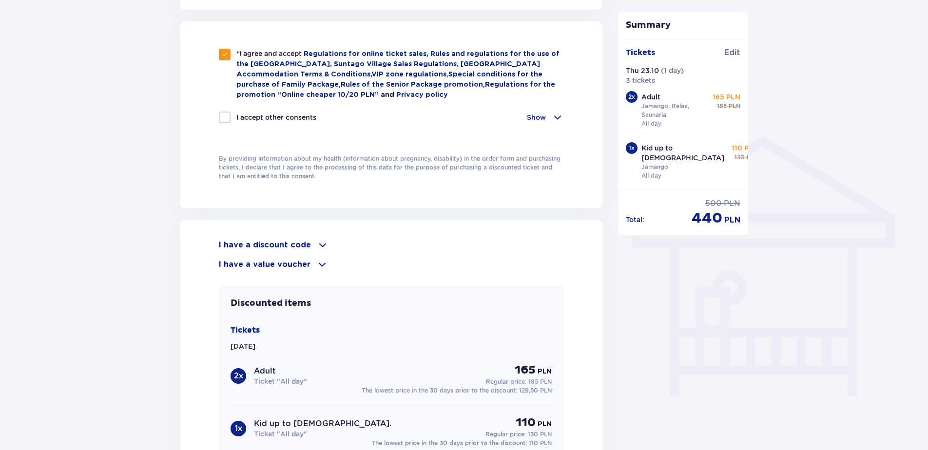
checkbox input "true"
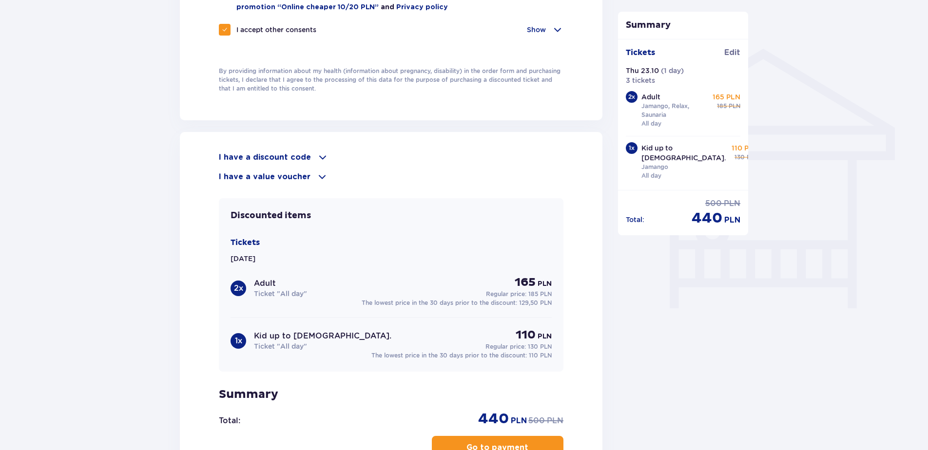
scroll to position [850, 0]
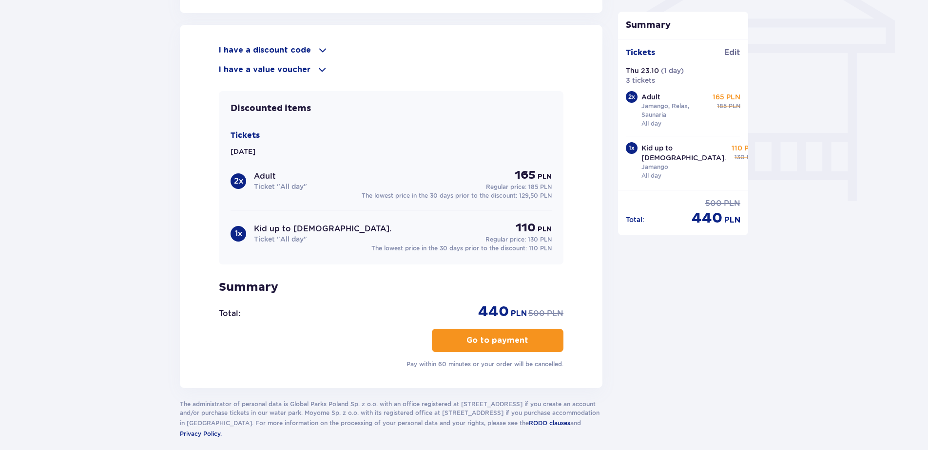
click at [494, 336] on p "Go to payment" at bounding box center [497, 340] width 62 height 11
click at [496, 337] on p "Go to payment" at bounding box center [497, 340] width 62 height 11
click at [484, 338] on p "Go to payment" at bounding box center [497, 340] width 62 height 11
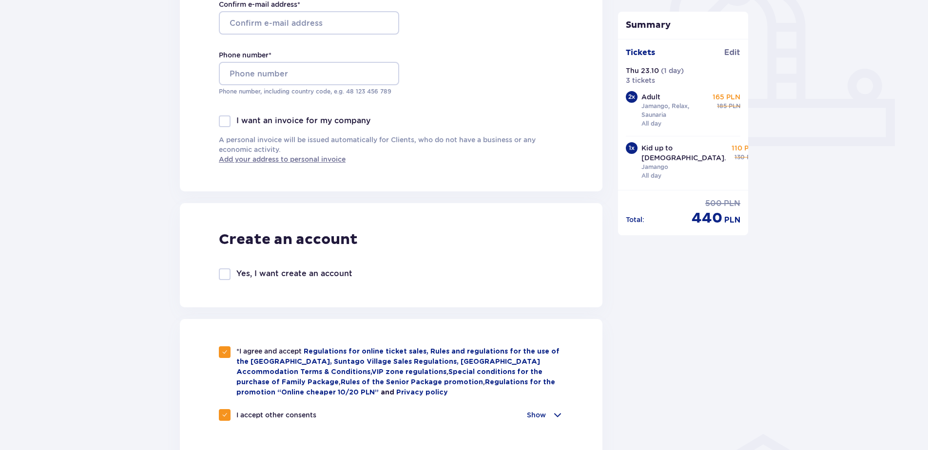
scroll to position [216, 0]
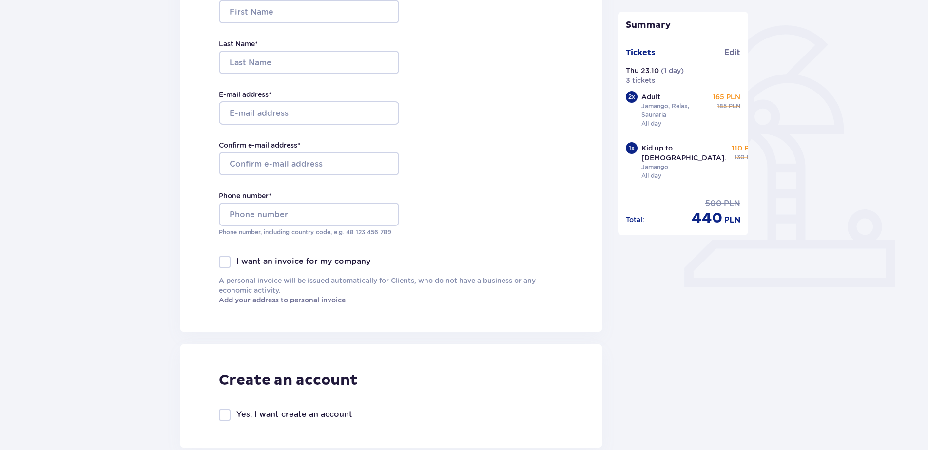
click at [219, 414] on div at bounding box center [225, 415] width 12 height 12
checkbox input "true"
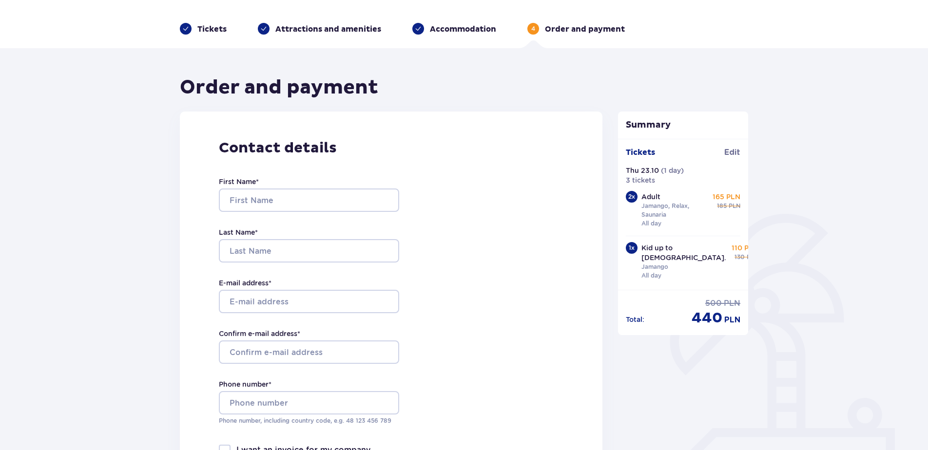
scroll to position [21, 0]
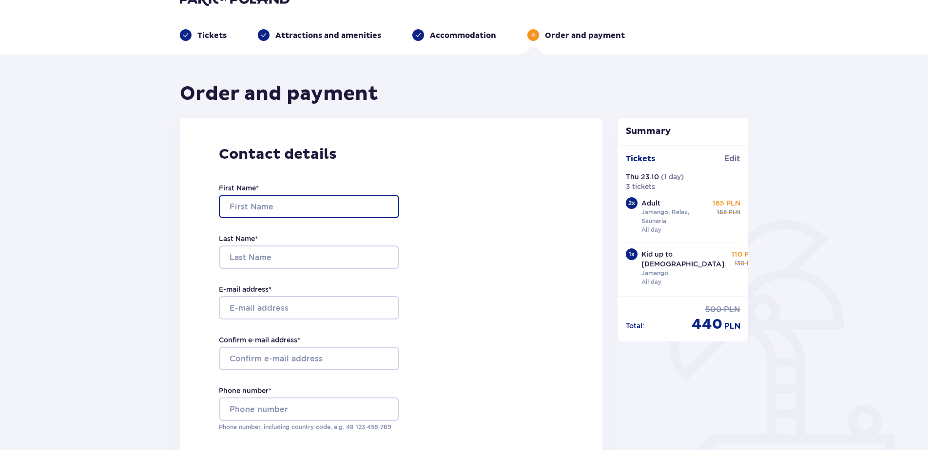
click at [235, 209] on input "First Name *" at bounding box center [309, 206] width 180 height 23
type input "Daiga"
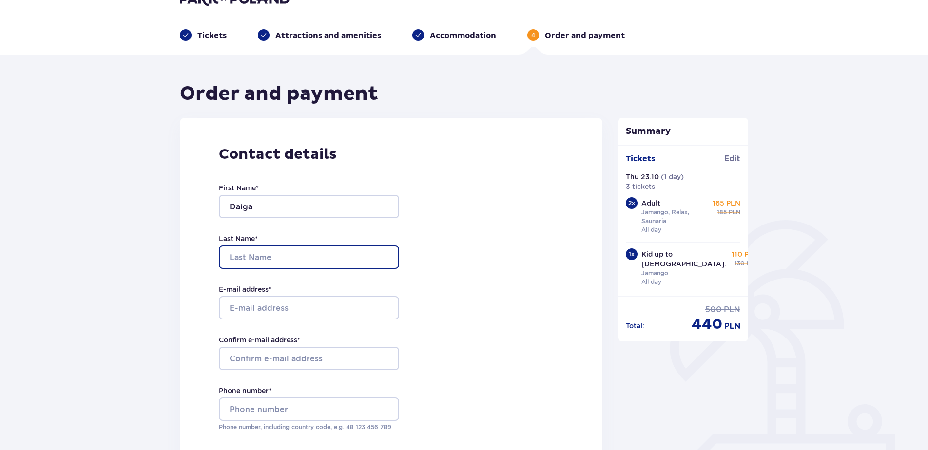
type input "[PERSON_NAME]"
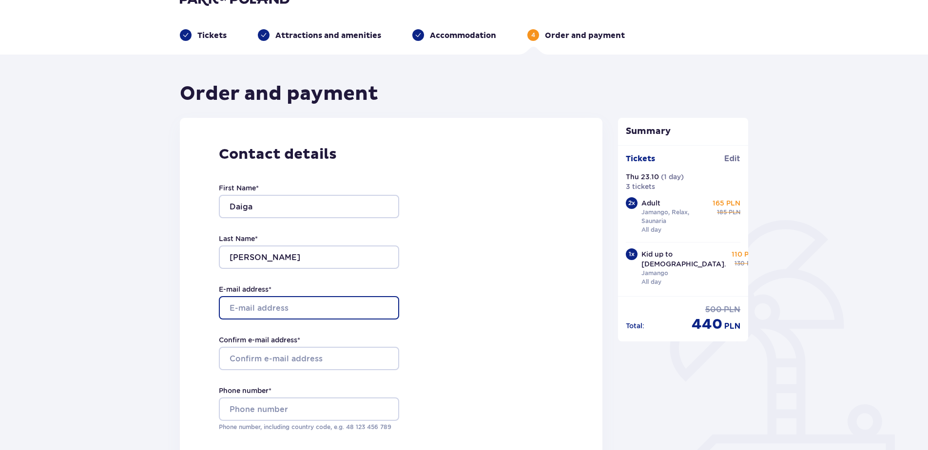
type input "[EMAIL_ADDRESS][DOMAIN_NAME]"
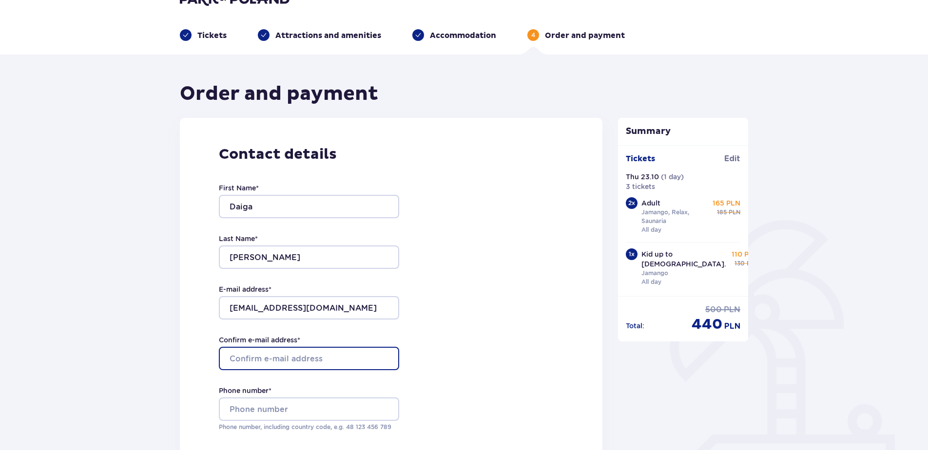
type input "[EMAIL_ADDRESS][DOMAIN_NAME]"
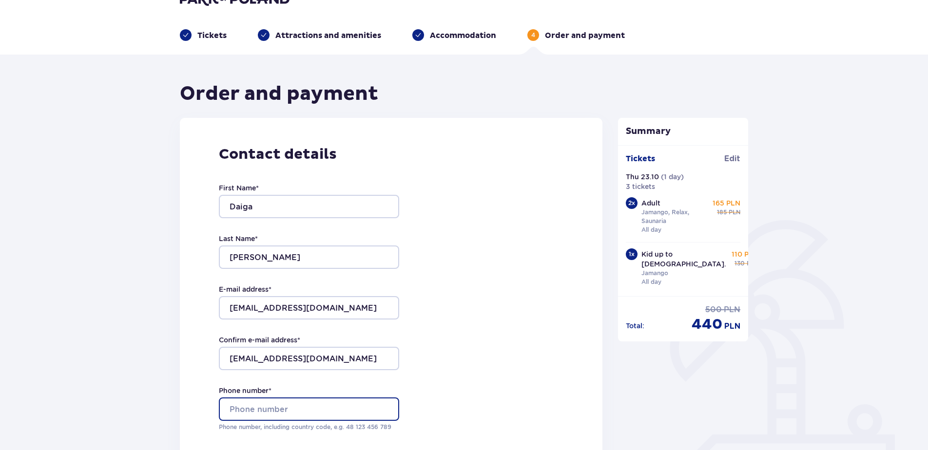
type input "[PHONE_NUMBER]"
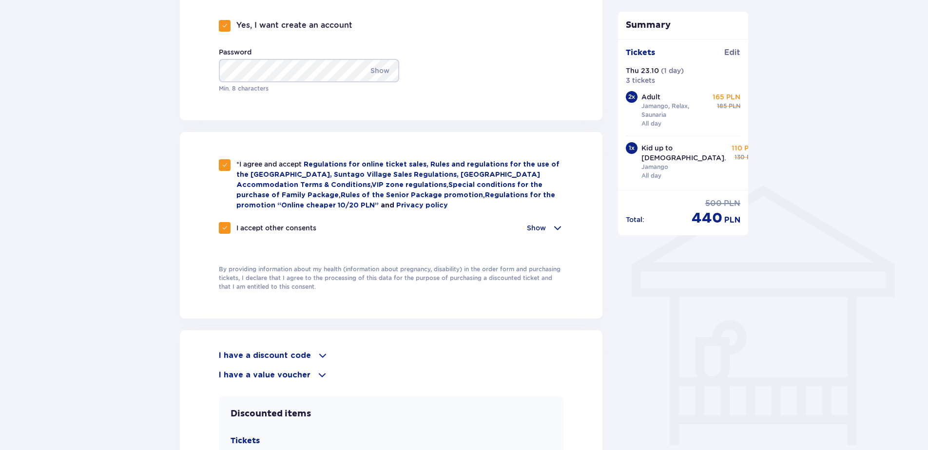
scroll to position [606, 0]
click at [374, 68] on p "Show" at bounding box center [379, 69] width 19 height 23
click at [422, 93] on div "Create an account Yes, I want create an account Password Hide Min. 8 characters" at bounding box center [391, 37] width 423 height 166
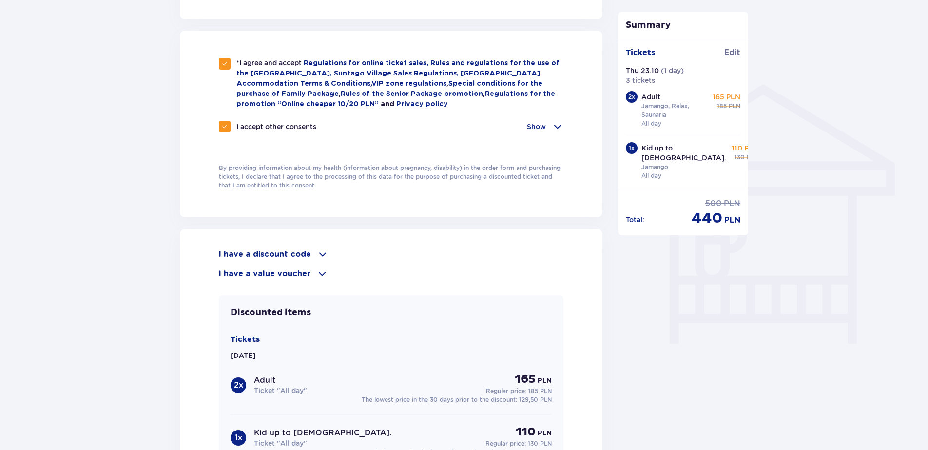
scroll to position [850, 0]
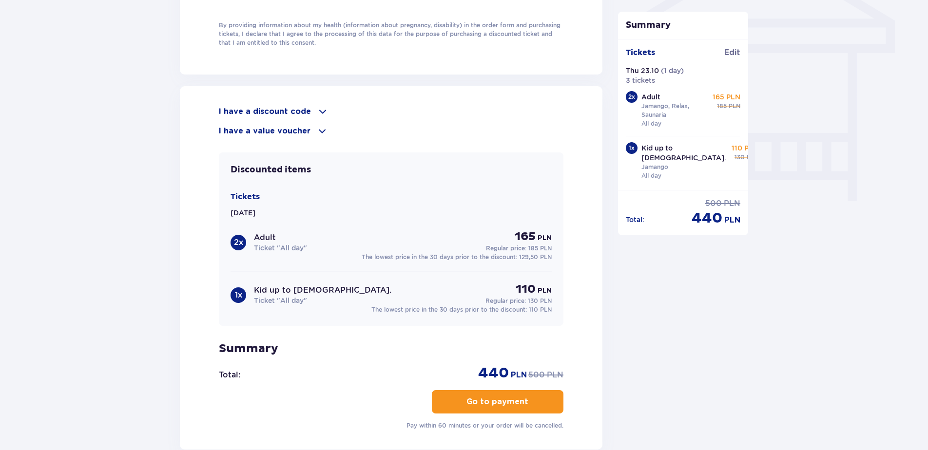
click at [484, 402] on p "Go to payment" at bounding box center [497, 402] width 62 height 11
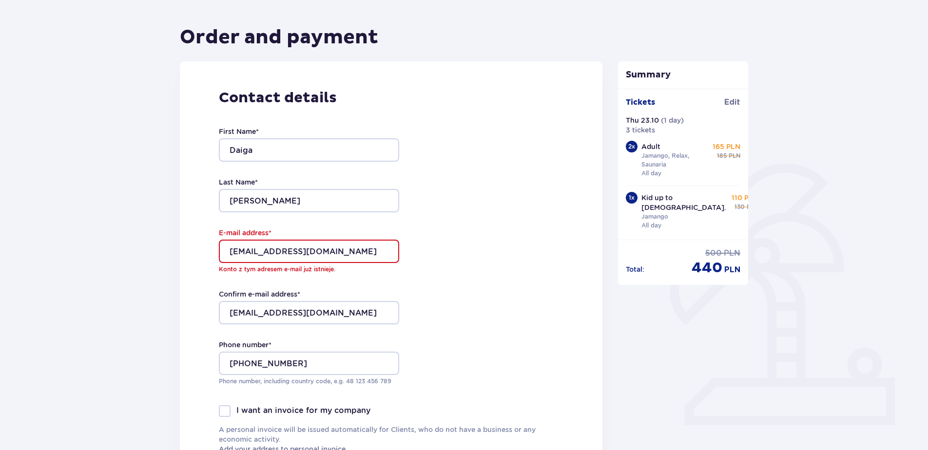
scroll to position [74, 0]
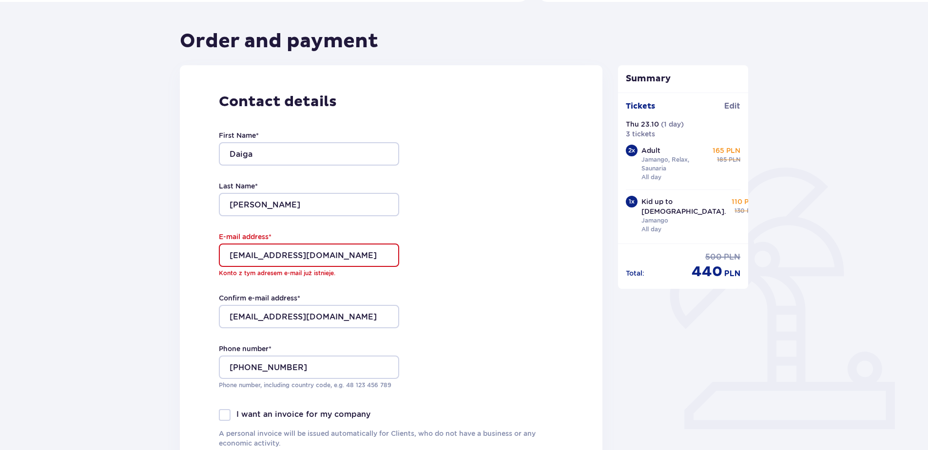
drag, startPoint x: 320, startPoint y: 256, endPoint x: 190, endPoint y: 256, distance: 130.6
click at [190, 256] on div "Contact details First Name * Daiga Last Name * Mikelsone E-mail address * damik…" at bounding box center [391, 275] width 423 height 420
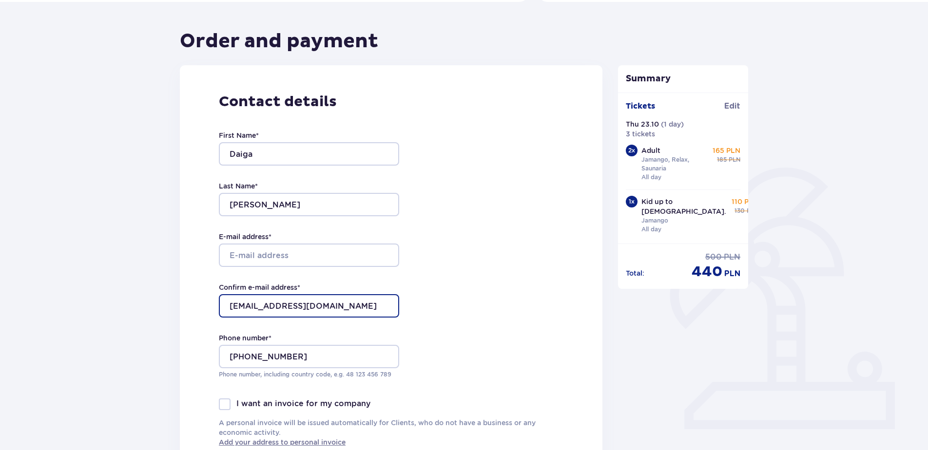
drag, startPoint x: 306, startPoint y: 306, endPoint x: 168, endPoint y: 303, distance: 137.5
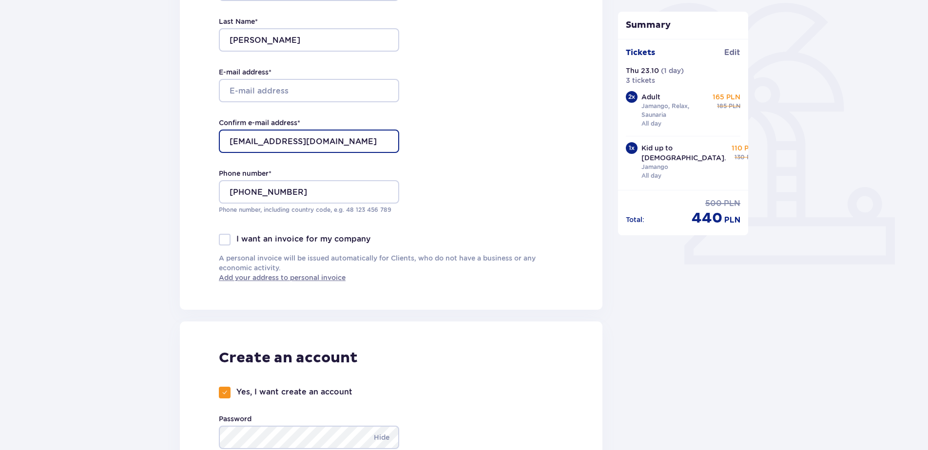
scroll to position [318, 0]
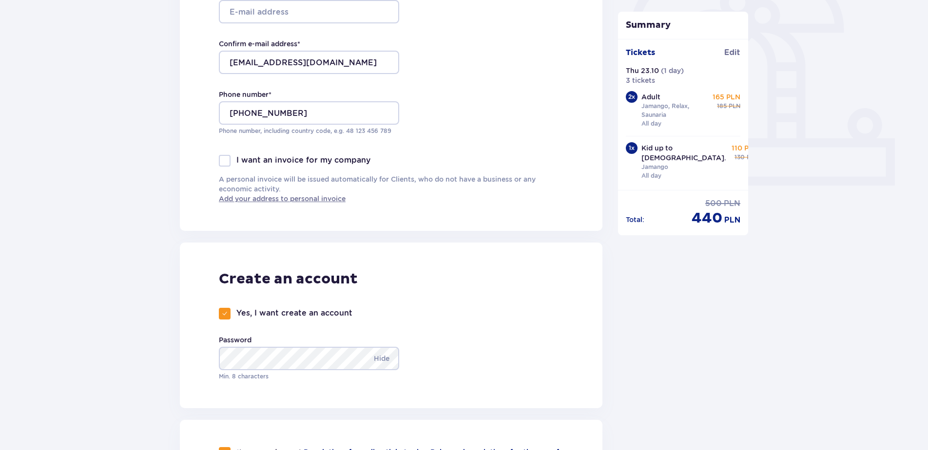
click at [224, 314] on span at bounding box center [225, 314] width 6 height 6
checkbox input "false"
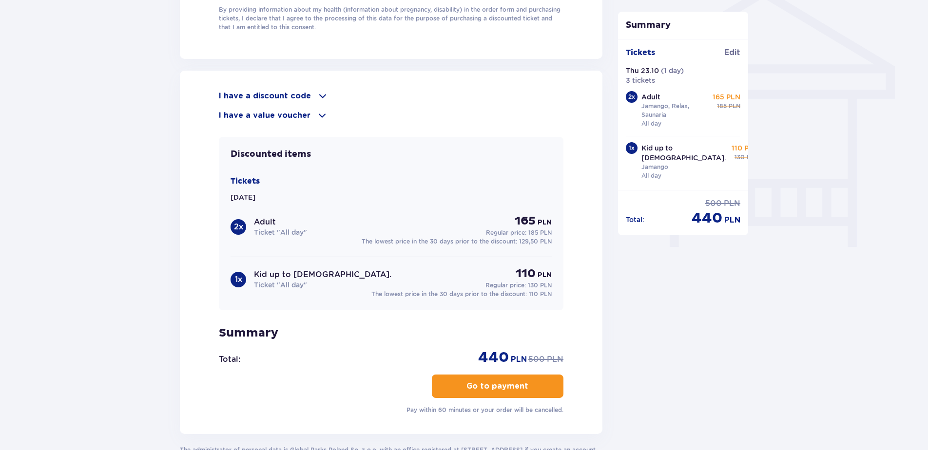
scroll to position [805, 0]
click at [483, 389] on button "Go to payment" at bounding box center [498, 385] width 132 height 23
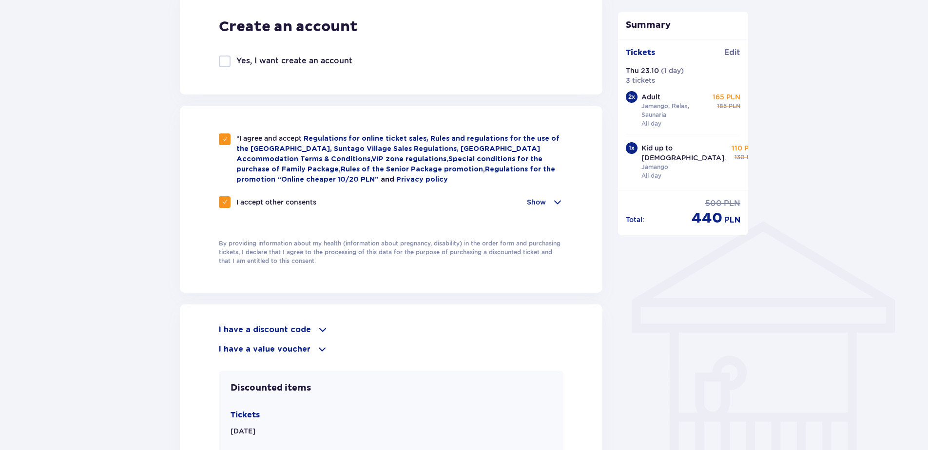
scroll to position [415, 0]
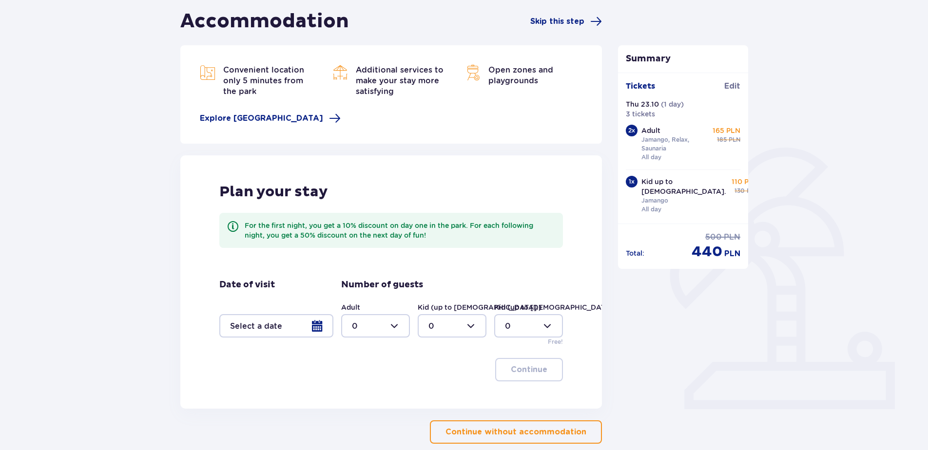
scroll to position [146, 0]
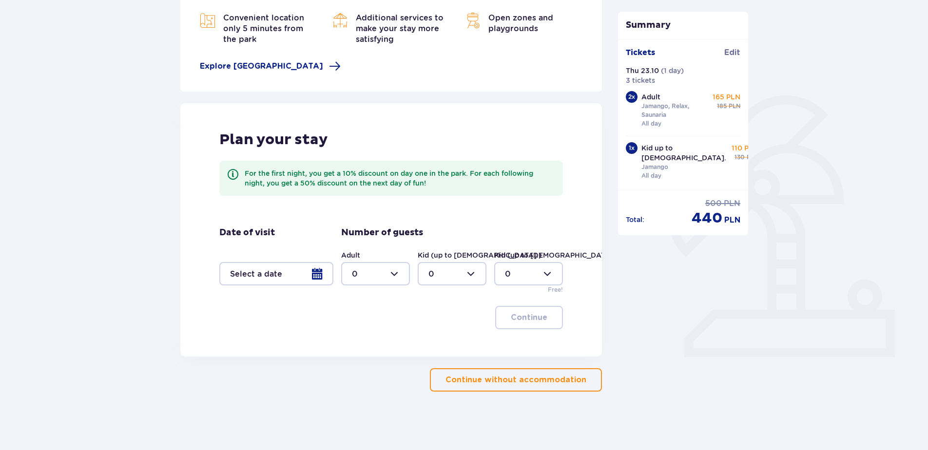
click at [514, 383] on p "Continue without accommodation" at bounding box center [515, 380] width 141 height 11
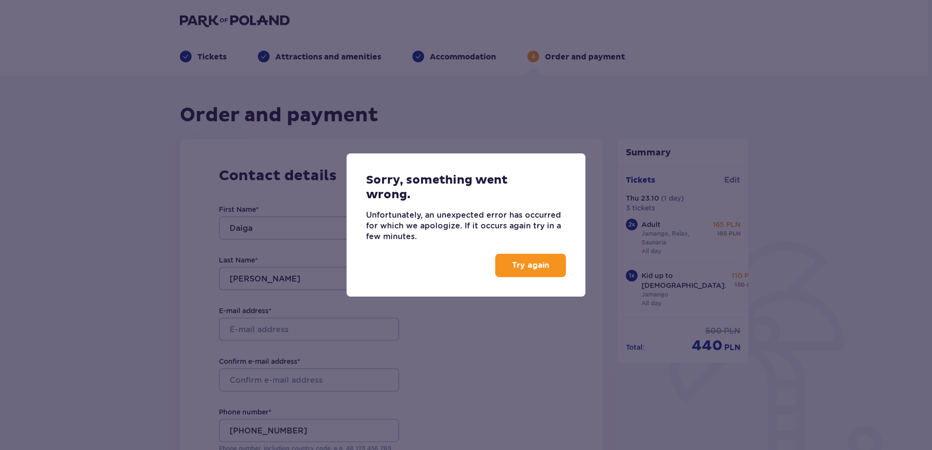
click at [523, 267] on p "Try again" at bounding box center [531, 265] width 38 height 11
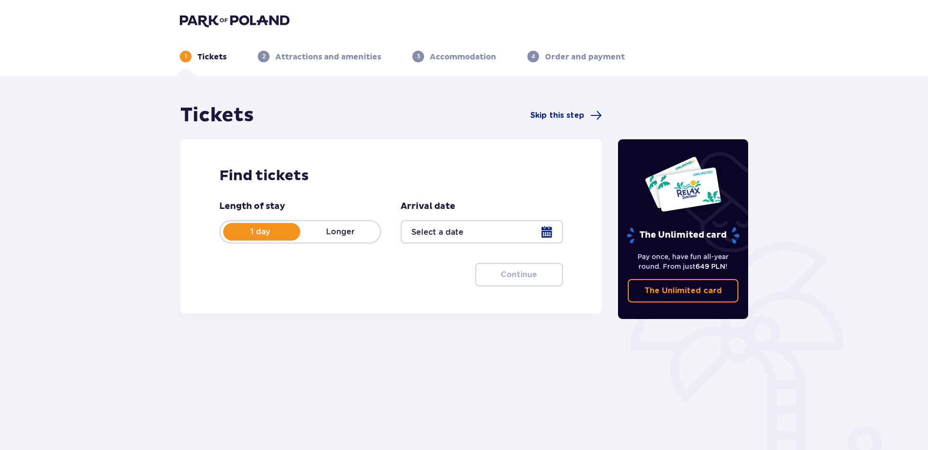
click at [490, 234] on div at bounding box center [482, 231] width 162 height 23
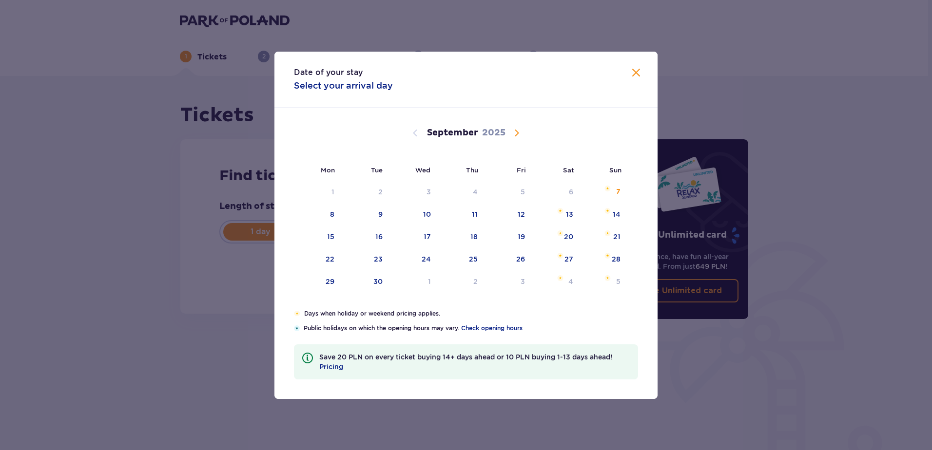
click at [511, 132] on span "Calendar" at bounding box center [517, 133] width 12 height 12
click at [480, 254] on div "23" at bounding box center [461, 259] width 48 height 21
type input "[DATE]"
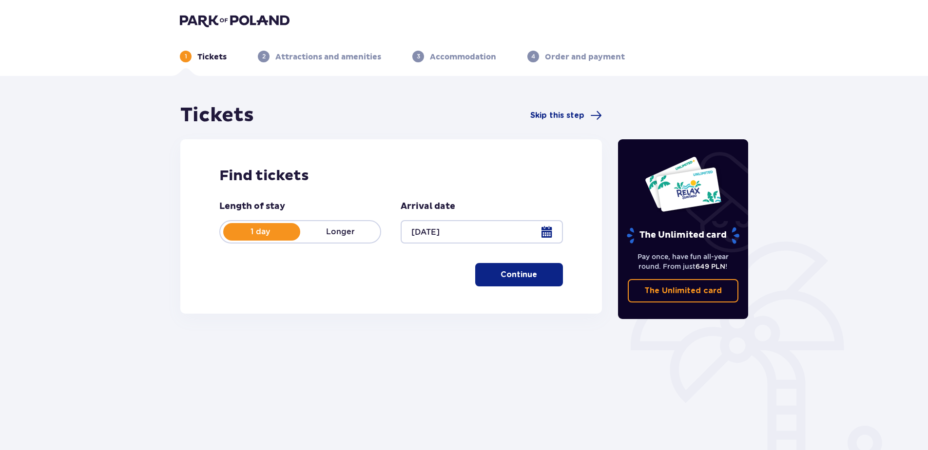
click at [509, 285] on button "Continue" at bounding box center [519, 274] width 88 height 23
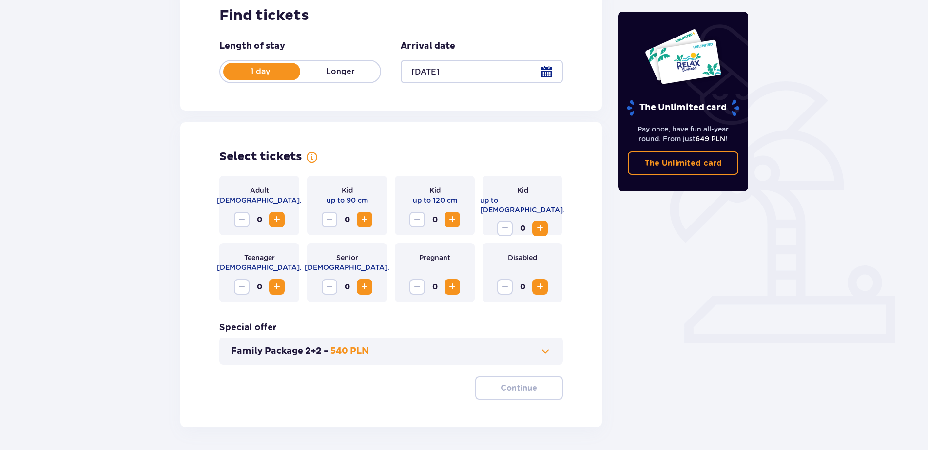
scroll to position [196, 0]
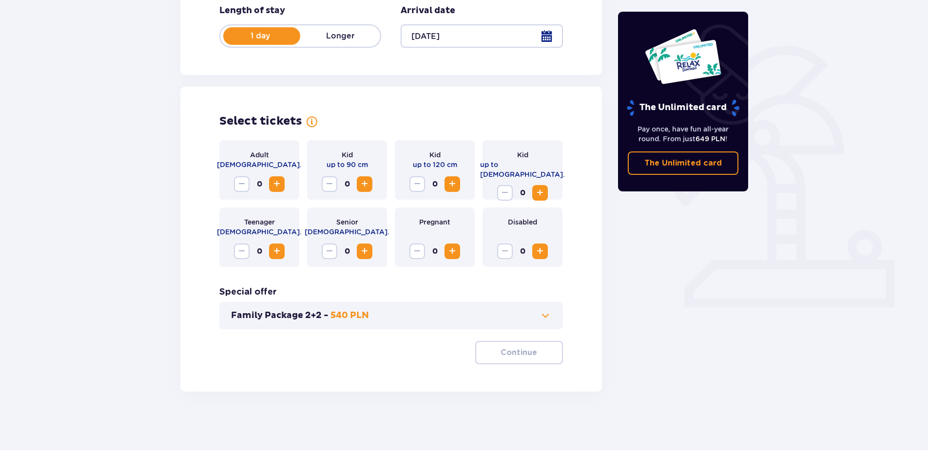
click at [276, 184] on span "Increase" at bounding box center [277, 184] width 12 height 12
click at [274, 184] on span "Increase" at bounding box center [277, 184] width 12 height 12
click at [532, 185] on button "Increase" at bounding box center [540, 193] width 16 height 16
click at [514, 348] on p "Continue" at bounding box center [519, 353] width 37 height 11
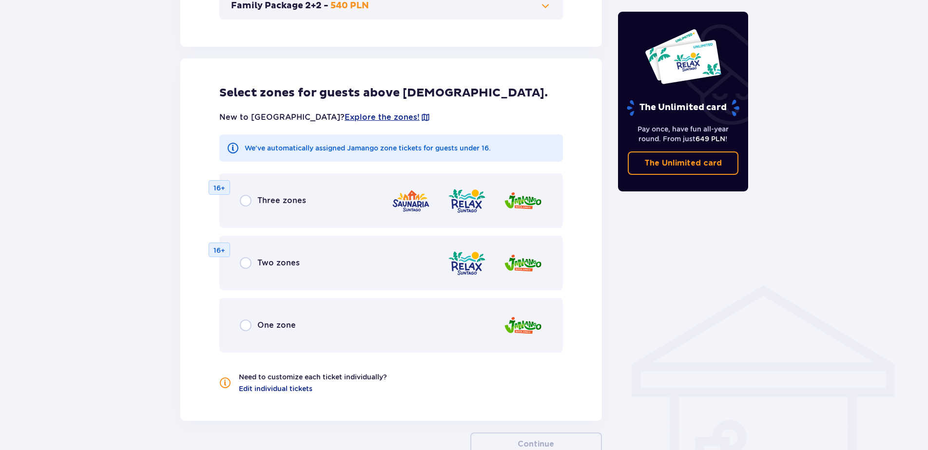
scroll to position [541, 0]
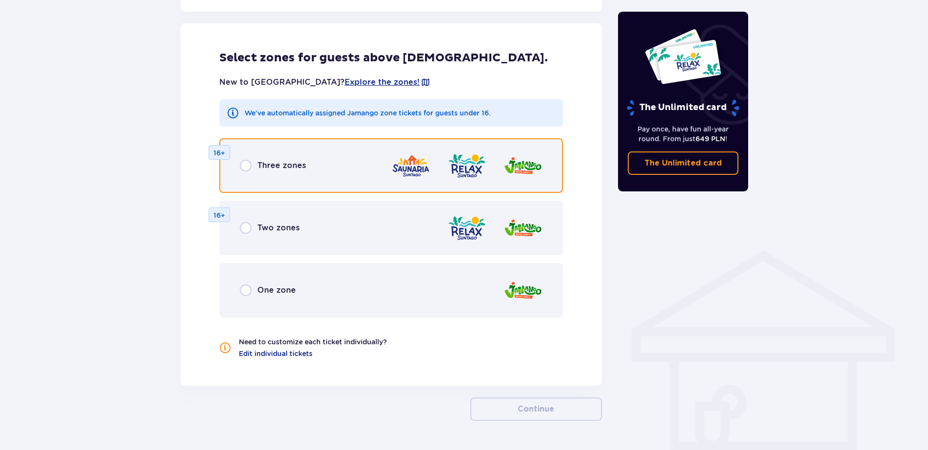
click at [243, 165] on input "radio" at bounding box center [246, 166] width 12 height 12
radio input "true"
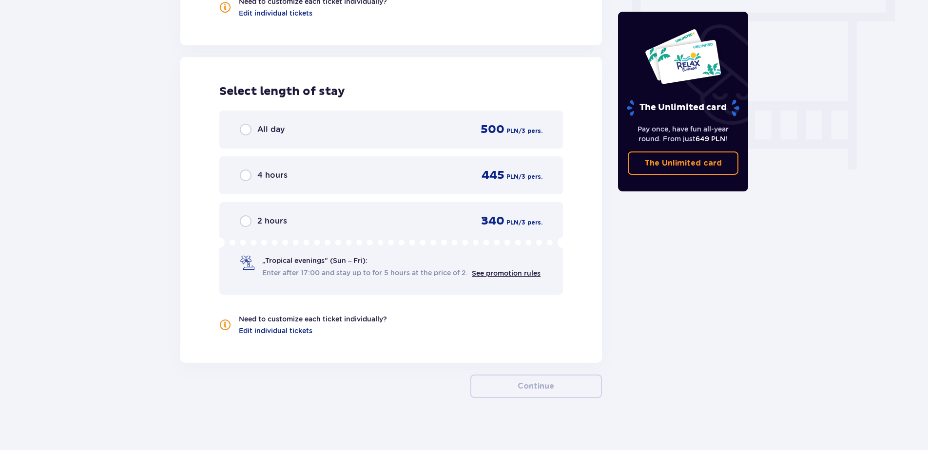
scroll to position [888, 0]
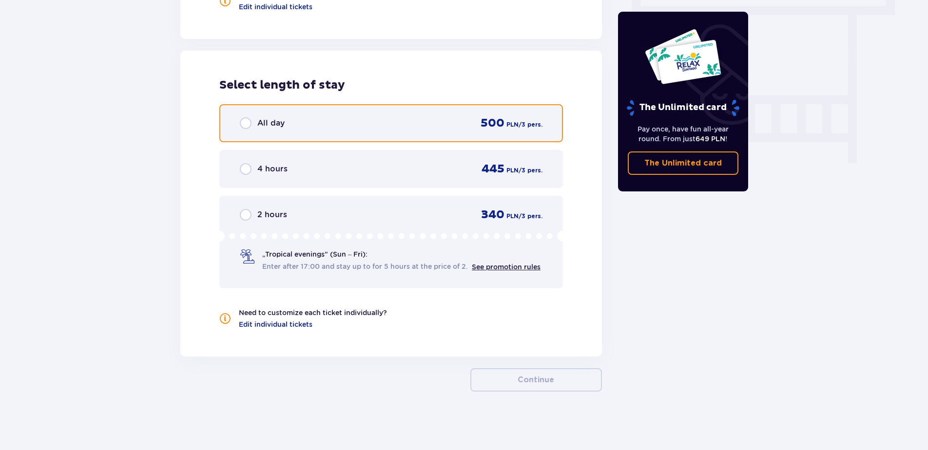
click at [241, 121] on input "radio" at bounding box center [246, 123] width 12 height 12
radio input "true"
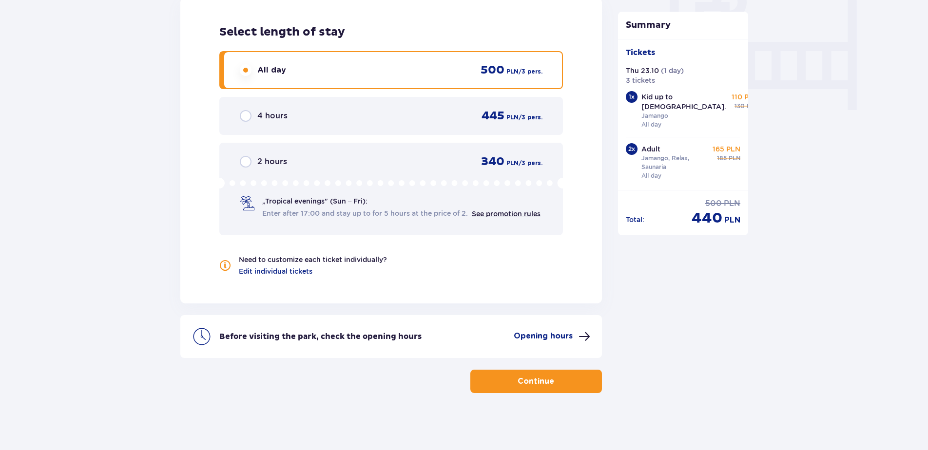
scroll to position [943, 0]
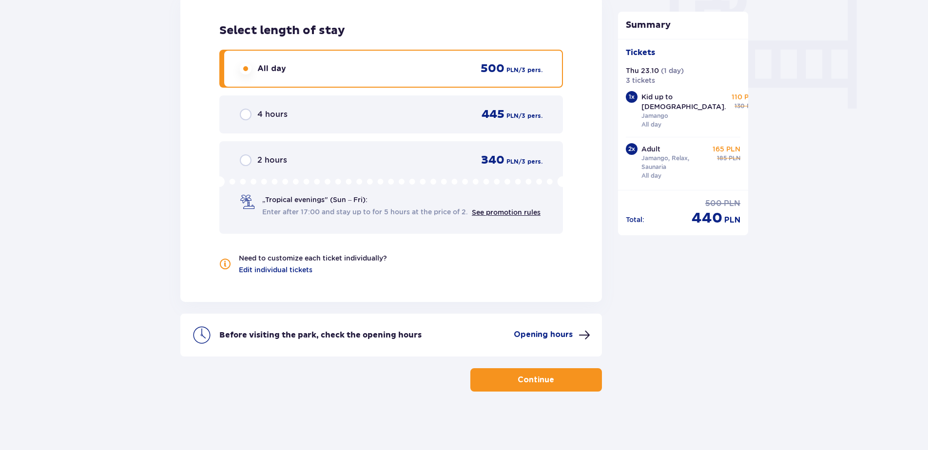
click at [529, 382] on p "Continue" at bounding box center [536, 380] width 37 height 11
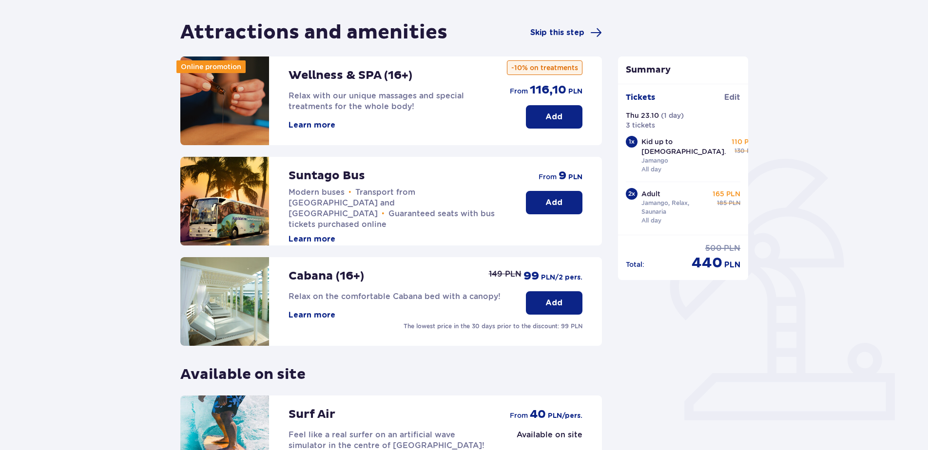
scroll to position [211, 0]
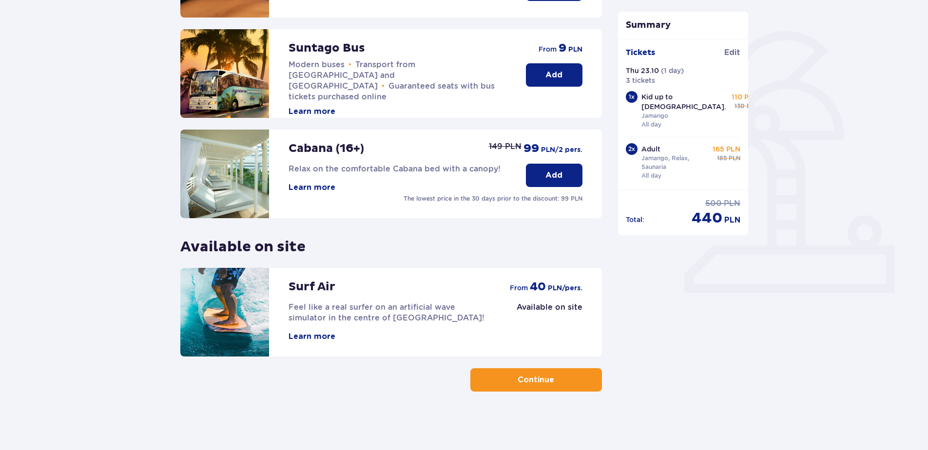
click at [535, 381] on p "Continue" at bounding box center [536, 380] width 37 height 11
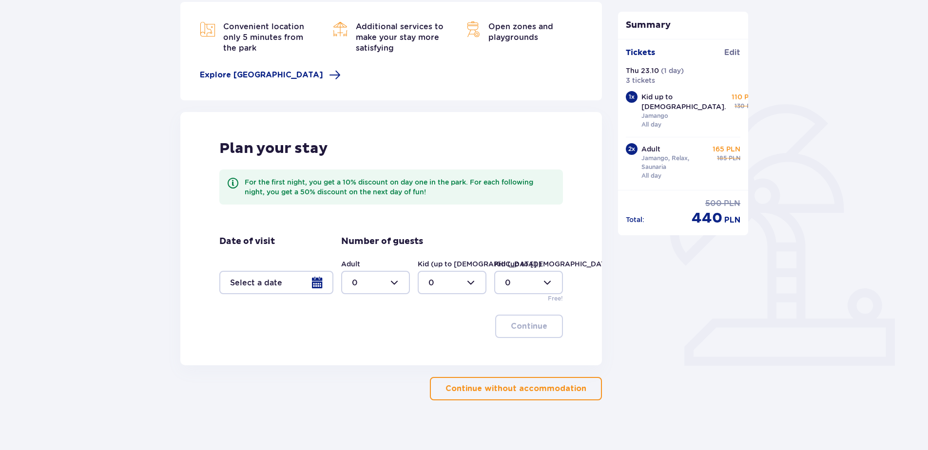
scroll to position [146, 0]
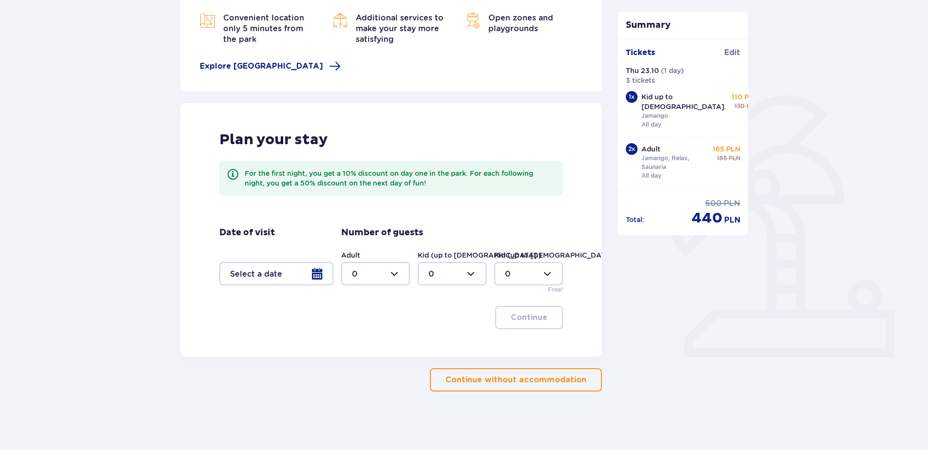
click at [523, 380] on p "Continue without accommodation" at bounding box center [515, 380] width 141 height 11
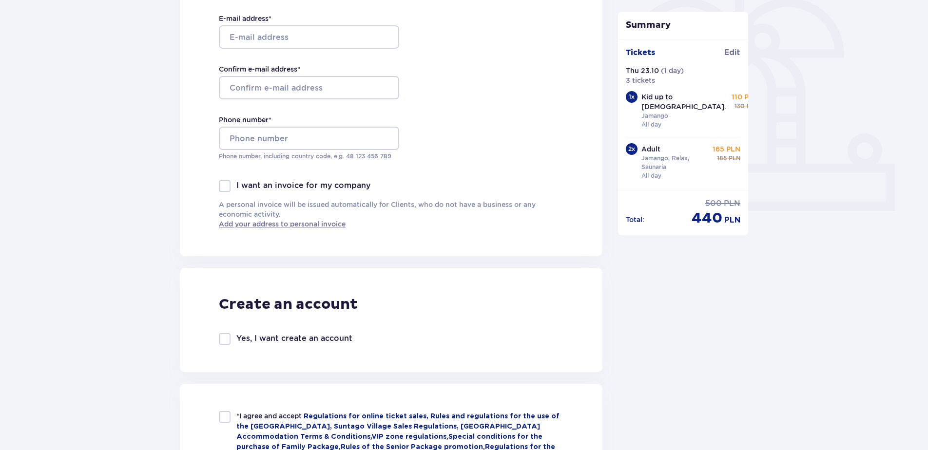
scroll to position [536, 0]
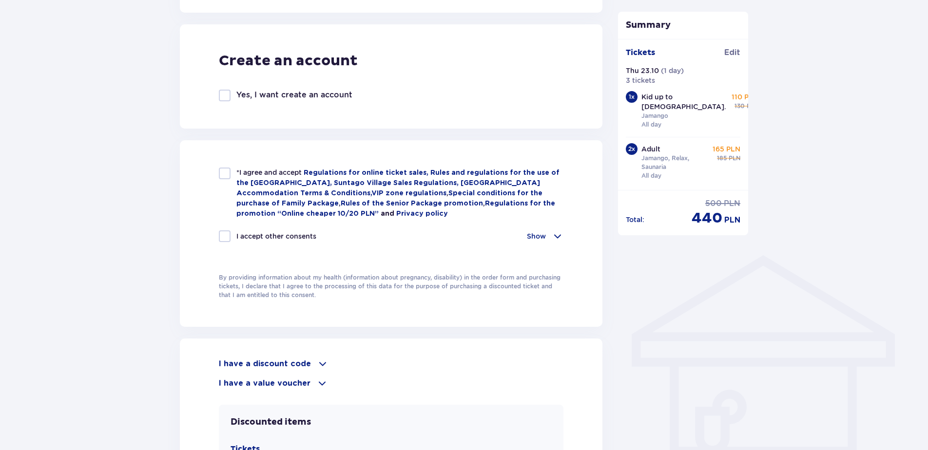
click at [225, 173] on div at bounding box center [225, 174] width 12 height 12
checkbox input "true"
click at [223, 232] on div at bounding box center [225, 237] width 12 height 12
checkbox input "true"
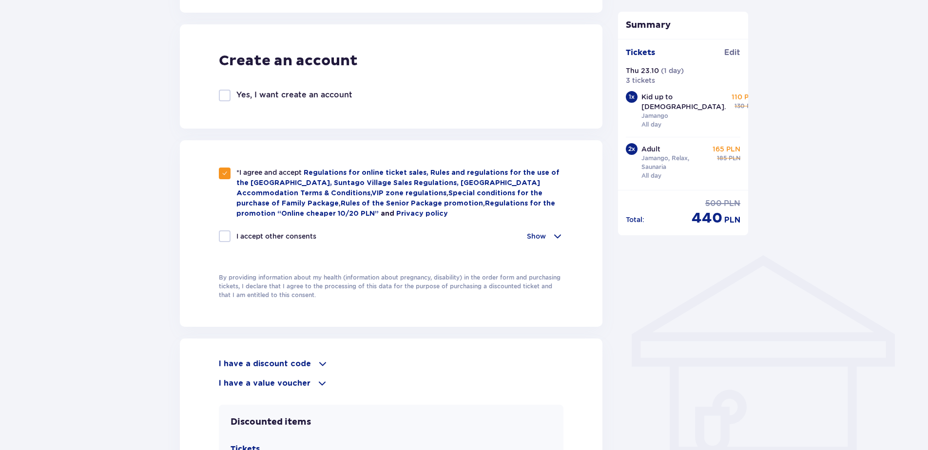
checkbox input "true"
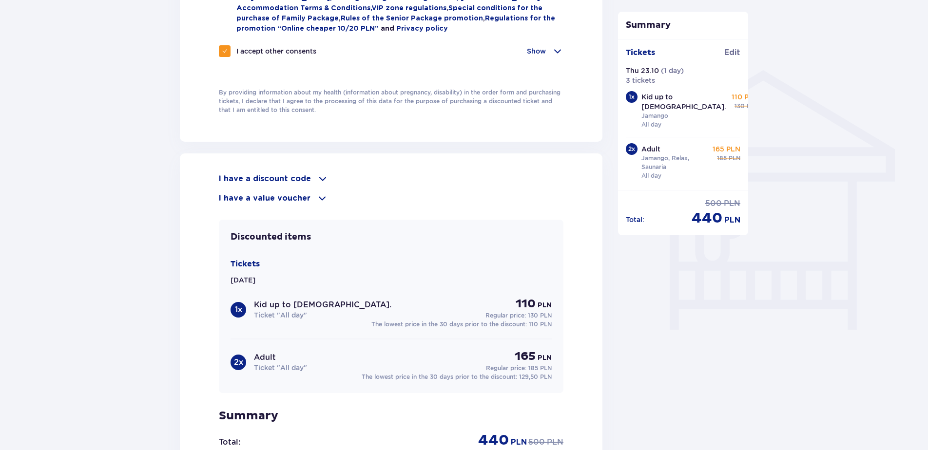
scroll to position [780, 0]
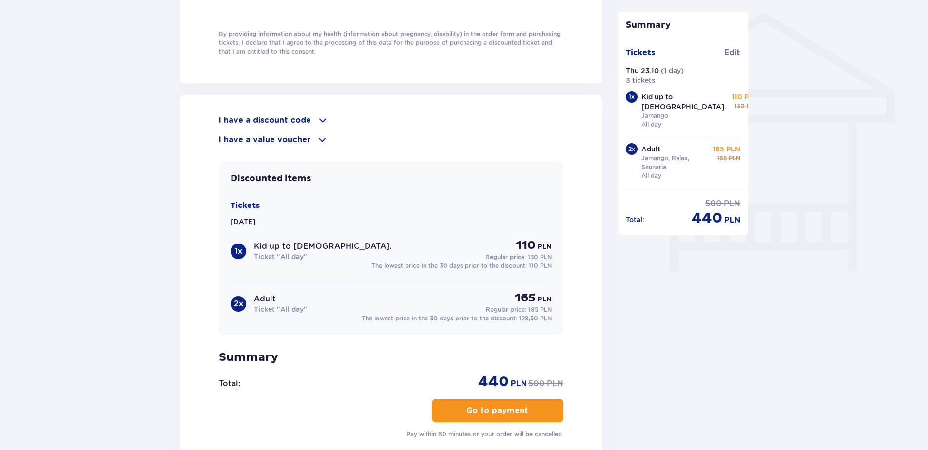
click at [498, 413] on p "Go to payment" at bounding box center [497, 411] width 62 height 11
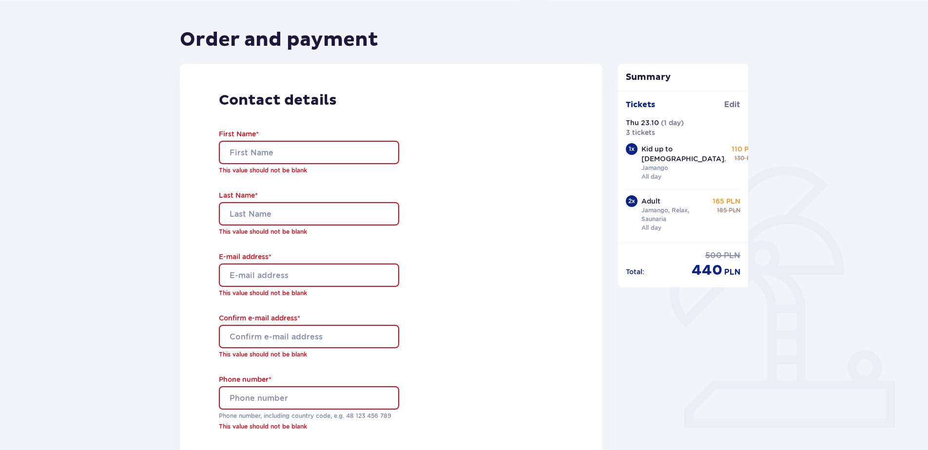
scroll to position [72, 0]
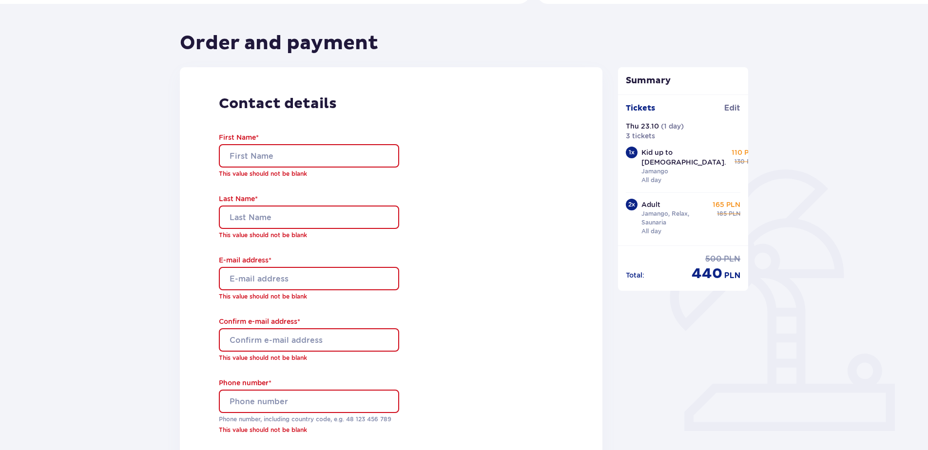
click at [235, 158] on input "First Name *" at bounding box center [309, 155] width 180 height 23
type input "Daiga"
type input "[PERSON_NAME]"
type input "[EMAIL_ADDRESS][DOMAIN_NAME]"
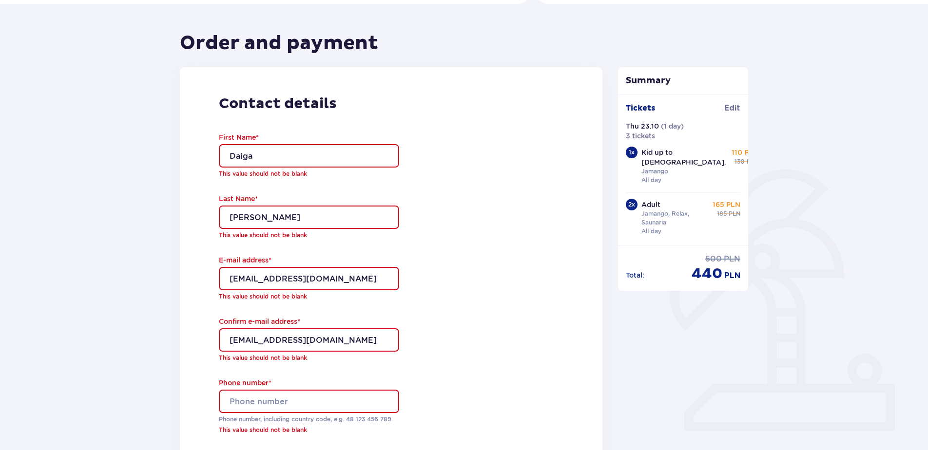
type input "[PHONE_NUMBER]"
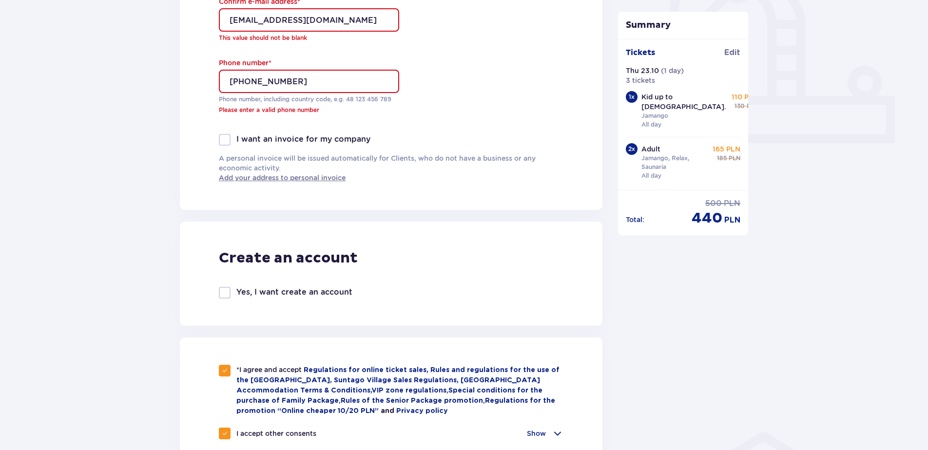
scroll to position [365, 0]
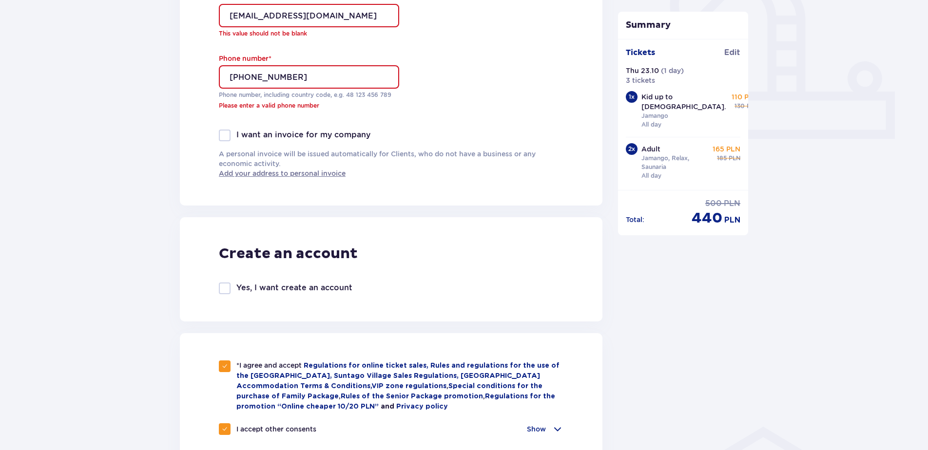
click at [222, 287] on div at bounding box center [225, 289] width 12 height 12
checkbox input "true"
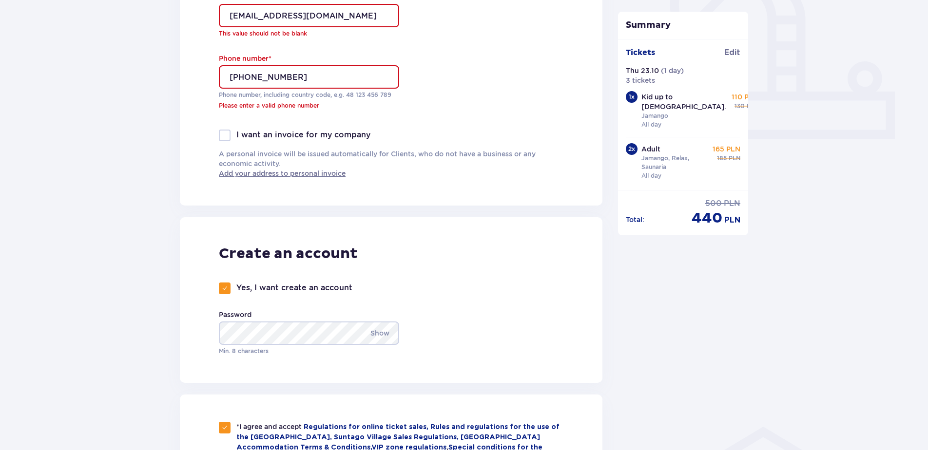
click at [381, 333] on p "Show" at bounding box center [379, 333] width 19 height 23
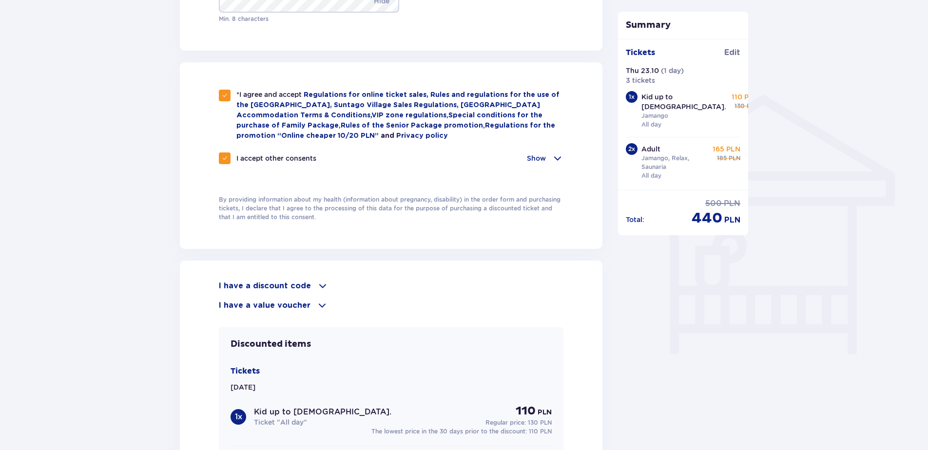
scroll to position [852, 0]
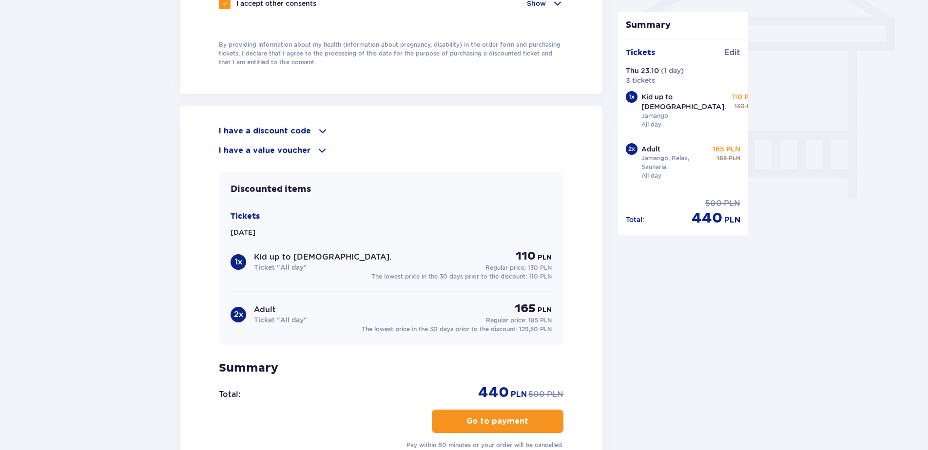
click at [473, 416] on p "Go to payment" at bounding box center [497, 421] width 62 height 11
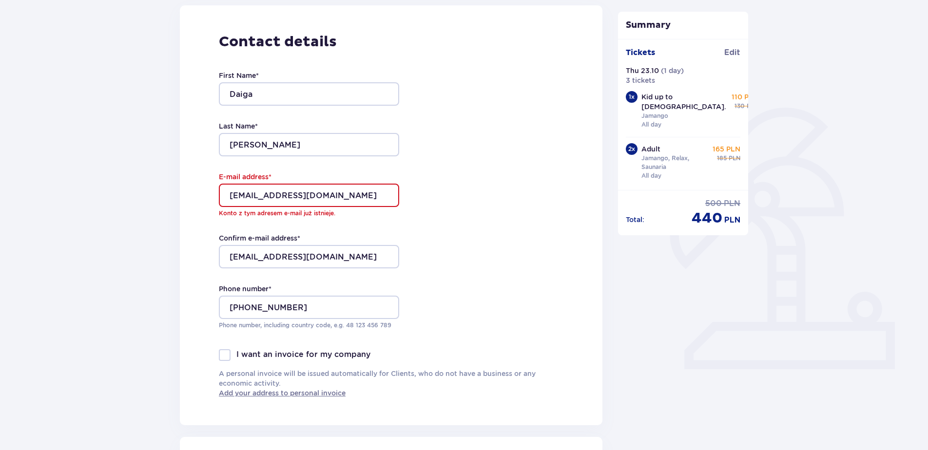
scroll to position [0, 0]
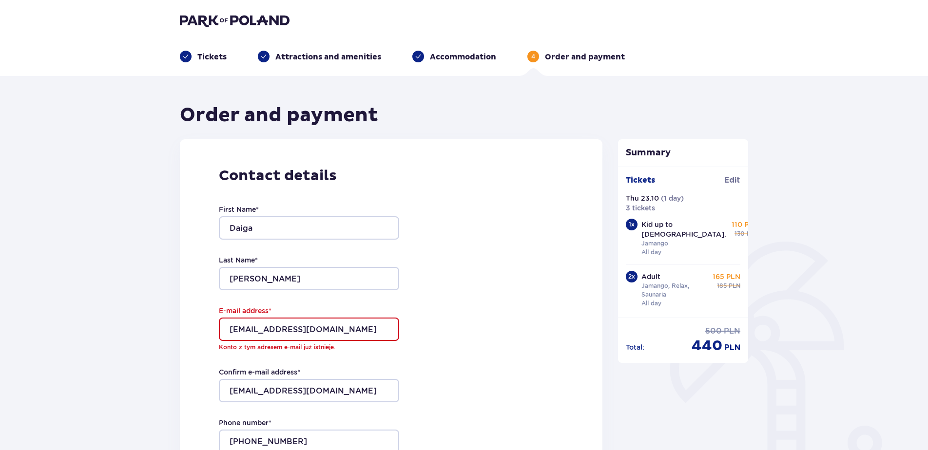
drag, startPoint x: 315, startPoint y: 330, endPoint x: 219, endPoint y: 325, distance: 96.7
click at [219, 325] on input "[EMAIL_ADDRESS][DOMAIN_NAME]" at bounding box center [309, 329] width 180 height 23
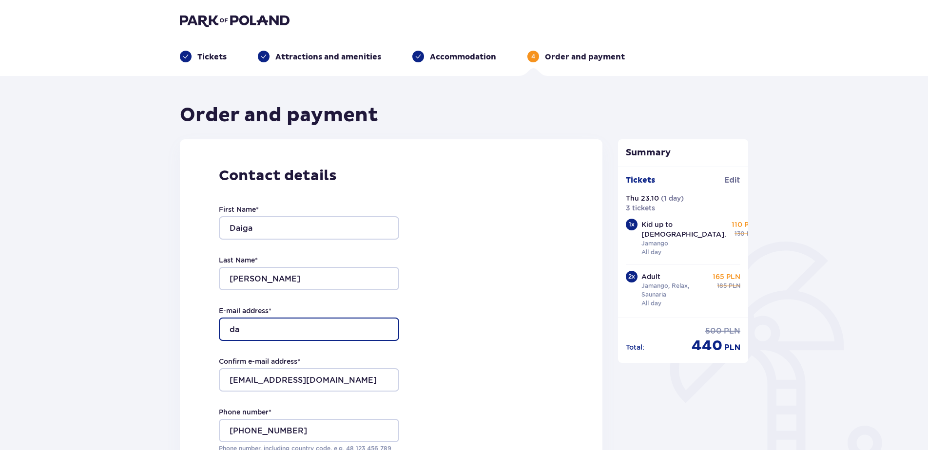
type input "[EMAIL_ADDRESS][DOMAIN_NAME]"
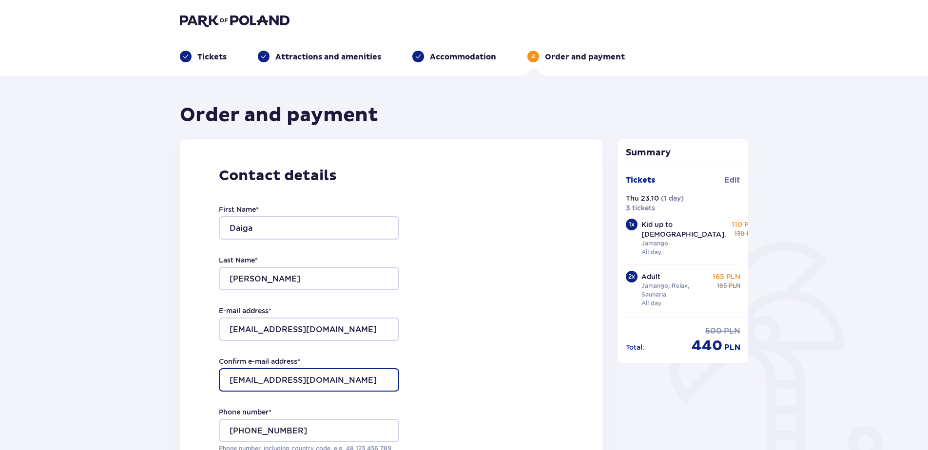
drag, startPoint x: 319, startPoint y: 372, endPoint x: 201, endPoint y: 377, distance: 118.5
click at [201, 377] on div "Contact details First Name * Daiga Last Name * Mikelsone E-mail address * daiga…" at bounding box center [391, 343] width 423 height 409
type input "daiga.mikelsone@also.com"
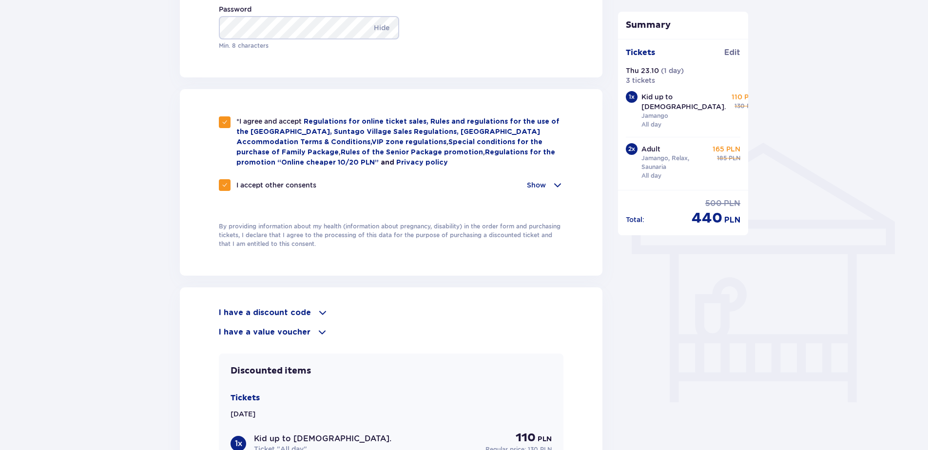
scroll to position [829, 0]
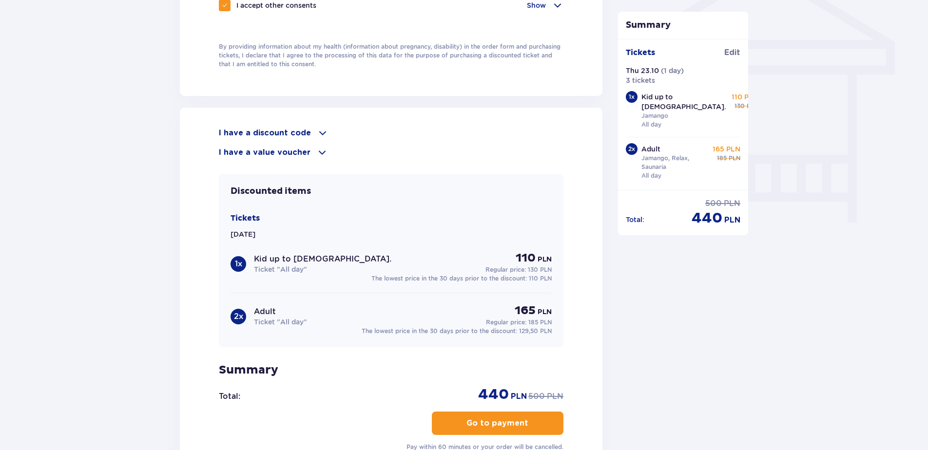
click at [482, 423] on p "Go to payment" at bounding box center [497, 423] width 62 height 11
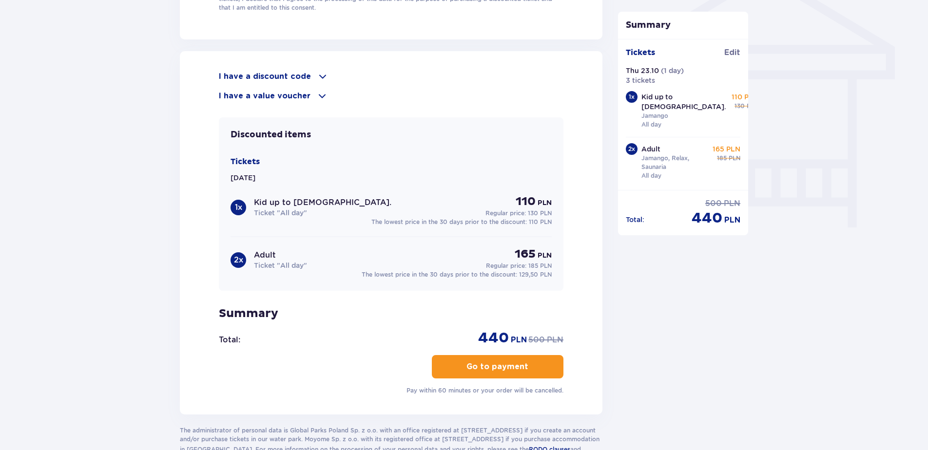
scroll to position [829, 0]
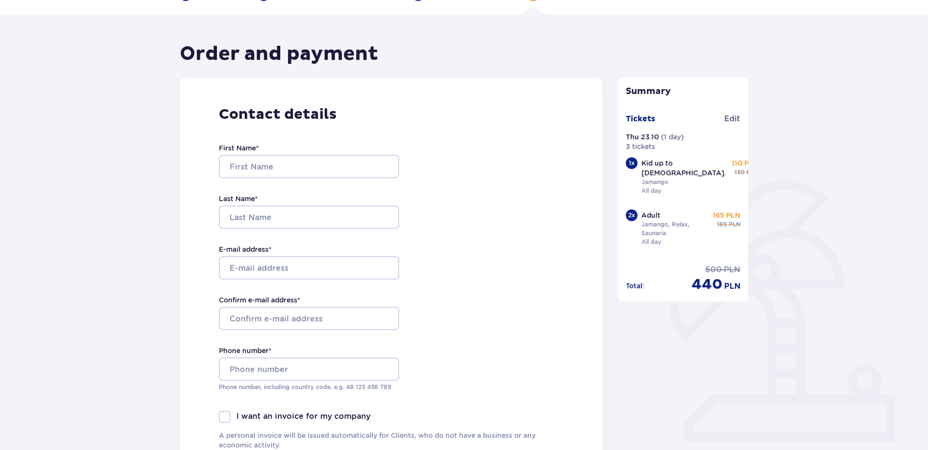
scroll to position [0, 0]
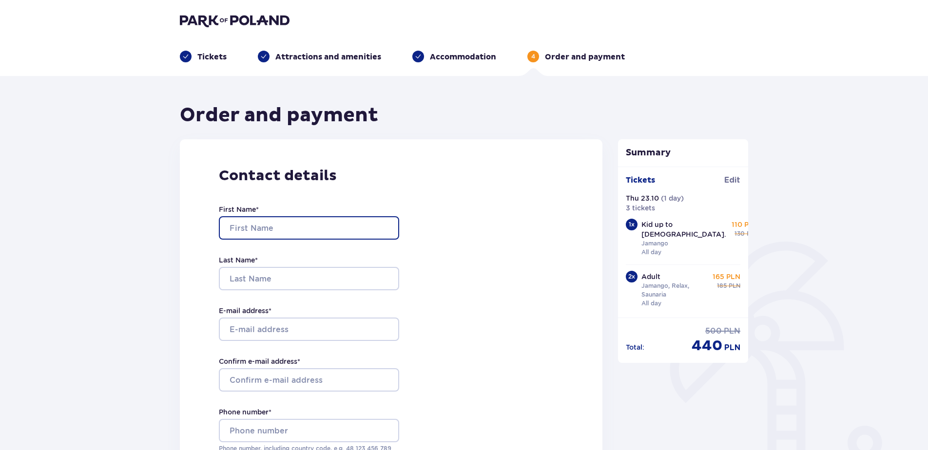
click at [249, 222] on input "First Name *" at bounding box center [309, 227] width 180 height 23
type input "Daiga"
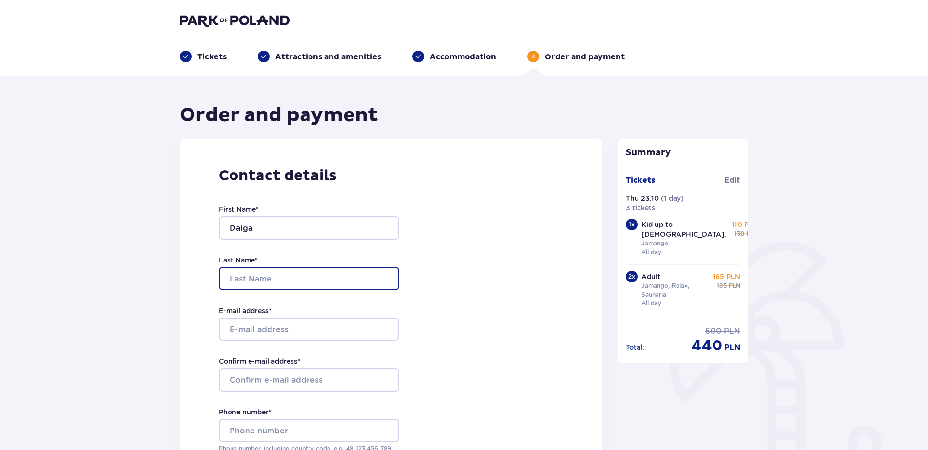
type input "Mikelsone"
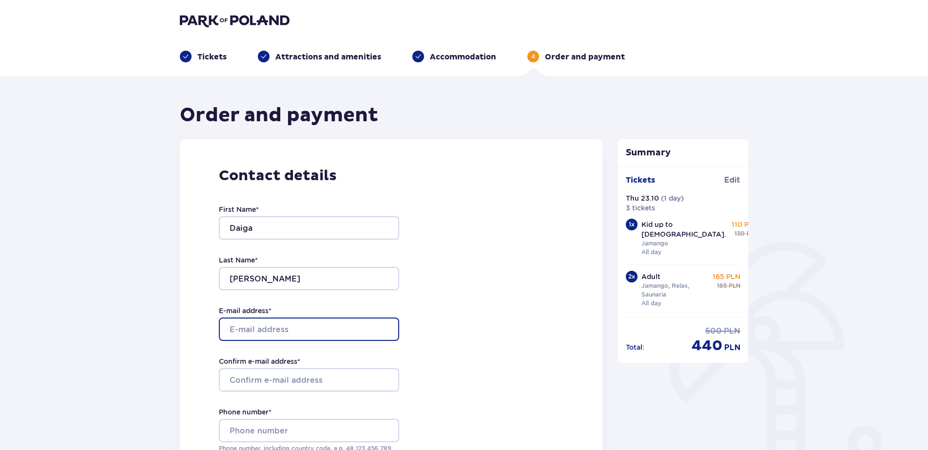
type input "daiga.mikelsone@also.com"
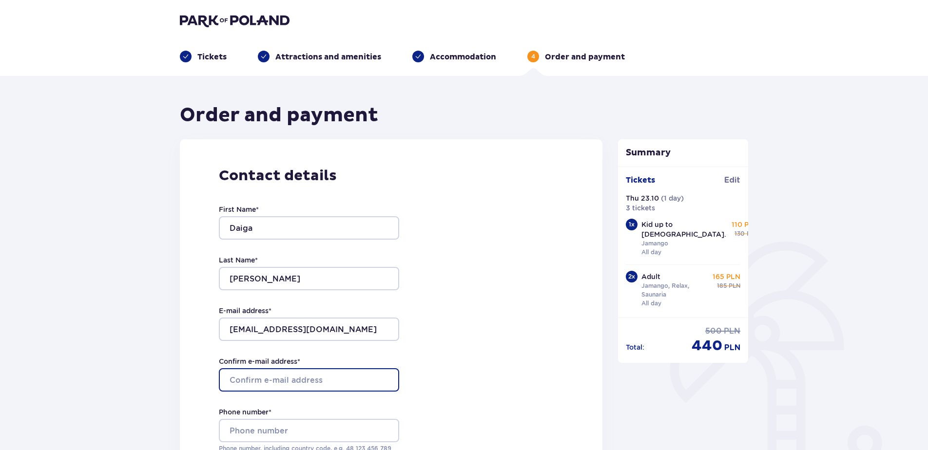
type input "daiga.mikelsone@also.com"
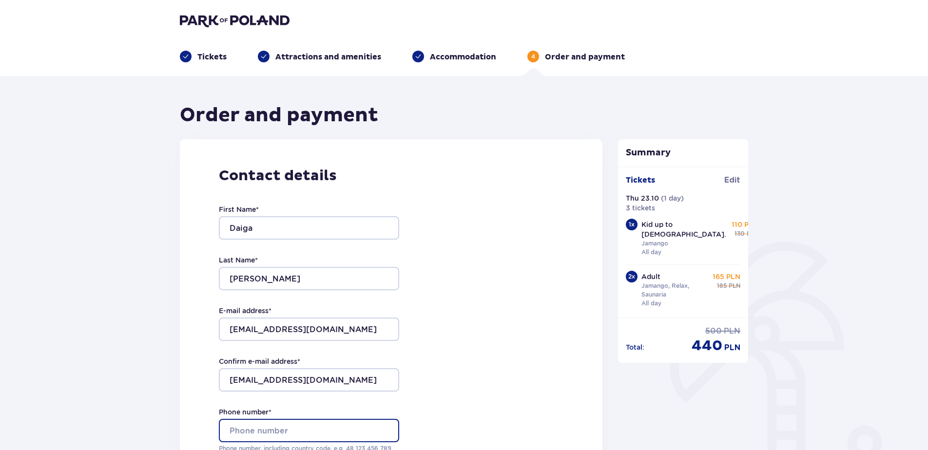
type input "+37129444456"
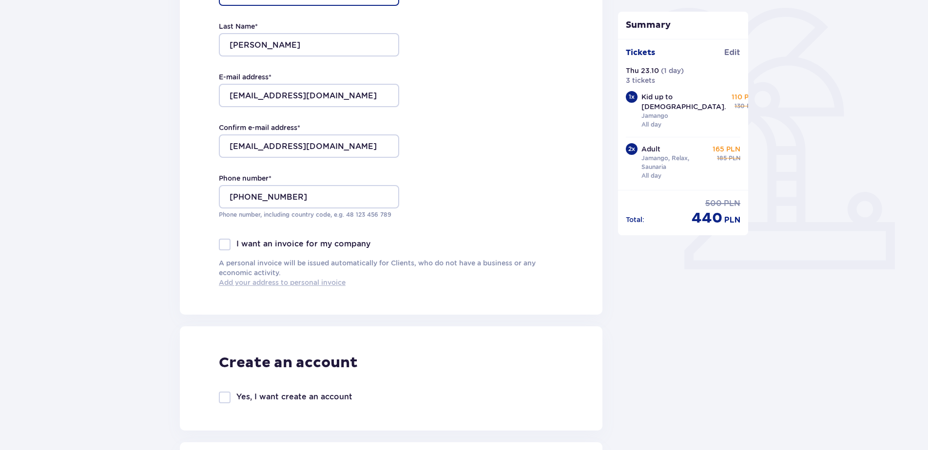
scroll to position [244, 0]
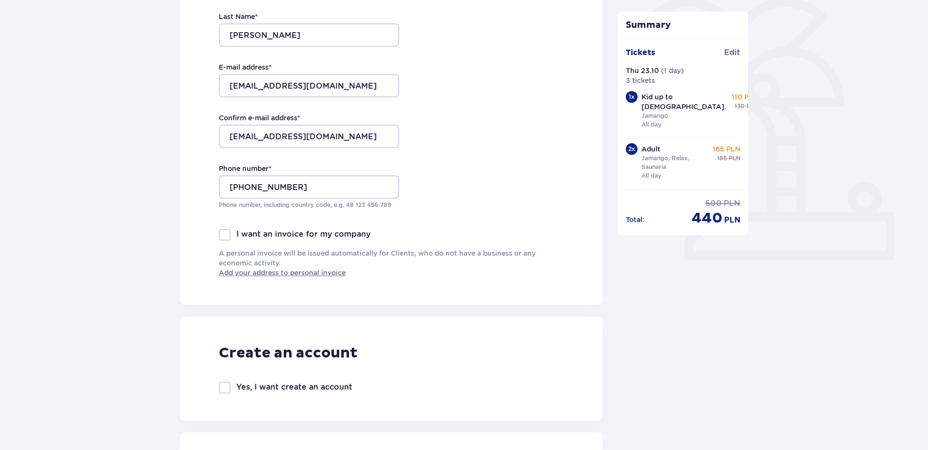
click at [218, 391] on div "Create an account Yes, I want create an account" at bounding box center [391, 369] width 423 height 104
click at [222, 389] on div at bounding box center [225, 388] width 12 height 12
drag, startPoint x: 226, startPoint y: 387, endPoint x: 334, endPoint y: 383, distance: 108.8
click at [227, 387] on span at bounding box center [225, 388] width 6 height 6
checkbox input "false"
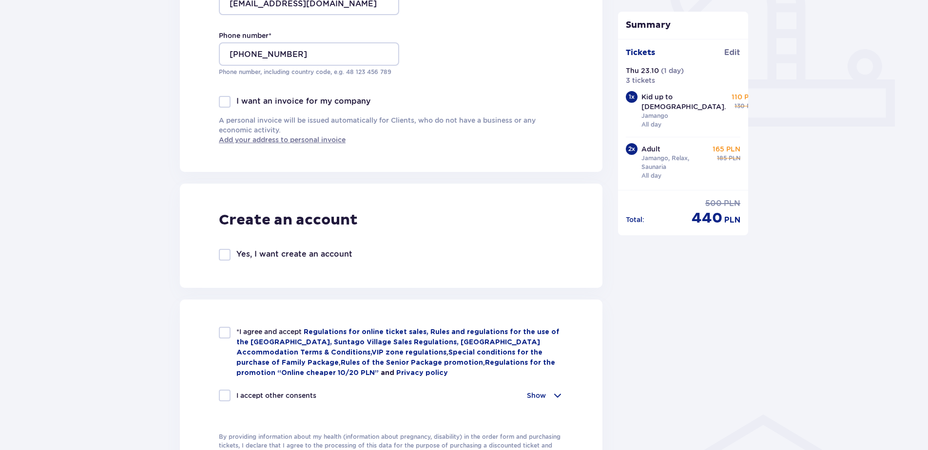
scroll to position [487, 0]
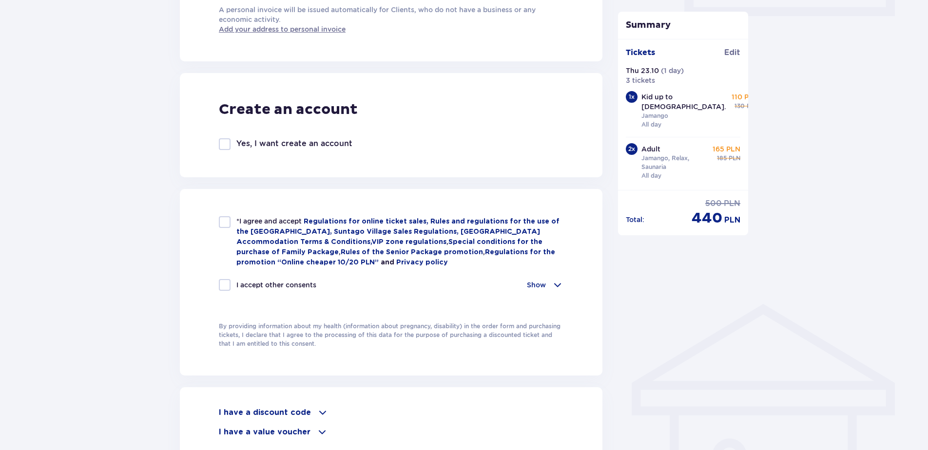
click at [226, 220] on div at bounding box center [225, 222] width 12 height 12
checkbox input "true"
click at [222, 284] on div at bounding box center [225, 285] width 12 height 12
checkbox input "true"
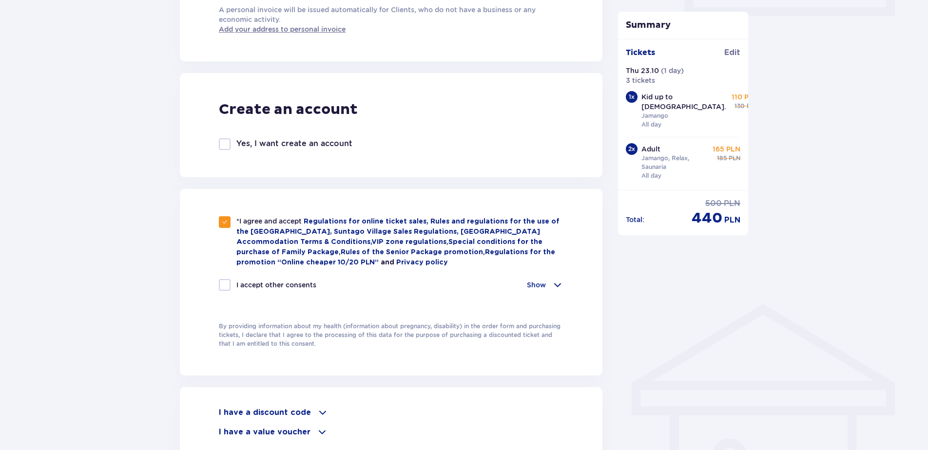
checkbox input "true"
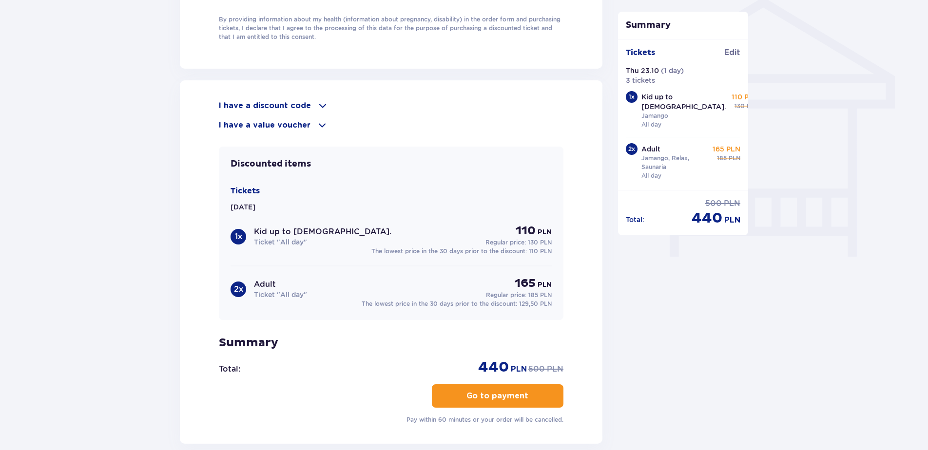
scroll to position [877, 0]
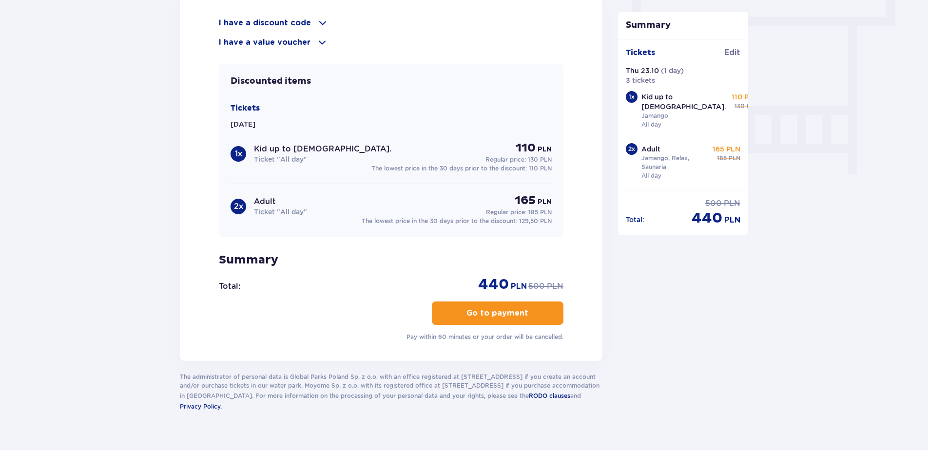
click at [515, 314] on p "Go to payment" at bounding box center [497, 313] width 62 height 11
click at [502, 311] on p "Go to payment" at bounding box center [497, 313] width 62 height 11
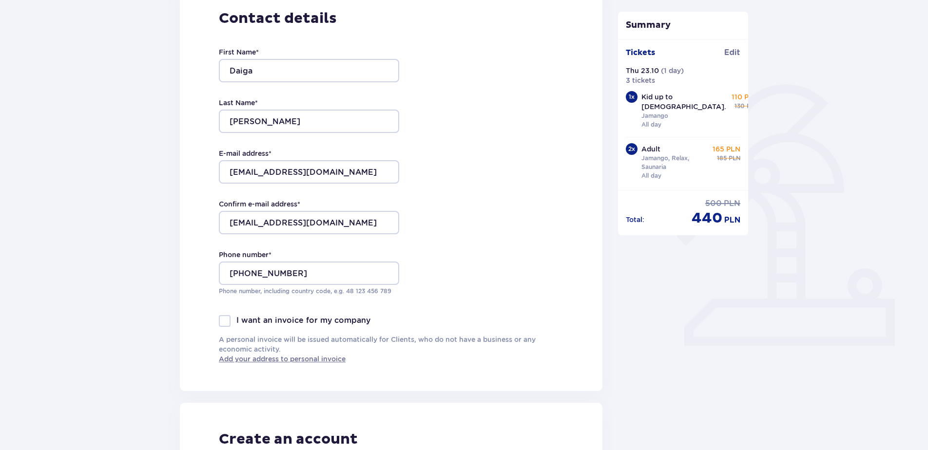
scroll to position [292, 0]
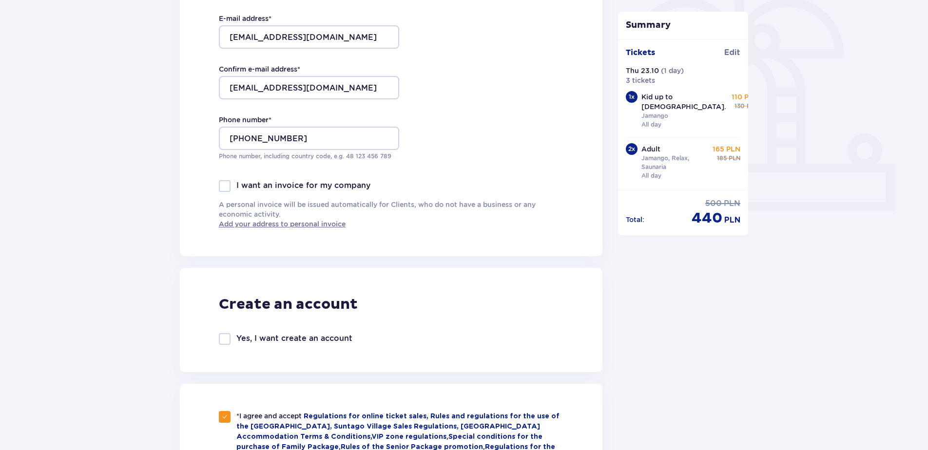
drag, startPoint x: 219, startPoint y: 339, endPoint x: 266, endPoint y: 356, distance: 49.8
click at [222, 342] on div at bounding box center [225, 339] width 12 height 12
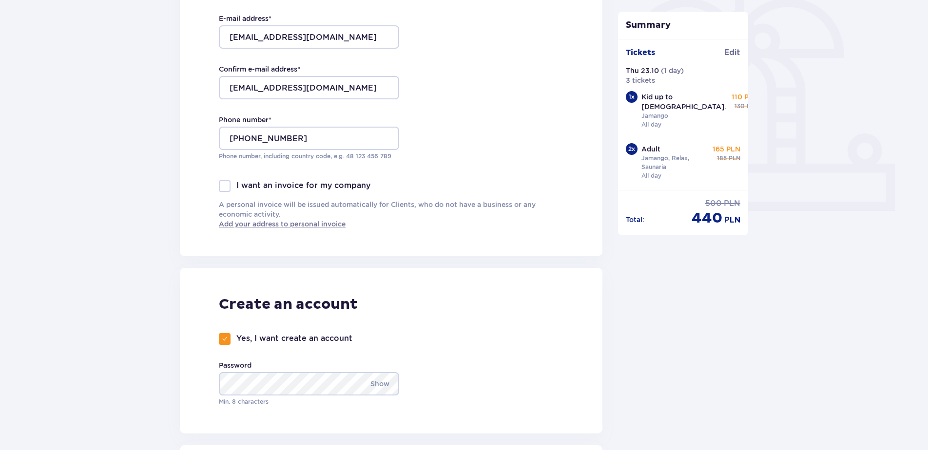
click at [381, 383] on p "Show" at bounding box center [379, 383] width 19 height 23
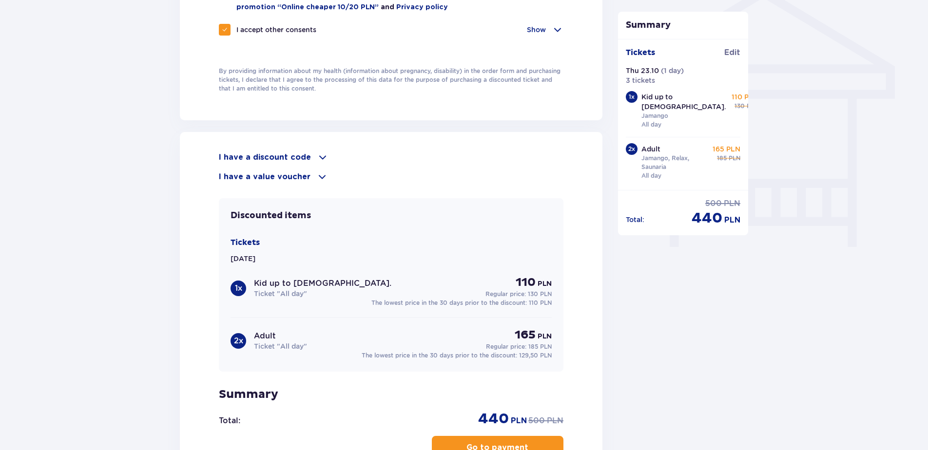
scroll to position [926, 0]
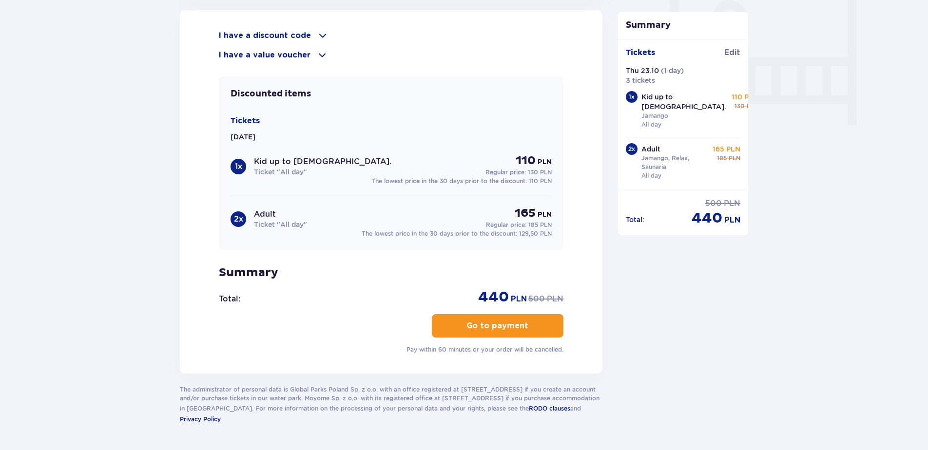
click at [485, 321] on p "Go to payment" at bounding box center [497, 326] width 62 height 11
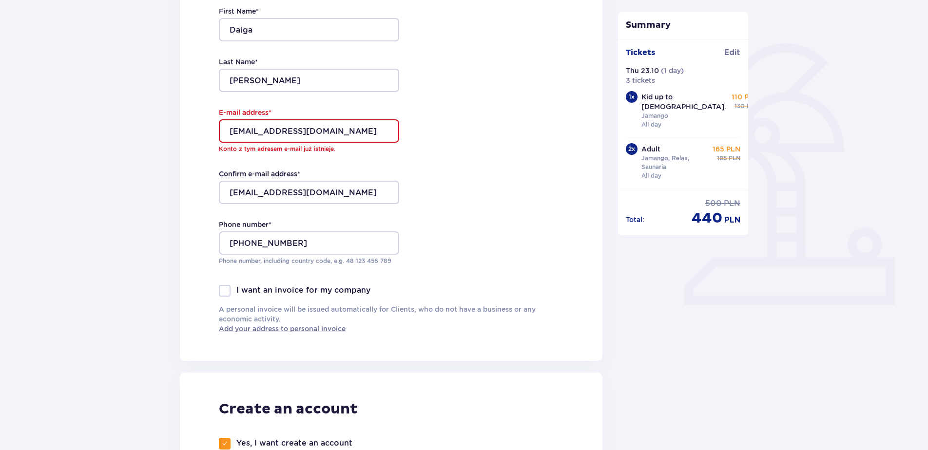
scroll to position [341, 0]
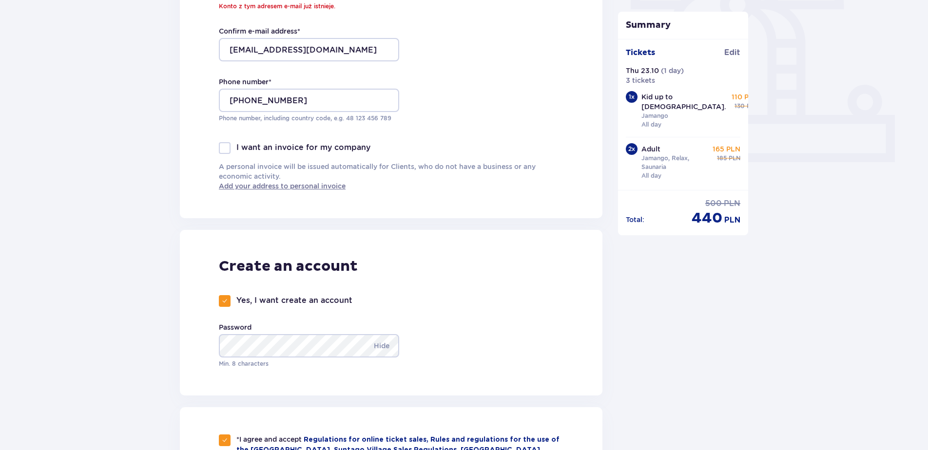
click at [223, 300] on span at bounding box center [225, 301] width 6 height 6
checkbox input "false"
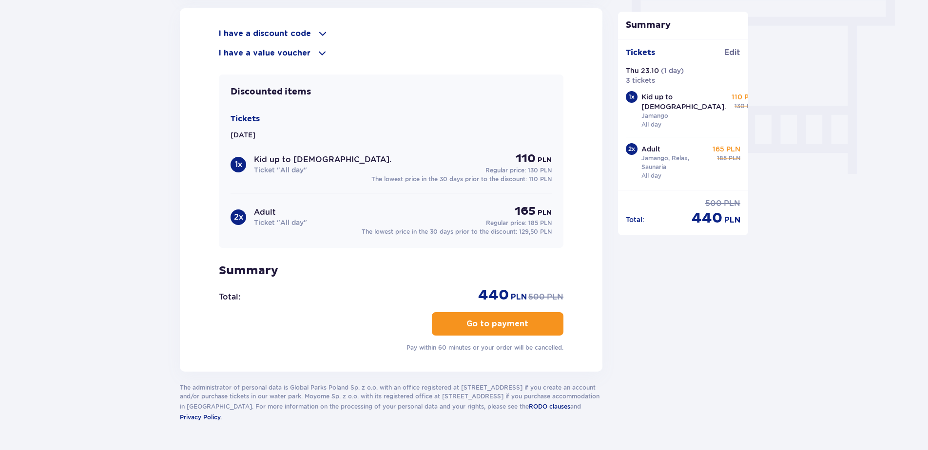
click at [488, 315] on button "Go to payment" at bounding box center [498, 323] width 132 height 23
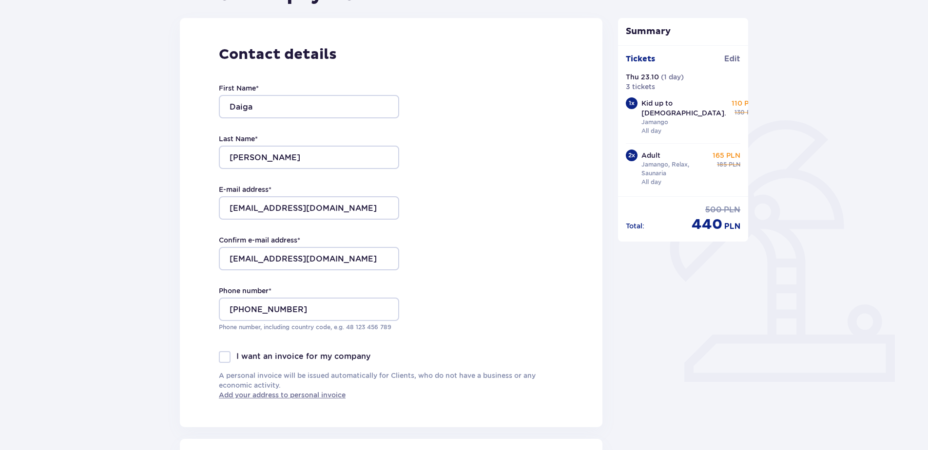
scroll to position [0, 0]
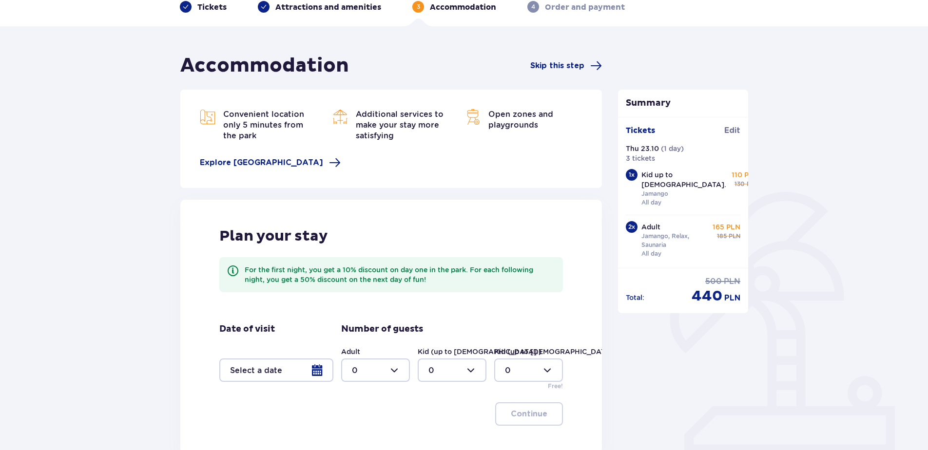
scroll to position [146, 0]
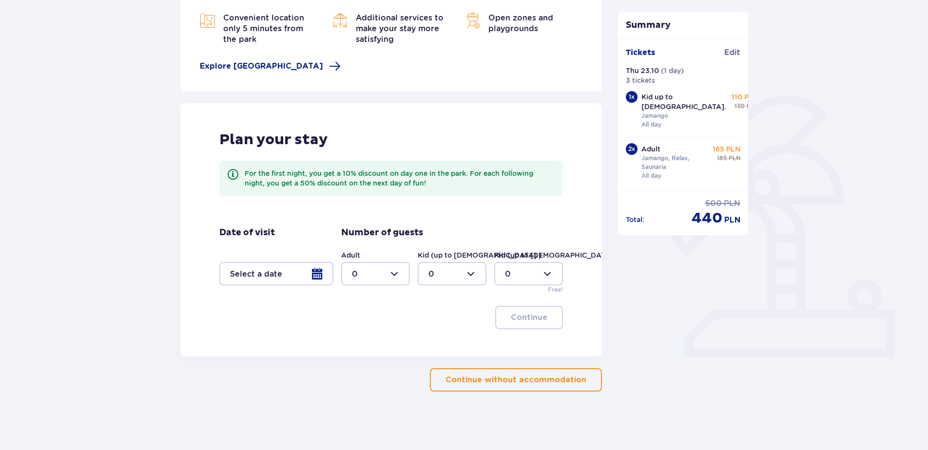
click at [479, 379] on p "Continue without accommodation" at bounding box center [515, 380] width 141 height 11
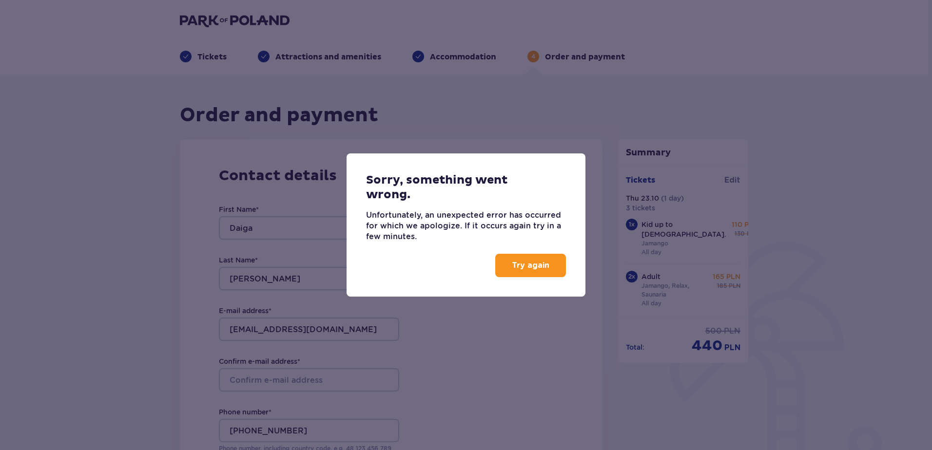
click at [531, 270] on p "Try again" at bounding box center [531, 265] width 38 height 11
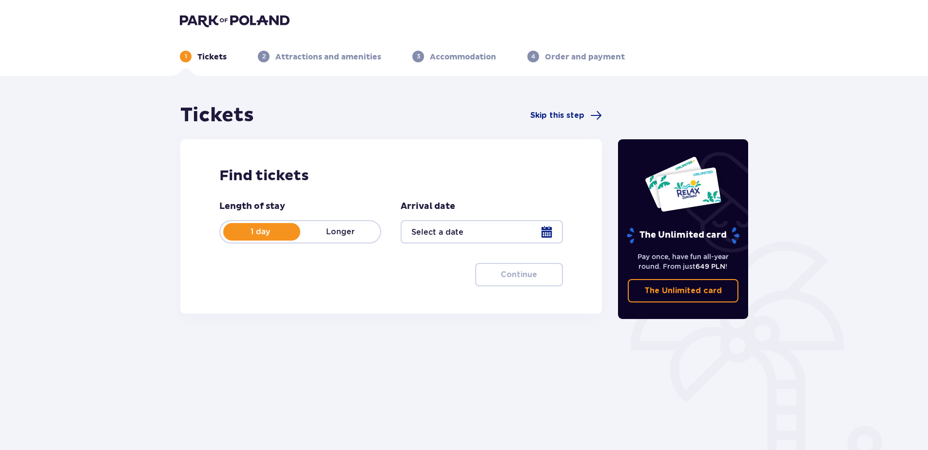
click at [544, 233] on div at bounding box center [482, 231] width 162 height 23
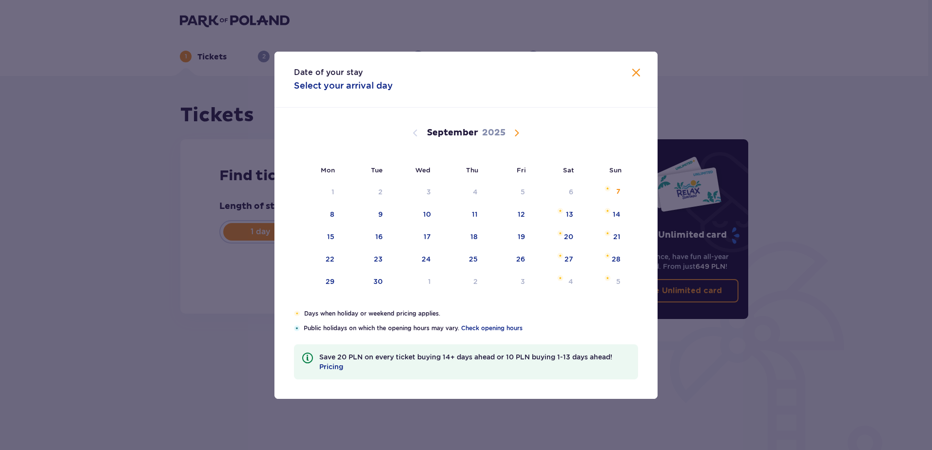
click at [517, 131] on span "Calendar" at bounding box center [517, 133] width 12 height 12
click at [476, 258] on div "23" at bounding box center [473, 259] width 9 height 10
type input "[DATE]"
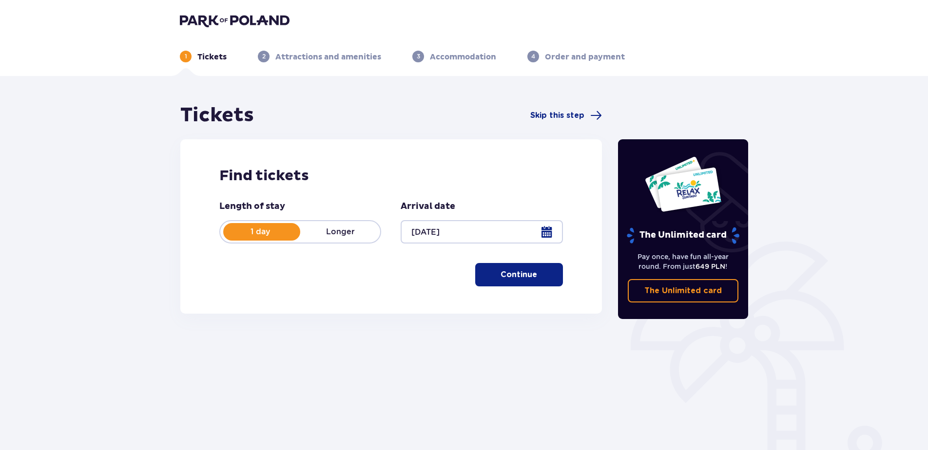
click at [519, 279] on p "Continue" at bounding box center [519, 275] width 37 height 11
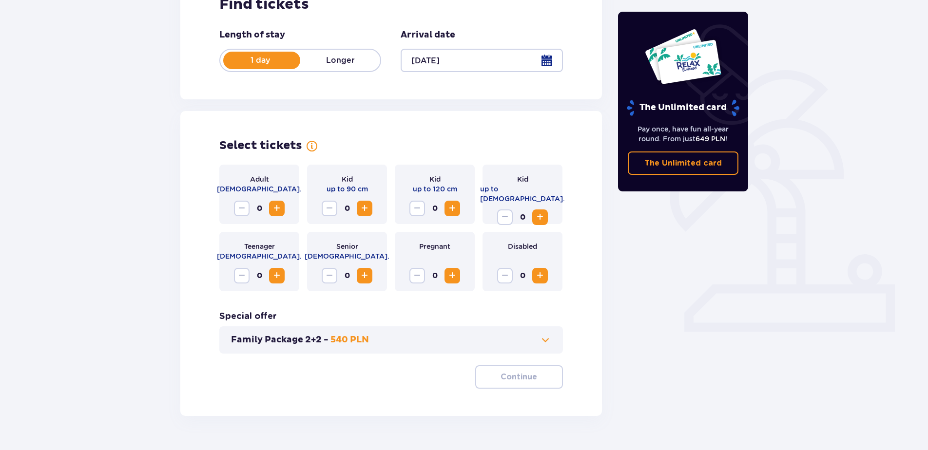
scroll to position [196, 0]
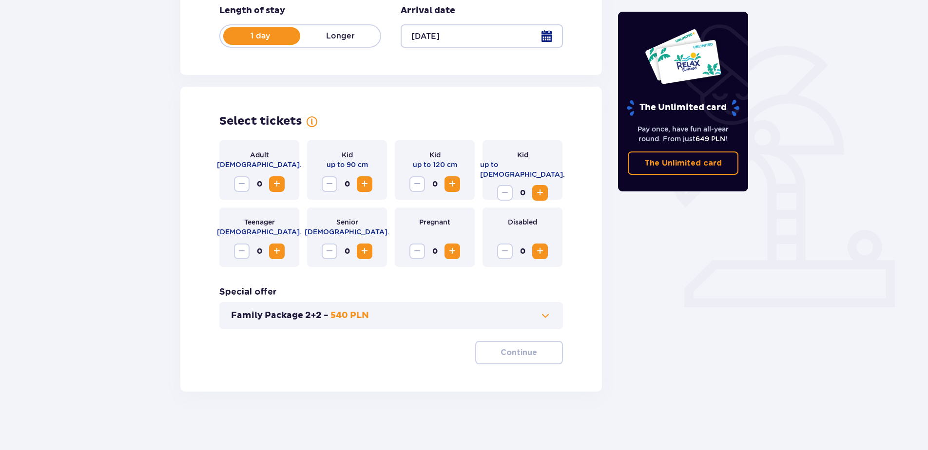
click at [276, 180] on span "Increase" at bounding box center [277, 184] width 12 height 12
click at [276, 181] on span "Increase" at bounding box center [277, 184] width 12 height 12
click at [540, 187] on span "Increase" at bounding box center [540, 193] width 12 height 12
click at [522, 348] on p "Continue" at bounding box center [519, 353] width 37 height 11
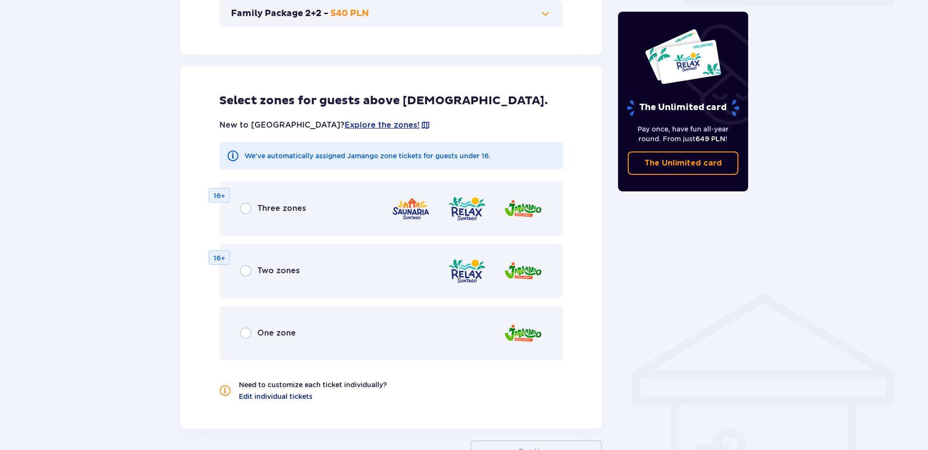
scroll to position [541, 0]
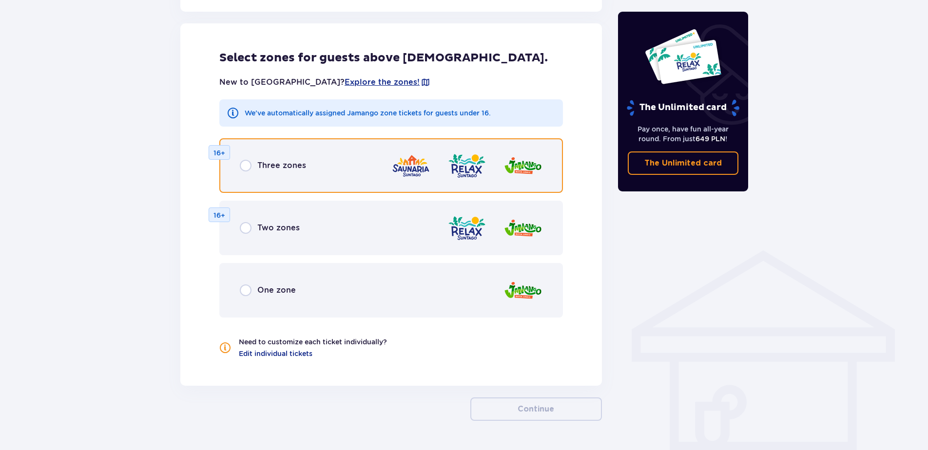
drag, startPoint x: 243, startPoint y: 165, endPoint x: 279, endPoint y: 200, distance: 50.7
click at [243, 166] on input "radio" at bounding box center [246, 166] width 12 height 12
radio input "true"
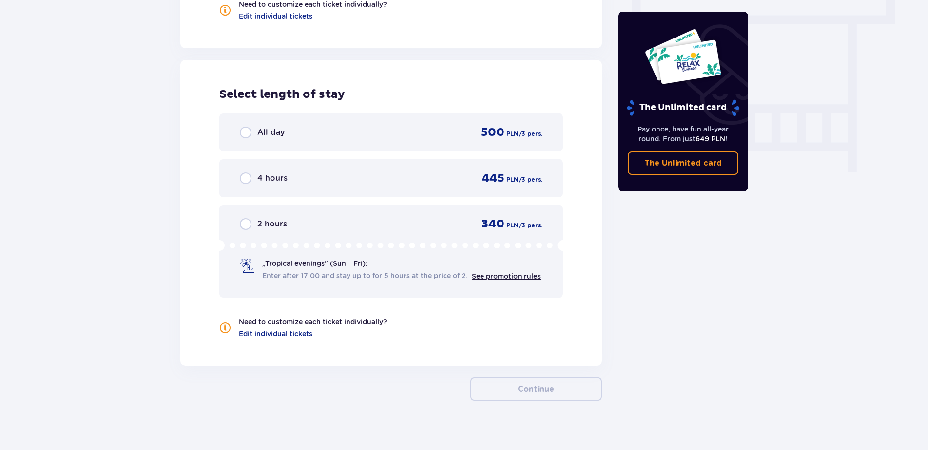
scroll to position [888, 0]
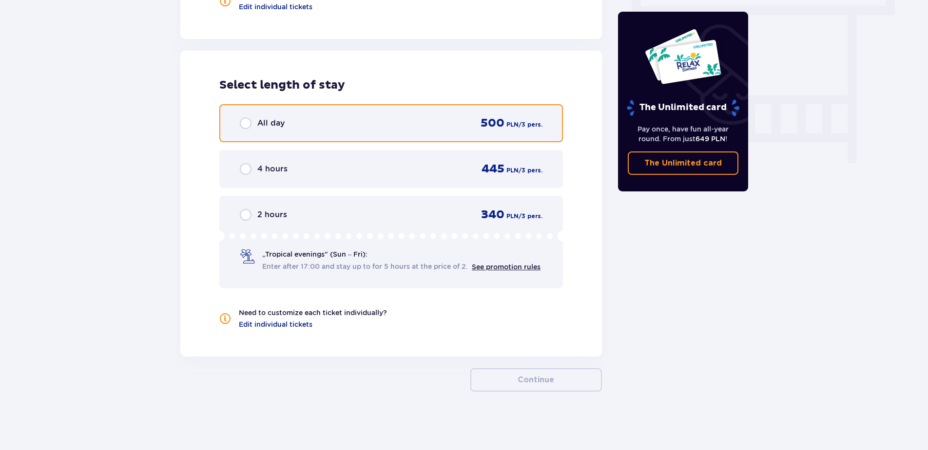
drag, startPoint x: 245, startPoint y: 121, endPoint x: 266, endPoint y: 172, distance: 54.7
click at [245, 122] on input "radio" at bounding box center [246, 123] width 12 height 12
radio input "true"
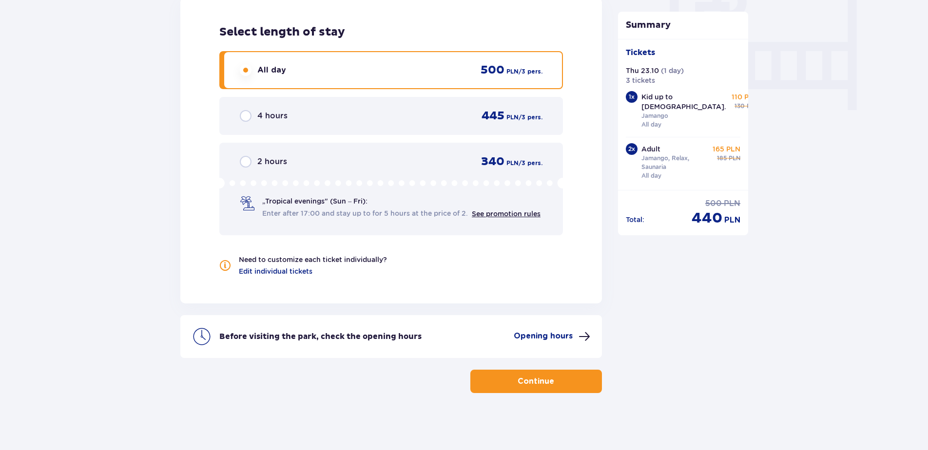
scroll to position [943, 0]
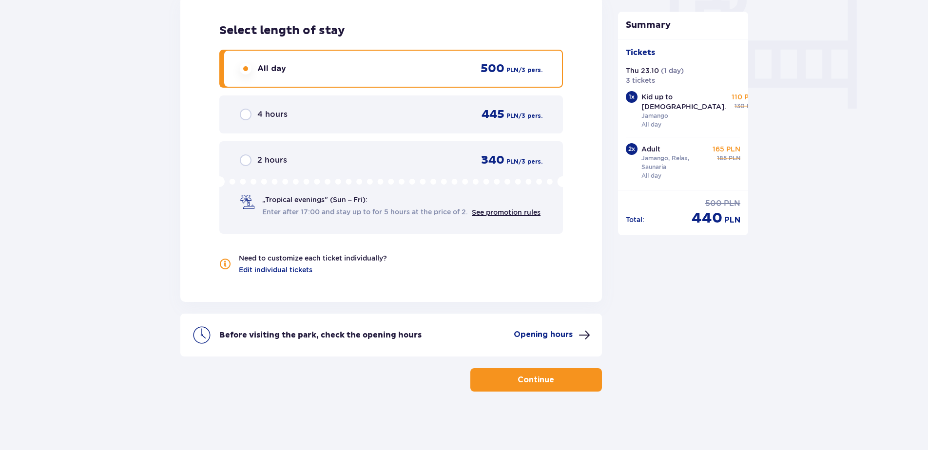
click at [527, 380] on p "Continue" at bounding box center [536, 380] width 37 height 11
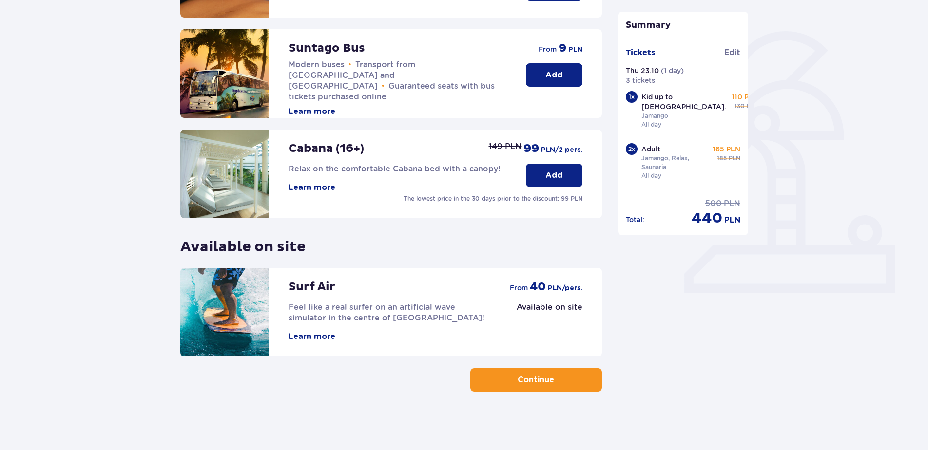
click at [530, 374] on button "Continue" at bounding box center [536, 379] width 132 height 23
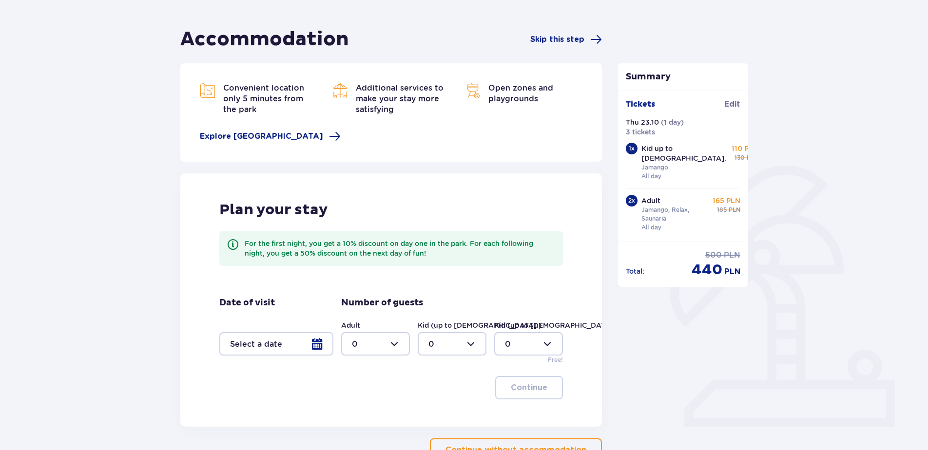
scroll to position [146, 0]
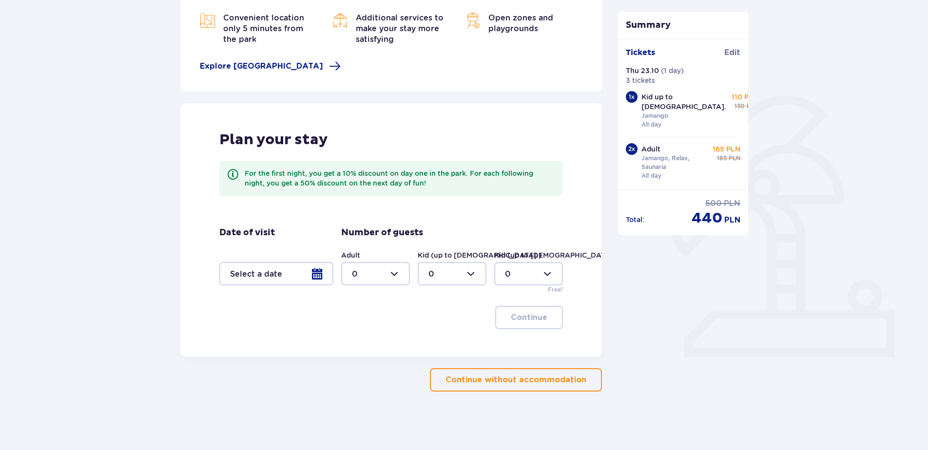
click at [503, 378] on p "Continue without accommodation" at bounding box center [515, 380] width 141 height 11
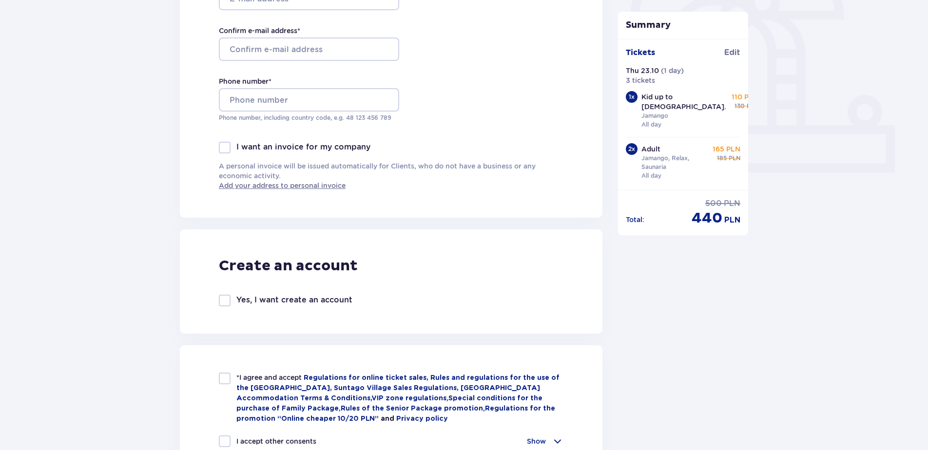
scroll to position [487, 0]
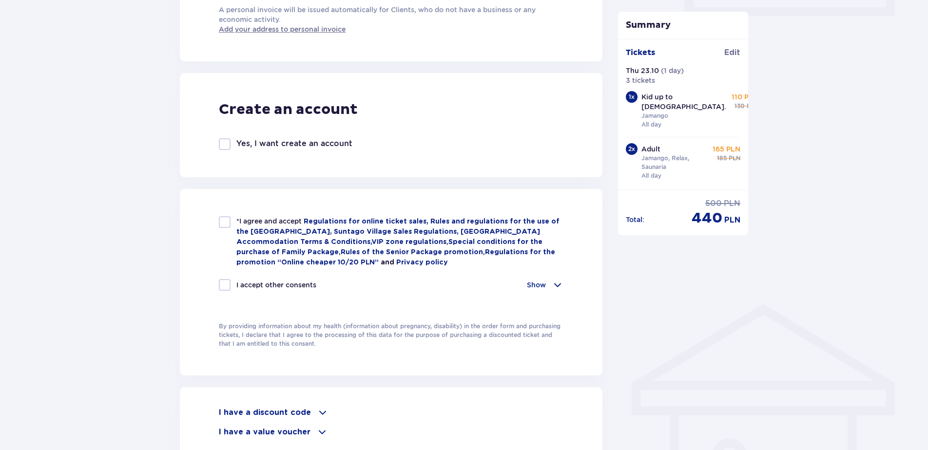
drag, startPoint x: 225, startPoint y: 220, endPoint x: 229, endPoint y: 242, distance: 21.8
click at [225, 221] on div at bounding box center [225, 222] width 12 height 12
checkbox input "true"
drag, startPoint x: 220, startPoint y: 280, endPoint x: 276, endPoint y: 320, distance: 69.0
click at [220, 281] on div at bounding box center [225, 285] width 12 height 12
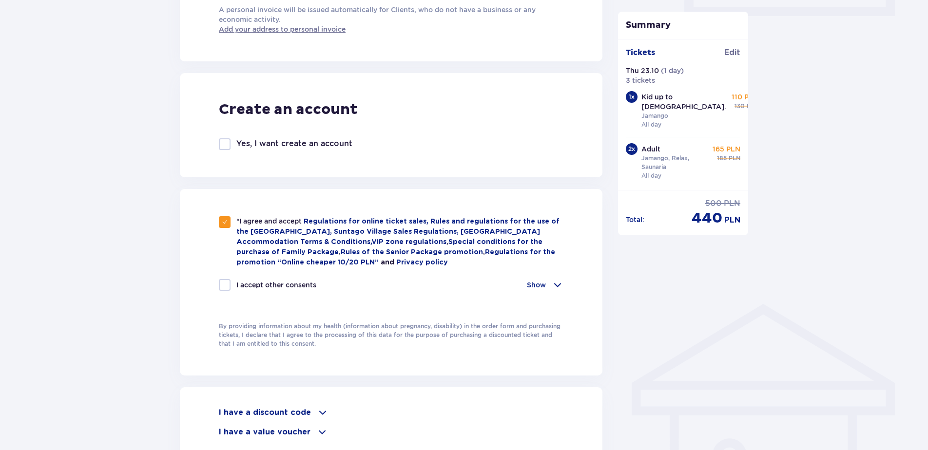
checkbox input "true"
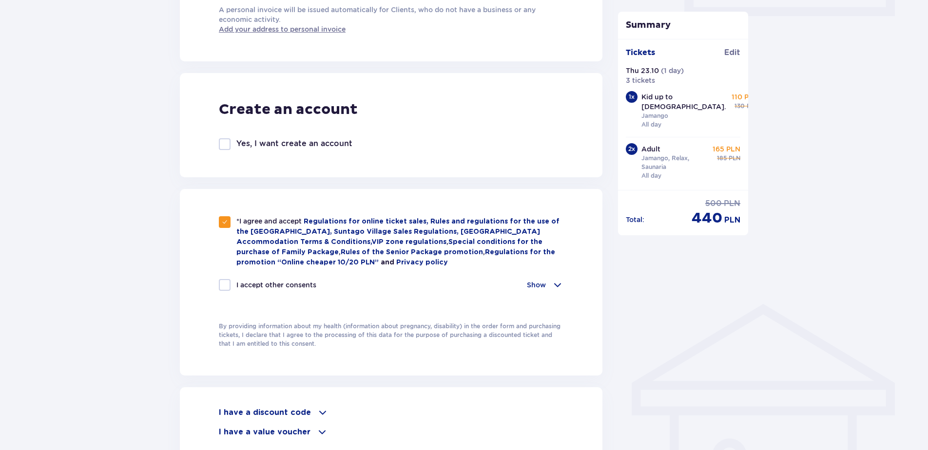
checkbox input "true"
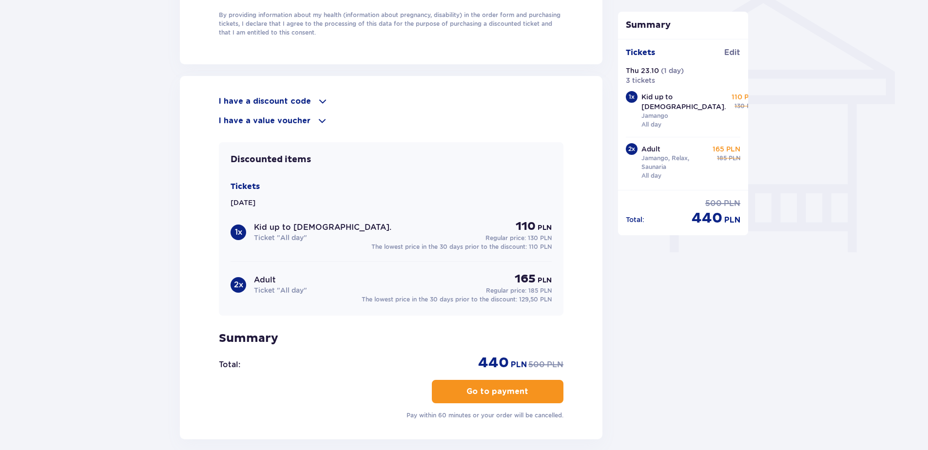
scroll to position [893, 0]
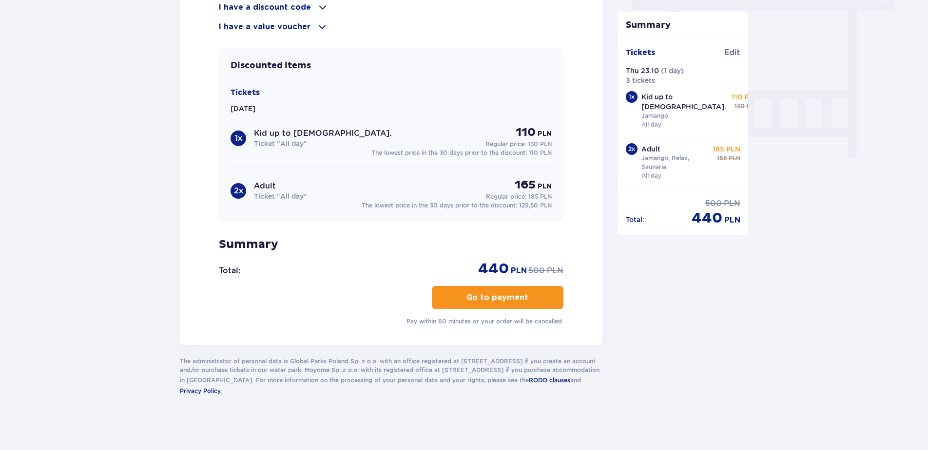
click at [486, 295] on p "Go to payment" at bounding box center [497, 297] width 62 height 11
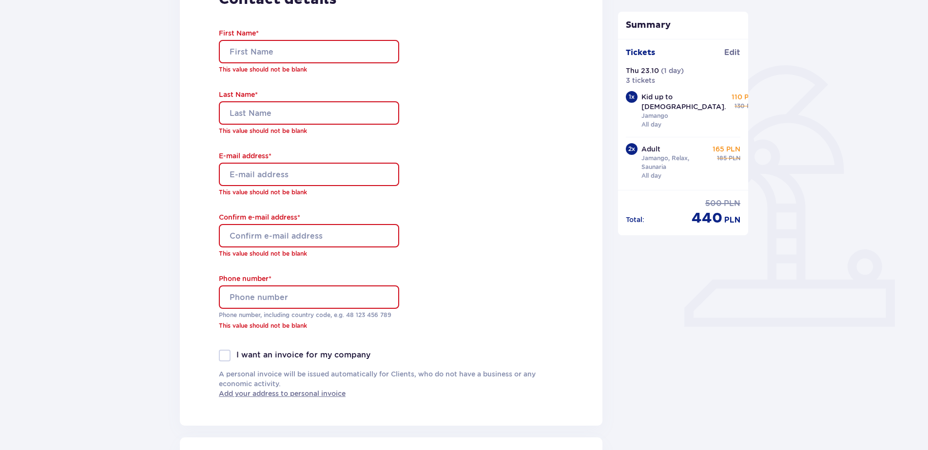
scroll to position [170, 0]
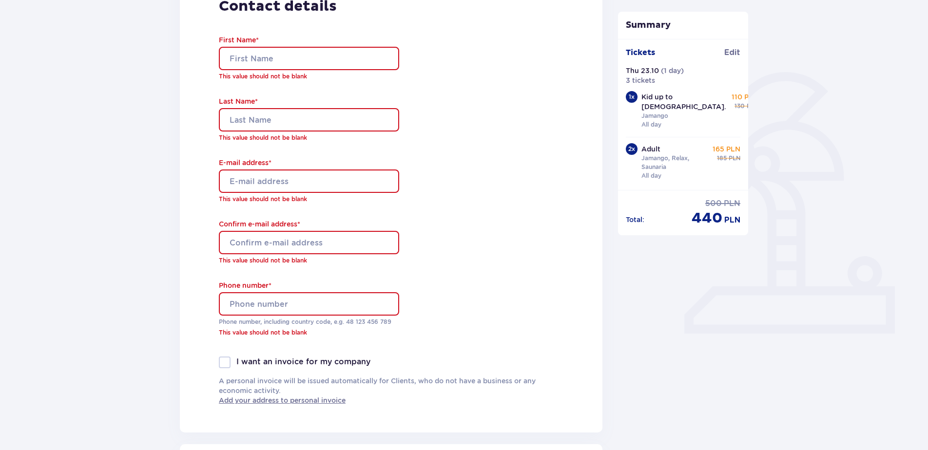
click at [244, 46] on div "First Name * This value should not be blank" at bounding box center [309, 58] width 180 height 46
click at [242, 58] on input "First Name *" at bounding box center [309, 58] width 180 height 23
type input "Daiga"
type input "Mikelsone"
type input "[EMAIL_ADDRESS][DOMAIN_NAME]"
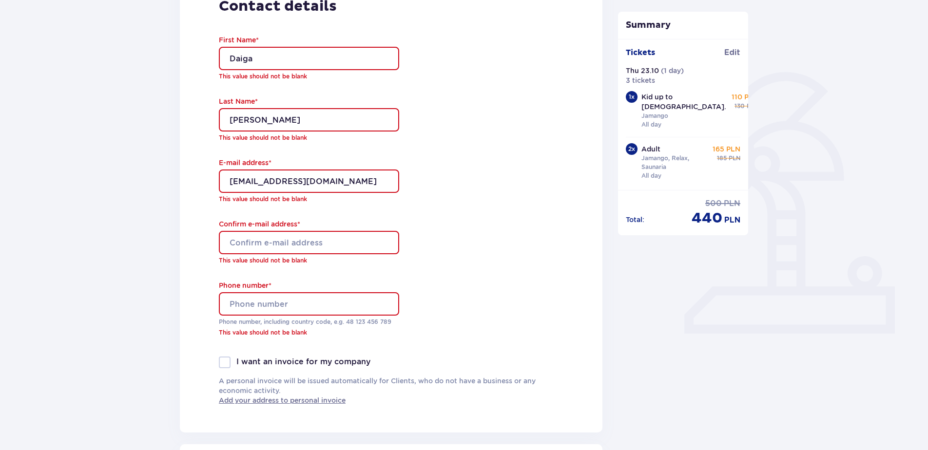
type input "[EMAIL_ADDRESS][DOMAIN_NAME]"
type input "+37129444456"
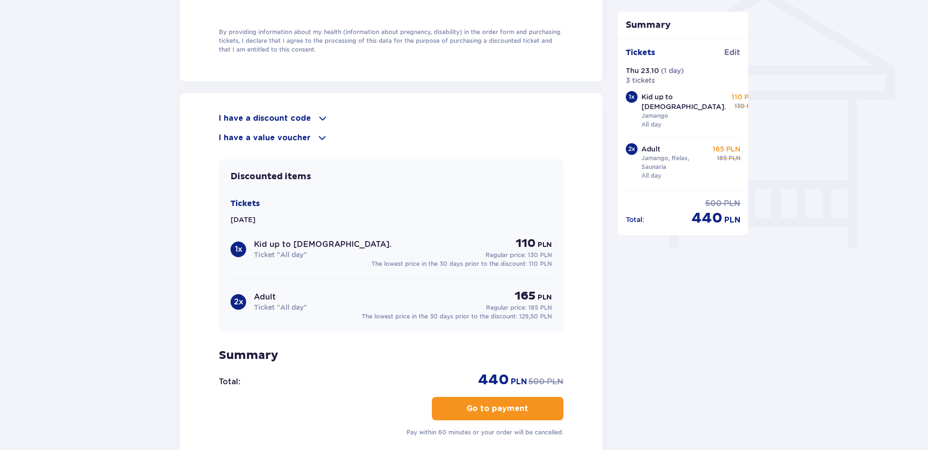
click at [502, 406] on p "Go to payment" at bounding box center [497, 409] width 62 height 11
click at [475, 413] on button "Go to payment" at bounding box center [498, 408] width 132 height 23
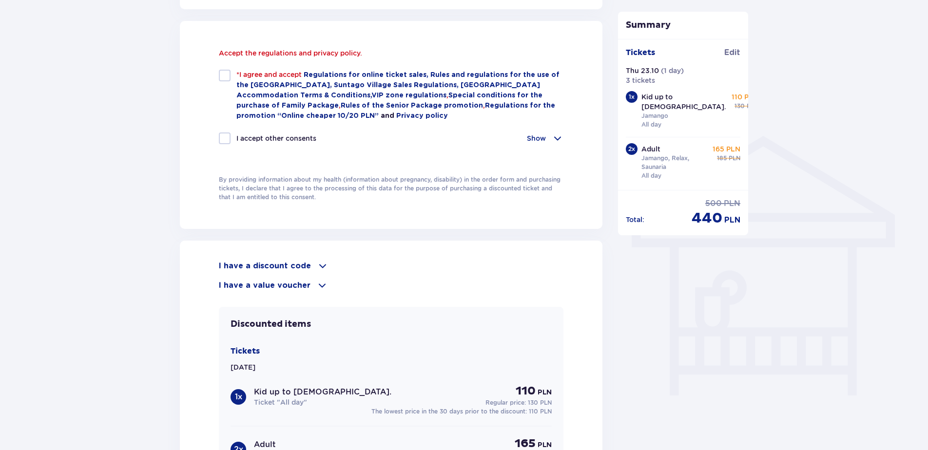
scroll to position [655, 0]
click at [228, 73] on div "Accept the regulations and privacy policy. *I agree and accept Regulations for …" at bounding box center [391, 103] width 345 height 108
click at [221, 134] on div at bounding box center [225, 139] width 12 height 12
checkbox input "true"
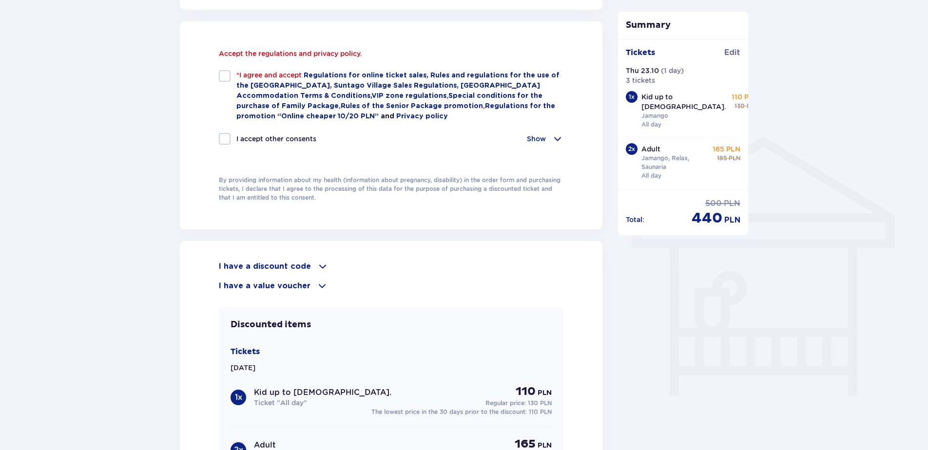
checkbox input "true"
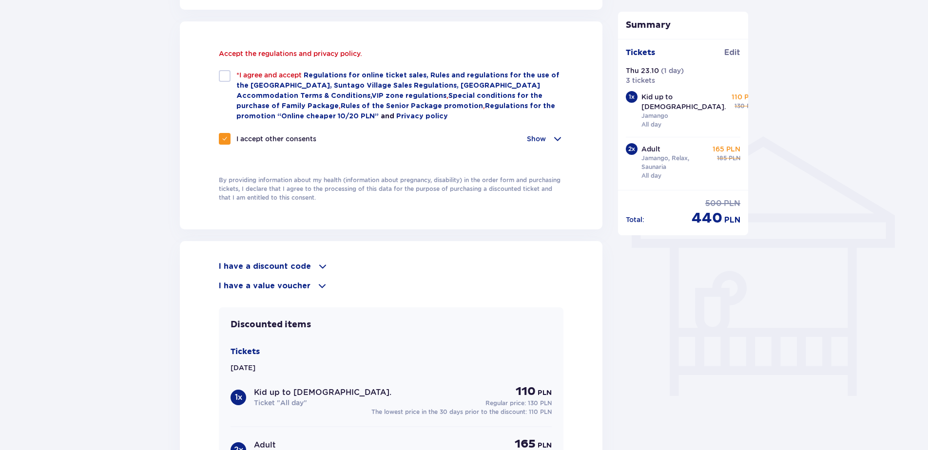
click at [225, 76] on div at bounding box center [225, 76] width 12 height 12
checkbox input "true"
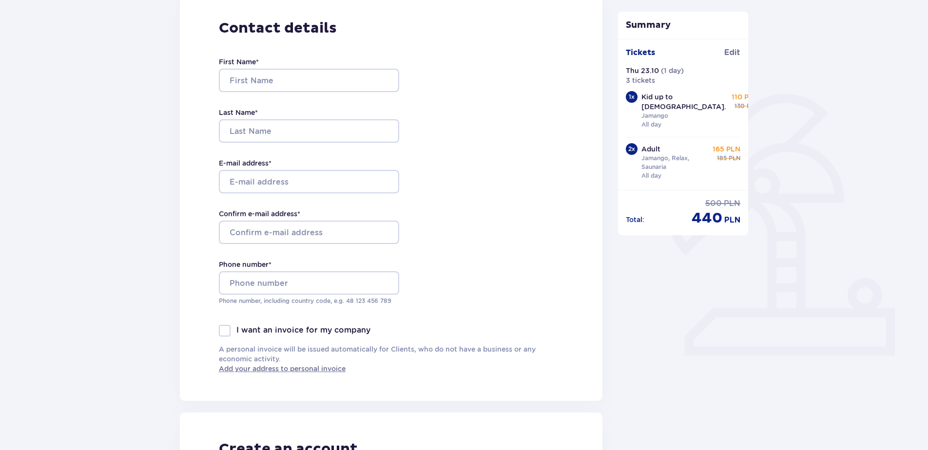
scroll to position [21, 0]
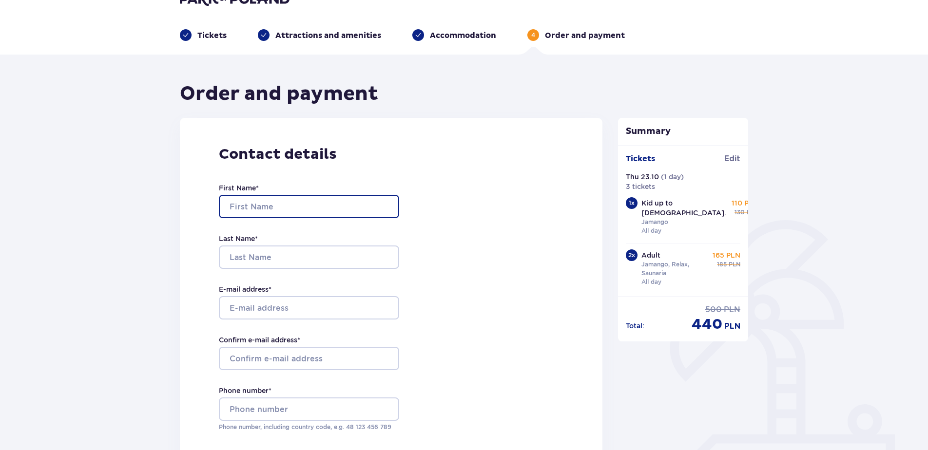
click at [243, 204] on input "First Name *" at bounding box center [309, 206] width 180 height 23
type input "Daiga"
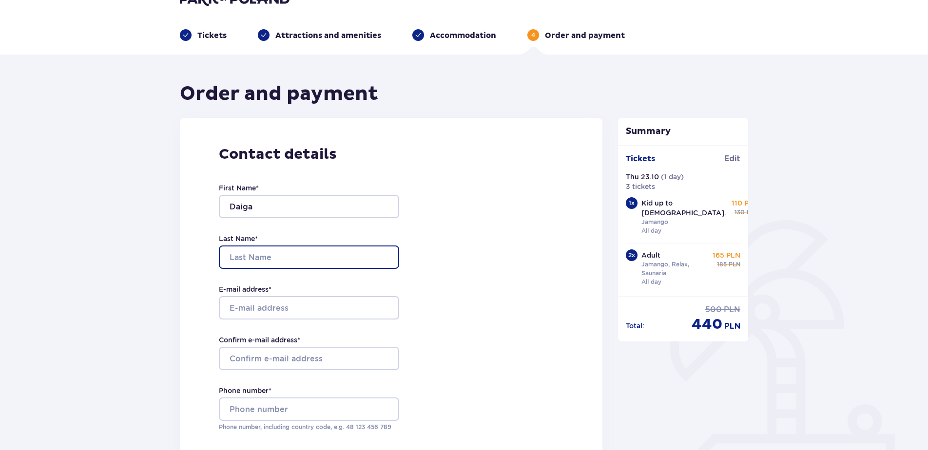
type input "[PERSON_NAME]"
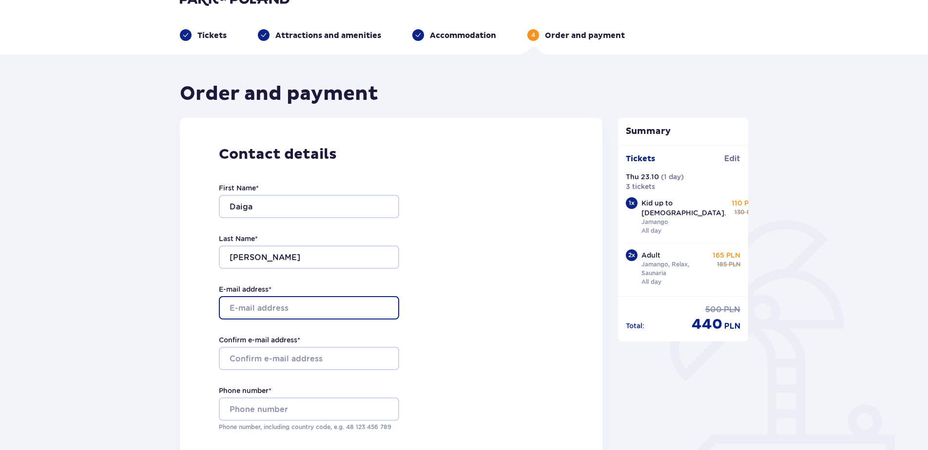
type input "[EMAIL_ADDRESS][DOMAIN_NAME]"
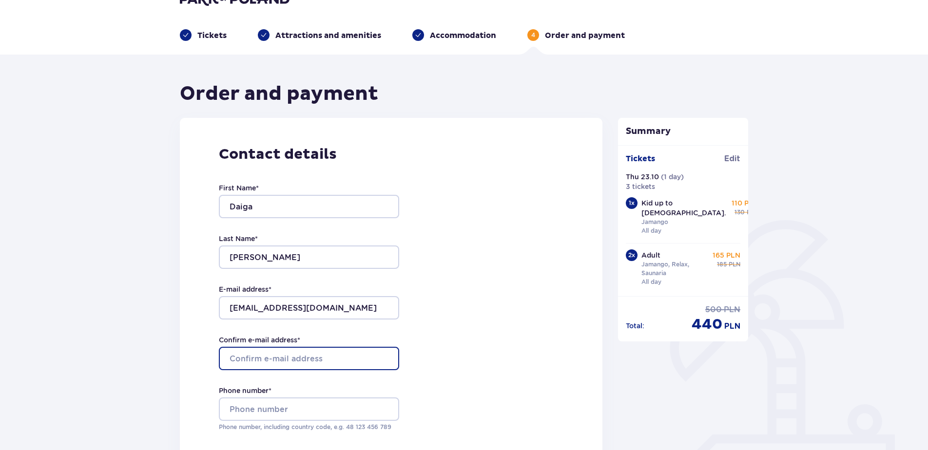
type input "[EMAIL_ADDRESS][DOMAIN_NAME]"
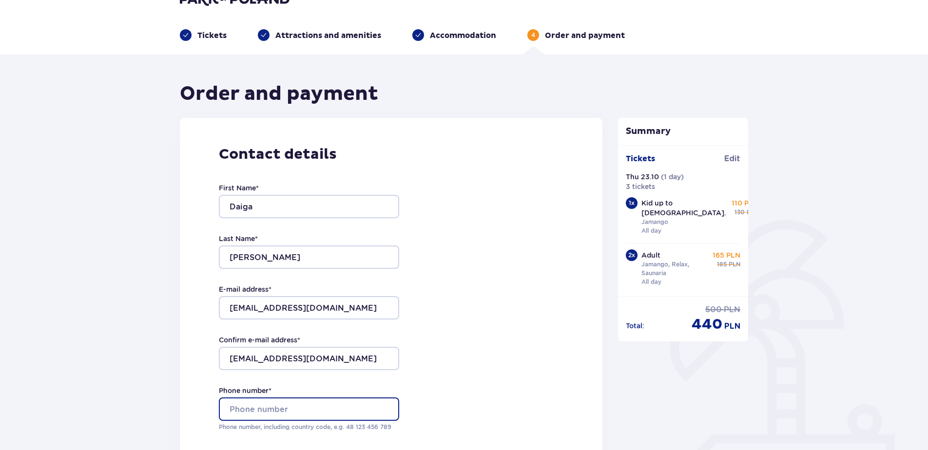
type input "[PHONE_NUMBER]"
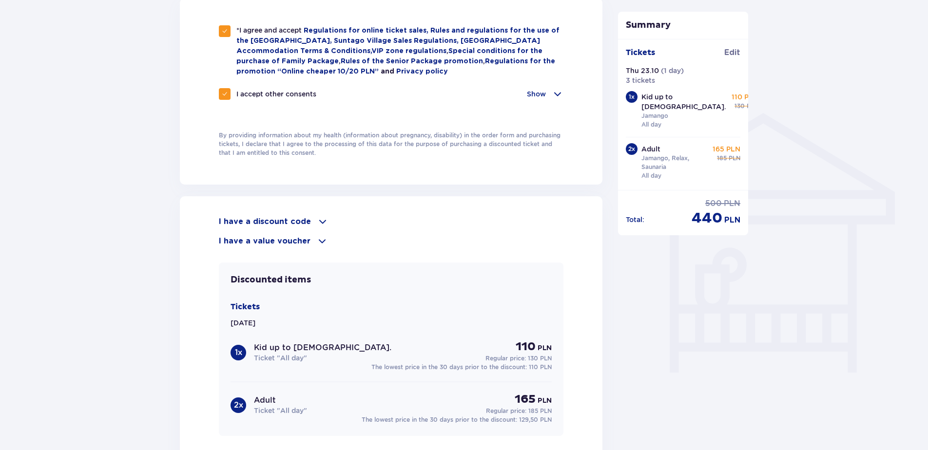
scroll to position [801, 0]
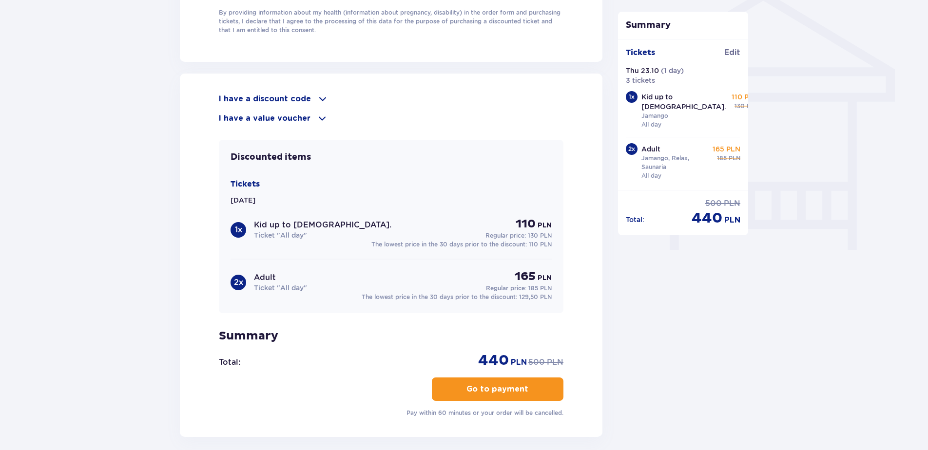
click at [494, 388] on p "Go to payment" at bounding box center [497, 389] width 62 height 11
click at [468, 384] on p "Go to payment" at bounding box center [497, 389] width 62 height 11
click at [474, 392] on p "Go to payment" at bounding box center [497, 389] width 62 height 11
click at [469, 385] on p "Go to payment" at bounding box center [497, 389] width 62 height 11
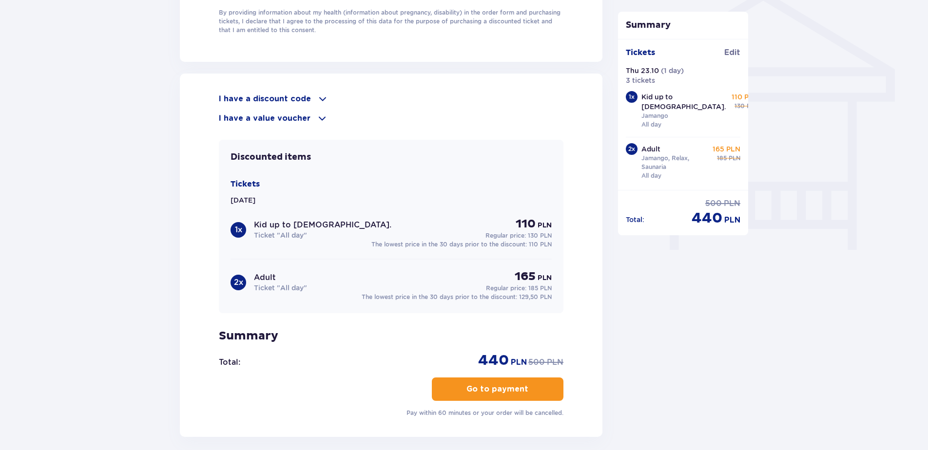
click at [469, 385] on p "Go to payment" at bounding box center [497, 389] width 62 height 11
click at [469, 386] on p "Go to payment" at bounding box center [497, 389] width 62 height 11
click at [469, 385] on p "Go to payment" at bounding box center [497, 389] width 62 height 11
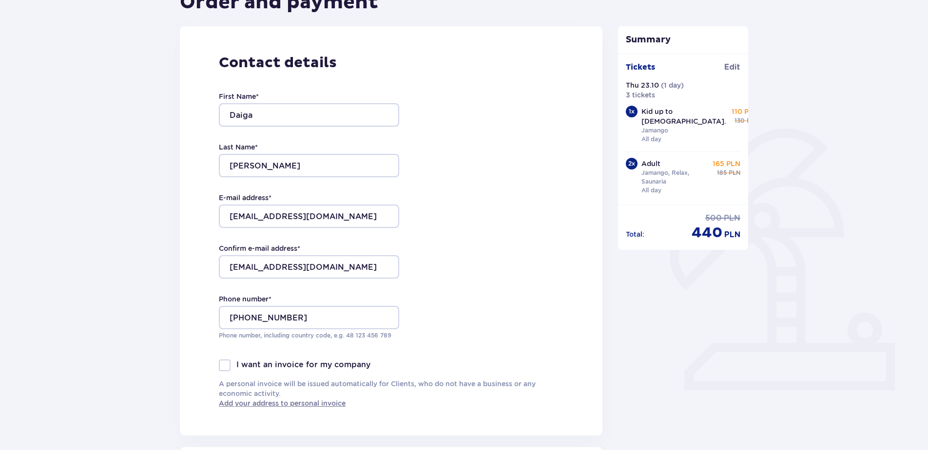
scroll to position [0, 0]
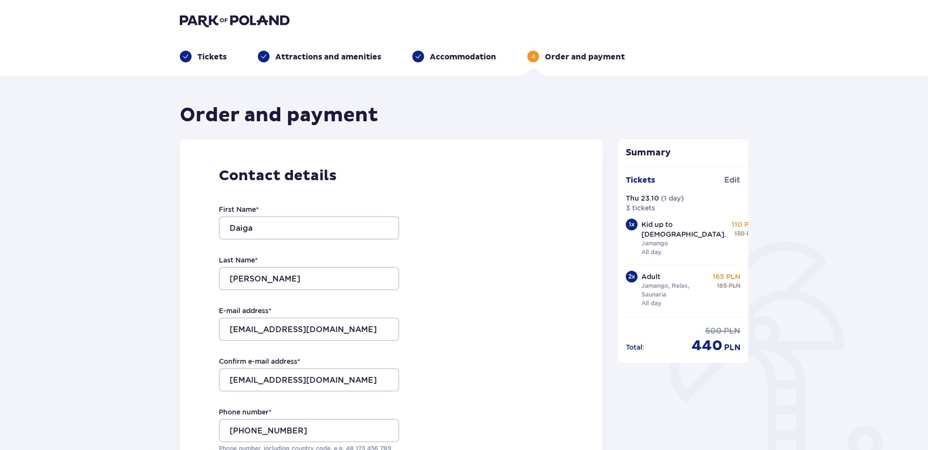
click at [334, 55] on p "Attractions and amenities" at bounding box center [328, 57] width 106 height 11
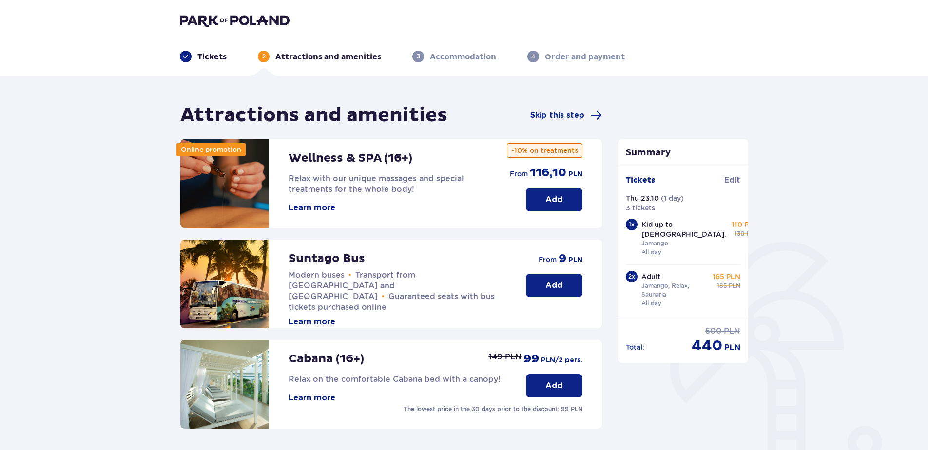
click at [213, 63] on header "Tickets 2 Attractions and amenities 3 Accommodation 4 Order and payment" at bounding box center [464, 38] width 928 height 76
click at [212, 58] on p "Tickets" at bounding box center [211, 57] width 29 height 11
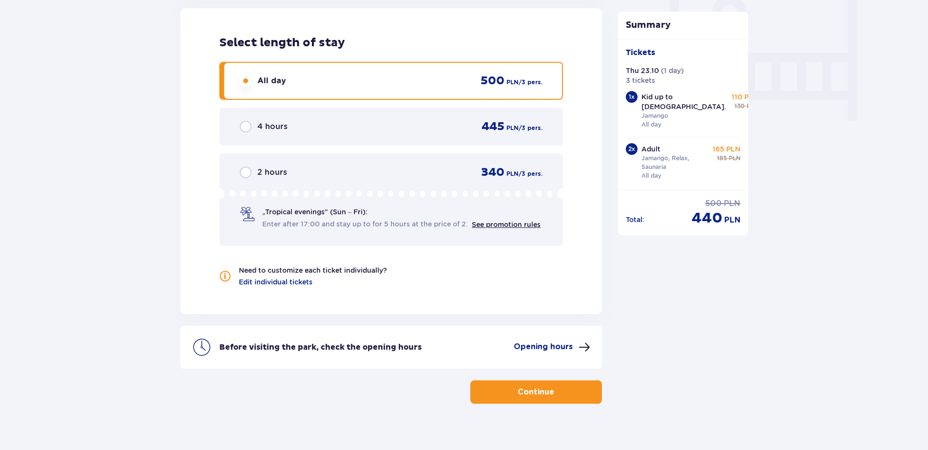
scroll to position [943, 0]
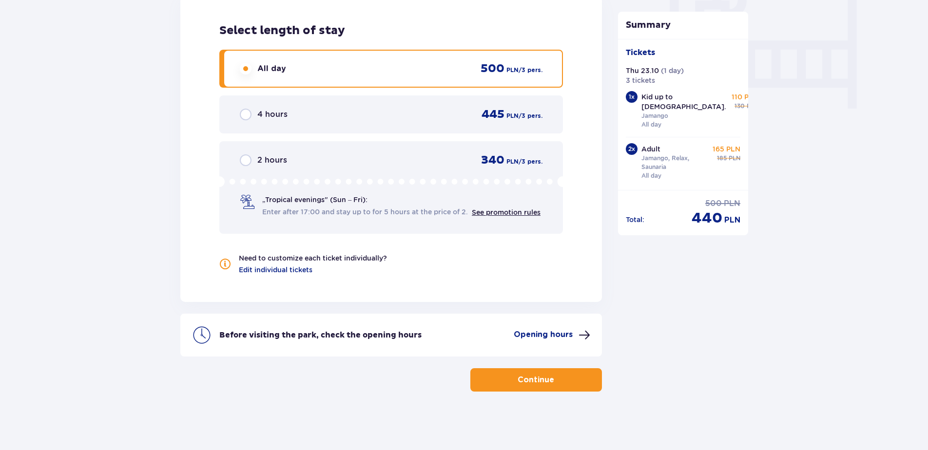
click at [523, 382] on p "Continue" at bounding box center [536, 380] width 37 height 11
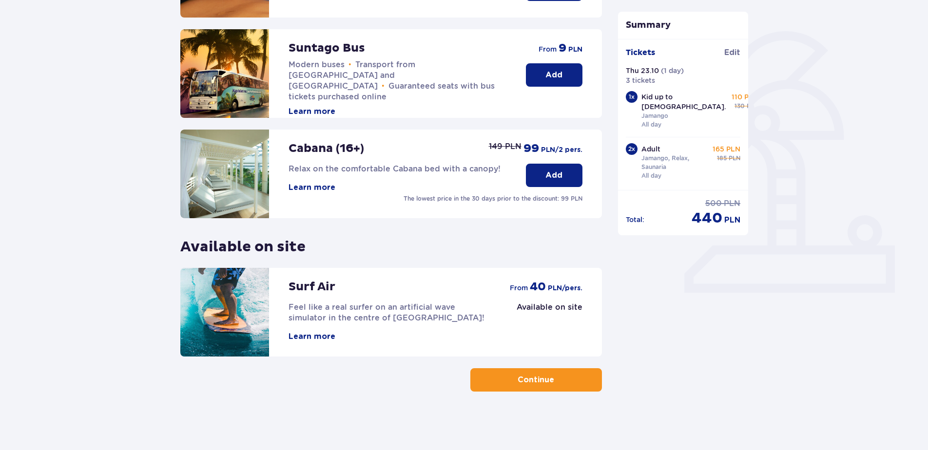
click at [542, 375] on p "Continue" at bounding box center [536, 380] width 37 height 11
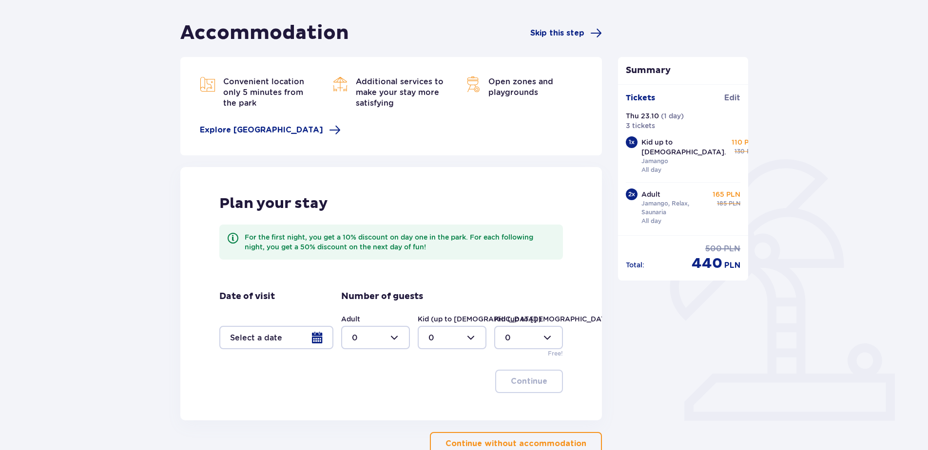
scroll to position [146, 0]
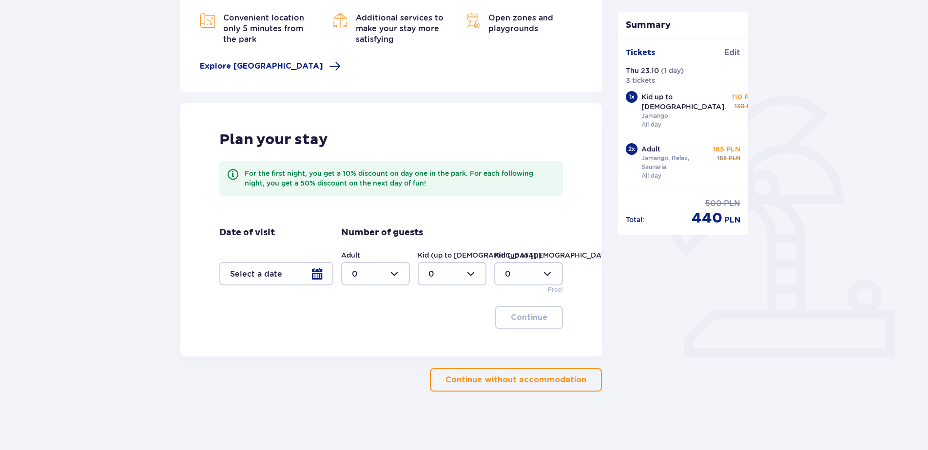
click at [495, 383] on p "Continue without accommodation" at bounding box center [515, 380] width 141 height 11
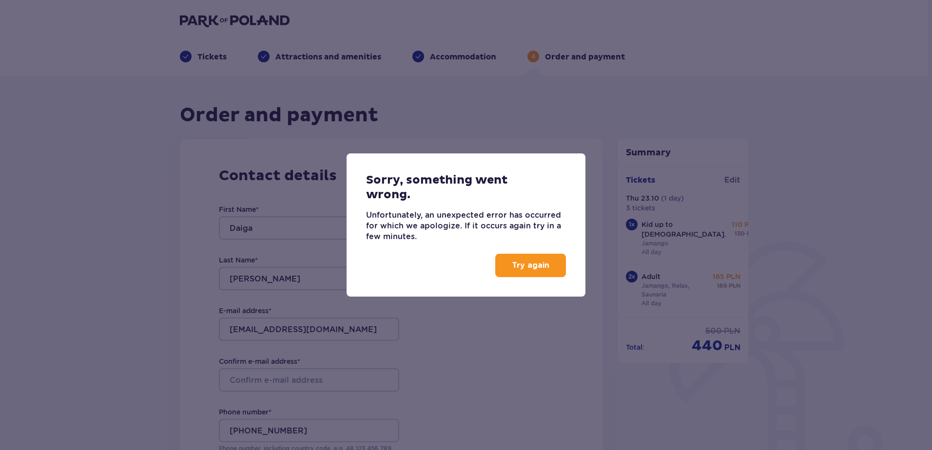
click at [522, 271] on button "Try again" at bounding box center [530, 265] width 71 height 23
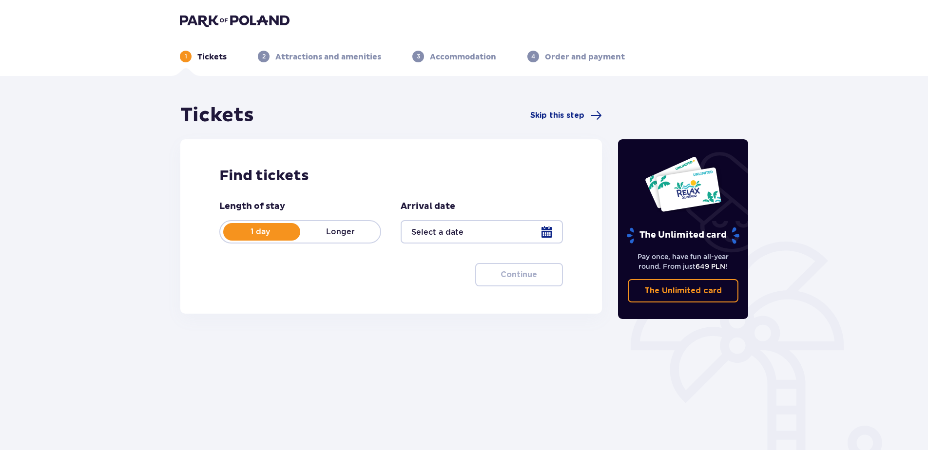
click at [543, 233] on div at bounding box center [482, 231] width 162 height 23
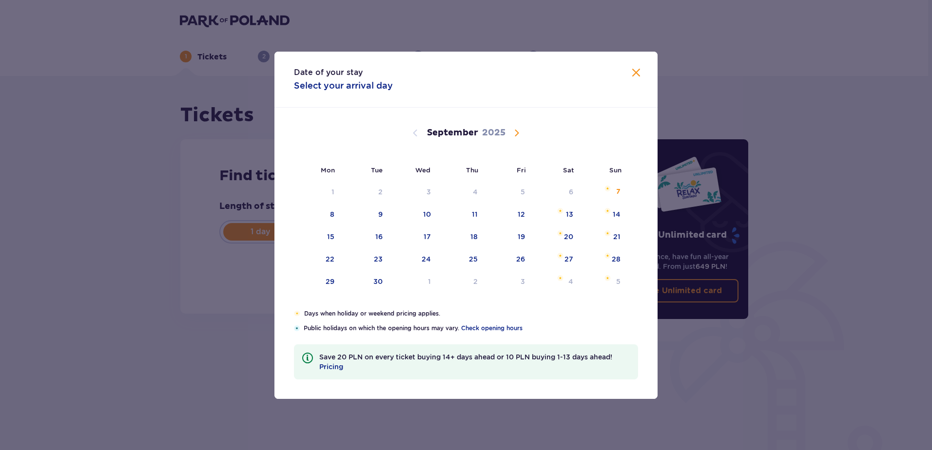
click at [512, 132] on span "Calendar" at bounding box center [517, 133] width 12 height 12
click at [519, 135] on span "Calendar" at bounding box center [517, 133] width 12 height 12
click at [519, 133] on span "Calendar" at bounding box center [517, 133] width 12 height 12
click at [413, 134] on span "Calendar" at bounding box center [415, 133] width 12 height 12
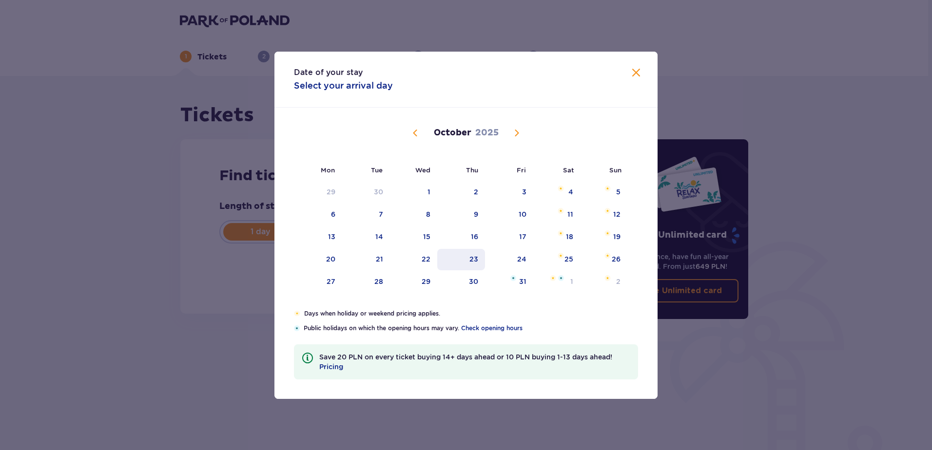
click at [468, 259] on div "23" at bounding box center [461, 259] width 48 height 21
type input "[DATE]"
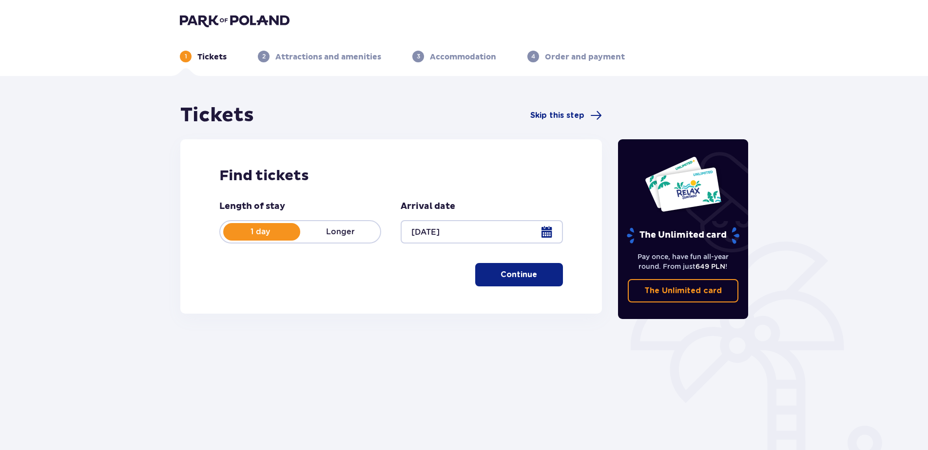
click at [479, 269] on button "Continue" at bounding box center [519, 274] width 88 height 23
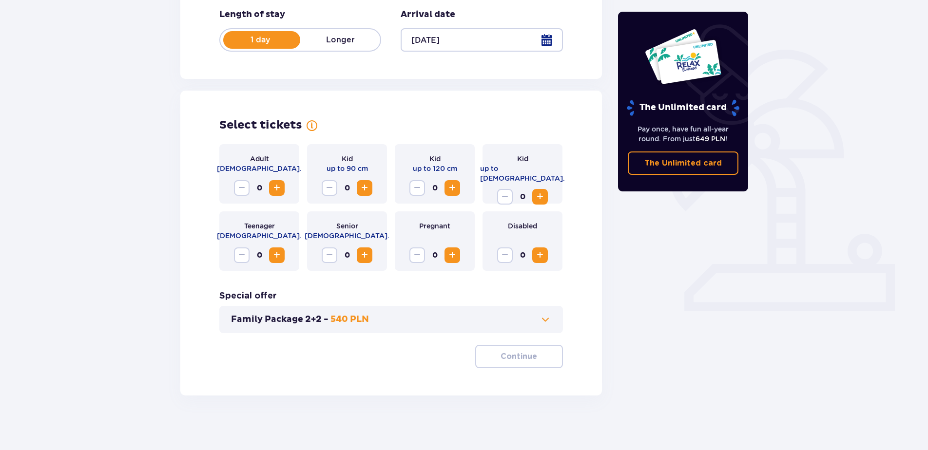
scroll to position [196, 0]
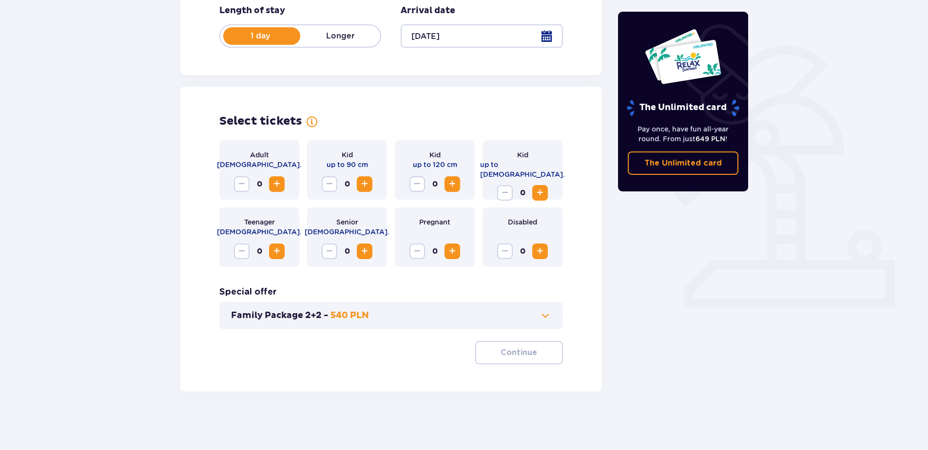
click at [270, 184] on button "Increase" at bounding box center [277, 184] width 16 height 16
click at [275, 182] on span "Increase" at bounding box center [277, 184] width 12 height 12
click at [544, 187] on span "Increase" at bounding box center [540, 193] width 12 height 12
click at [516, 347] on button "Continue" at bounding box center [519, 352] width 88 height 23
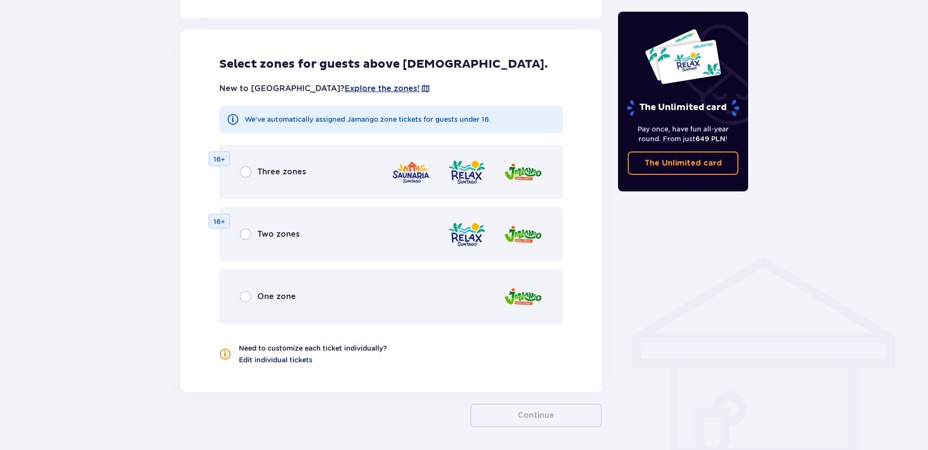
scroll to position [541, 0]
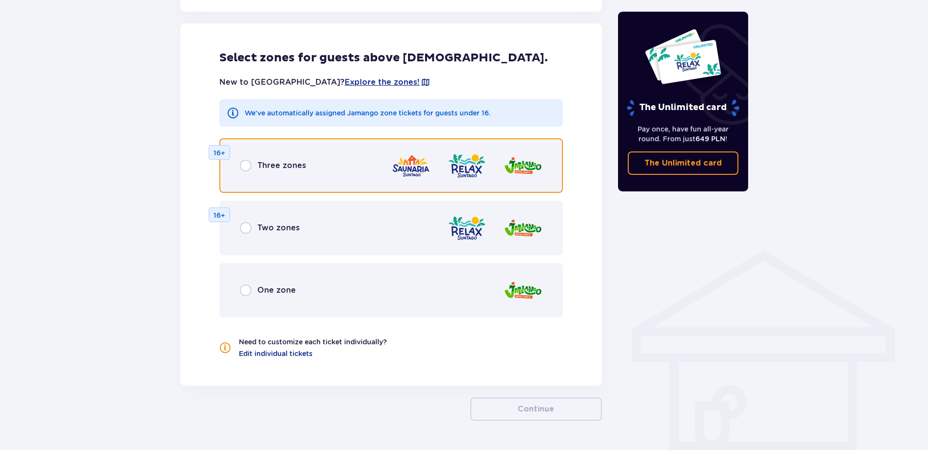
click at [243, 166] on input "radio" at bounding box center [246, 166] width 12 height 12
radio input "true"
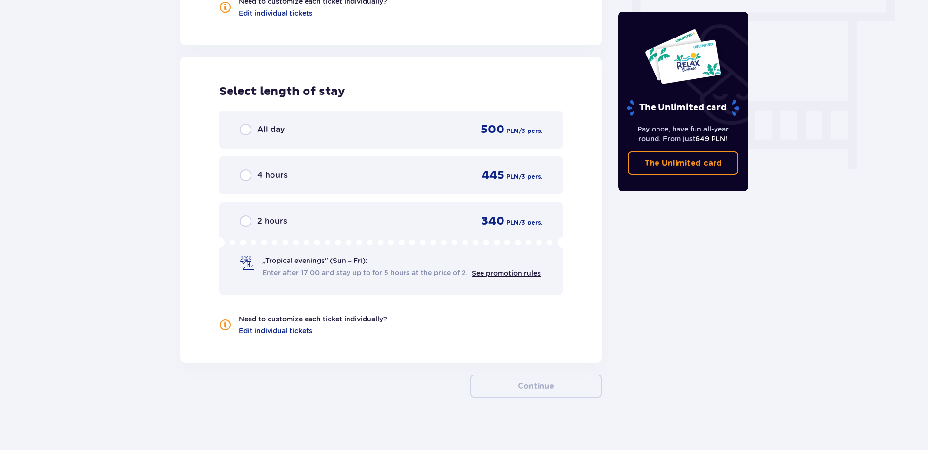
scroll to position [888, 0]
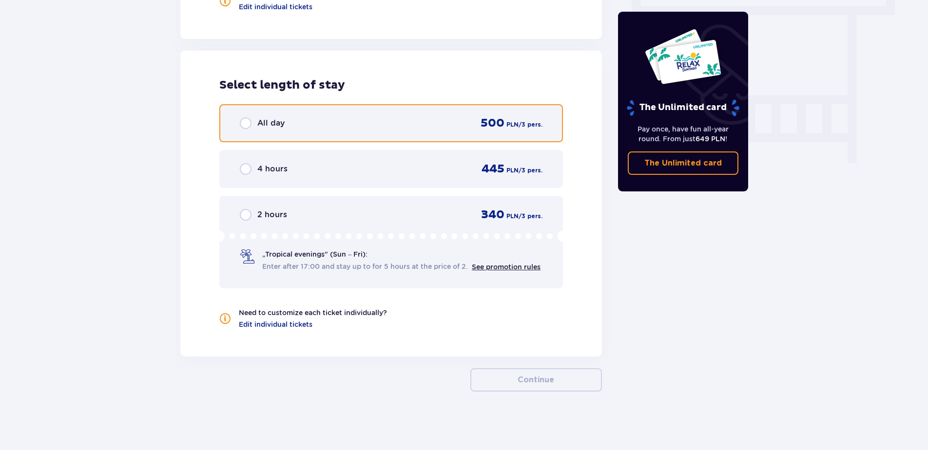
click at [242, 123] on input "radio" at bounding box center [246, 123] width 12 height 12
radio input "true"
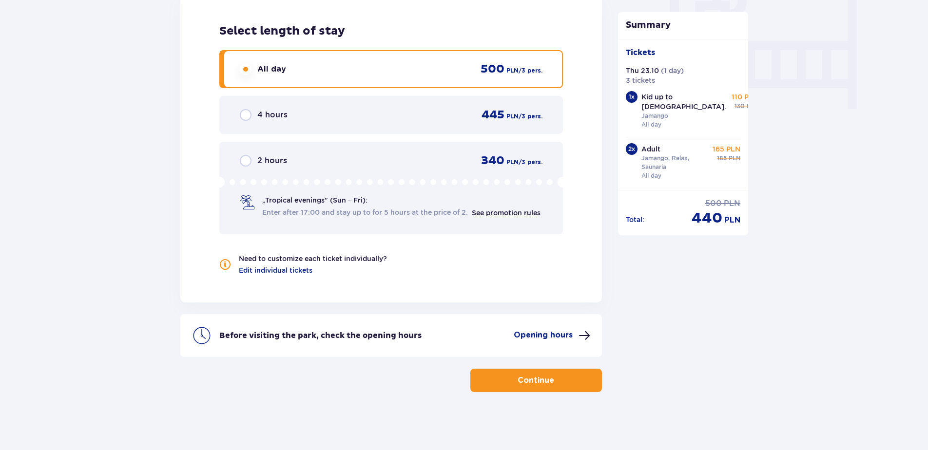
scroll to position [943, 0]
click at [530, 378] on p "Continue" at bounding box center [536, 380] width 37 height 11
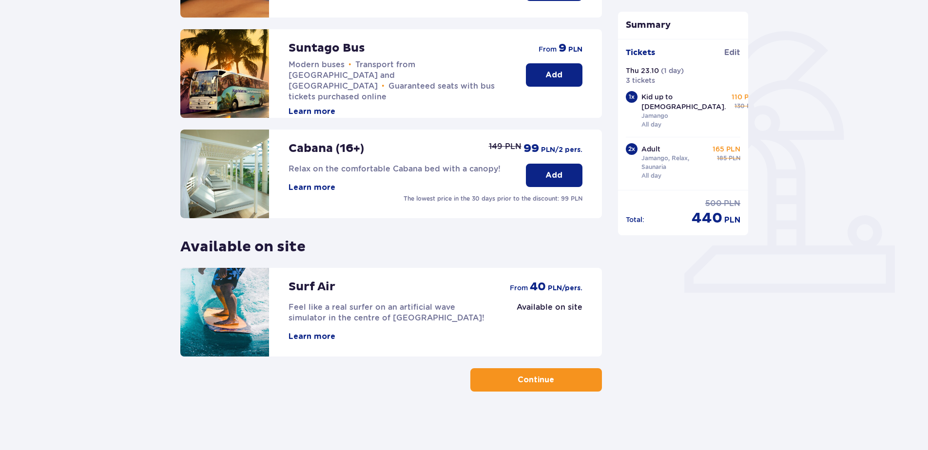
click at [531, 377] on p "Continue" at bounding box center [536, 380] width 37 height 11
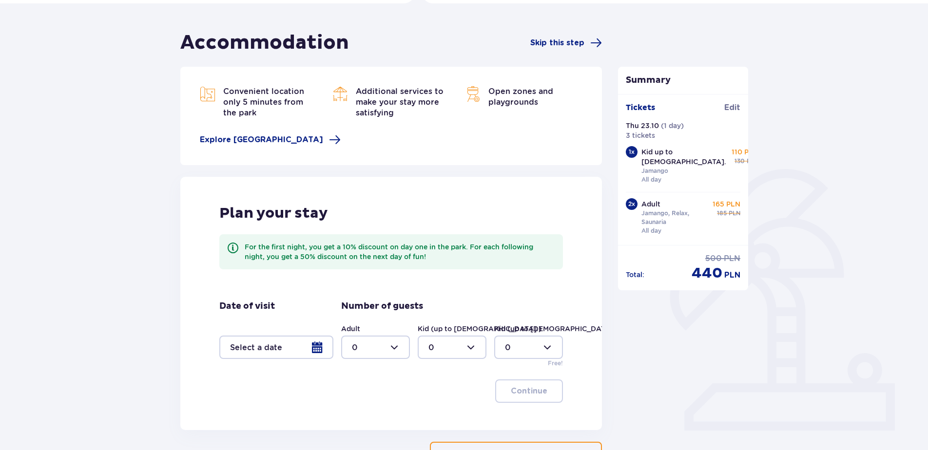
scroll to position [146, 0]
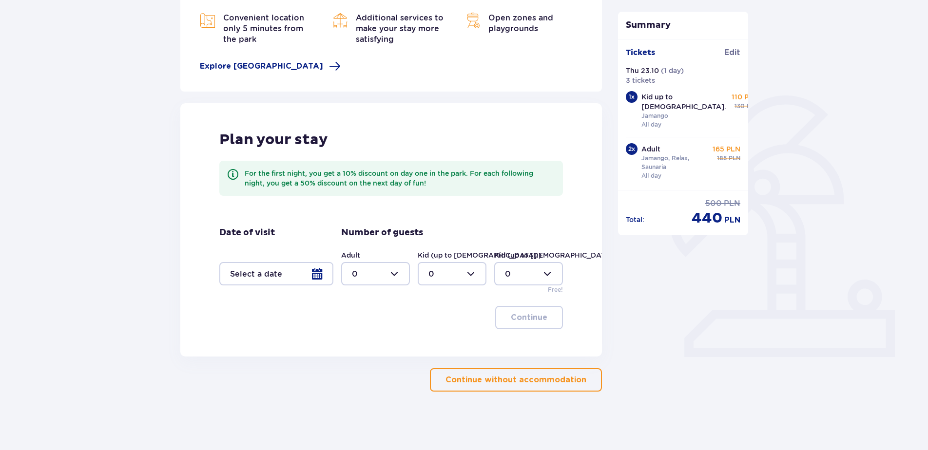
click at [505, 388] on button "Continue without accommodation" at bounding box center [516, 379] width 172 height 23
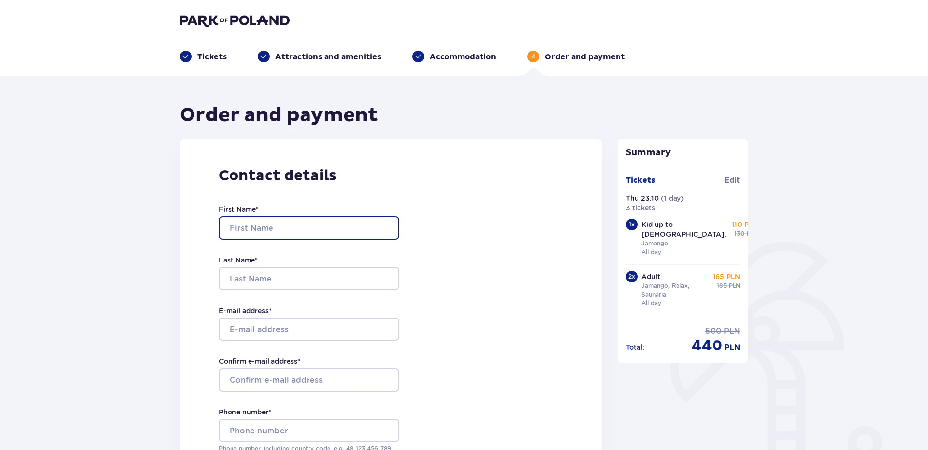
click at [247, 223] on input "First Name *" at bounding box center [309, 227] width 180 height 23
type input "Daiga"
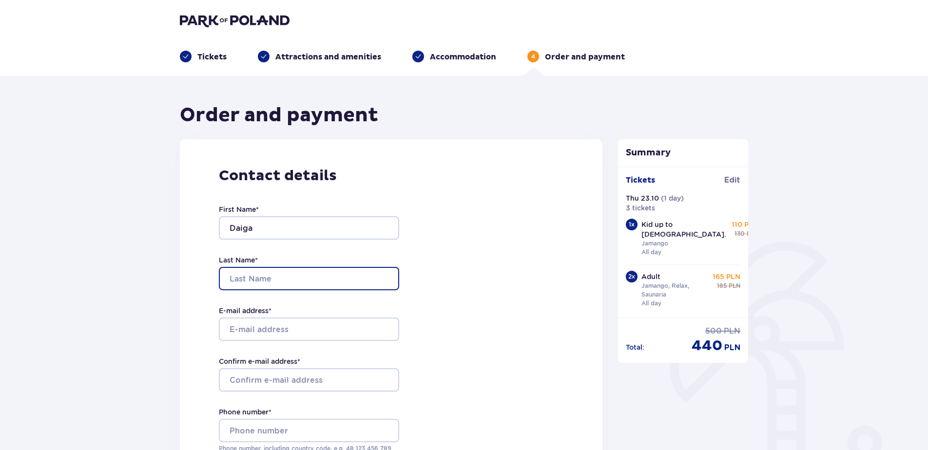
type input "Mikelsone"
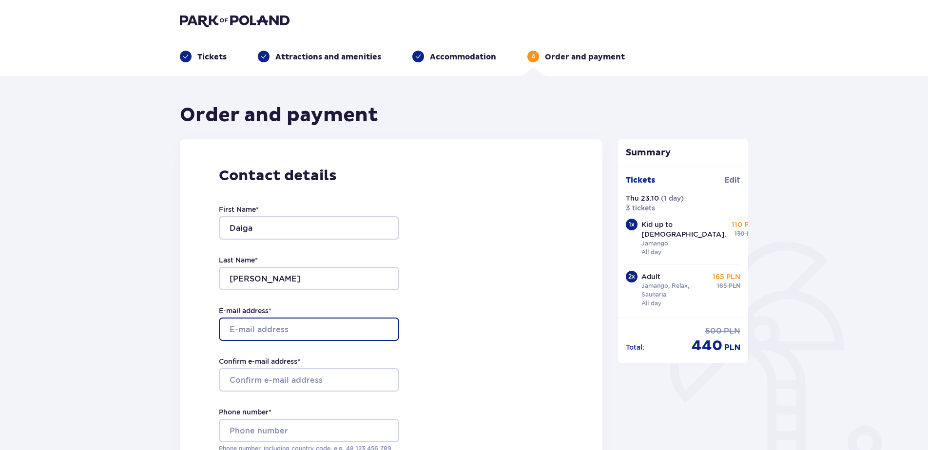
type input "daiga.mikelsone@also.com"
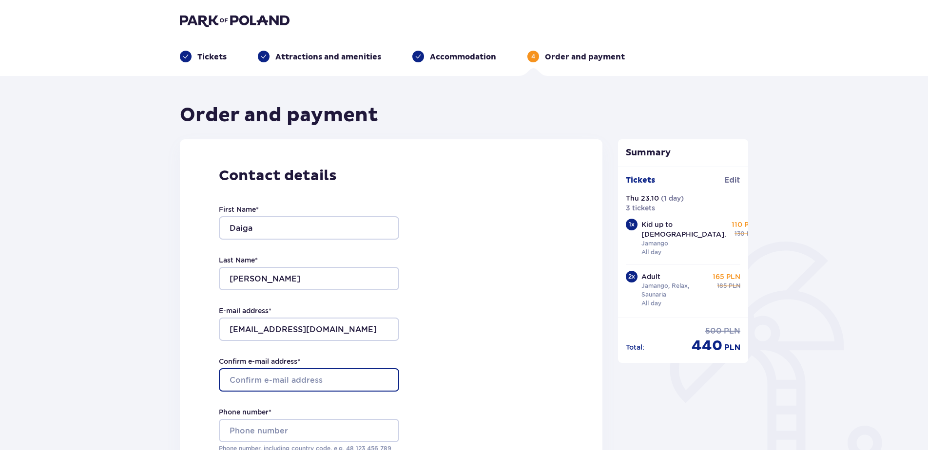
type input "daiga.mikelsone@also.com"
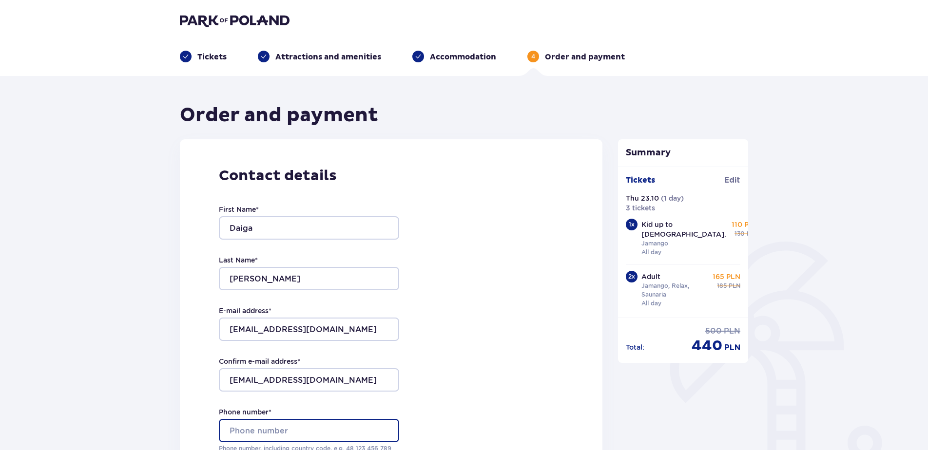
type input "+37129444456"
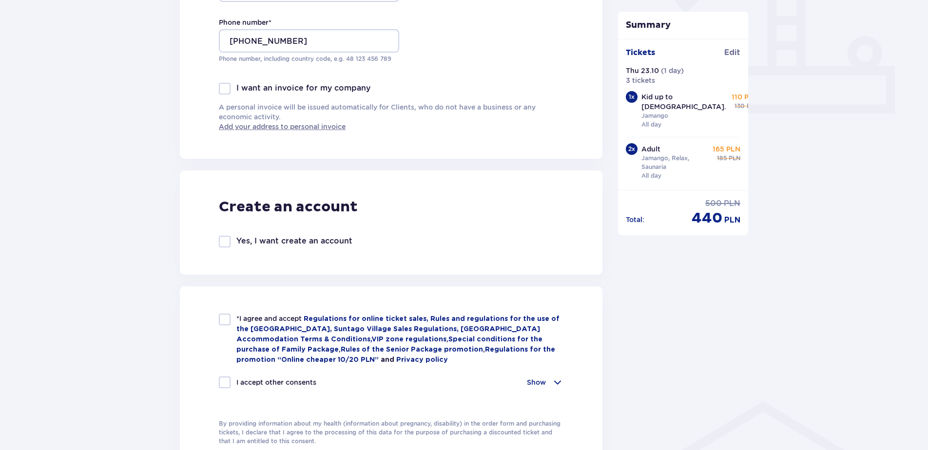
scroll to position [585, 0]
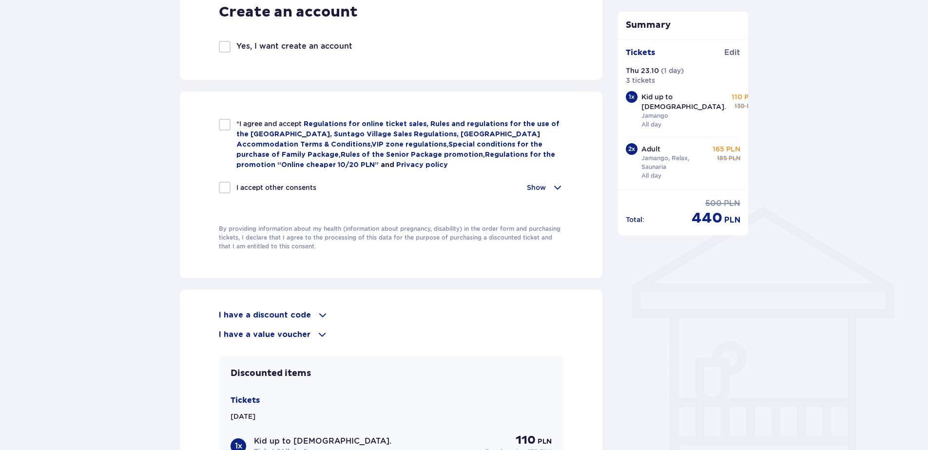
click at [225, 127] on div at bounding box center [225, 125] width 12 height 12
checkbox input "true"
click at [221, 183] on div at bounding box center [225, 188] width 12 height 12
checkbox input "true"
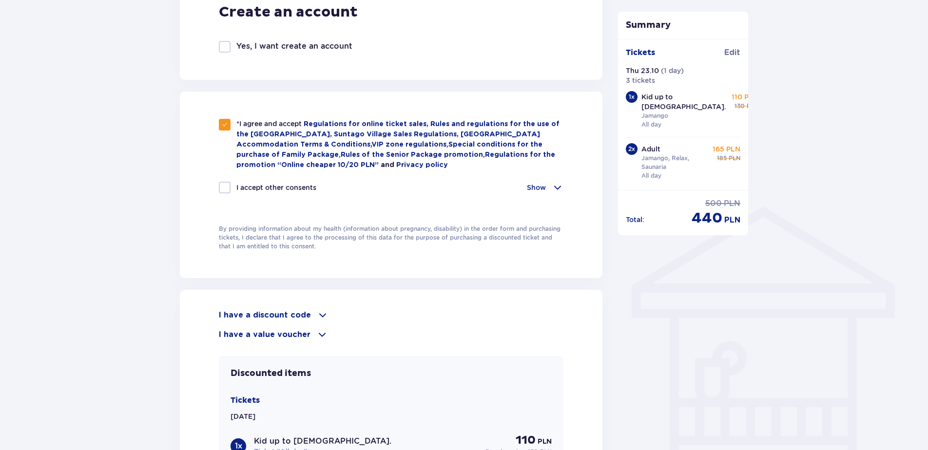
checkbox input "true"
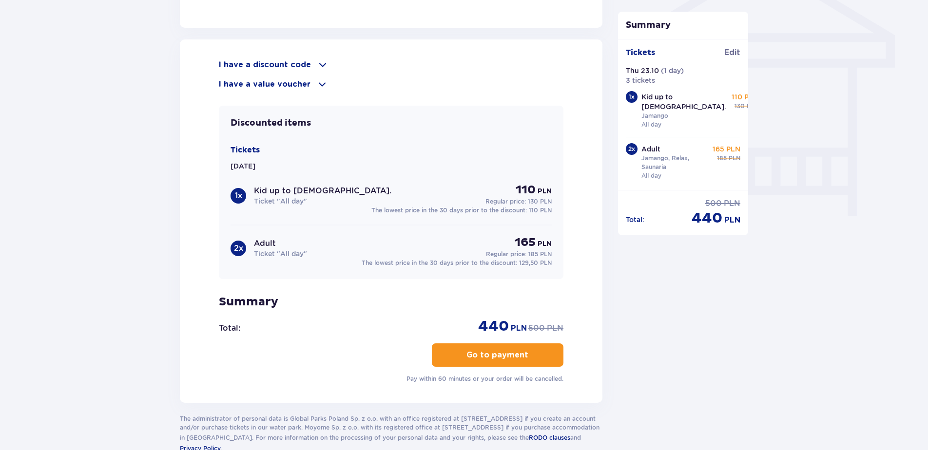
scroll to position [893, 0]
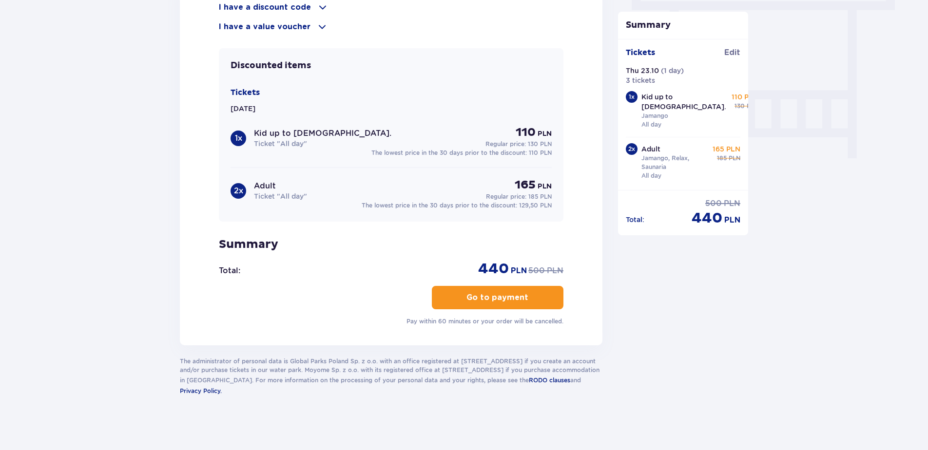
click at [471, 293] on p "Go to payment" at bounding box center [497, 297] width 62 height 11
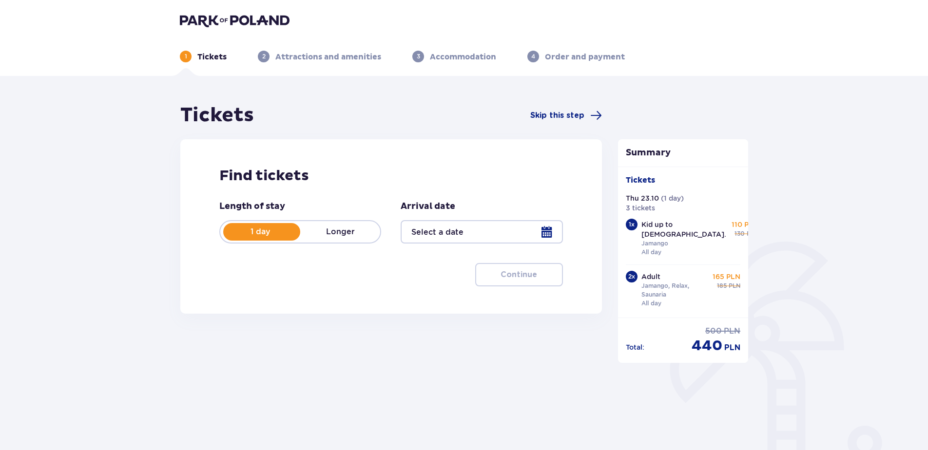
type input "[DATE]"
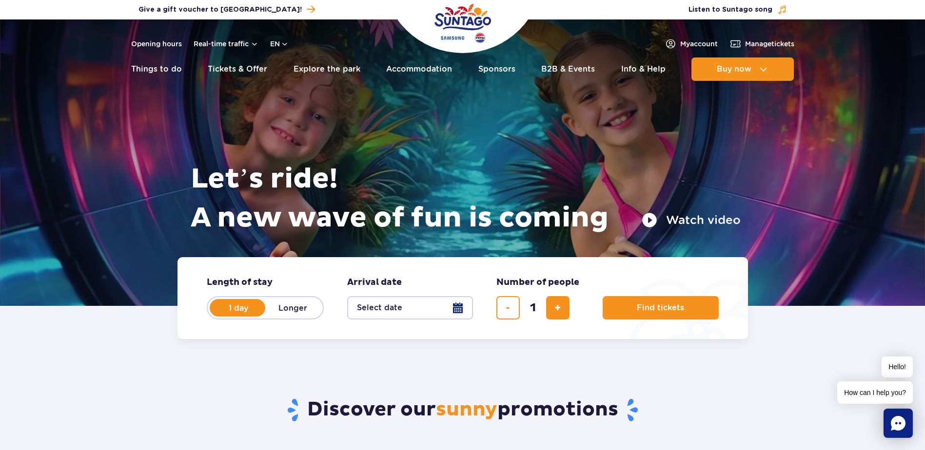
click at [453, 310] on button "Select date" at bounding box center [410, 307] width 126 height 23
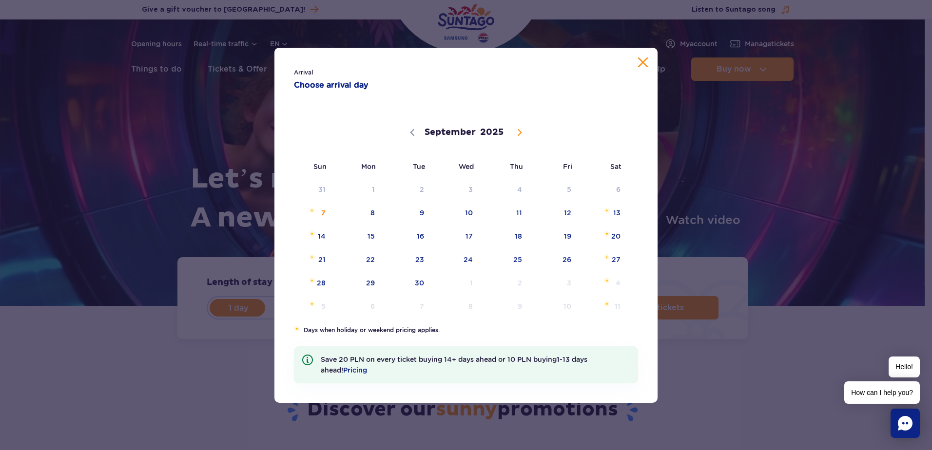
click at [516, 130] on icon at bounding box center [519, 132] width 7 height 7
select select "9"
click at [516, 260] on span "23" at bounding box center [505, 260] width 49 height 22
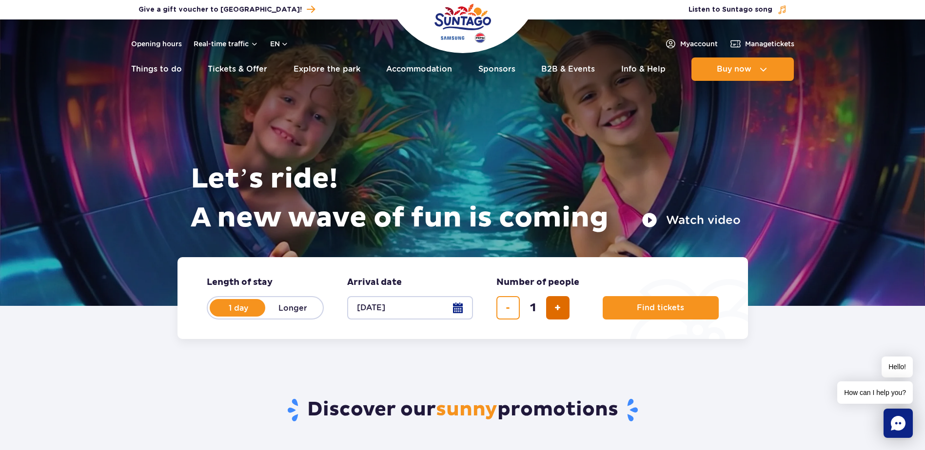
click at [559, 308] on span "add ticket" at bounding box center [557, 308] width 6 height 0
type input "3"
click at [661, 308] on span "Find tickets" at bounding box center [656, 308] width 47 height 9
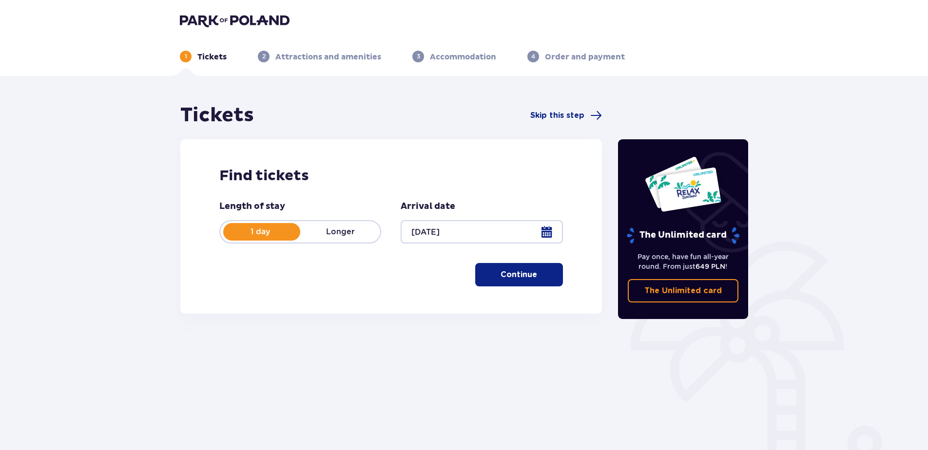
click at [517, 279] on p "Continue" at bounding box center [519, 275] width 37 height 11
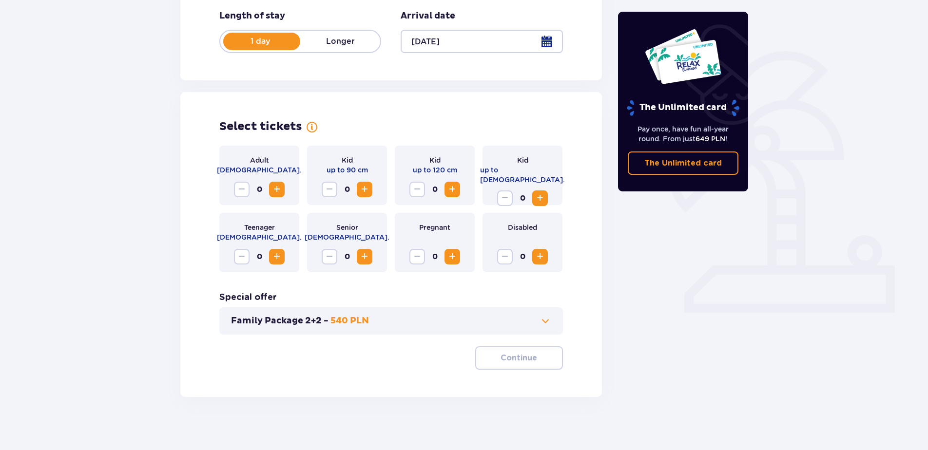
scroll to position [196, 0]
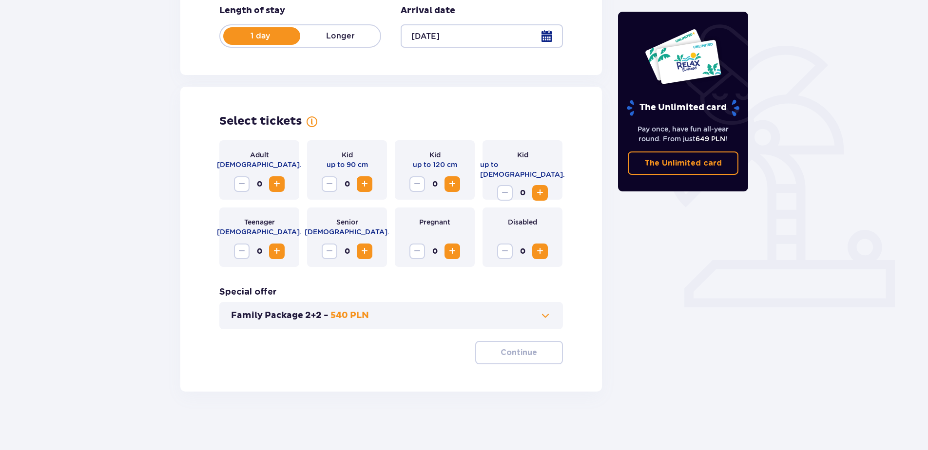
click at [271, 184] on span "Increase" at bounding box center [277, 184] width 12 height 12
click at [271, 183] on span "Increase" at bounding box center [277, 184] width 12 height 12
click at [541, 187] on span "Increase" at bounding box center [540, 193] width 12 height 12
click at [527, 351] on p "Continue" at bounding box center [519, 353] width 37 height 11
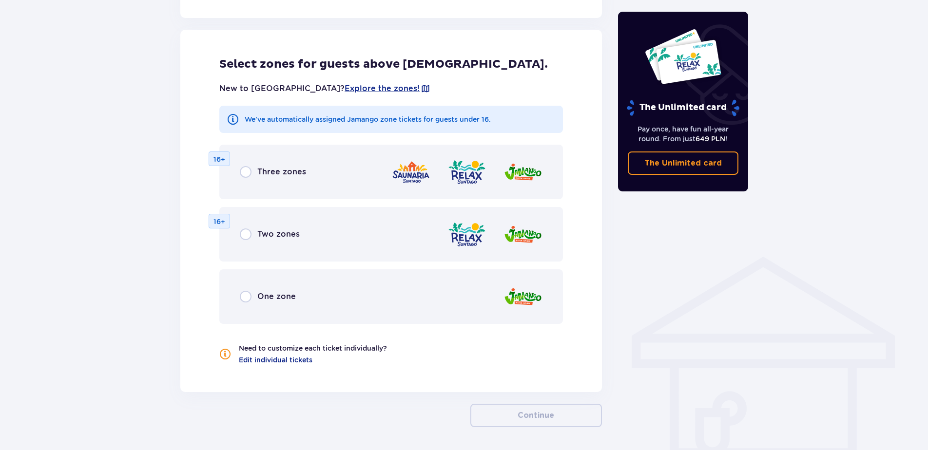
scroll to position [541, 0]
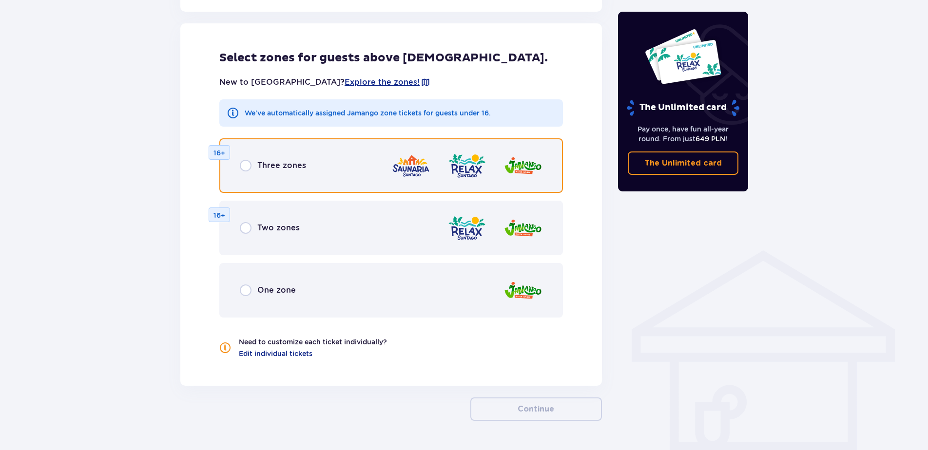
click at [246, 161] on input "radio" at bounding box center [246, 166] width 12 height 12
radio input "true"
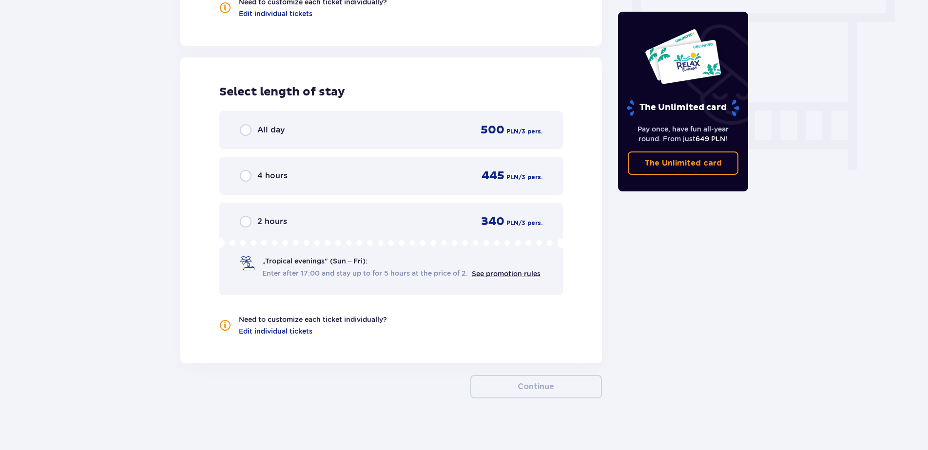
scroll to position [888, 0]
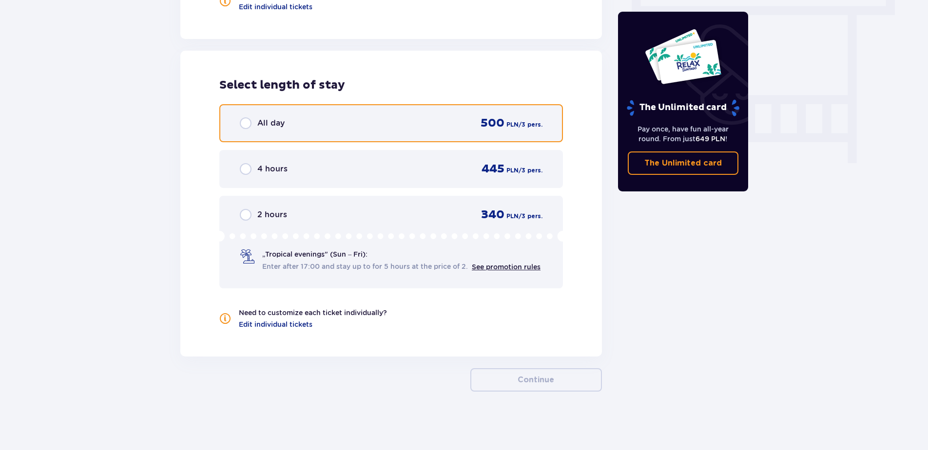
drag, startPoint x: 245, startPoint y: 126, endPoint x: 253, endPoint y: 123, distance: 8.8
click at [245, 126] on input "radio" at bounding box center [246, 123] width 12 height 12
radio input "true"
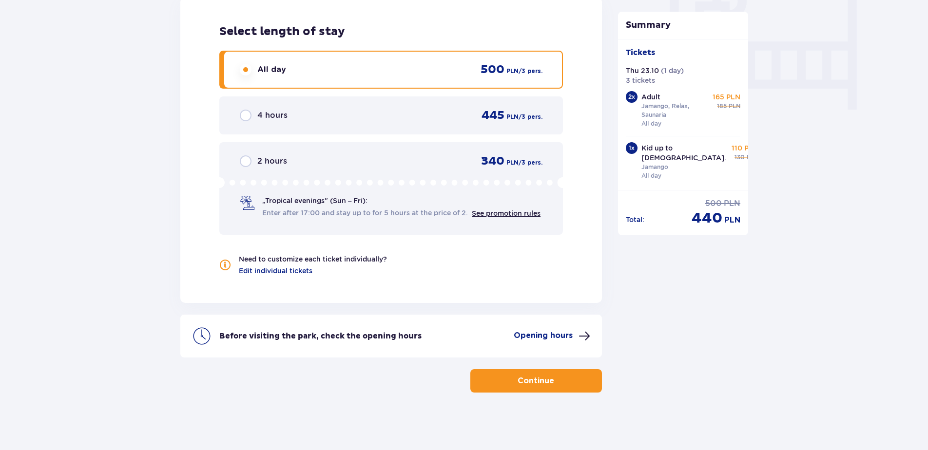
scroll to position [943, 0]
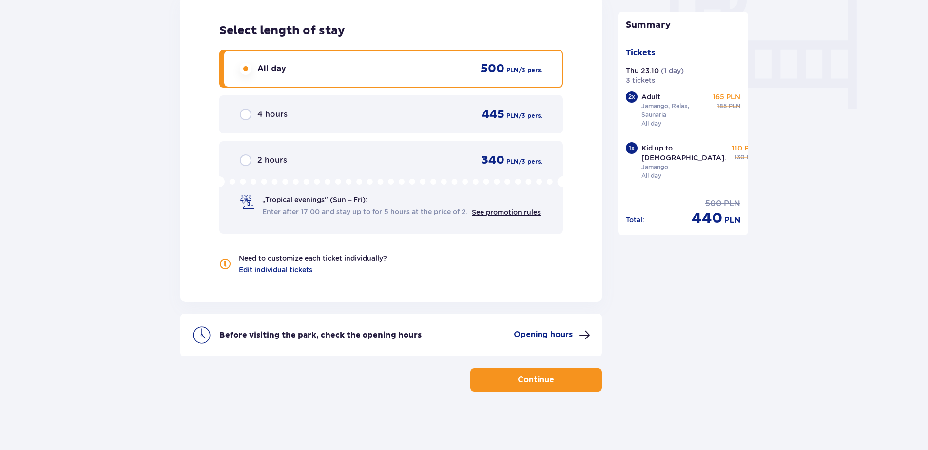
click at [540, 384] on p "Continue" at bounding box center [536, 380] width 37 height 11
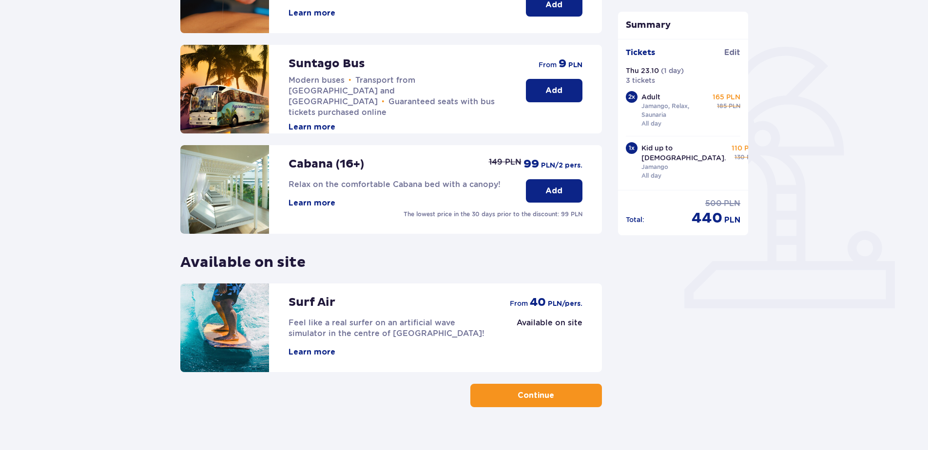
click at [533, 400] on p "Continue" at bounding box center [536, 395] width 37 height 11
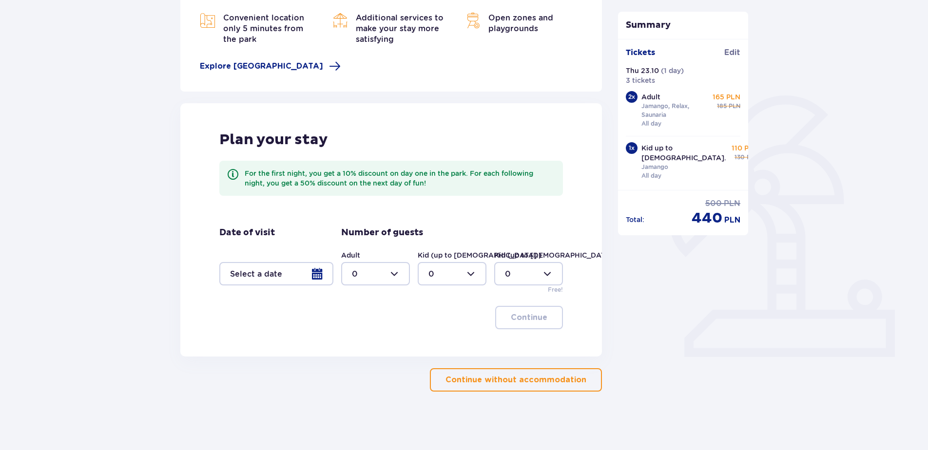
click at [531, 386] on button "Continue without accommodation" at bounding box center [516, 379] width 172 height 23
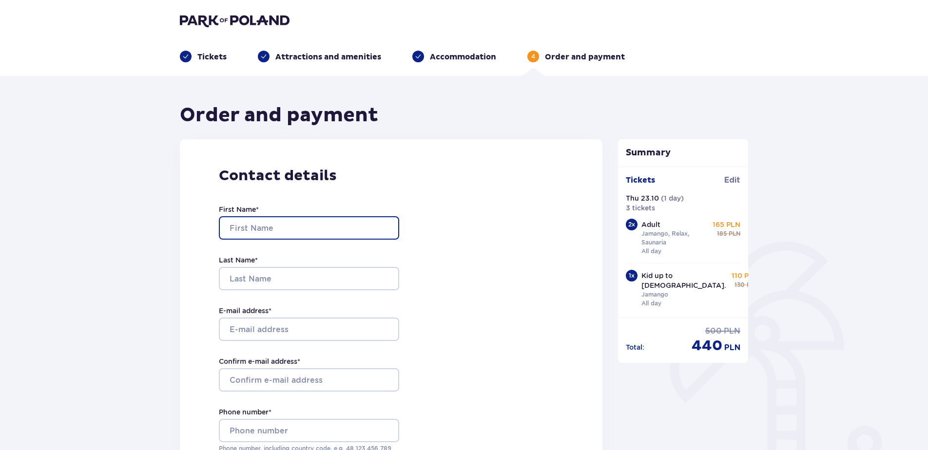
click at [231, 224] on input "First Name *" at bounding box center [309, 227] width 180 height 23
type input "Daiga"
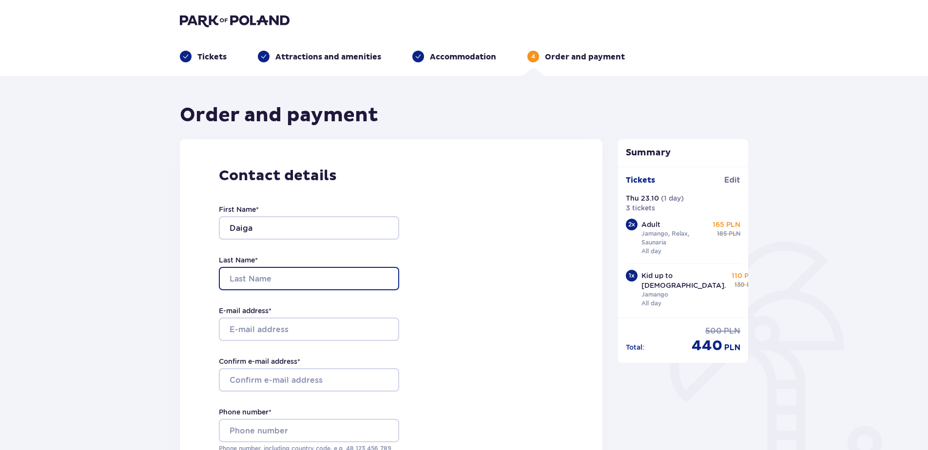
type input "[PERSON_NAME]"
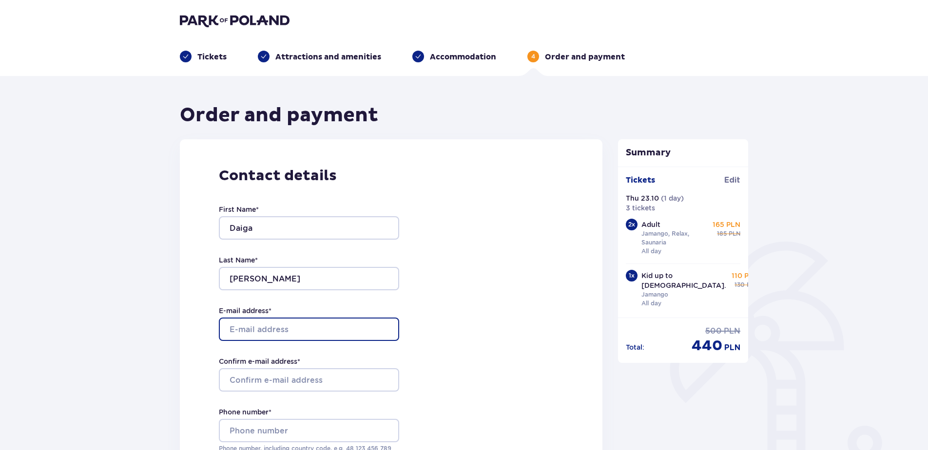
type input "[EMAIL_ADDRESS][DOMAIN_NAME]"
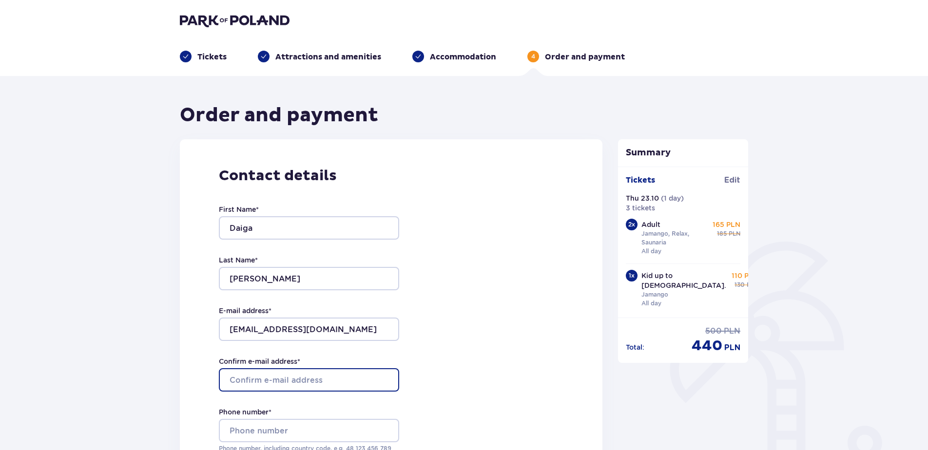
type input "[EMAIL_ADDRESS][DOMAIN_NAME]"
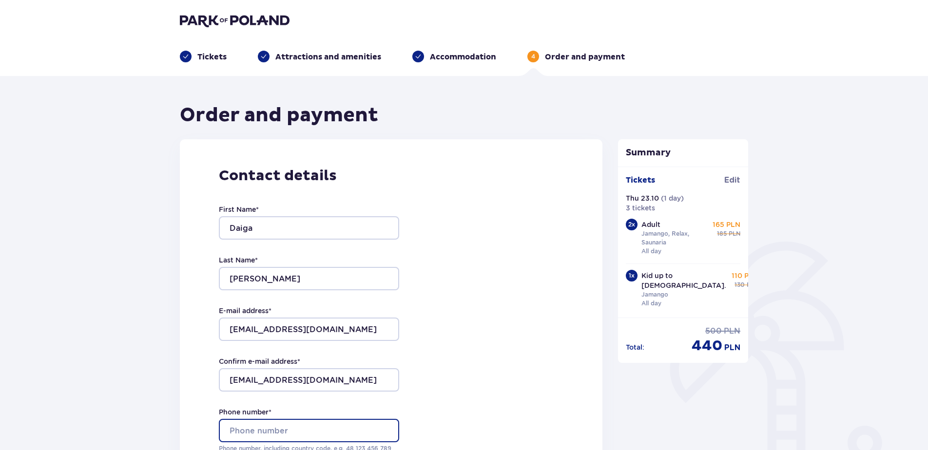
type input "[PHONE_NUMBER]"
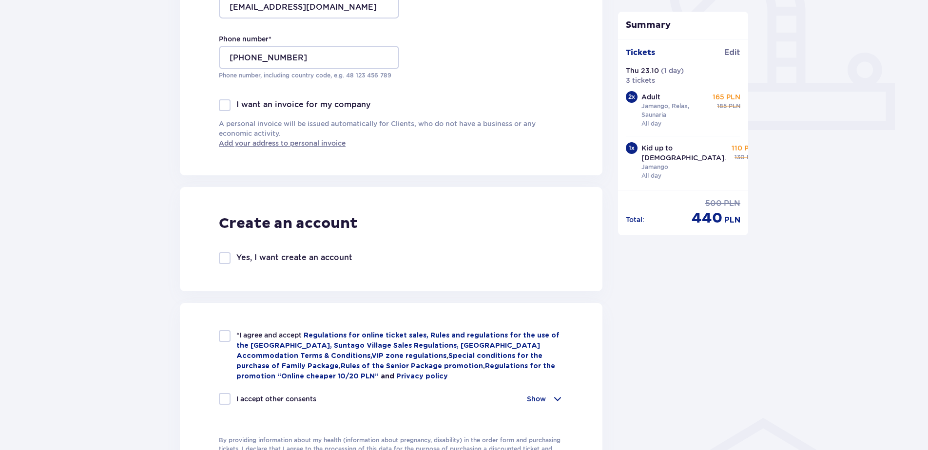
scroll to position [390, 0]
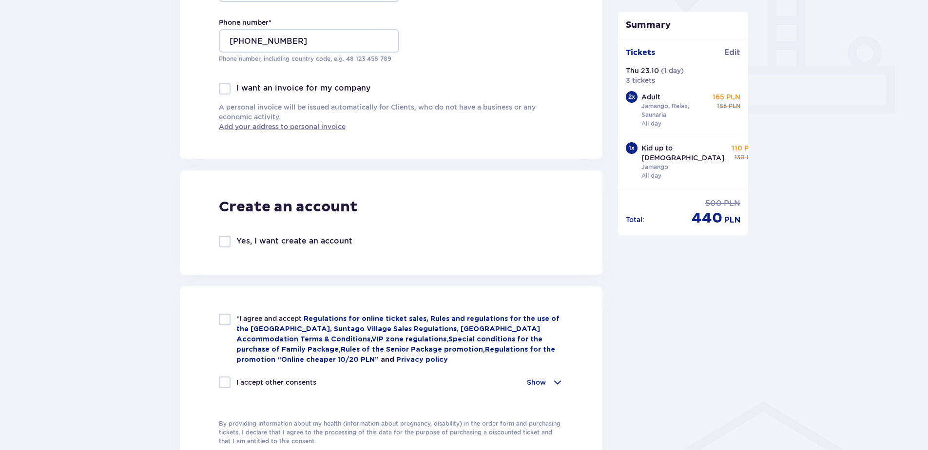
drag, startPoint x: 223, startPoint y: 317, endPoint x: 232, endPoint y: 386, distance: 69.8
click at [223, 317] on div at bounding box center [225, 320] width 12 height 12
checkbox input "true"
drag, startPoint x: 224, startPoint y: 380, endPoint x: 240, endPoint y: 384, distance: 17.1
click at [224, 380] on div at bounding box center [225, 383] width 12 height 12
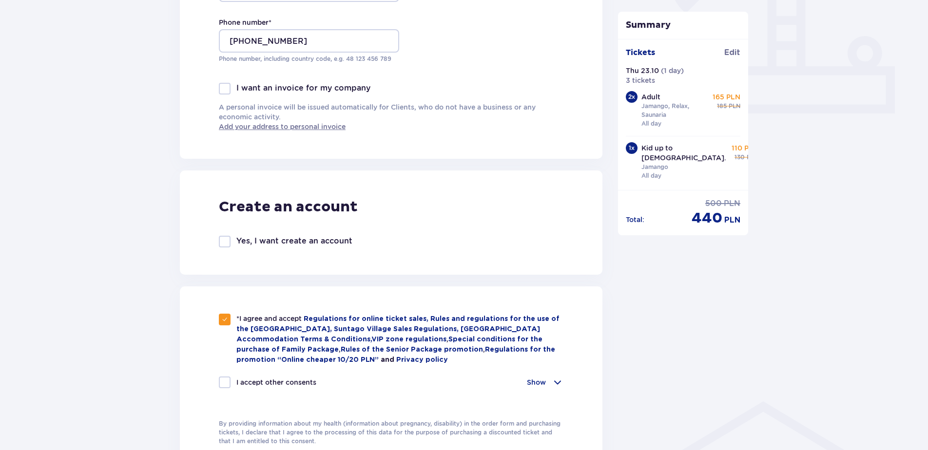
checkbox input "true"
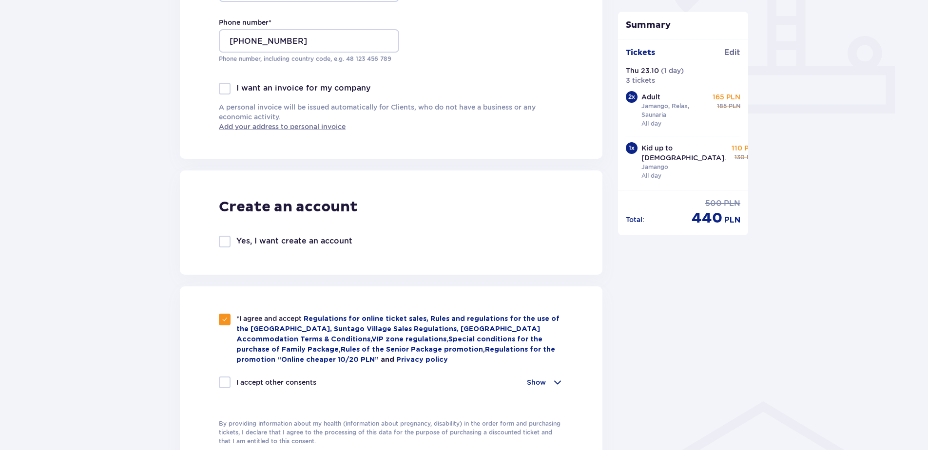
checkbox input "true"
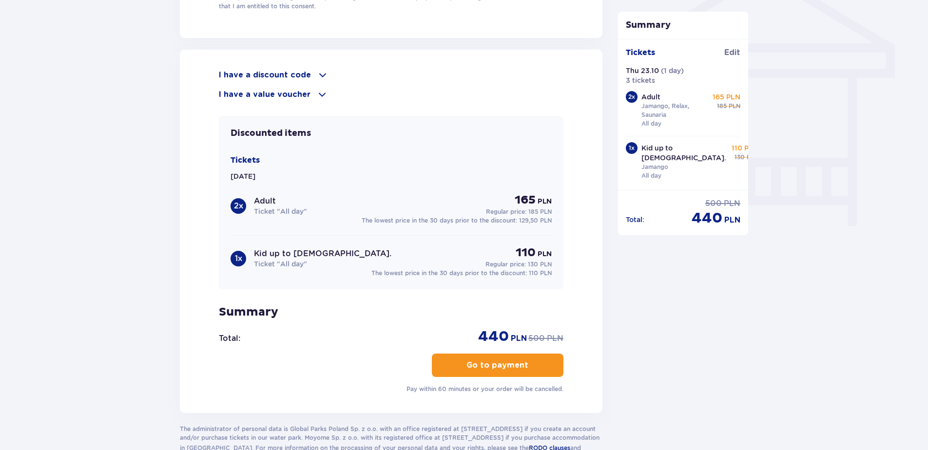
scroll to position [829, 0]
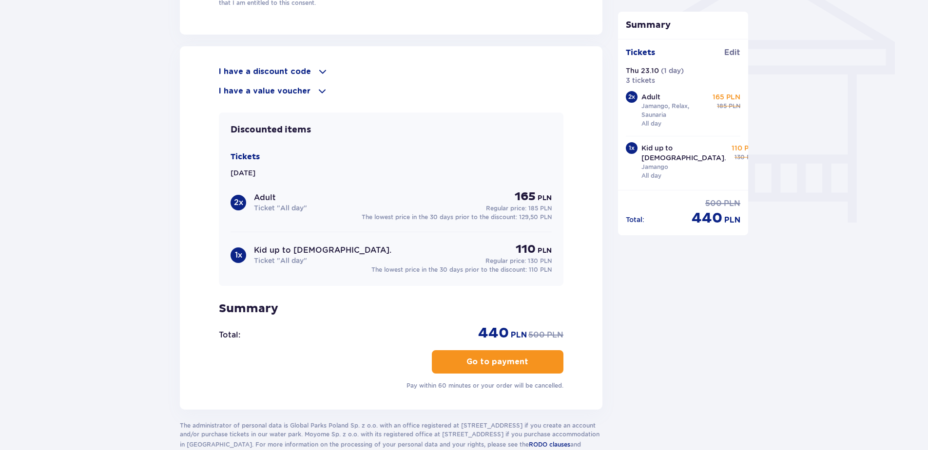
click at [495, 361] on p "Go to payment" at bounding box center [497, 362] width 62 height 11
click at [489, 362] on p "Go to payment" at bounding box center [497, 362] width 62 height 11
click at [511, 360] on p "Go to payment" at bounding box center [497, 362] width 62 height 11
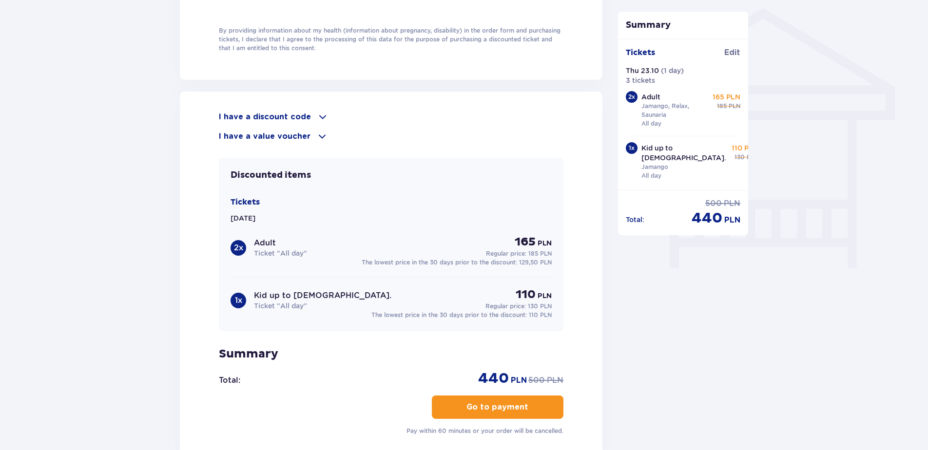
scroll to position [893, 0]
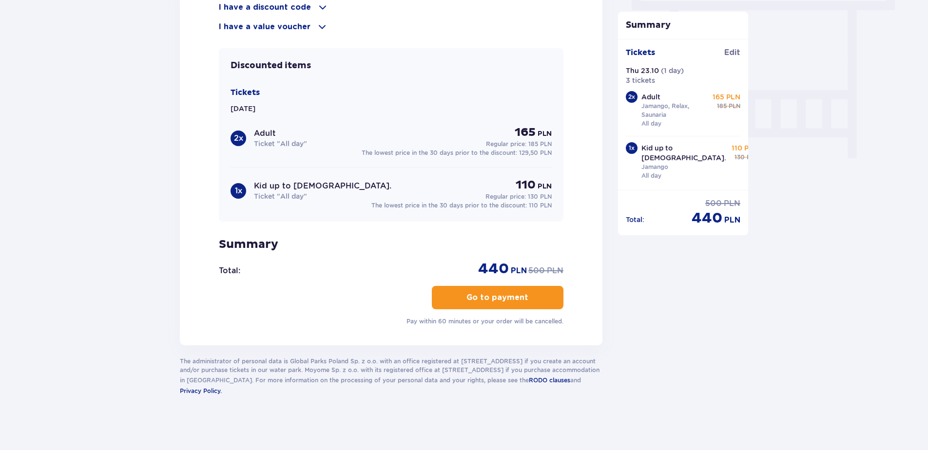
click at [472, 294] on p "Go to payment" at bounding box center [497, 297] width 62 height 11
click at [510, 303] on button "Go to payment" at bounding box center [498, 297] width 132 height 23
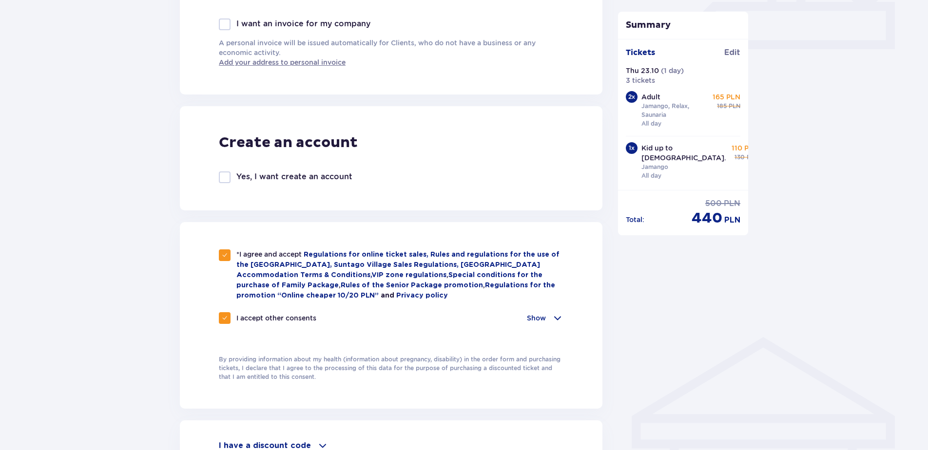
scroll to position [259, 0]
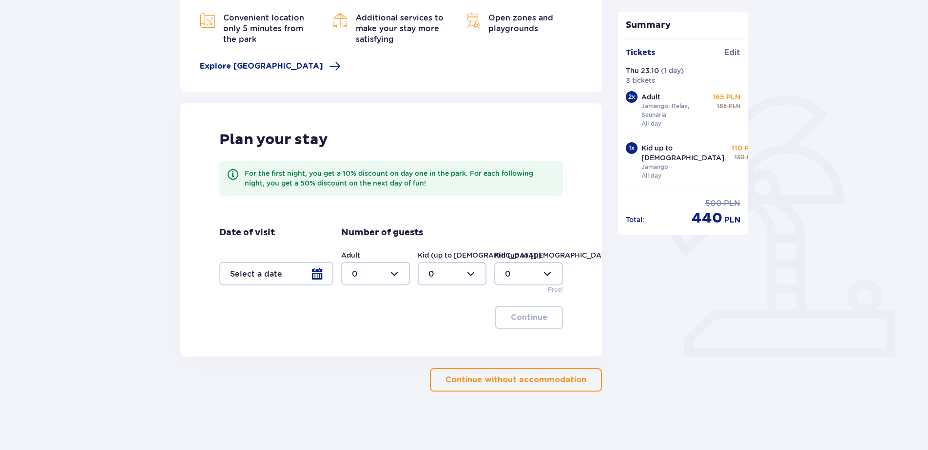
scroll to position [146, 0]
click at [475, 381] on p "Continue without accommodation" at bounding box center [515, 380] width 141 height 11
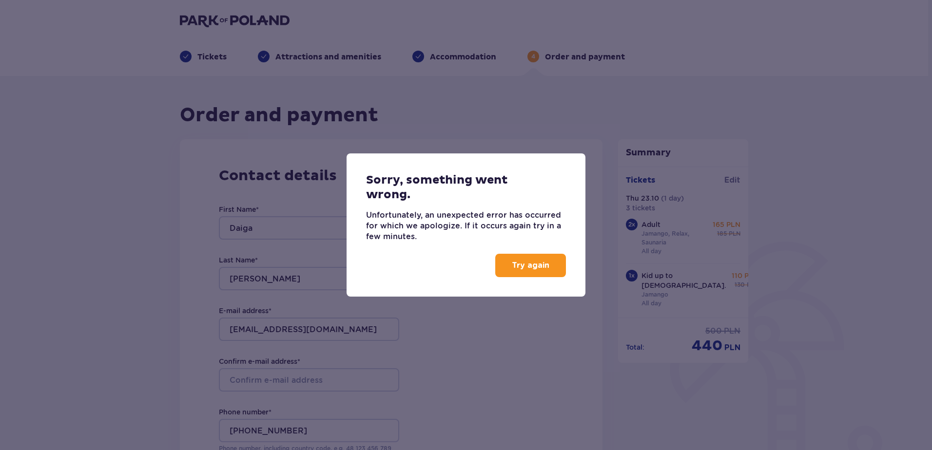
click at [542, 266] on p "Try again" at bounding box center [531, 265] width 38 height 11
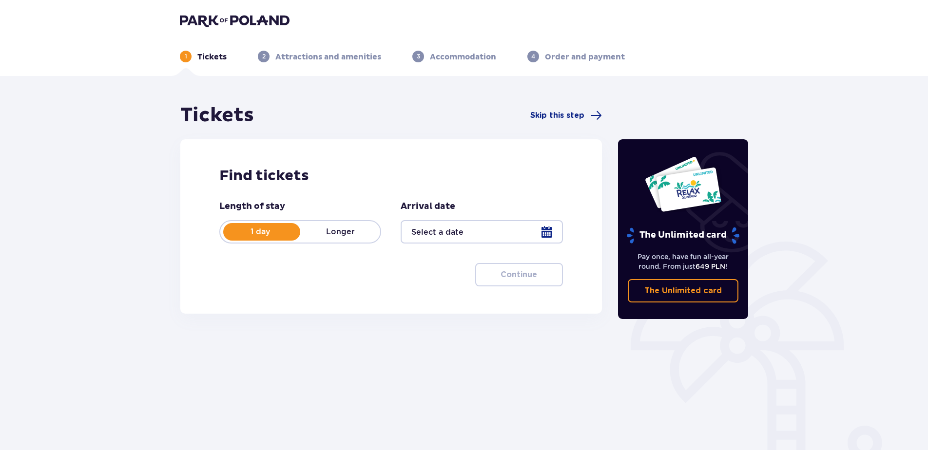
click at [474, 235] on div at bounding box center [482, 231] width 162 height 23
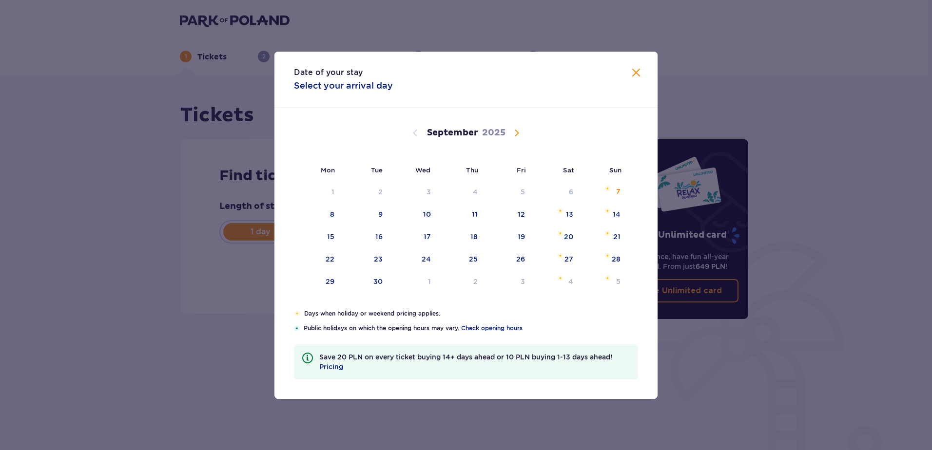
click at [516, 131] on span "Calendar" at bounding box center [517, 133] width 12 height 12
click at [485, 260] on tr "20 21 22 23 24 25 26" at bounding box center [460, 259] width 333 height 21
click at [478, 259] on div "23" at bounding box center [473, 259] width 9 height 10
type input "[DATE]"
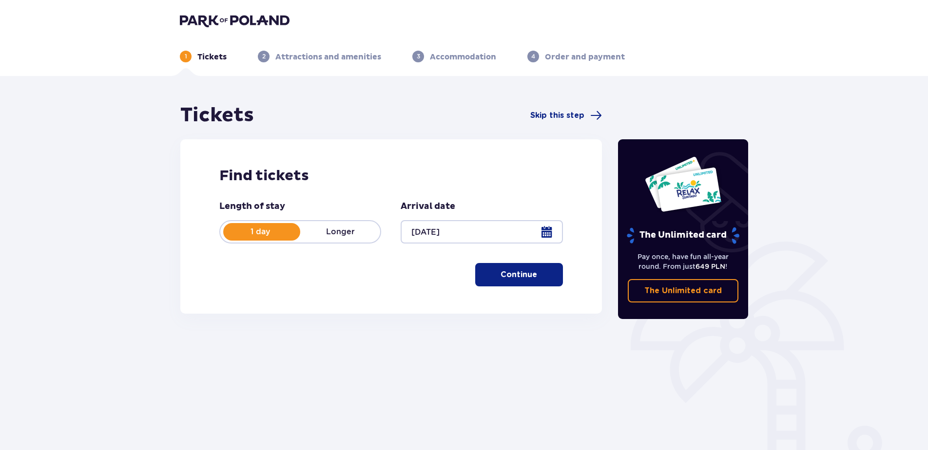
click at [502, 270] on p "Continue" at bounding box center [519, 275] width 37 height 11
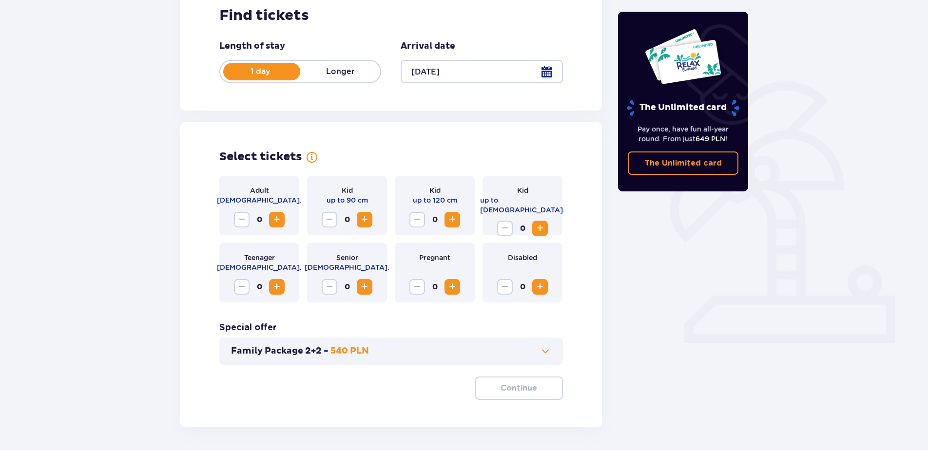
scroll to position [196, 0]
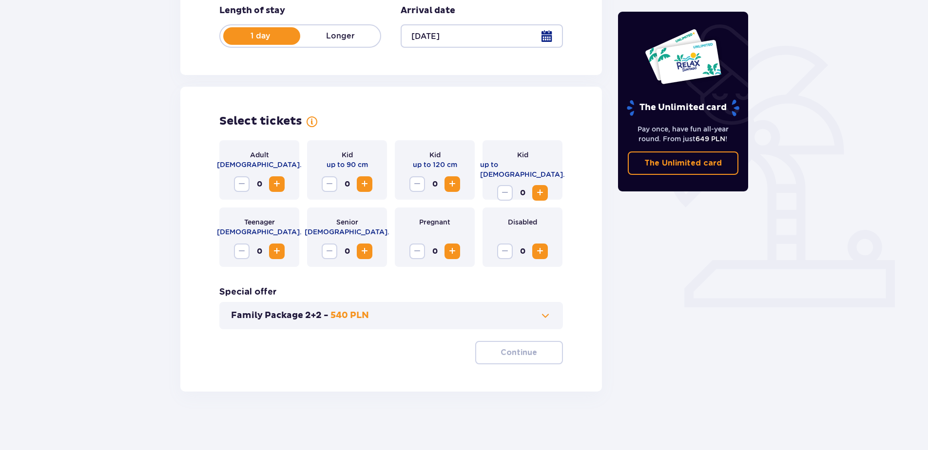
click at [274, 178] on span "Increase" at bounding box center [277, 184] width 12 height 12
click at [537, 187] on span "Increase" at bounding box center [540, 193] width 12 height 12
click at [517, 355] on p "Continue" at bounding box center [519, 353] width 37 height 11
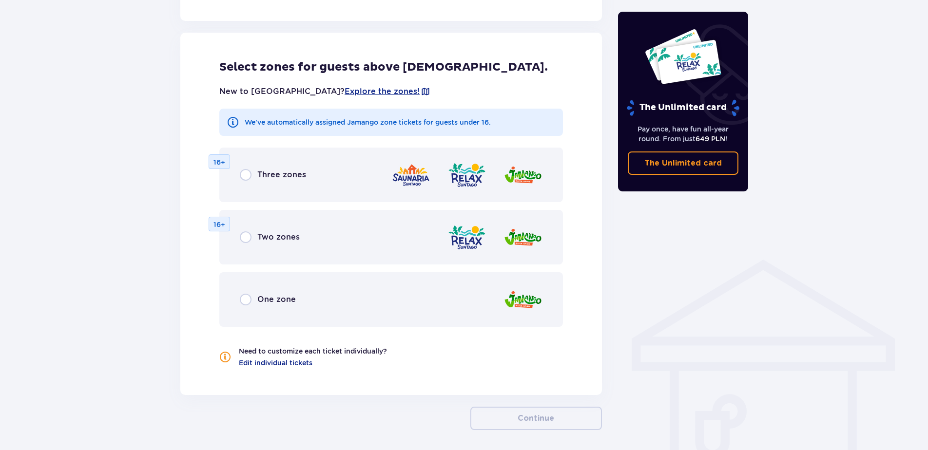
scroll to position [541, 0]
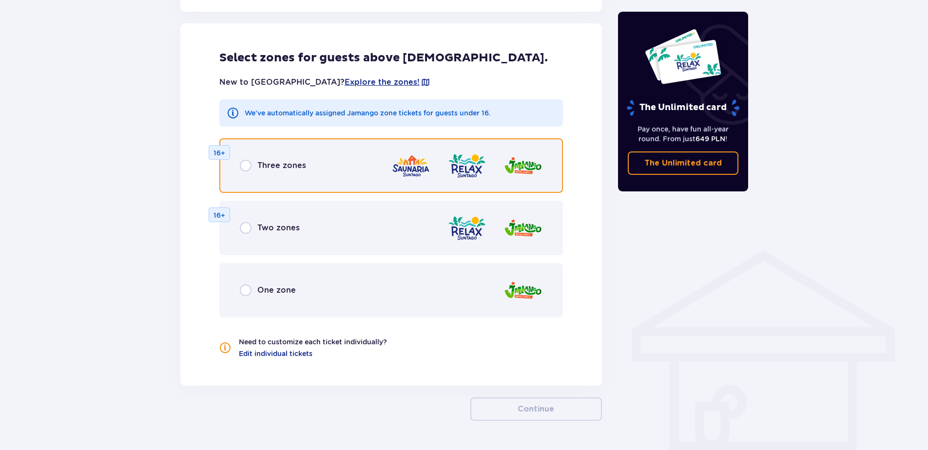
click at [245, 165] on input "radio" at bounding box center [246, 166] width 12 height 12
radio input "true"
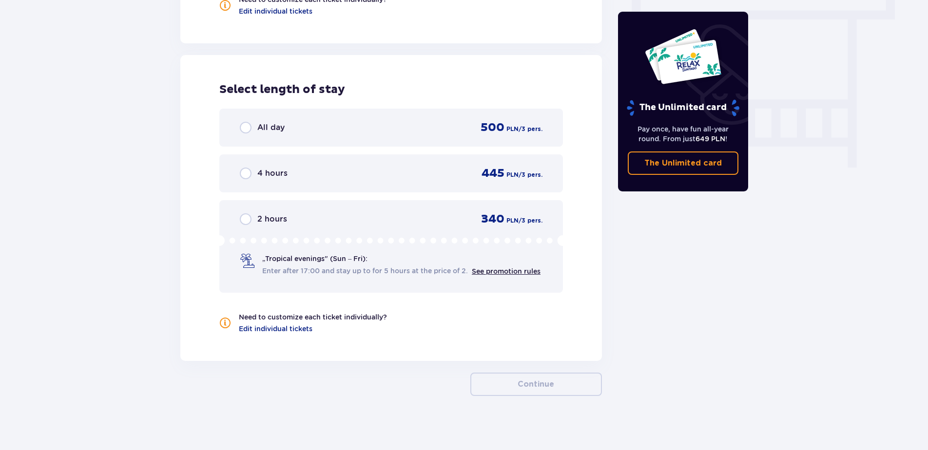
scroll to position [888, 0]
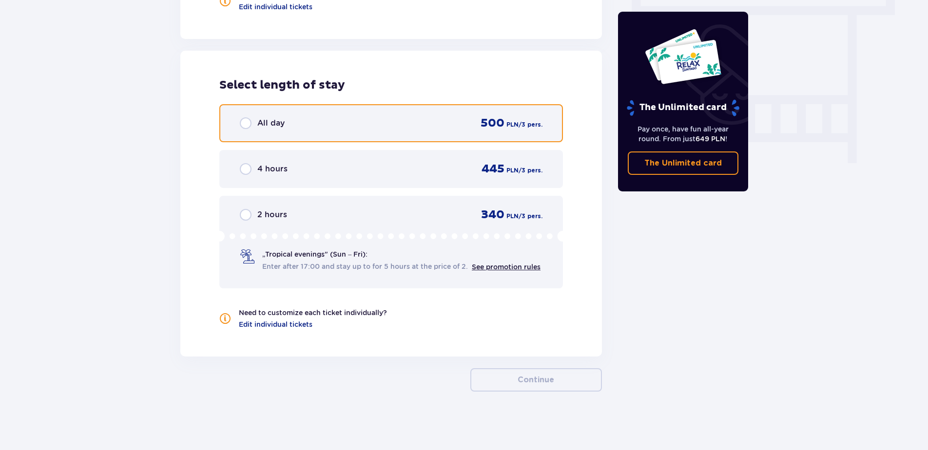
click at [248, 126] on input "radio" at bounding box center [246, 123] width 12 height 12
radio input "true"
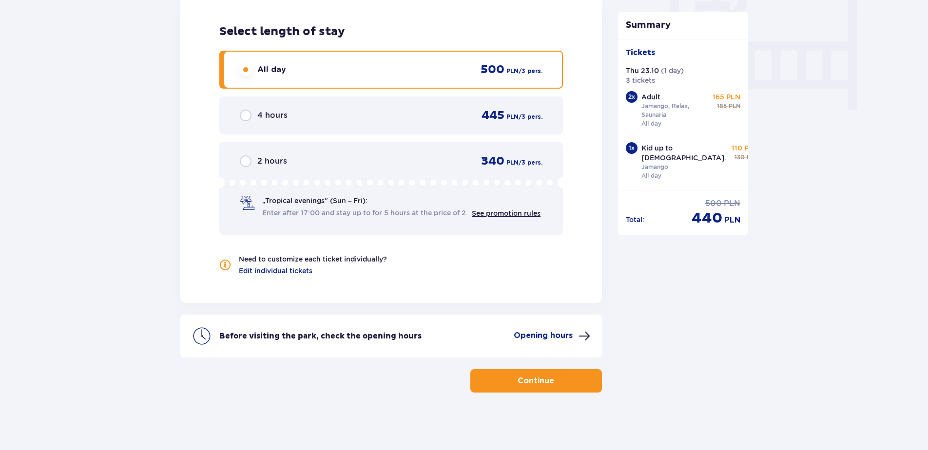
scroll to position [943, 0]
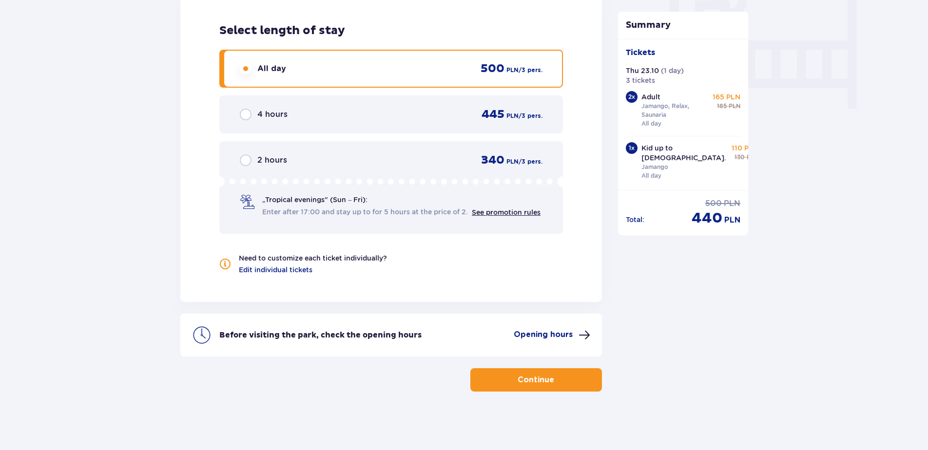
click at [521, 371] on button "Continue" at bounding box center [536, 379] width 132 height 23
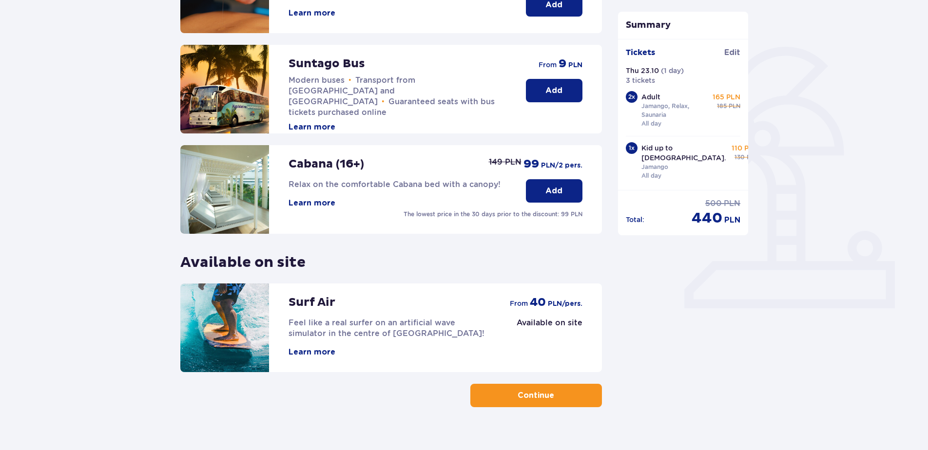
click at [536, 402] on button "Continue" at bounding box center [536, 395] width 132 height 23
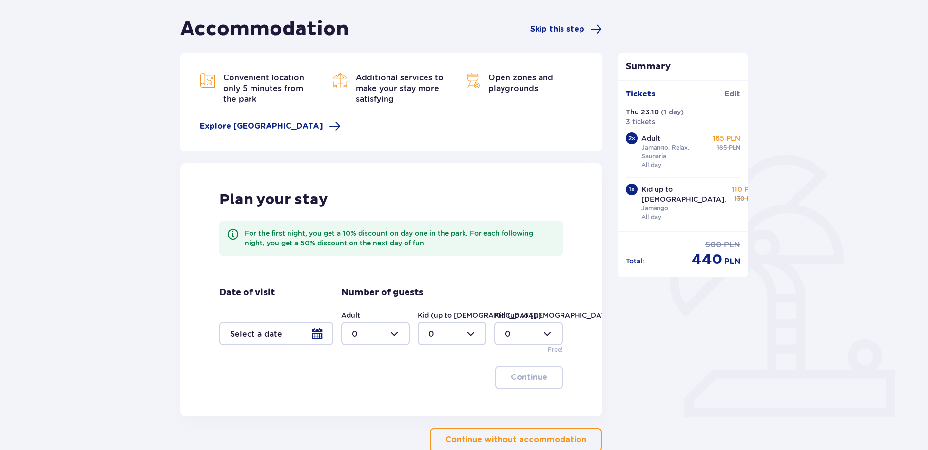
scroll to position [146, 0]
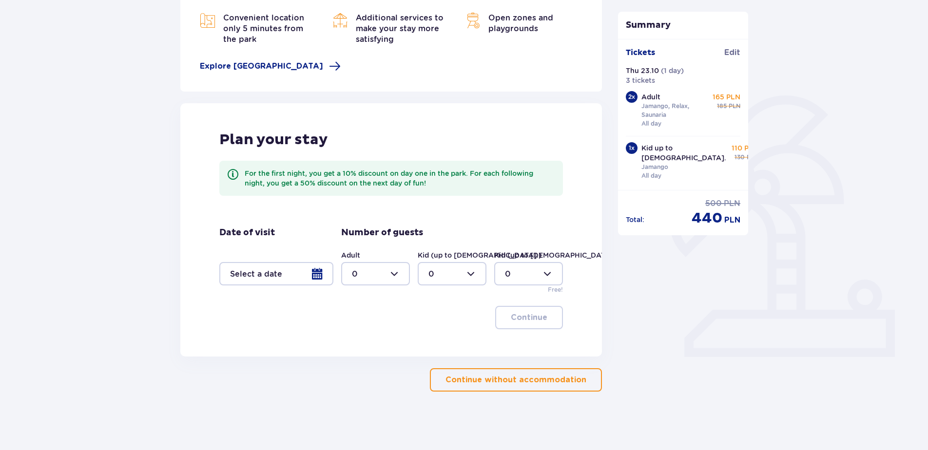
click at [504, 378] on p "Continue without accommodation" at bounding box center [515, 380] width 141 height 11
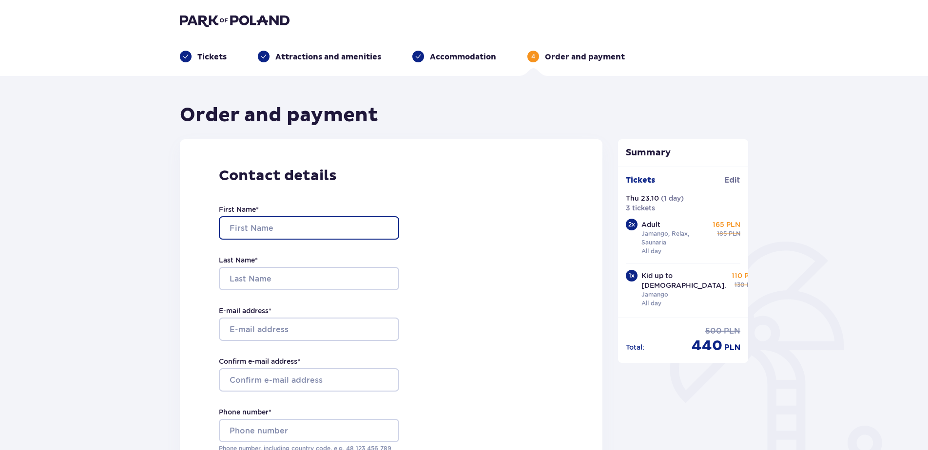
click at [246, 239] on input "First Name *" at bounding box center [309, 227] width 180 height 23
type input "Daiga"
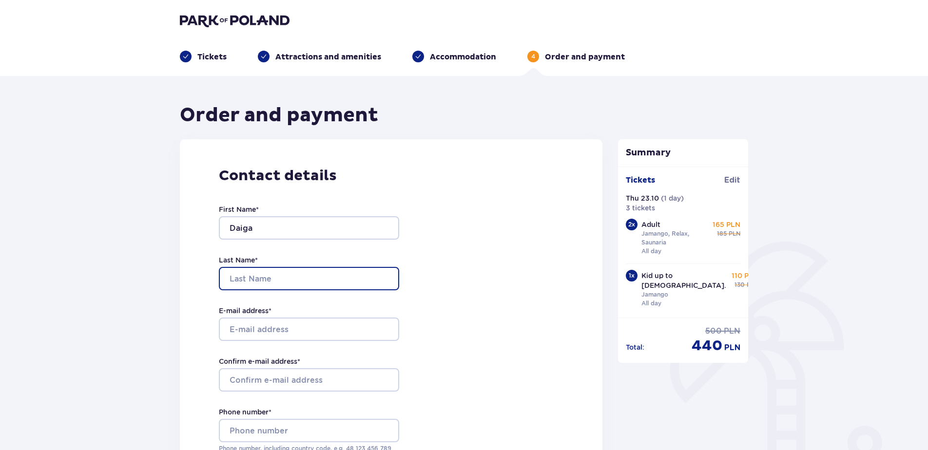
type input "[PERSON_NAME]"
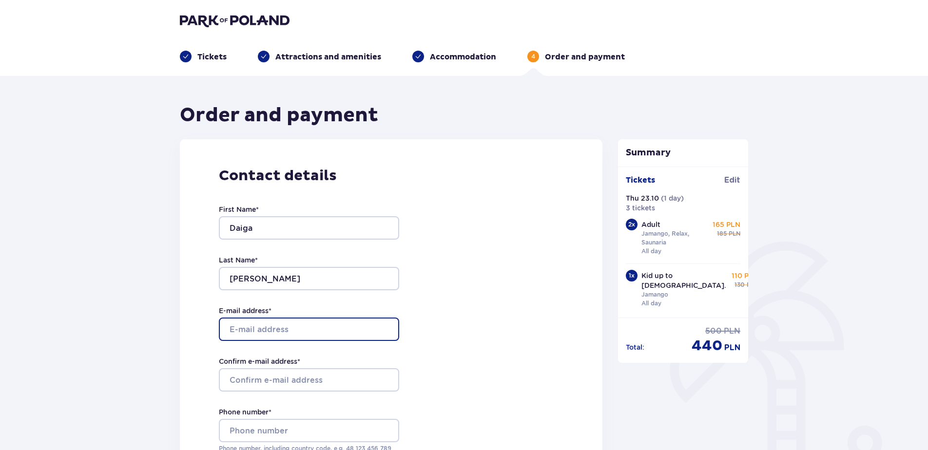
type input "[EMAIL_ADDRESS][DOMAIN_NAME]"
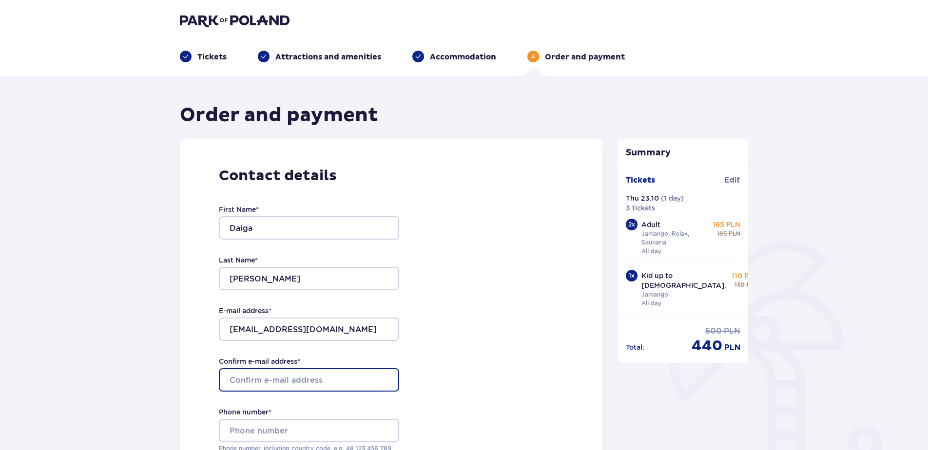
type input "[EMAIL_ADDRESS][DOMAIN_NAME]"
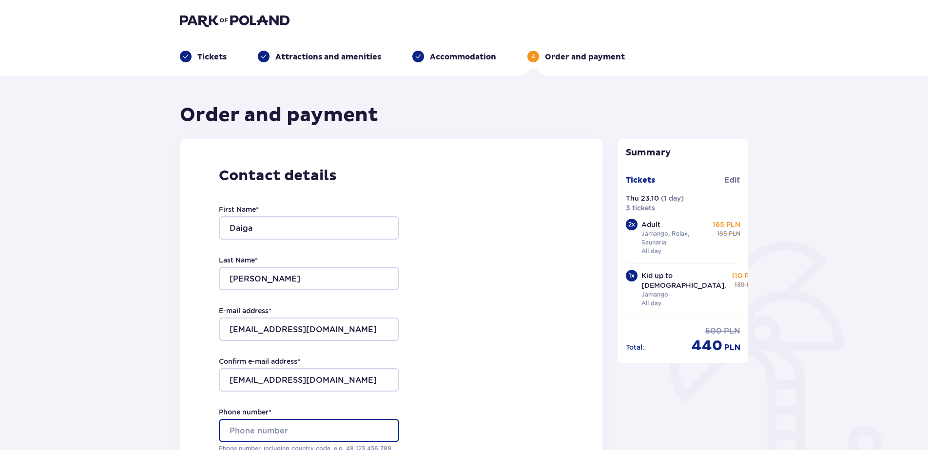
type input "[PHONE_NUMBER]"
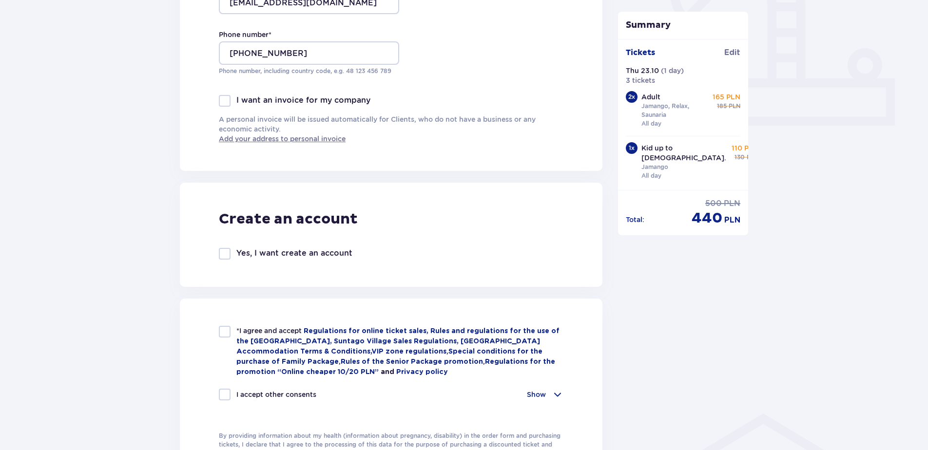
scroll to position [439, 0]
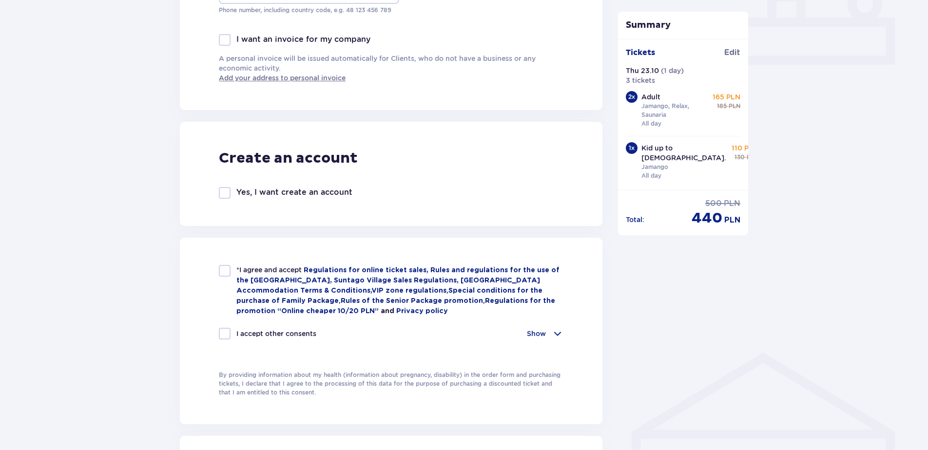
click at [228, 272] on div at bounding box center [225, 271] width 12 height 12
checkbox input "true"
drag, startPoint x: 225, startPoint y: 329, endPoint x: 501, endPoint y: 378, distance: 280.1
click at [226, 330] on div at bounding box center [225, 334] width 12 height 12
checkbox input "true"
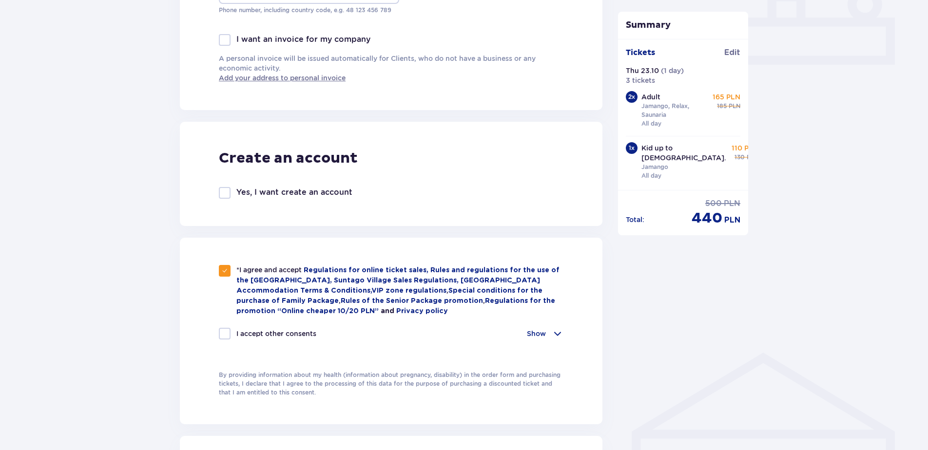
checkbox input "true"
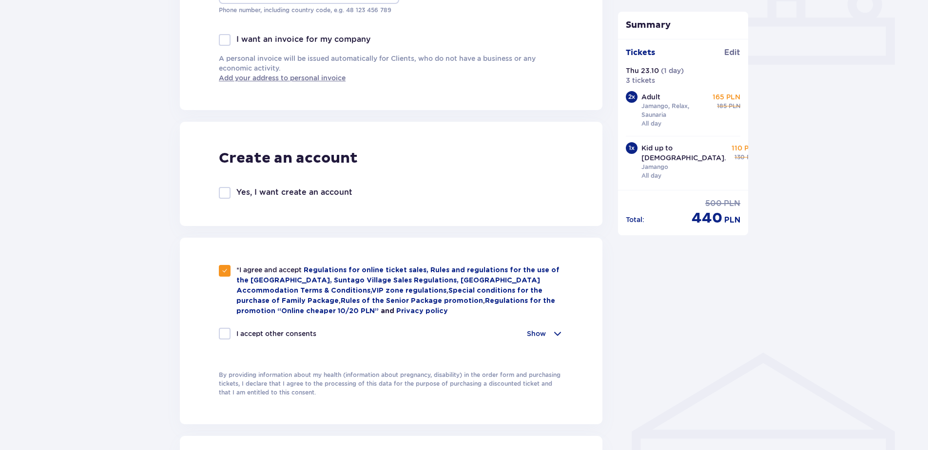
checkbox input "true"
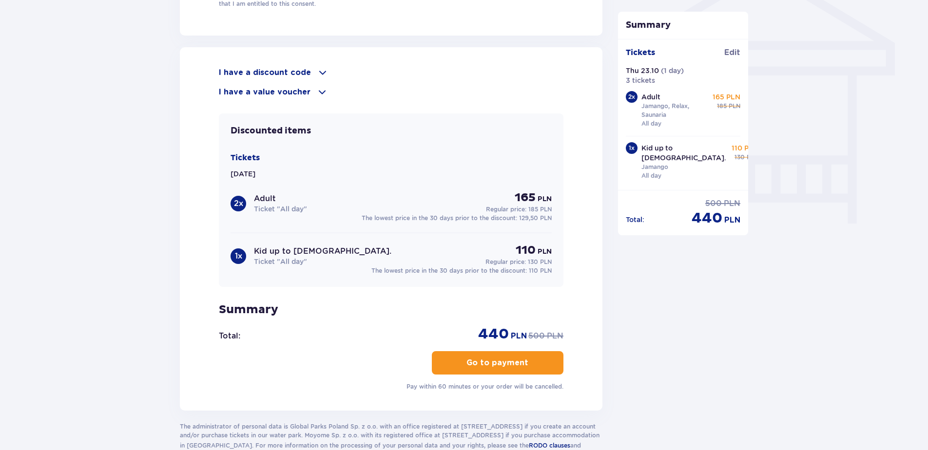
scroll to position [829, 0]
click at [489, 358] on p "Go to payment" at bounding box center [497, 362] width 62 height 11
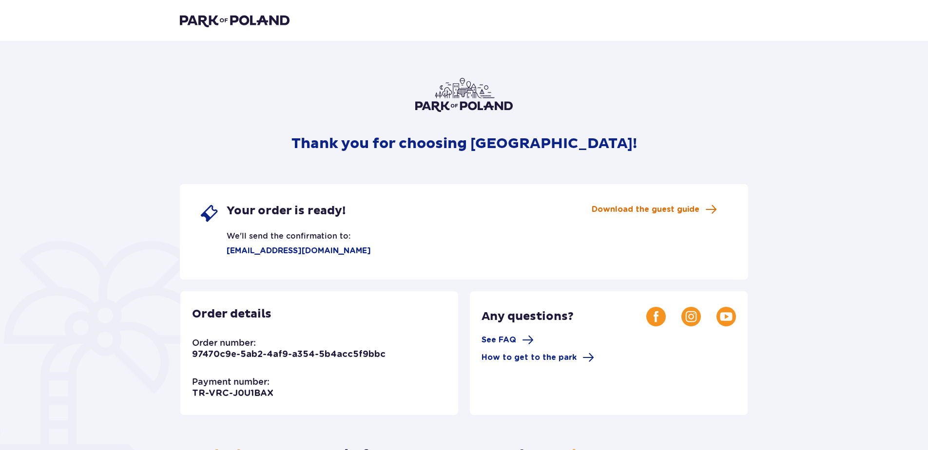
click at [676, 207] on span "Download the guest guide" at bounding box center [646, 209] width 108 height 11
